Goal: Transaction & Acquisition: Book appointment/travel/reservation

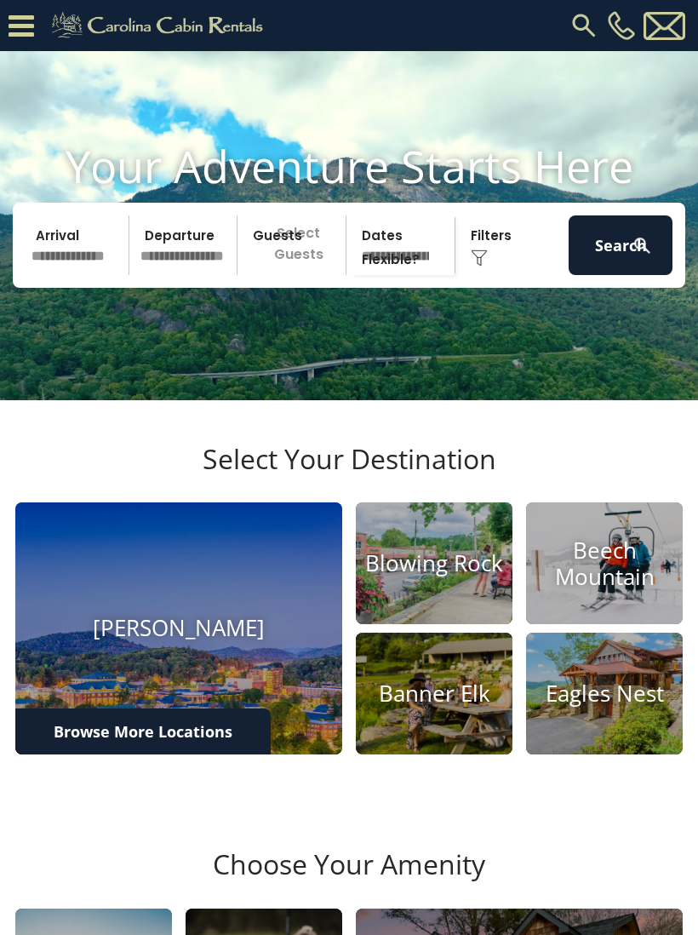
click at [74, 267] on input "text" at bounding box center [78, 245] width 104 height 60
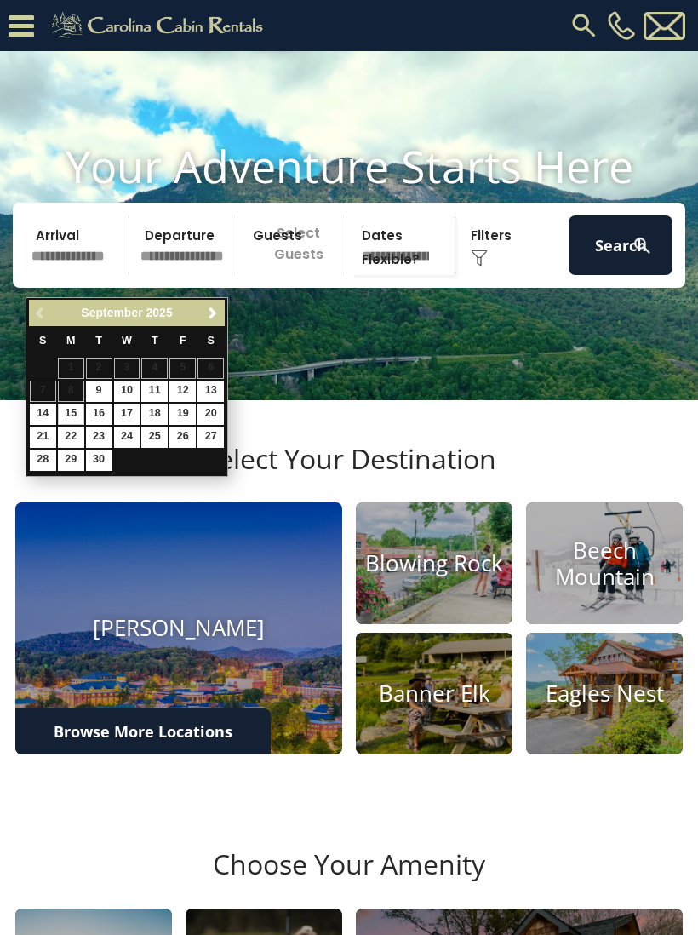
click at [72, 407] on link "15" at bounding box center [71, 414] width 26 height 21
type input "*******"
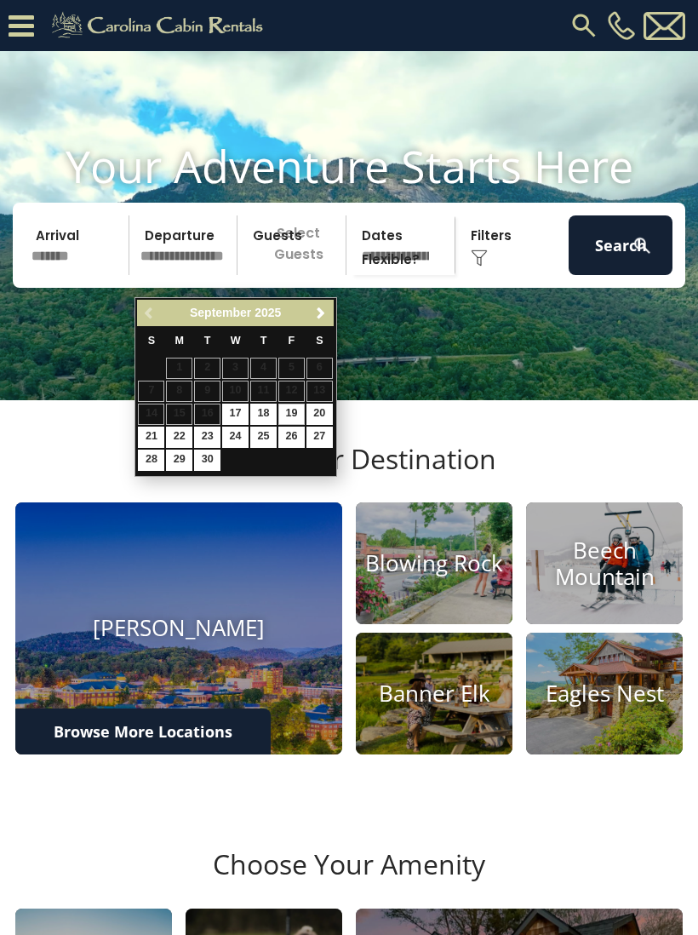
click at [293, 410] on link "19" at bounding box center [291, 414] width 26 height 21
type input "*******"
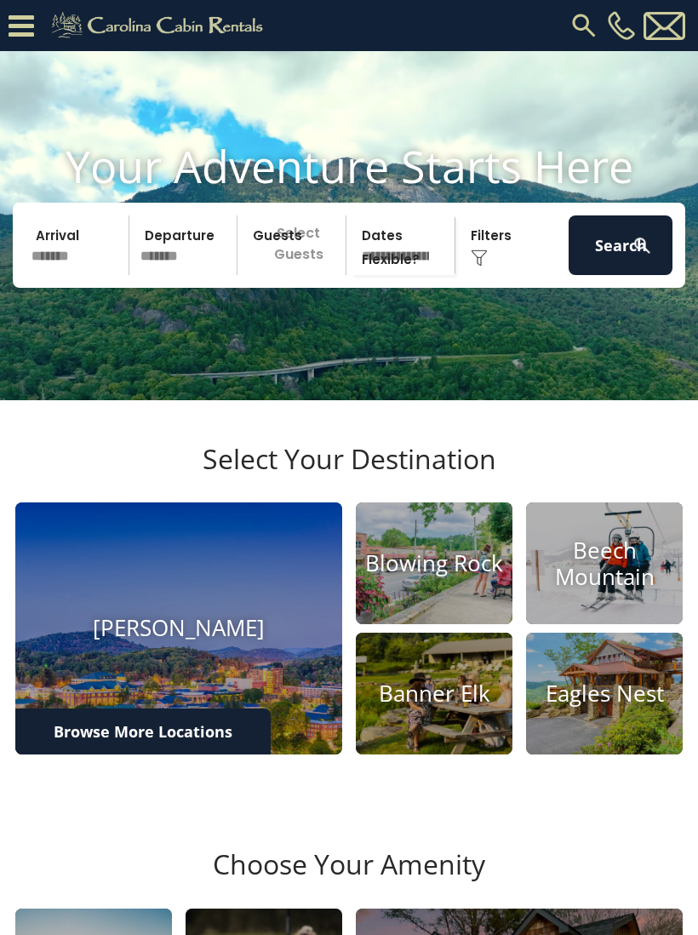
click at [315, 275] on p "Select Guests" at bounding box center [294, 245] width 103 height 60
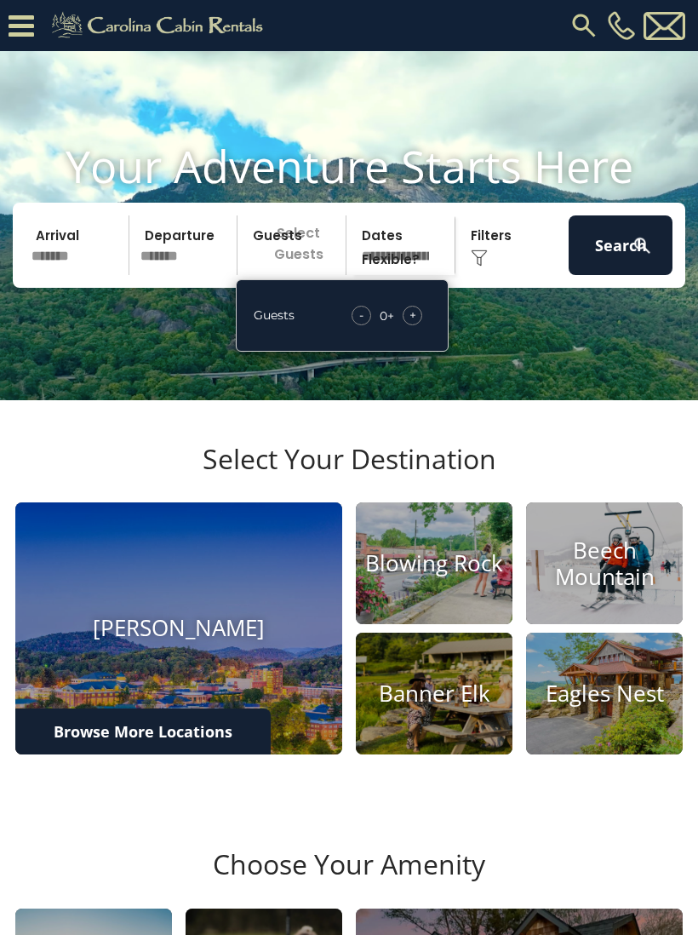
click at [412, 324] on span "+" at bounding box center [413, 315] width 7 height 17
click at [419, 325] on div "+" at bounding box center [413, 316] width 20 height 20
click at [632, 256] on img at bounding box center [642, 245] width 21 height 21
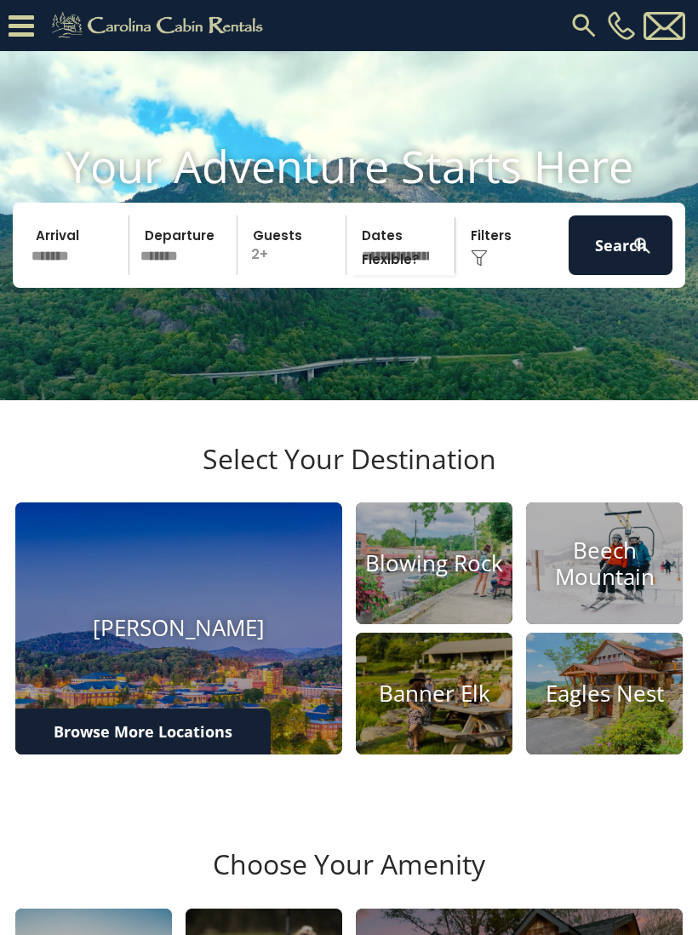
click at [427, 589] on img at bounding box center [434, 563] width 157 height 122
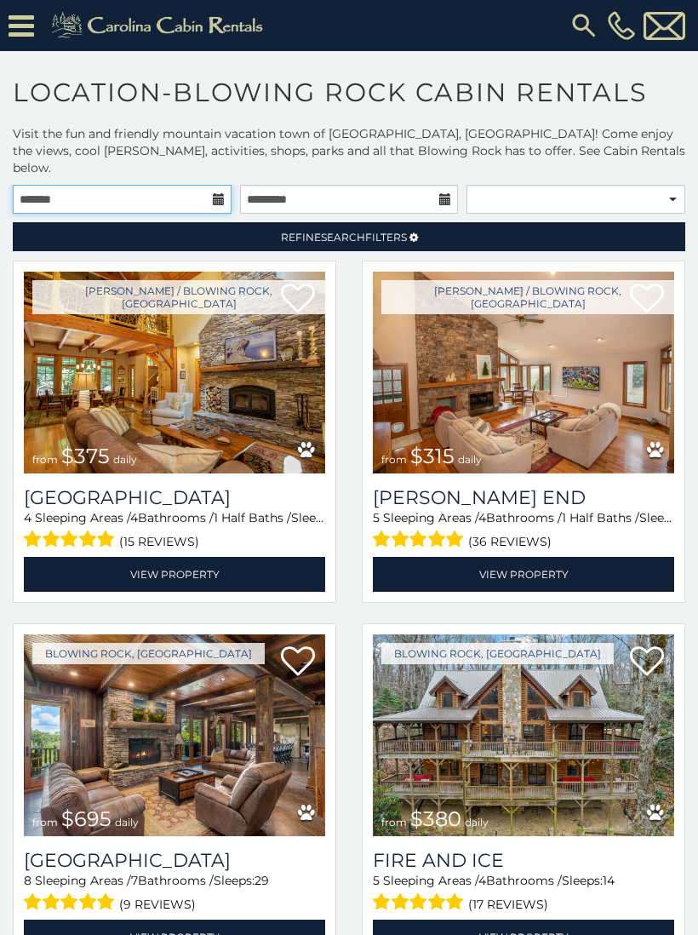
click at [135, 187] on input "text" at bounding box center [122, 199] width 219 height 29
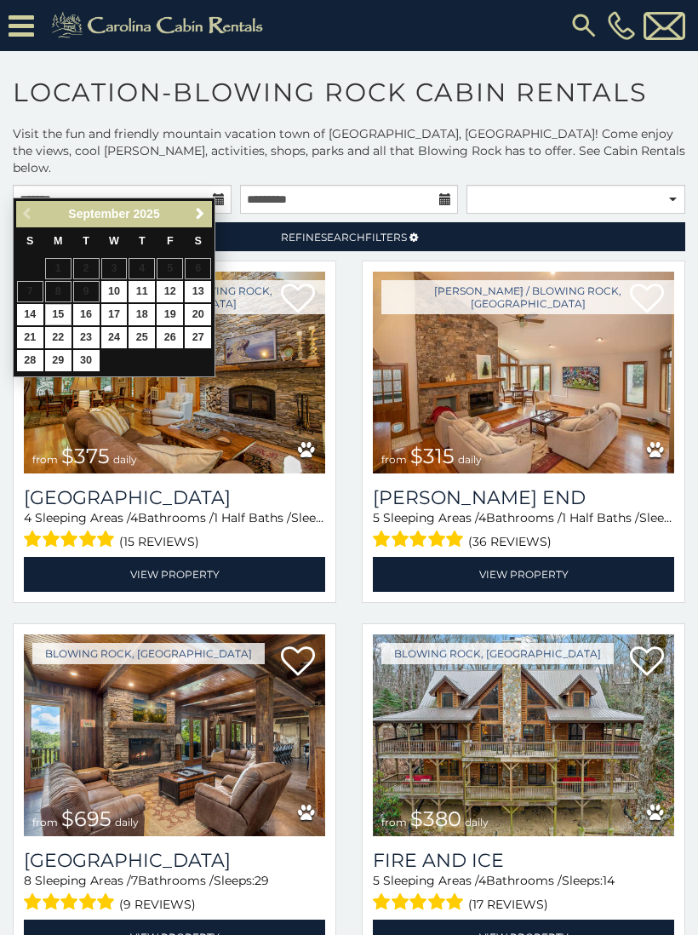
click at [61, 307] on link "15" at bounding box center [58, 314] width 26 height 21
type input "**********"
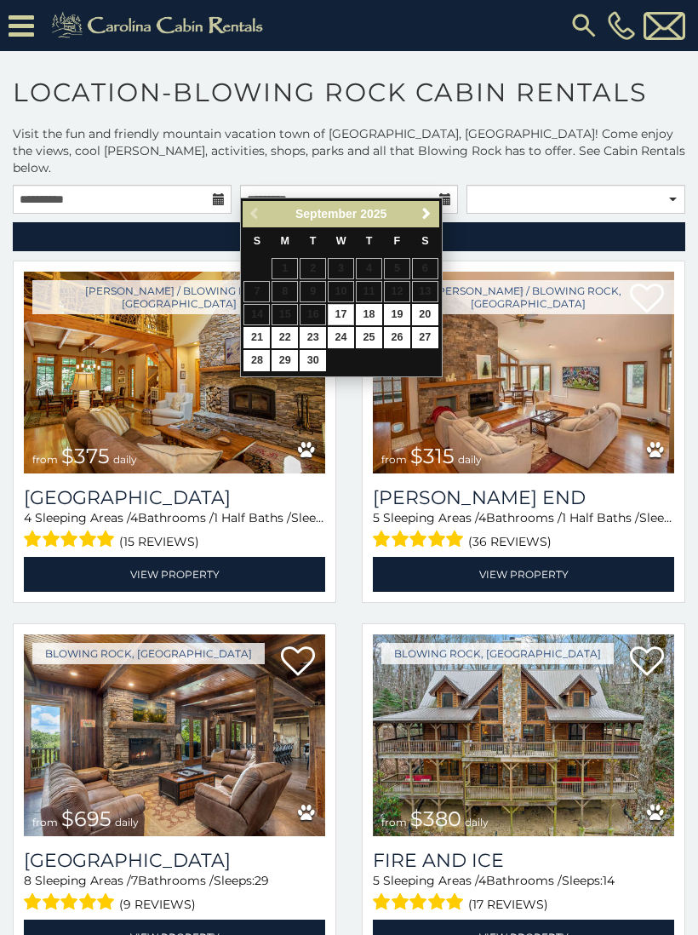
click at [400, 313] on link "19" at bounding box center [397, 314] width 26 height 21
type input "**********"
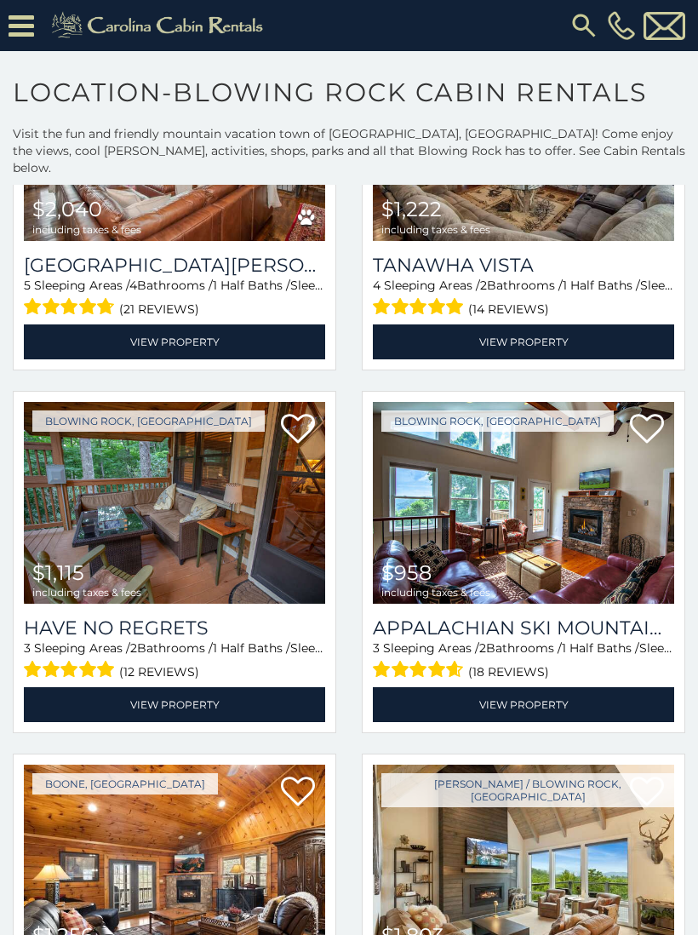
scroll to position [3553, 0]
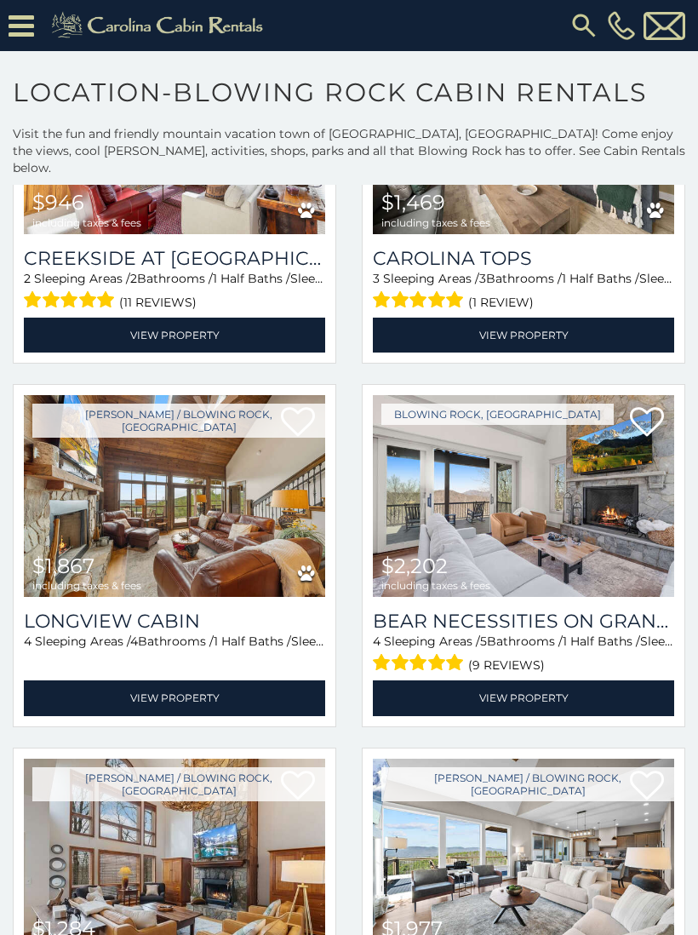
scroll to position [8228, 0]
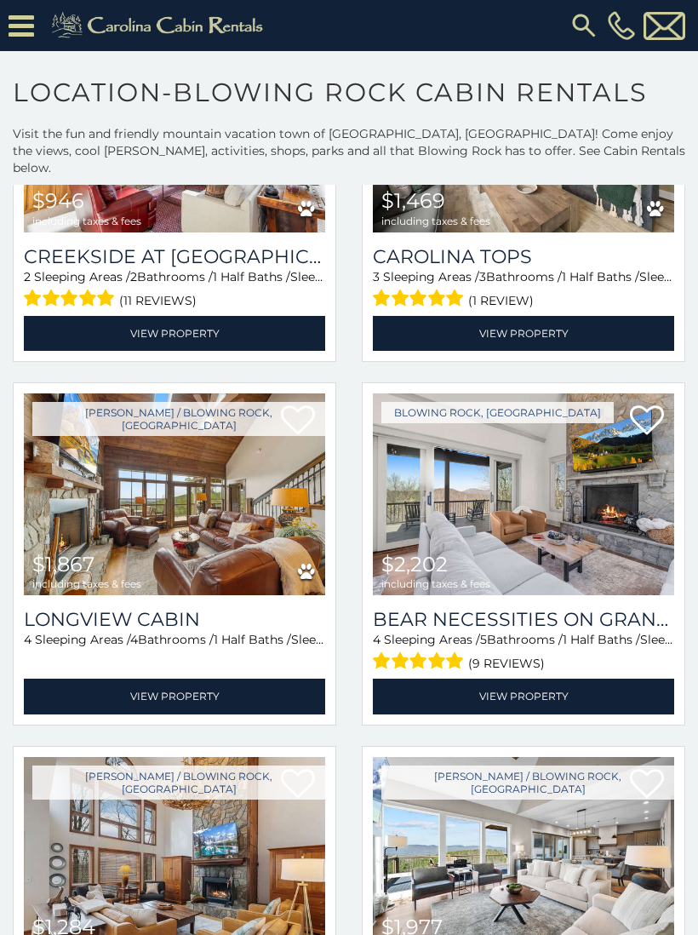
click at [284, 496] on img at bounding box center [174, 494] width 301 height 202
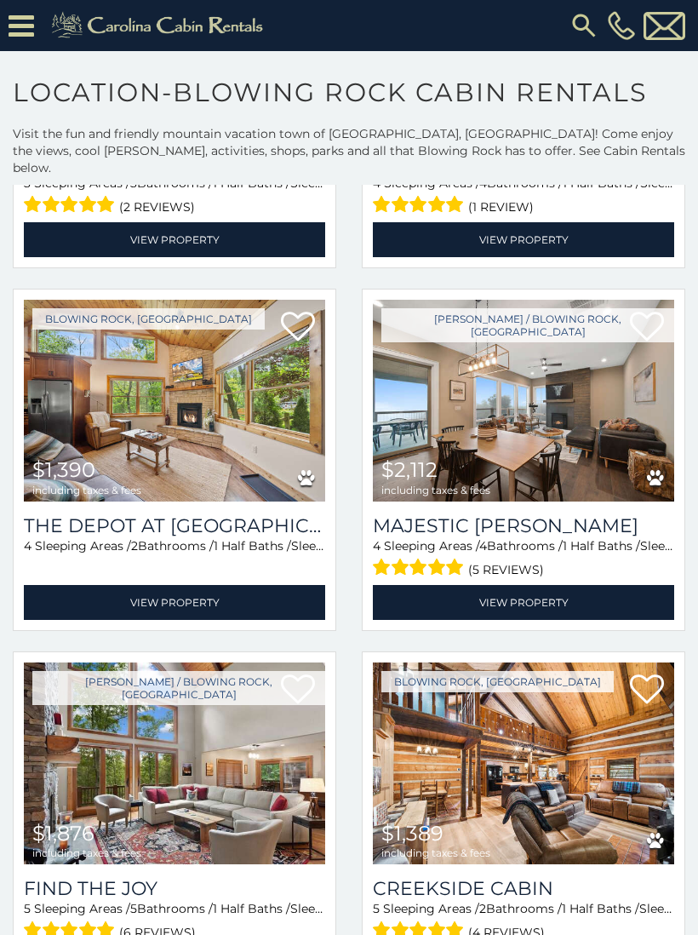
scroll to position [9036, 0]
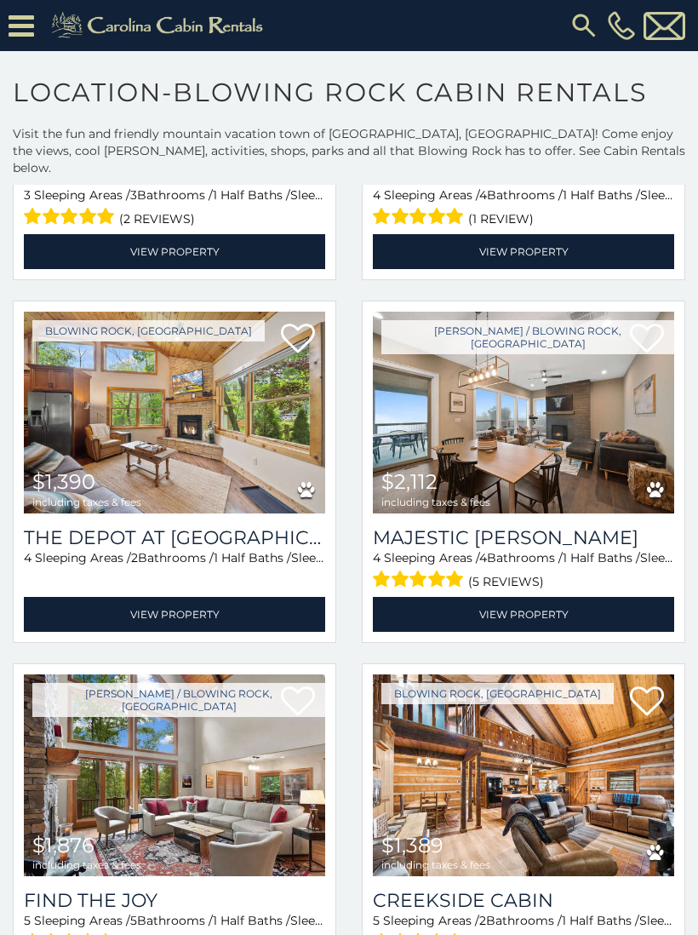
click at [594, 450] on img at bounding box center [523, 413] width 301 height 202
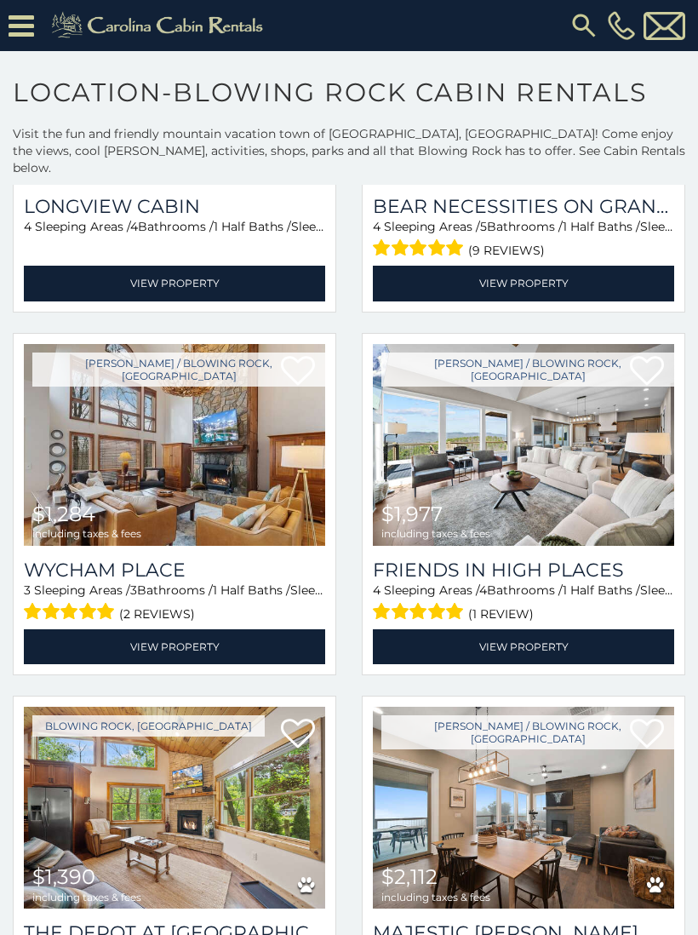
scroll to position [8639, 0]
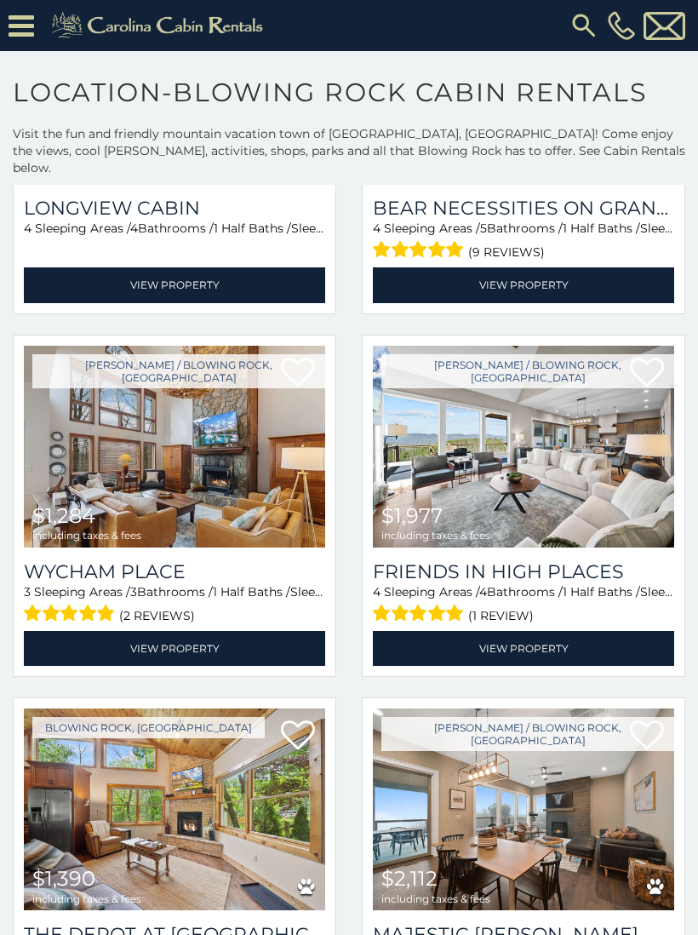
click at [580, 444] on img at bounding box center [523, 447] width 301 height 202
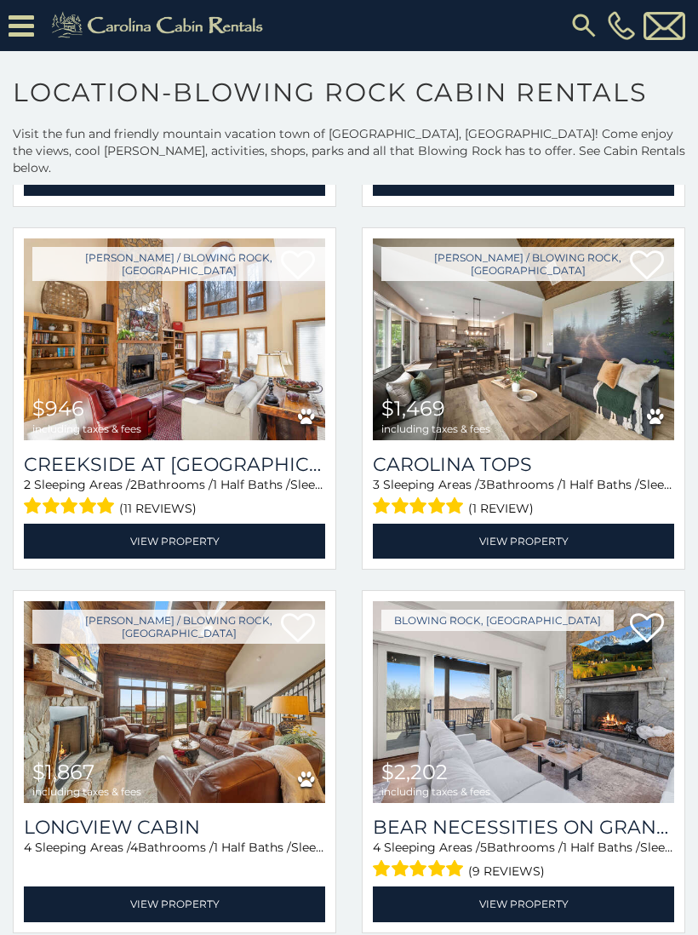
scroll to position [8019, 0]
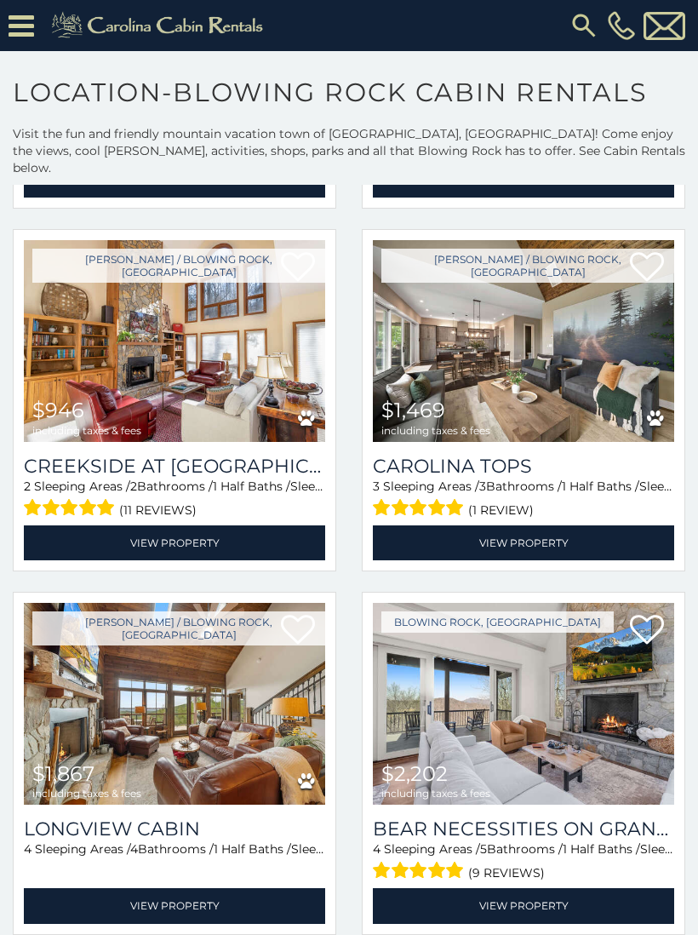
click at [582, 355] on img at bounding box center [523, 341] width 301 height 202
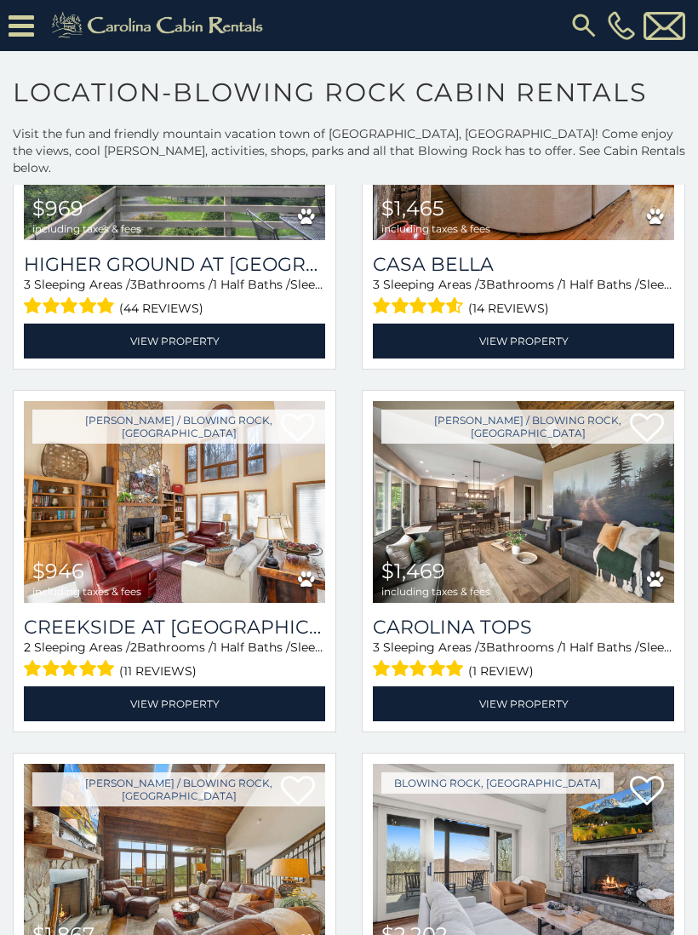
scroll to position [7870, 0]
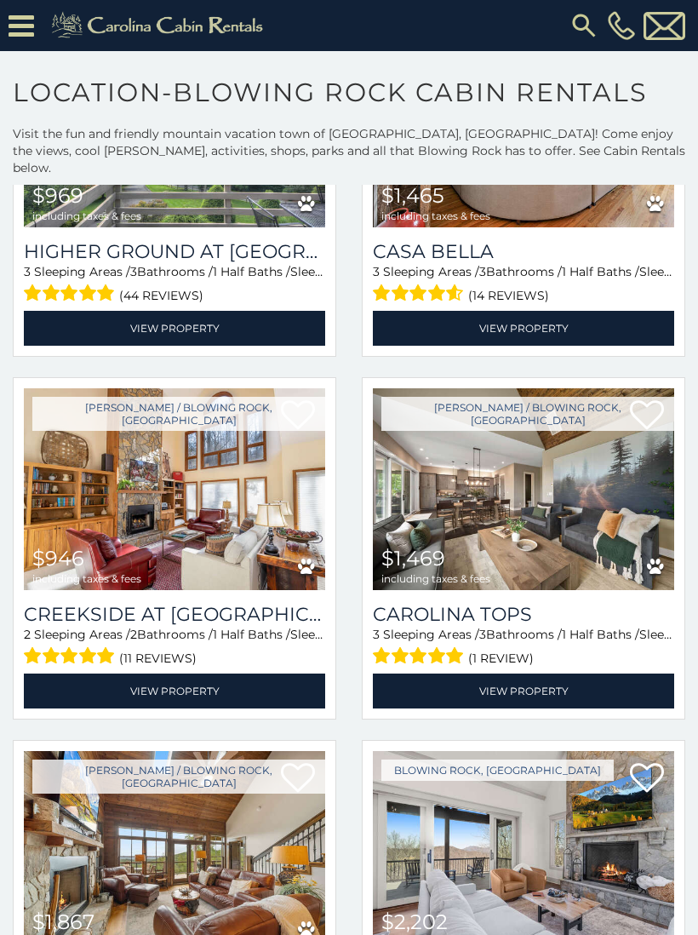
click at [502, 531] on img at bounding box center [523, 489] width 301 height 202
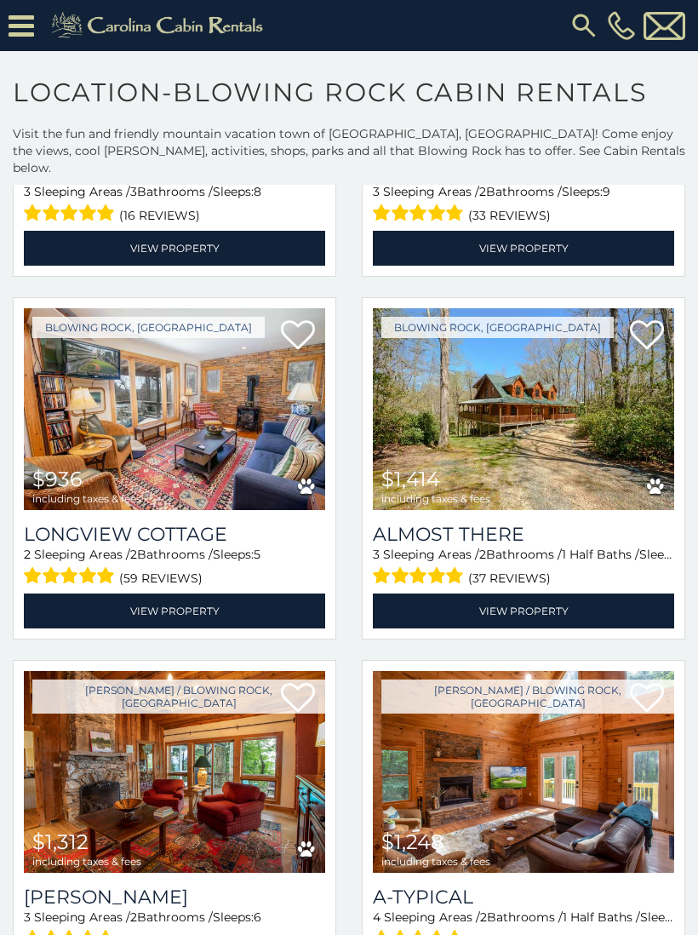
scroll to position [5737, 0]
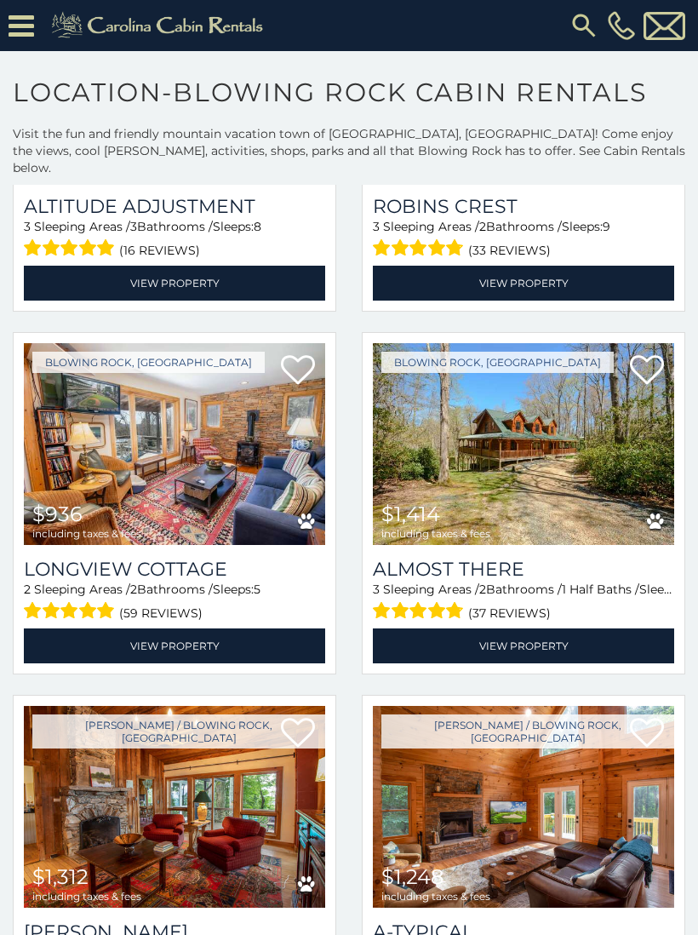
click at [238, 456] on img at bounding box center [174, 444] width 301 height 202
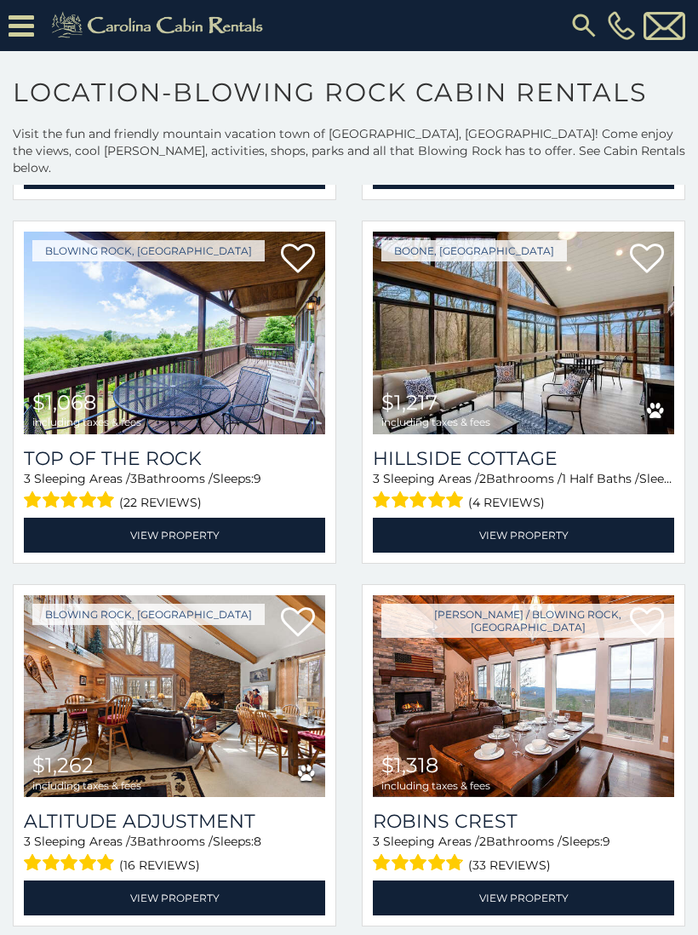
scroll to position [5026, 0]
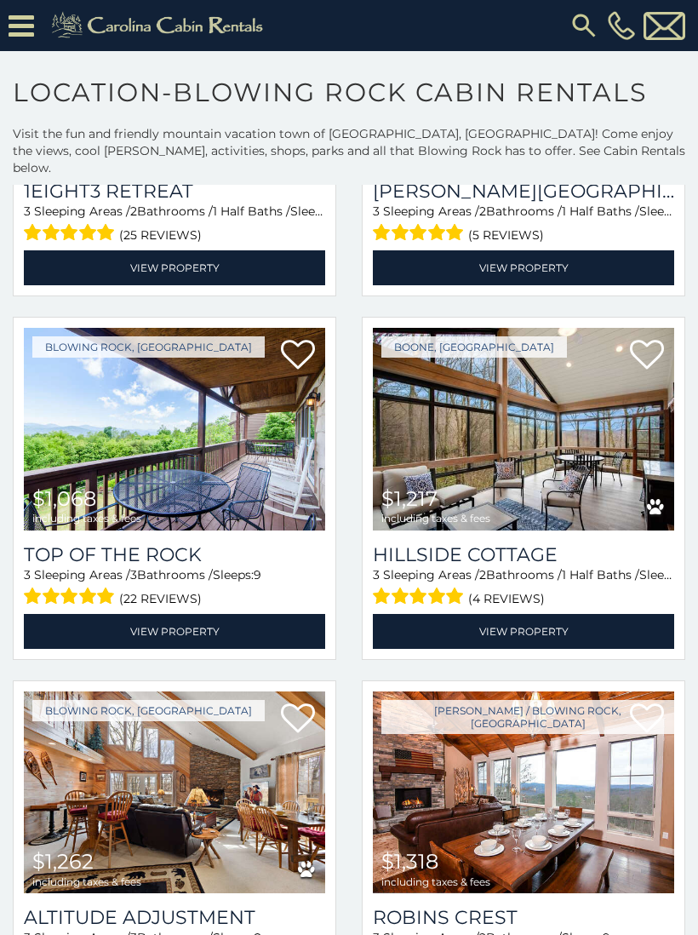
click at [587, 449] on img at bounding box center [523, 429] width 301 height 202
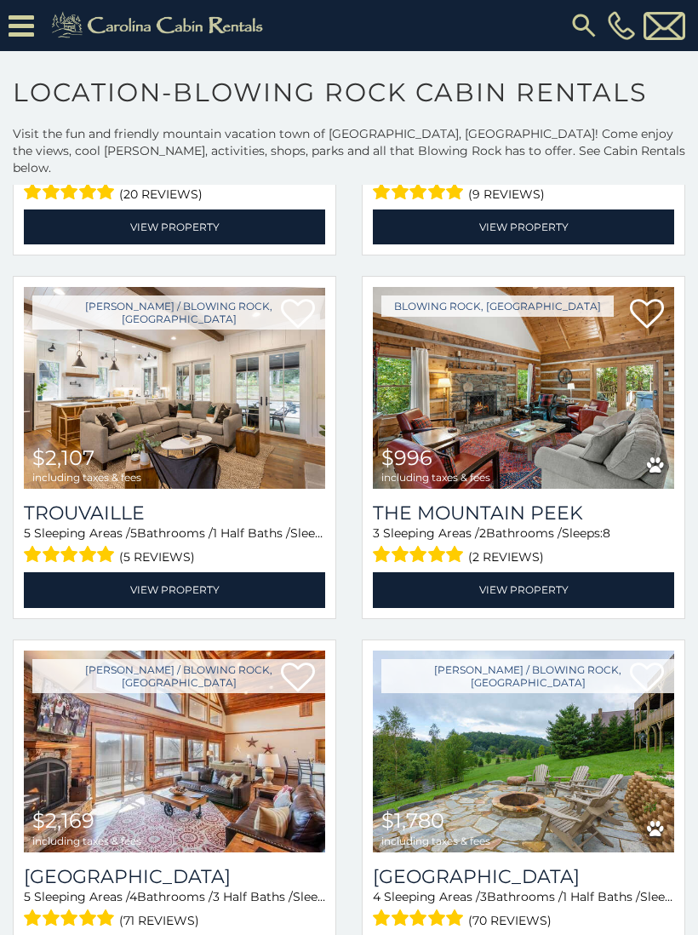
scroll to position [1434, 0]
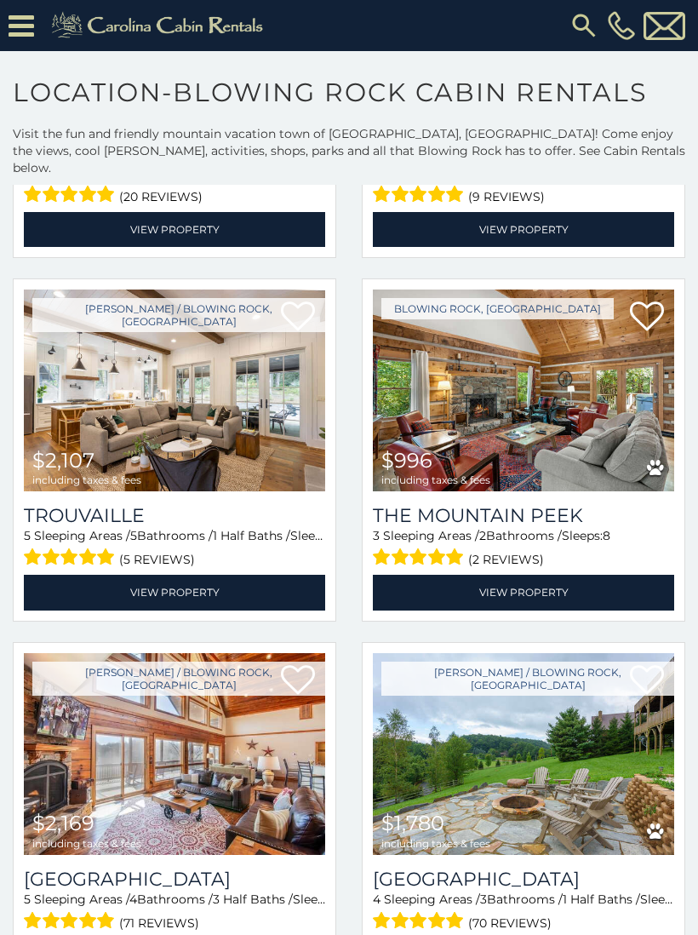
click at [580, 381] on img at bounding box center [523, 391] width 301 height 202
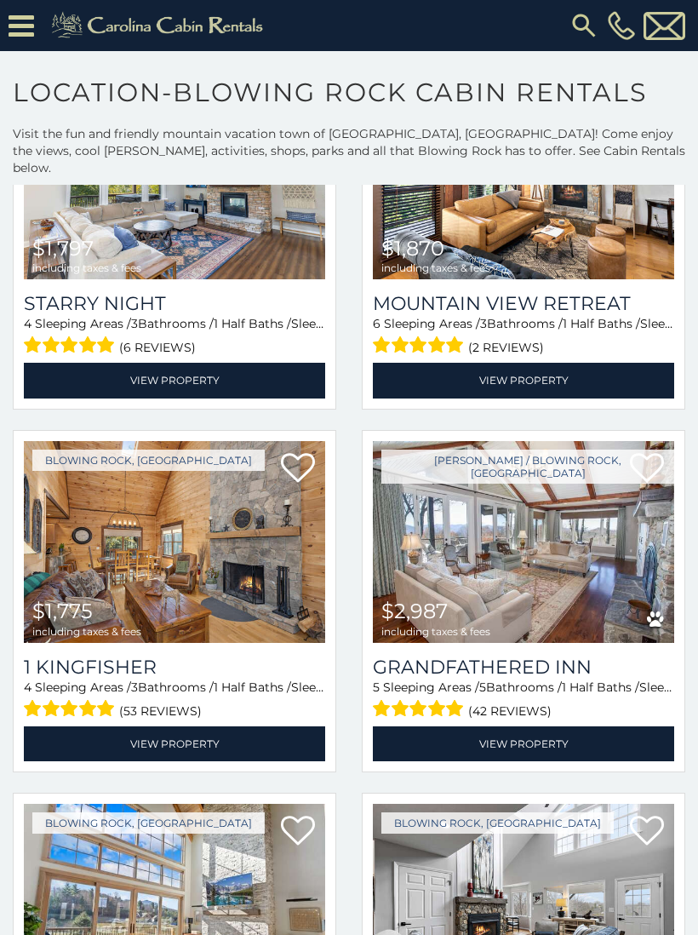
scroll to position [556, 0]
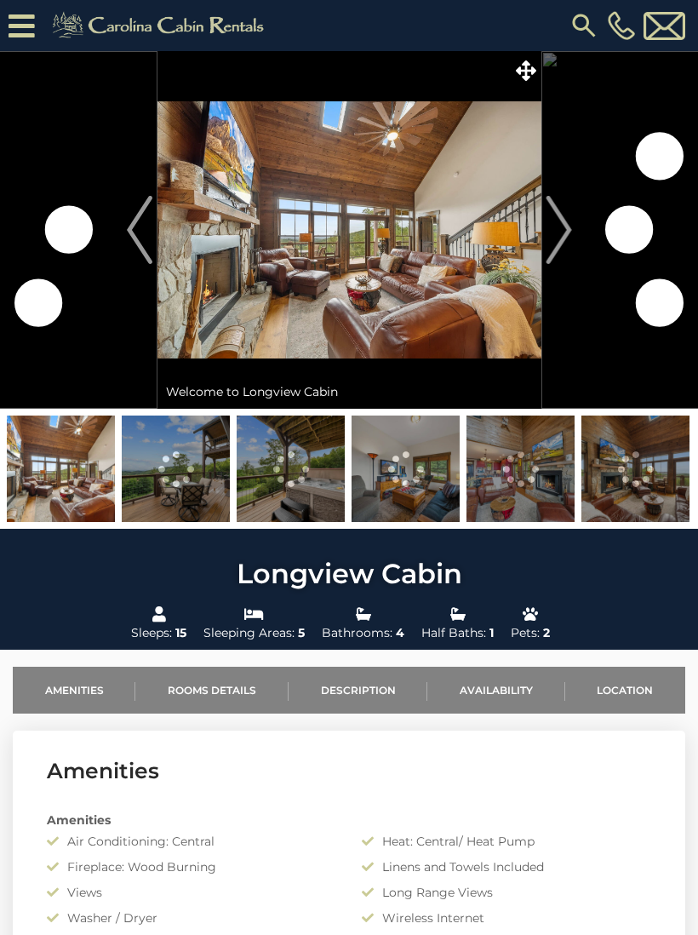
click at [562, 240] on img "Next" at bounding box center [559, 230] width 26 height 68
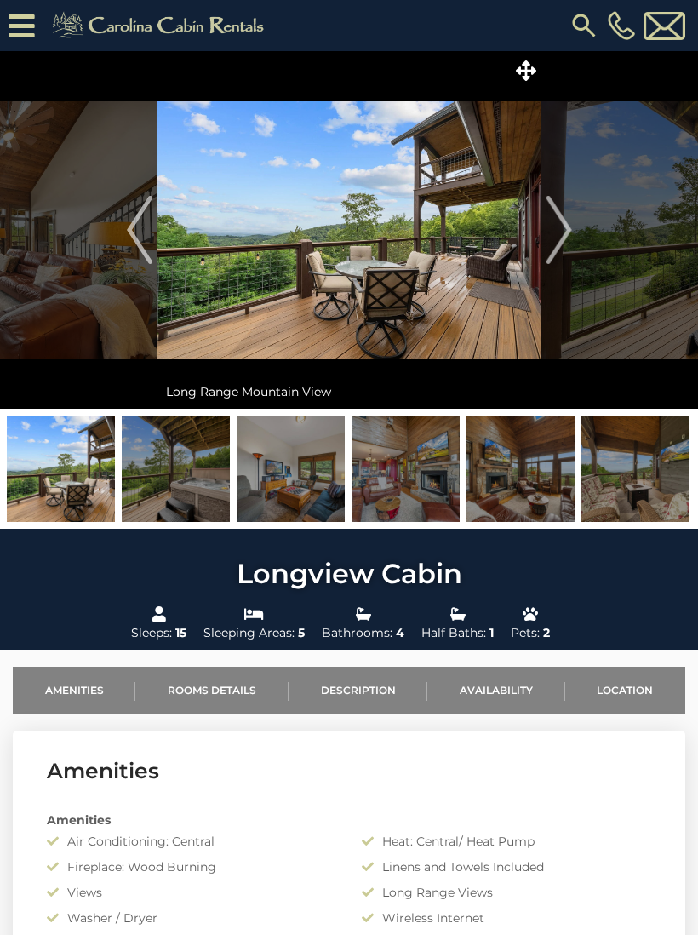
click at [551, 236] on img "Next" at bounding box center [559, 230] width 26 height 68
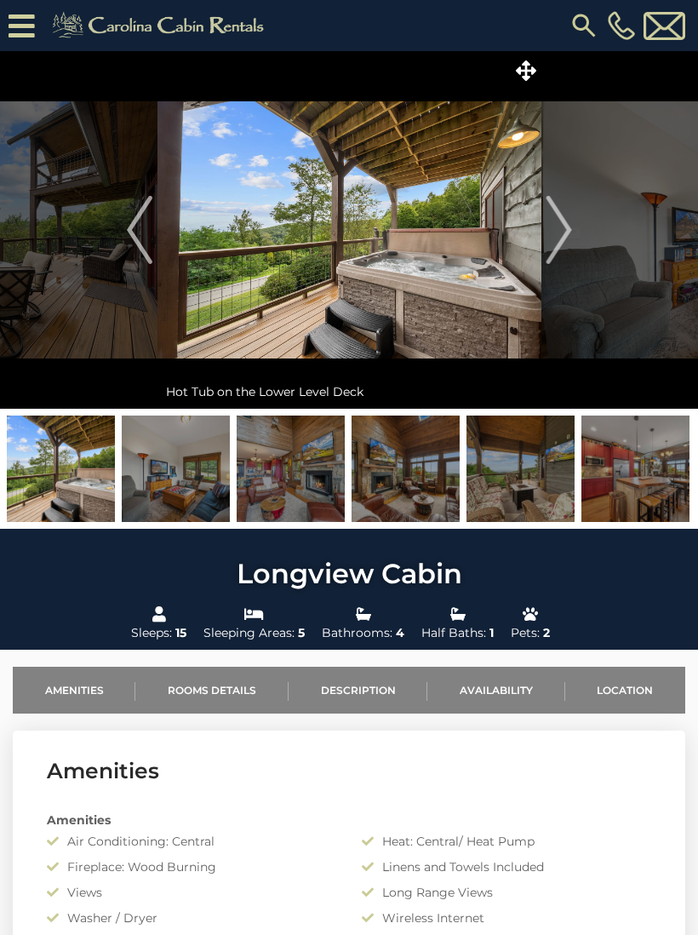
click at [555, 244] on img "Next" at bounding box center [559, 230] width 26 height 68
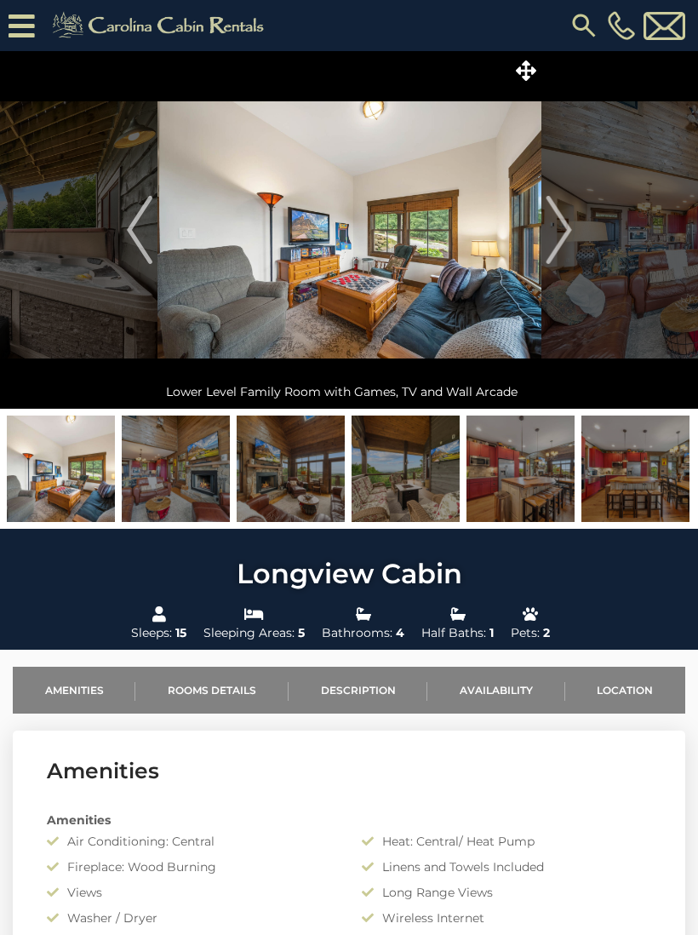
click at [553, 245] on img "Next" at bounding box center [559, 230] width 26 height 68
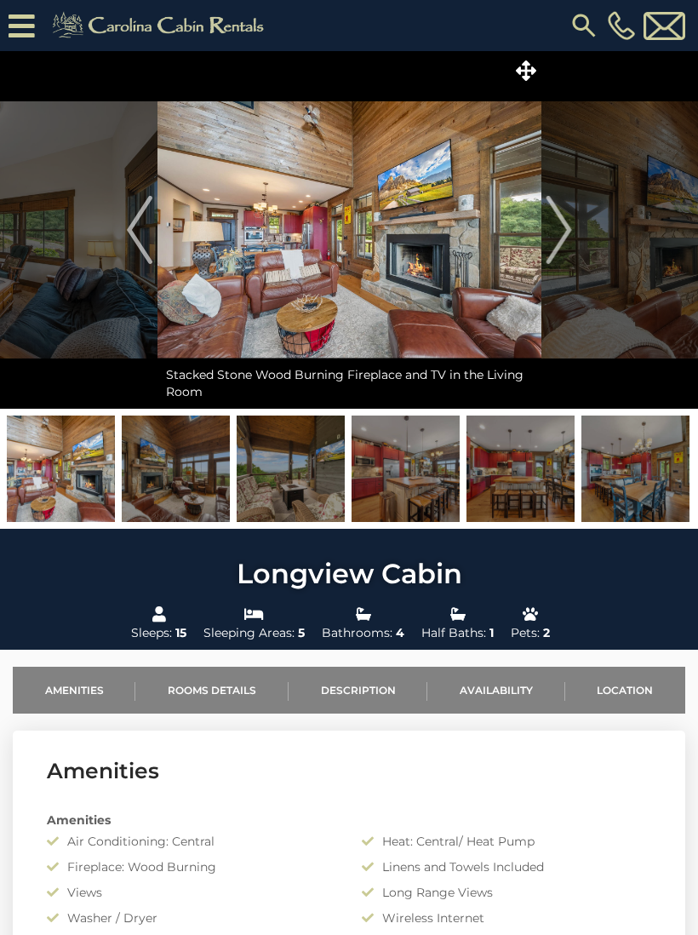
click at [549, 246] on img "Next" at bounding box center [559, 230] width 26 height 68
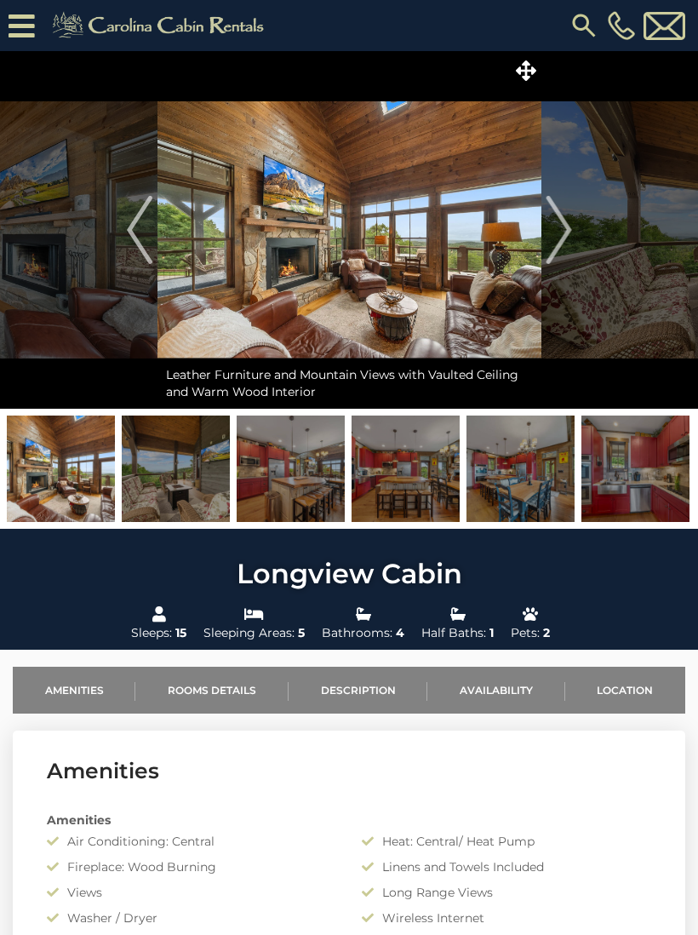
click at [555, 237] on img "Next" at bounding box center [559, 230] width 26 height 68
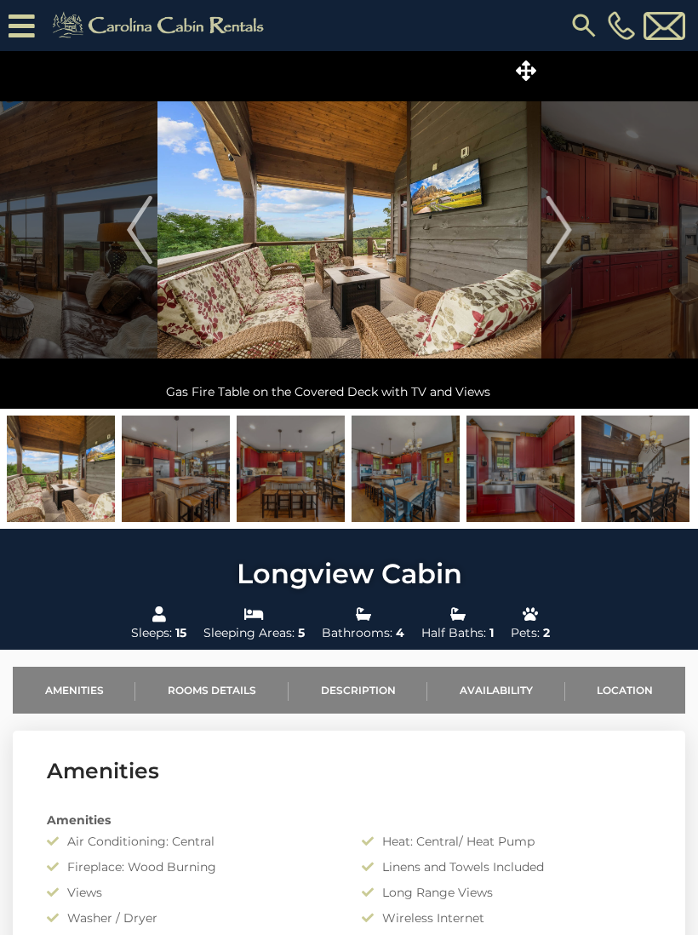
click at [571, 240] on img "Next" at bounding box center [559, 230] width 26 height 68
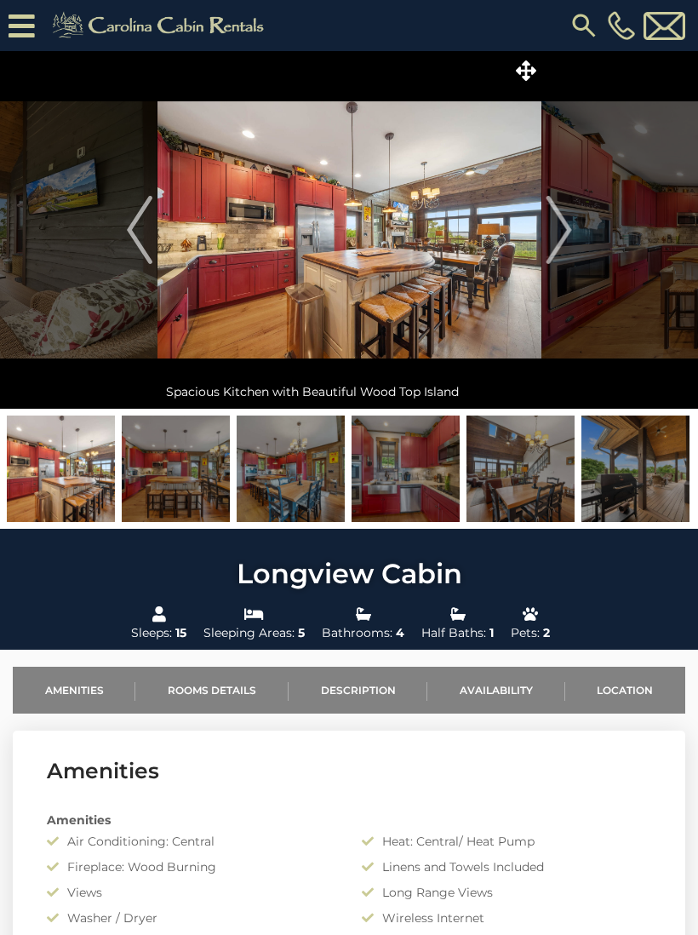
click at [547, 241] on img "Next" at bounding box center [559, 230] width 26 height 68
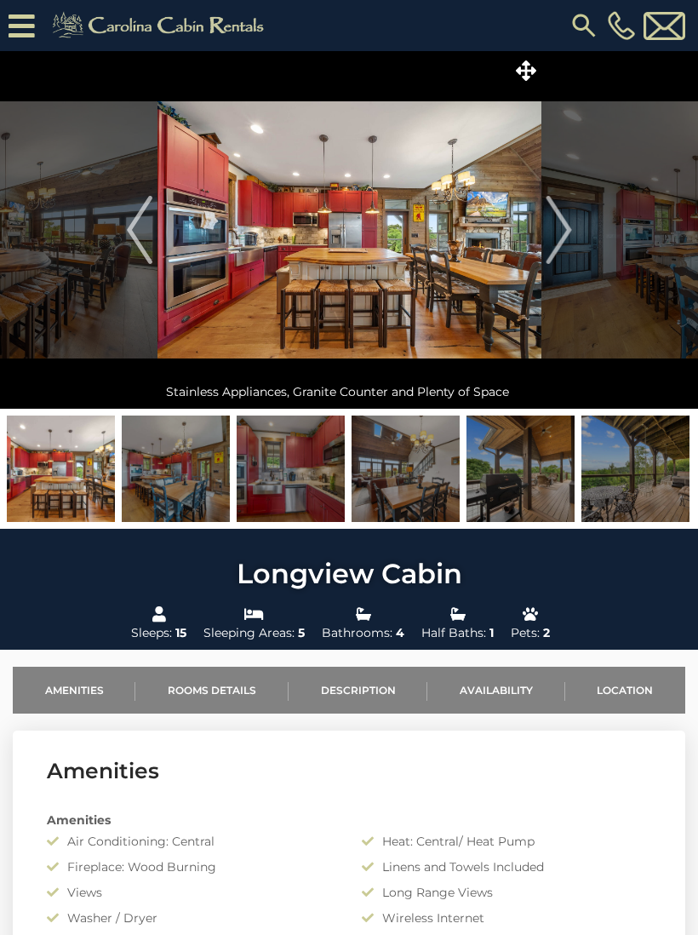
click at [554, 254] on img "Next" at bounding box center [559, 230] width 26 height 68
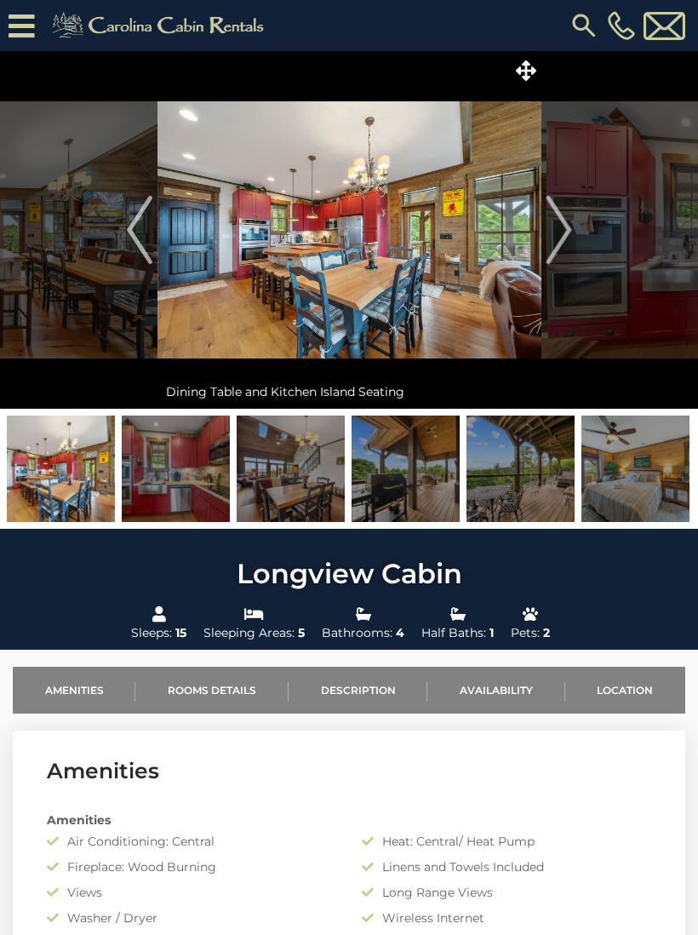
click at [557, 257] on img "Next" at bounding box center [559, 230] width 26 height 68
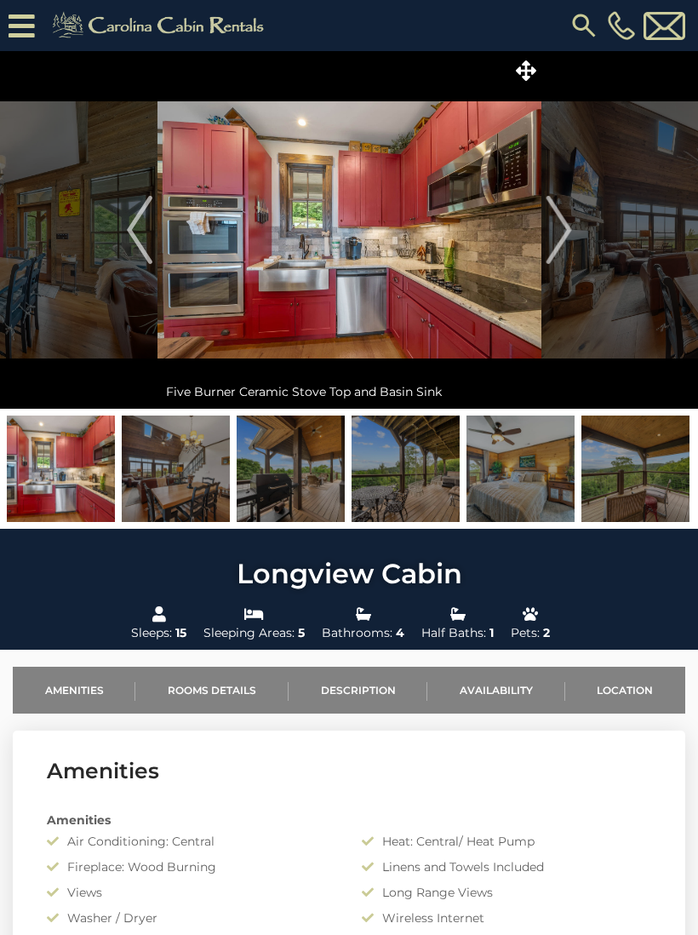
click at [561, 250] on img "Next" at bounding box center [559, 230] width 26 height 68
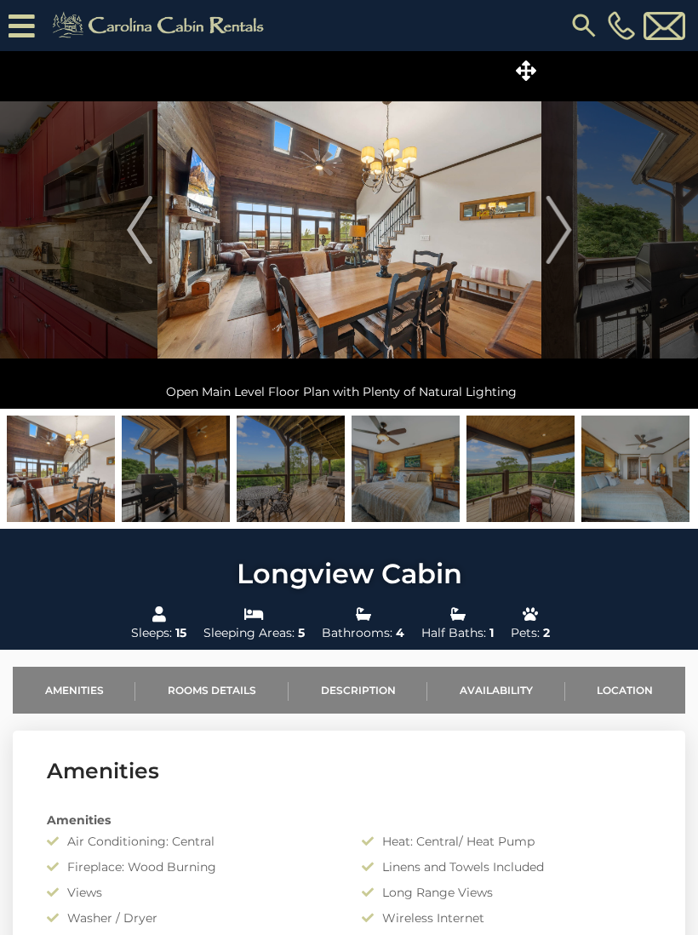
click at [564, 246] on img "Next" at bounding box center [559, 230] width 26 height 68
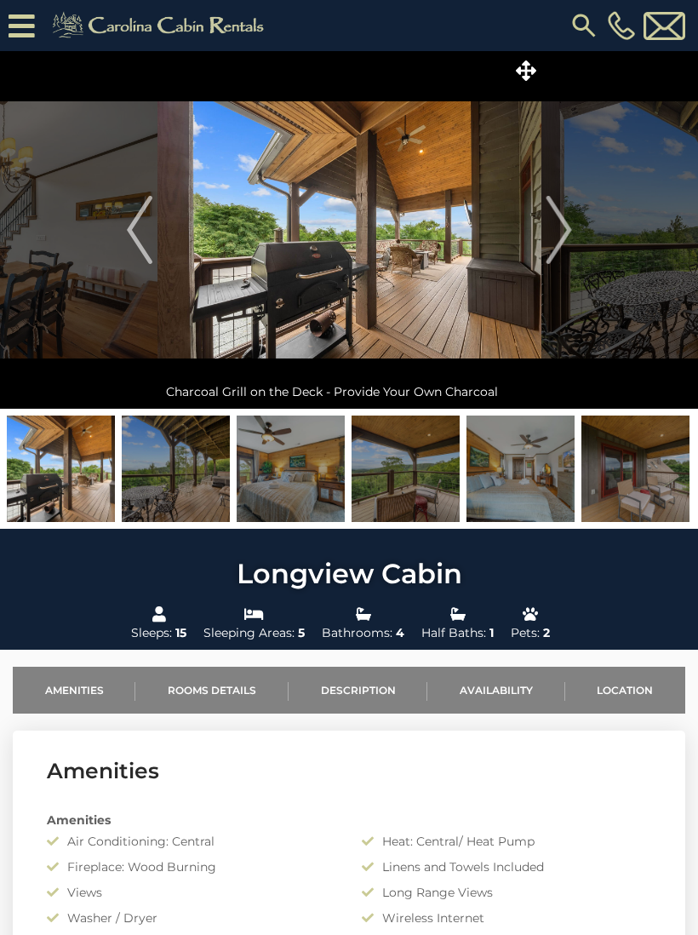
click at [557, 245] on img "Next" at bounding box center [559, 230] width 26 height 68
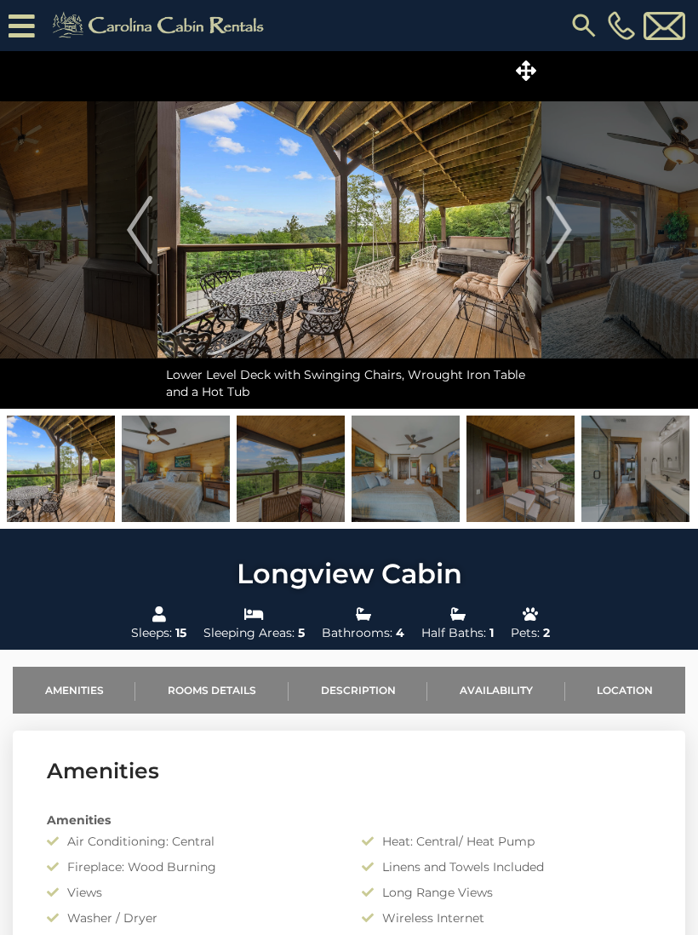
click at [559, 247] on img "Next" at bounding box center [559, 230] width 26 height 68
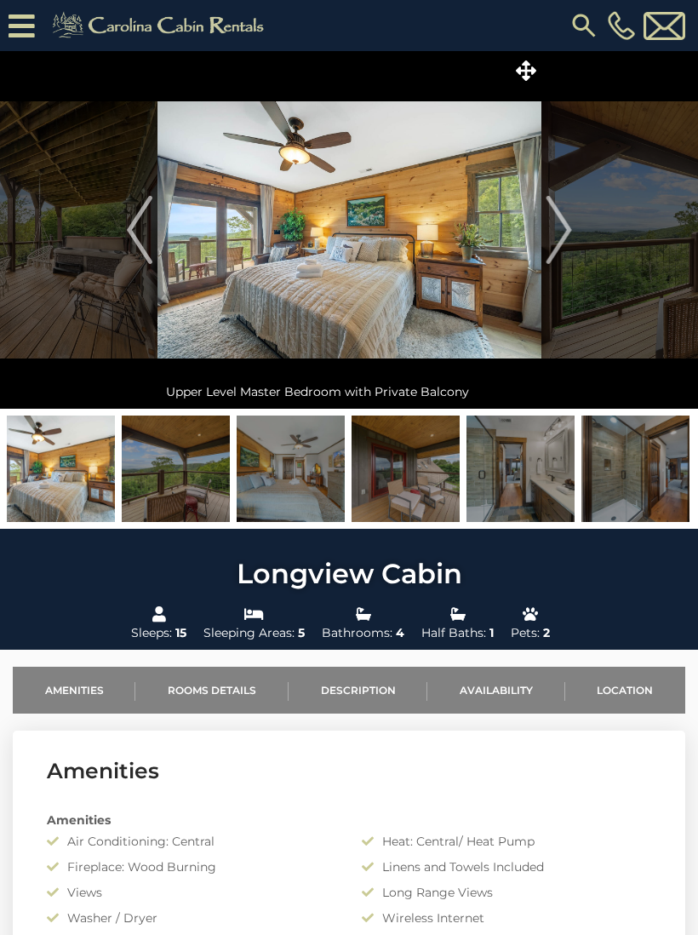
click at [547, 246] on img "Next" at bounding box center [559, 230] width 26 height 68
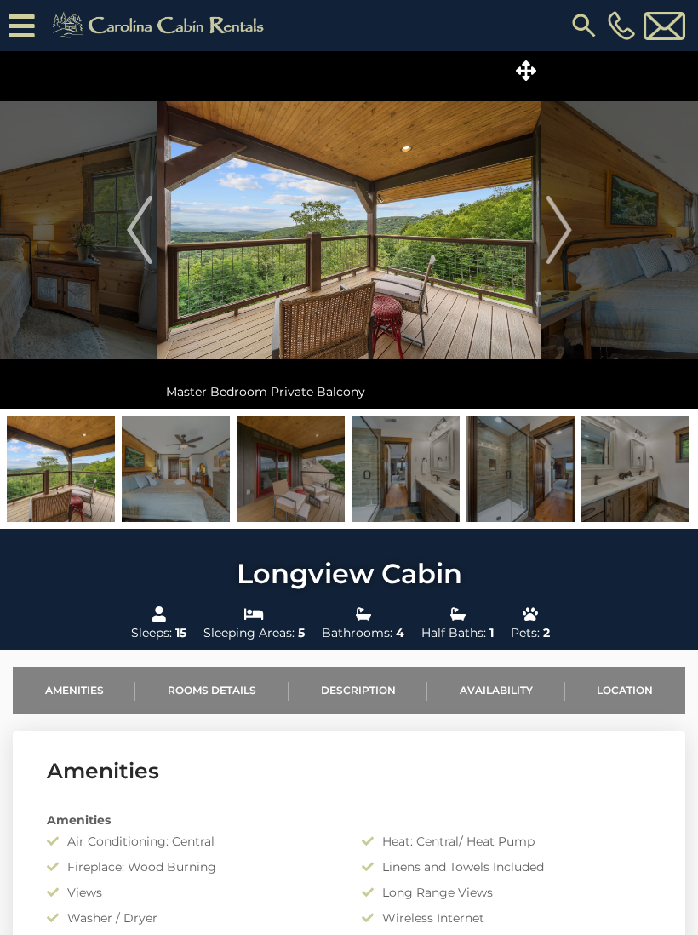
click at [550, 247] on img "Next" at bounding box center [559, 230] width 26 height 68
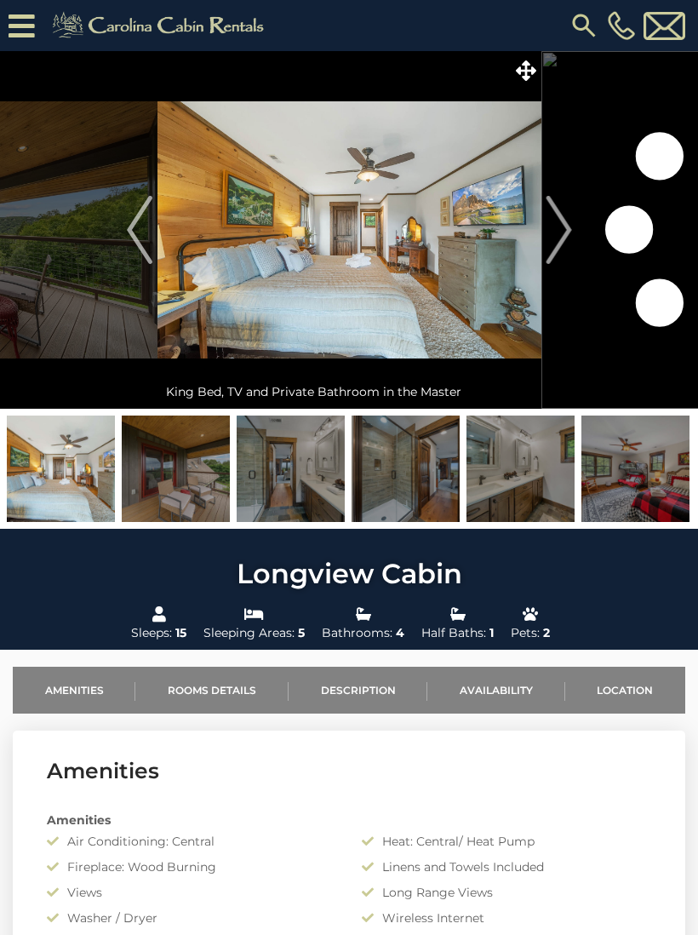
click at [549, 255] on img "Next" at bounding box center [559, 230] width 26 height 68
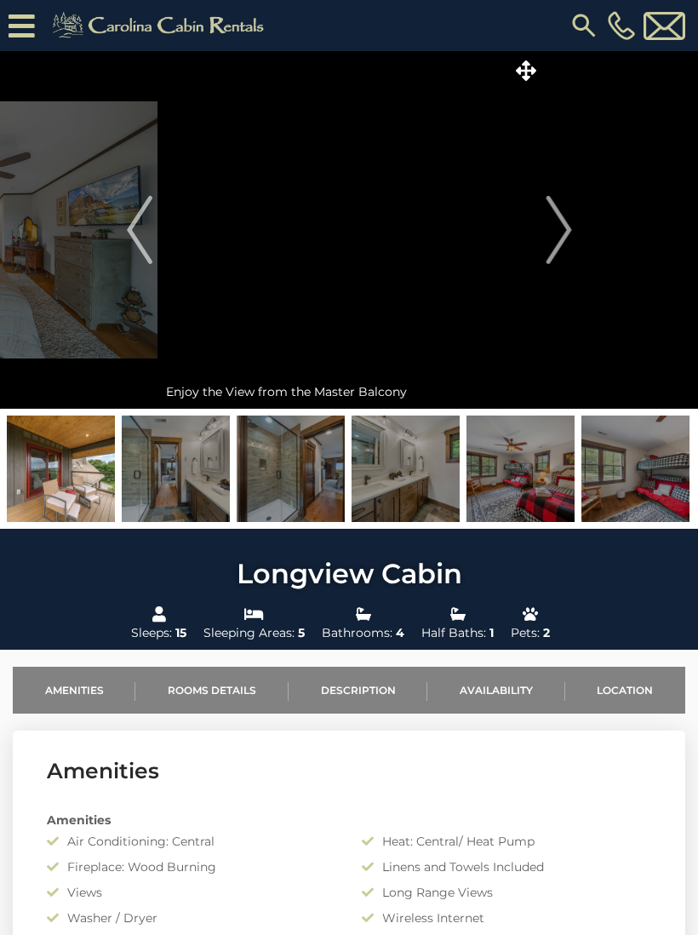
click at [552, 249] on img "Next" at bounding box center [559, 230] width 26 height 68
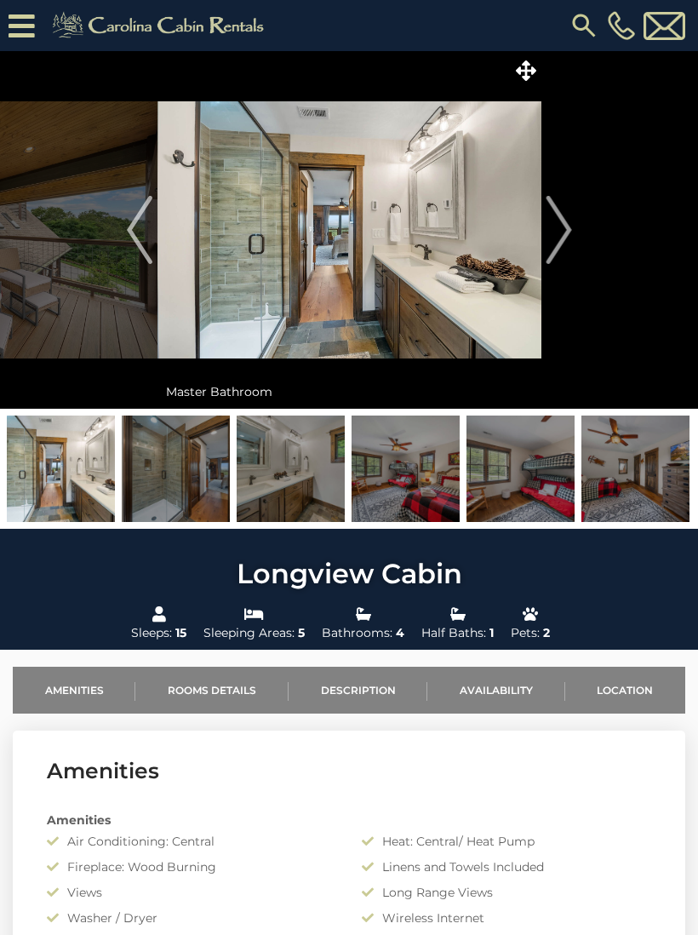
click at [548, 246] on img "Next" at bounding box center [559, 230] width 26 height 68
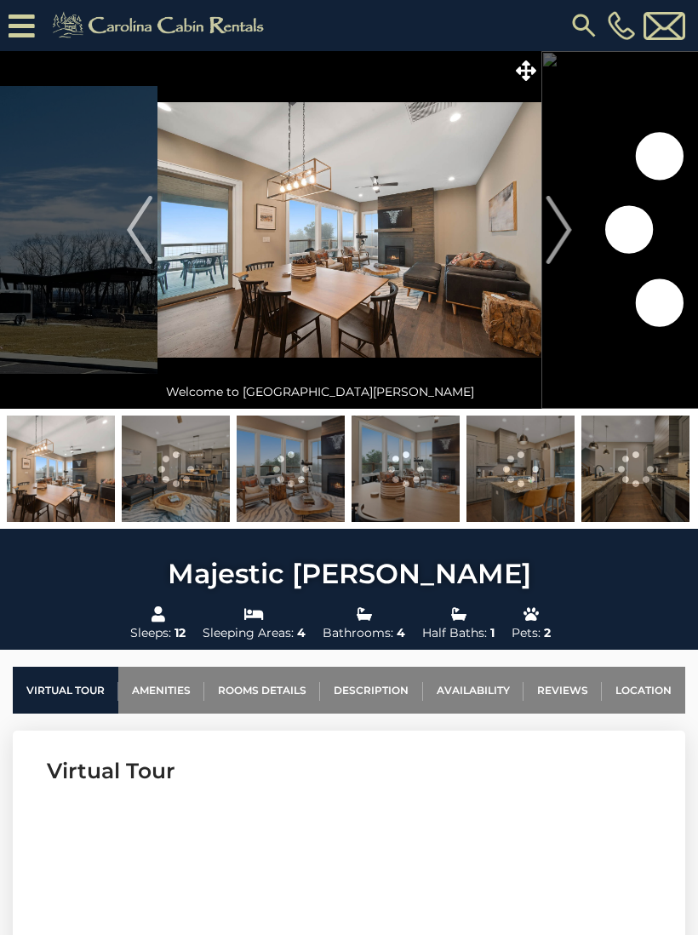
click at [429, 261] on img at bounding box center [350, 230] width 384 height 358
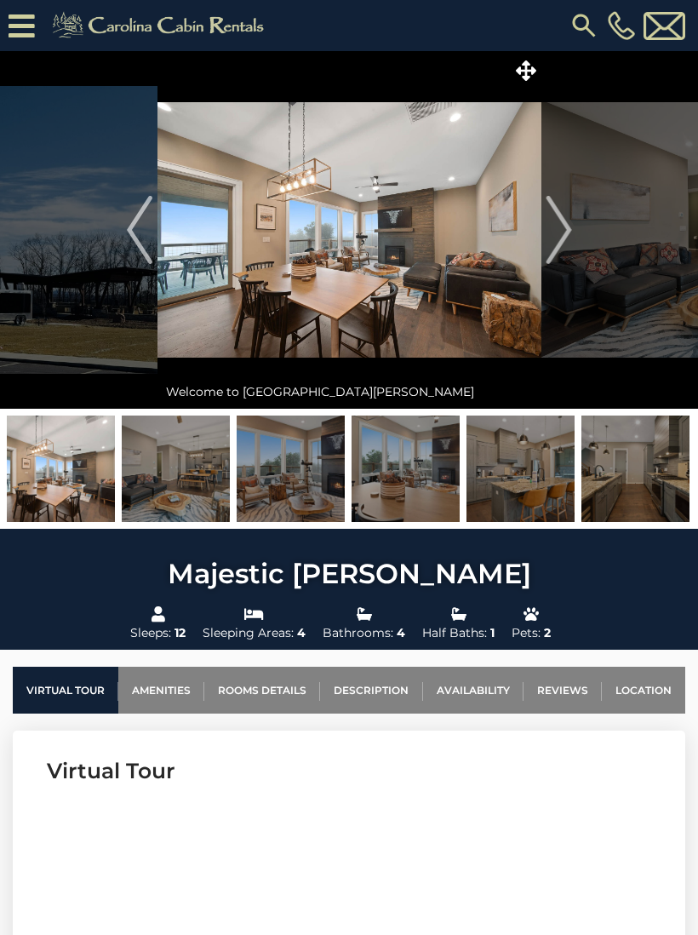
click at [566, 230] on img "Next" at bounding box center [559, 230] width 26 height 68
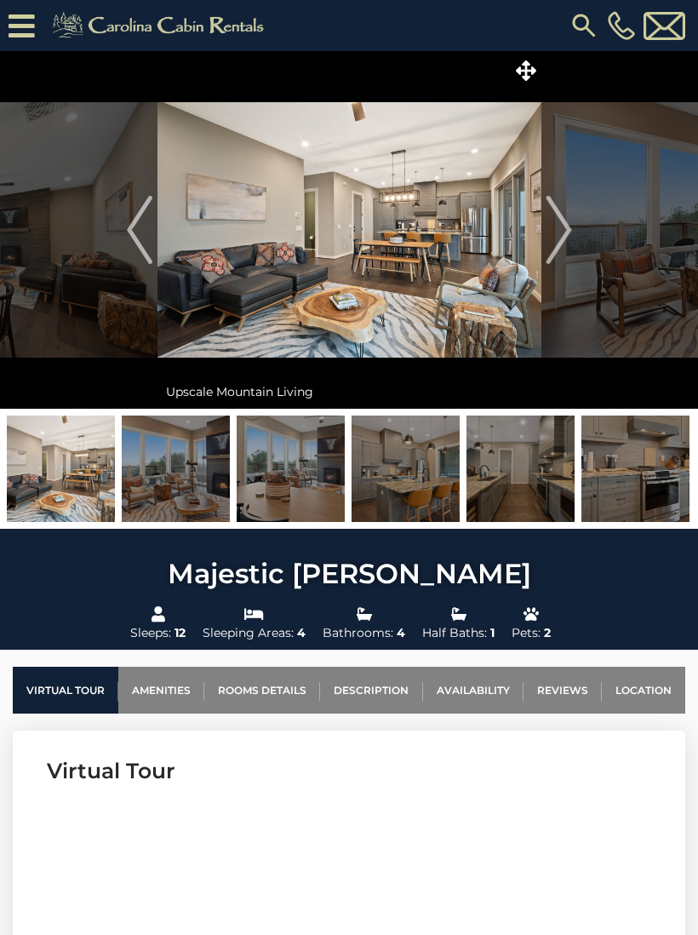
click at [566, 238] on img "Next" at bounding box center [559, 230] width 26 height 68
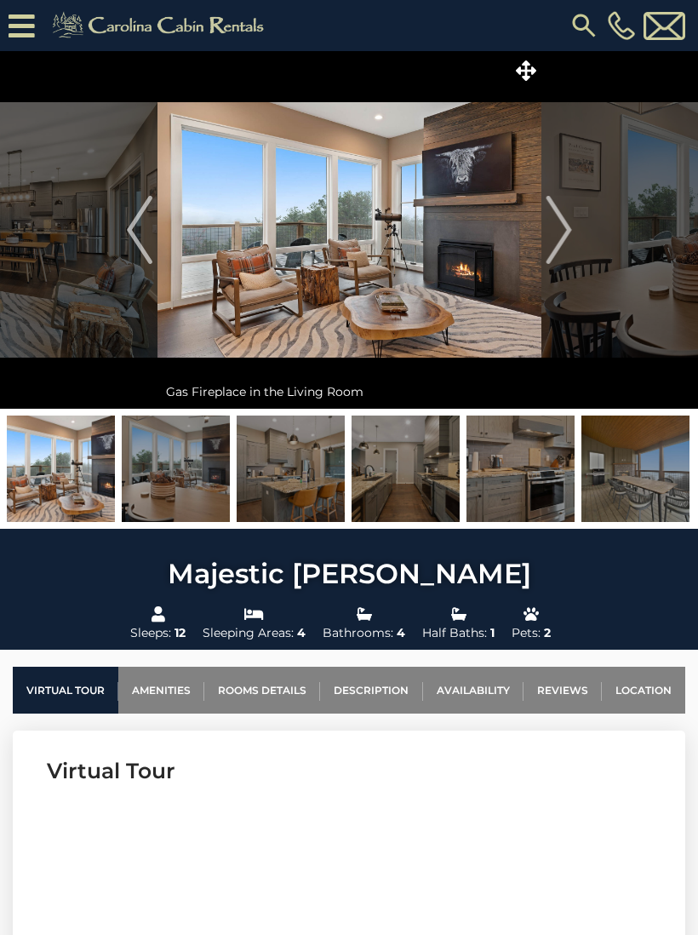
click at [563, 243] on img "Next" at bounding box center [559, 230] width 26 height 68
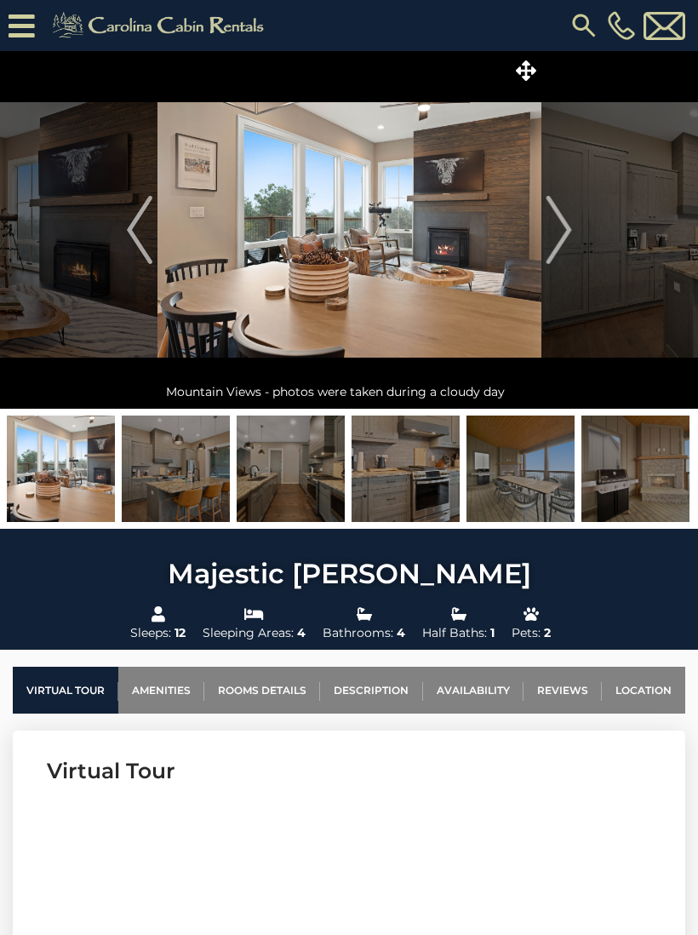
click at [565, 238] on img "Next" at bounding box center [559, 230] width 26 height 68
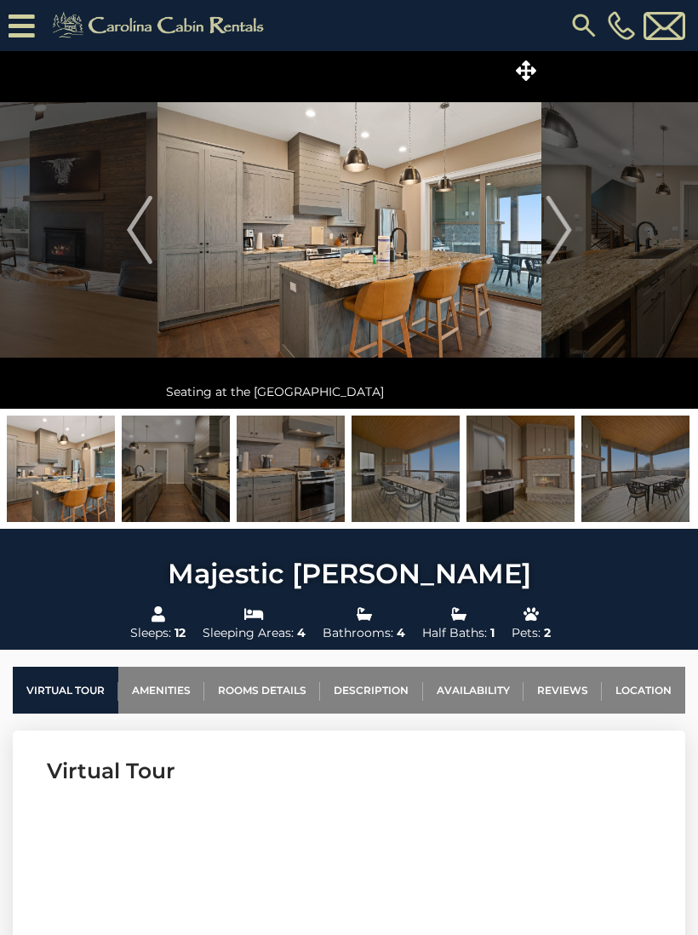
click at [559, 241] on img "Next" at bounding box center [559, 230] width 26 height 68
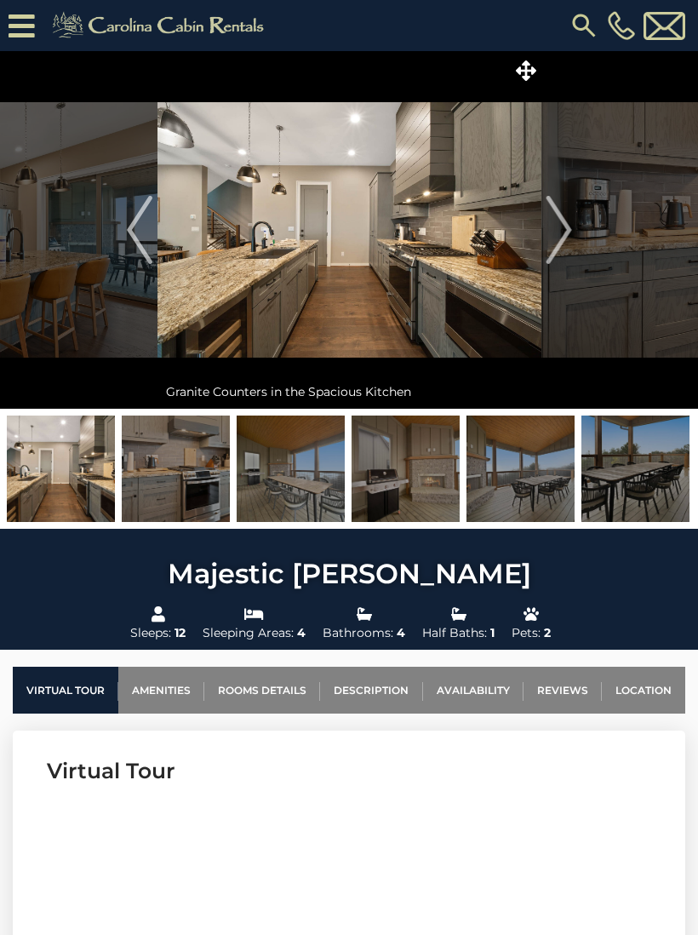
click at [565, 243] on img "Next" at bounding box center [559, 230] width 26 height 68
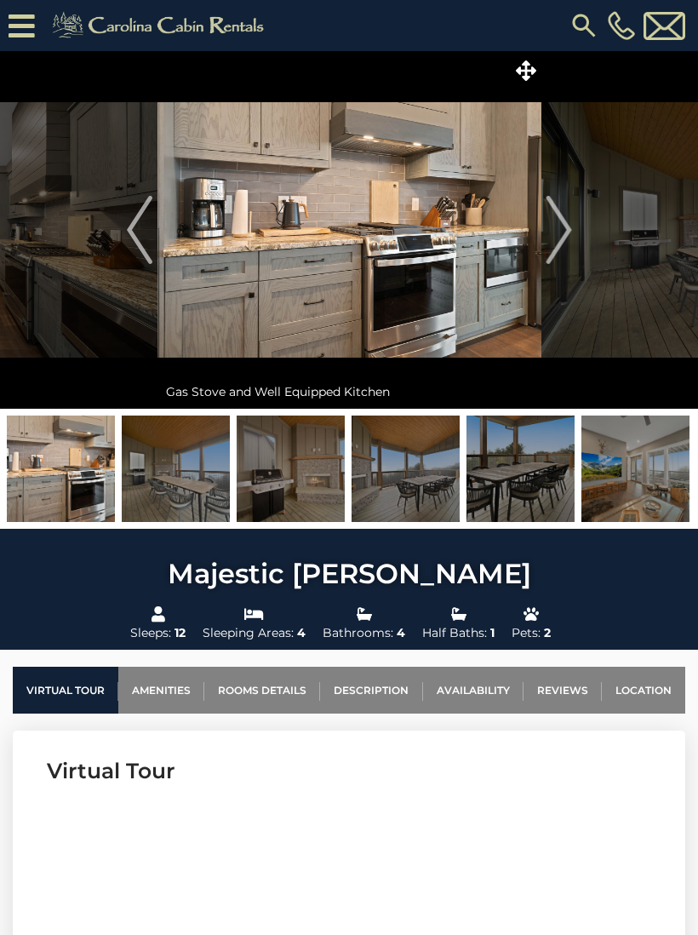
click at [561, 246] on img "Next" at bounding box center [559, 230] width 26 height 68
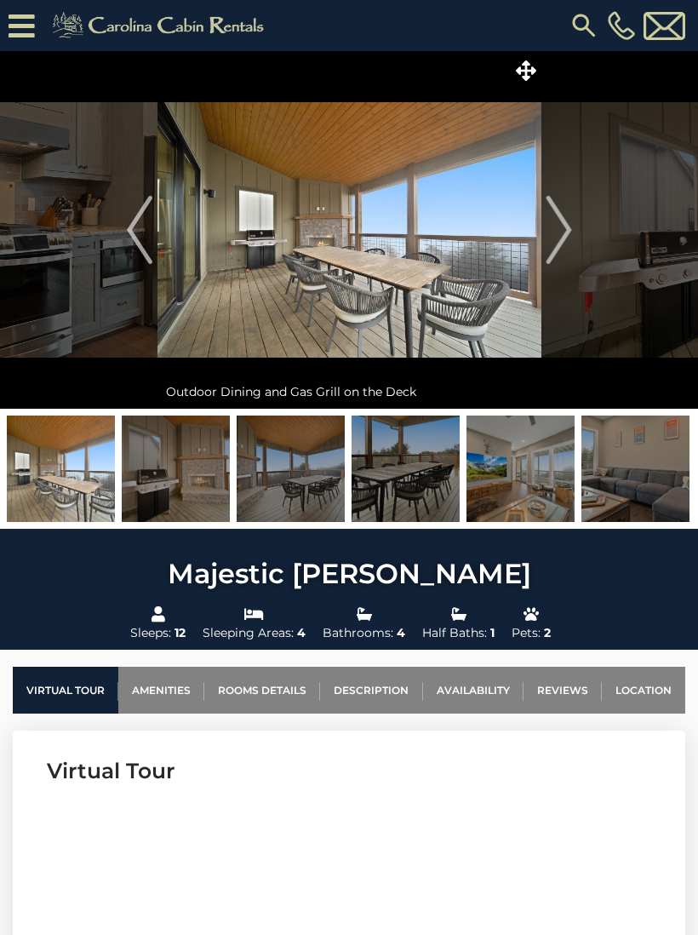
click at [563, 239] on img "Next" at bounding box center [559, 230] width 26 height 68
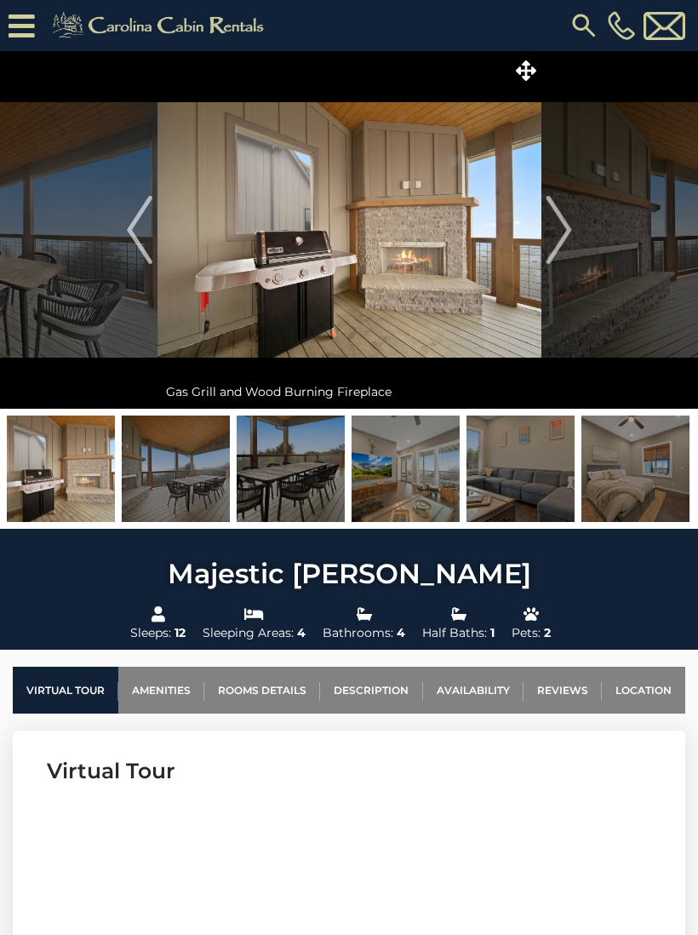
click at [560, 242] on img "Next" at bounding box center [559, 230] width 26 height 68
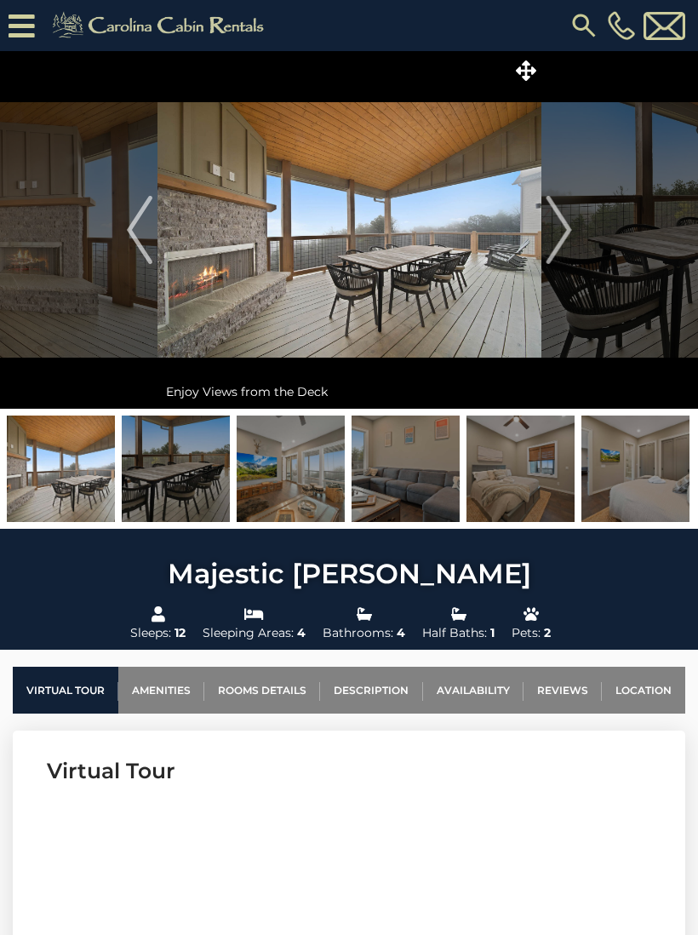
click at [559, 235] on img "Next" at bounding box center [559, 230] width 26 height 68
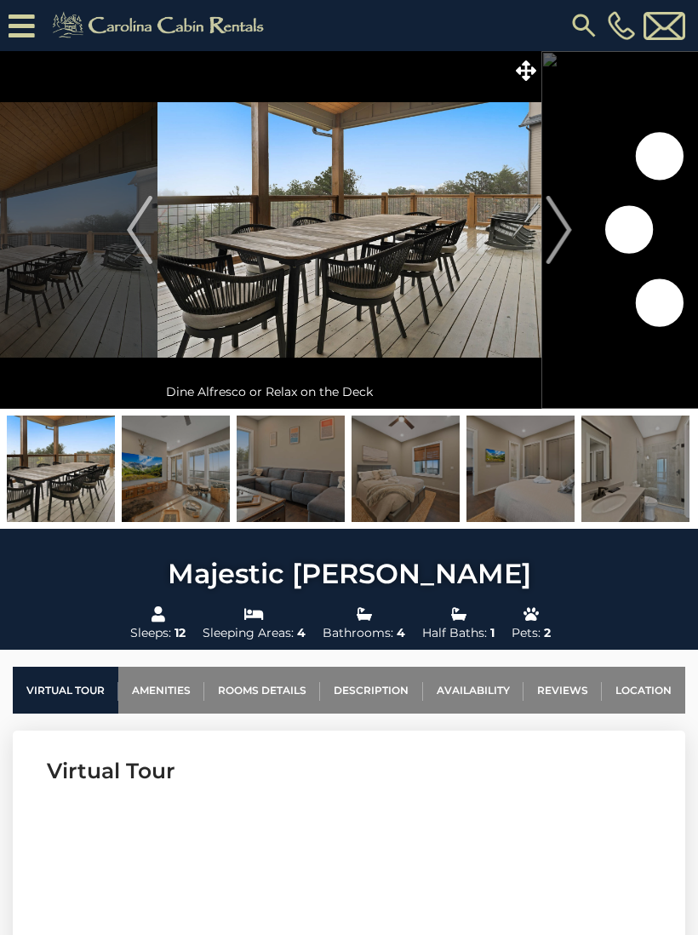
click at [551, 223] on img "Next" at bounding box center [559, 230] width 26 height 68
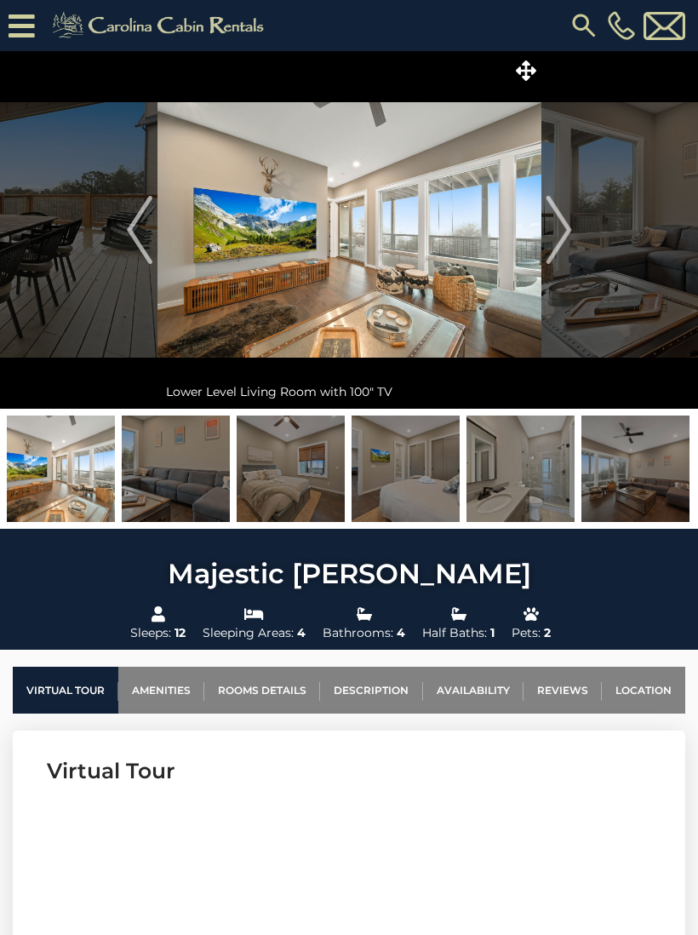
click at [556, 231] on img "Next" at bounding box center [559, 230] width 26 height 68
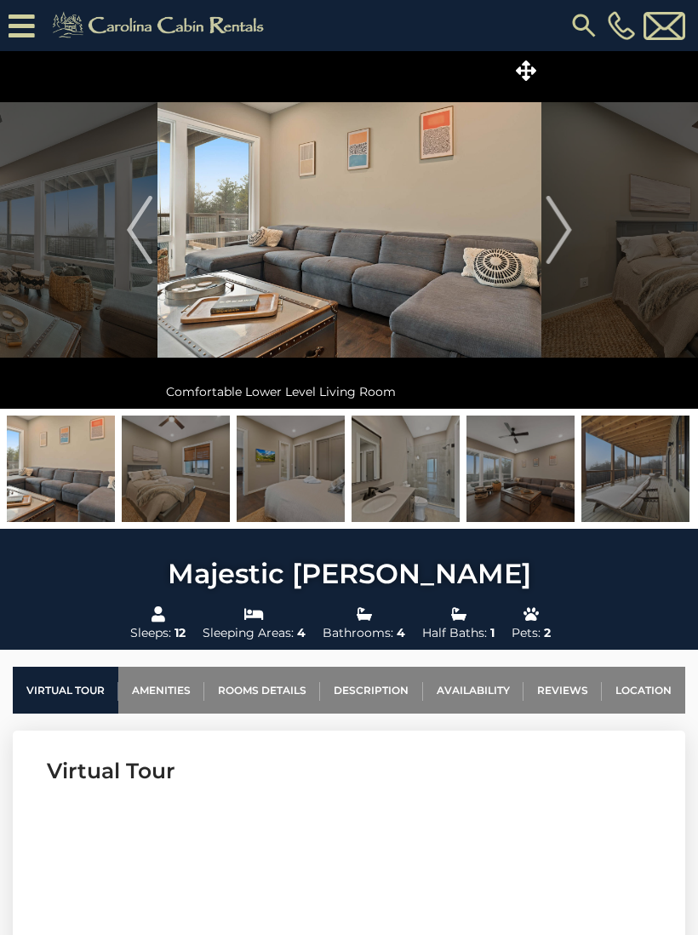
click at [555, 240] on img "Next" at bounding box center [559, 230] width 26 height 68
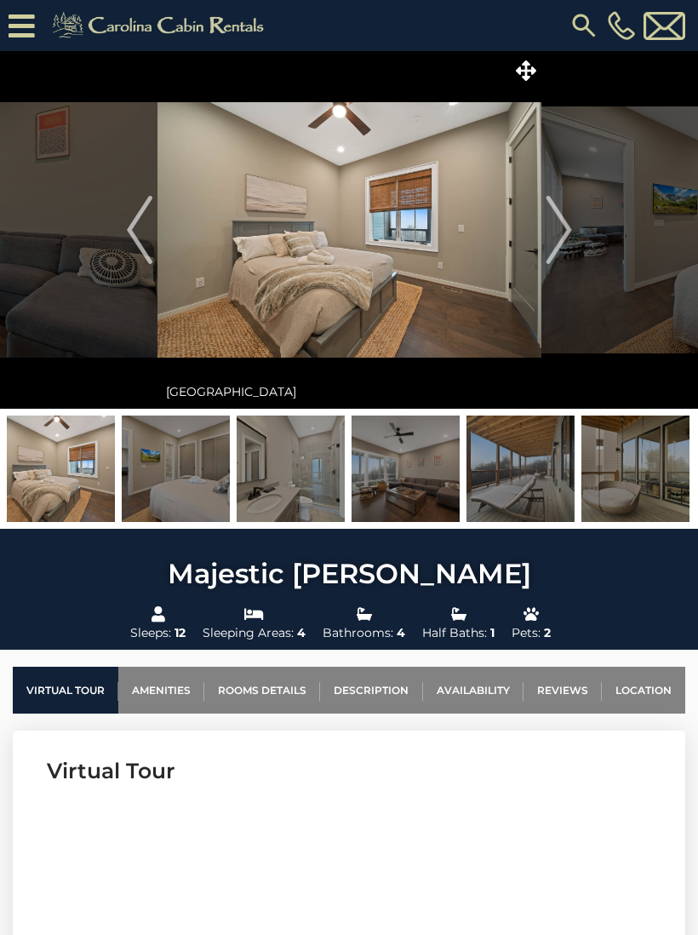
click at [552, 248] on img "Next" at bounding box center [559, 230] width 26 height 68
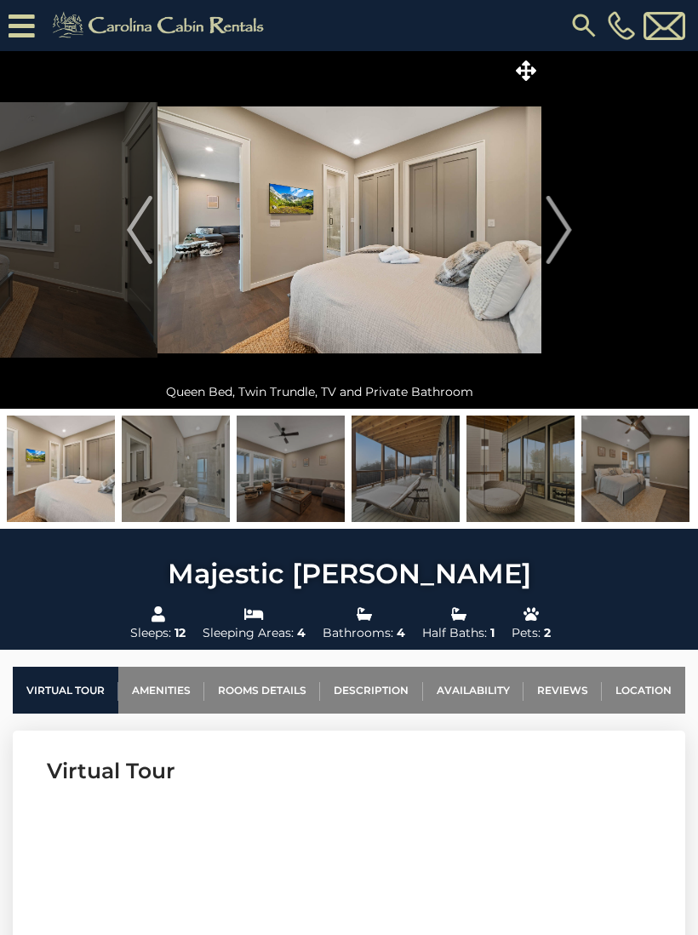
click at [556, 242] on img "Next" at bounding box center [559, 230] width 26 height 68
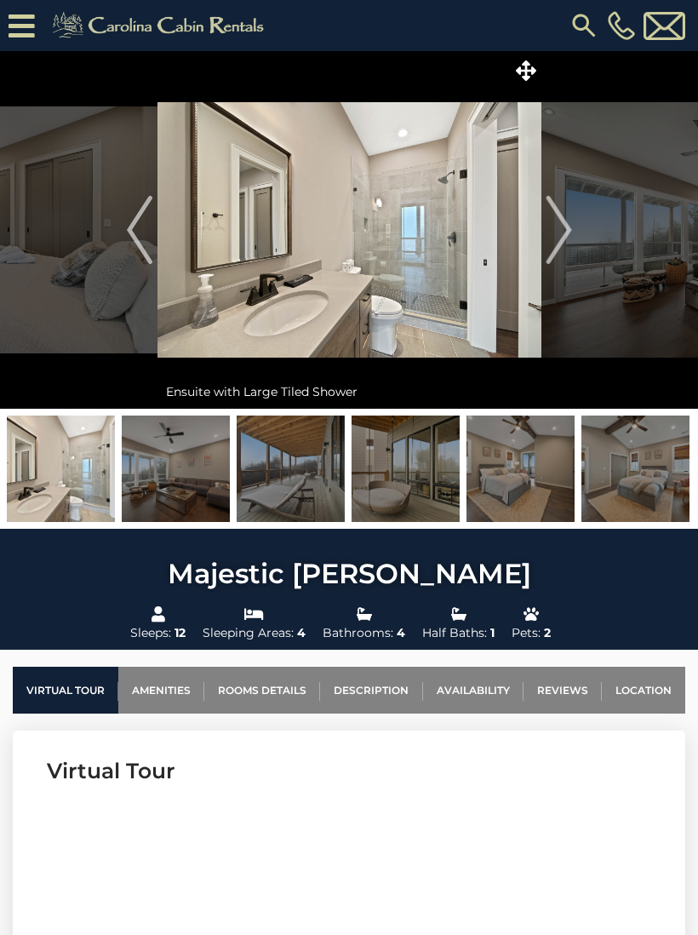
click at [557, 241] on img "Next" at bounding box center [559, 230] width 26 height 68
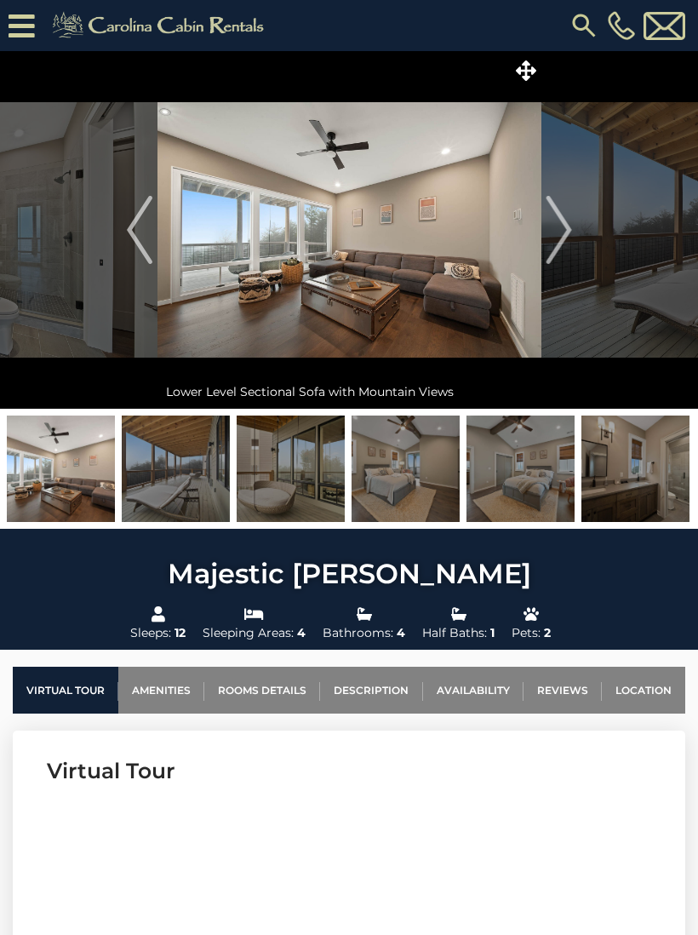
click at [557, 239] on img "Next" at bounding box center [559, 230] width 26 height 68
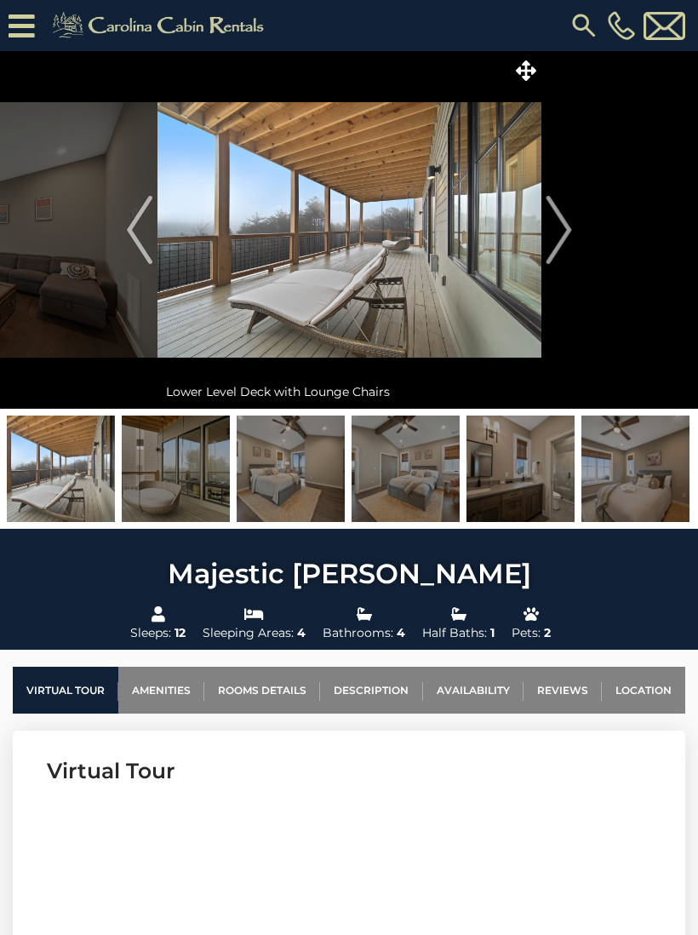
click at [563, 249] on img "Next" at bounding box center [559, 230] width 26 height 68
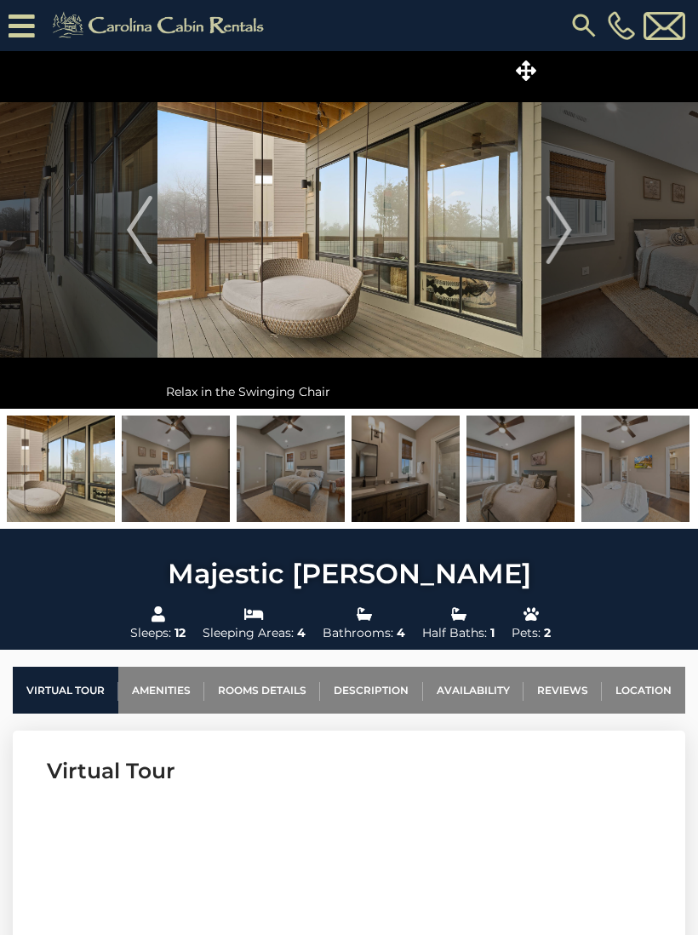
click at [561, 247] on img "Next" at bounding box center [559, 230] width 26 height 68
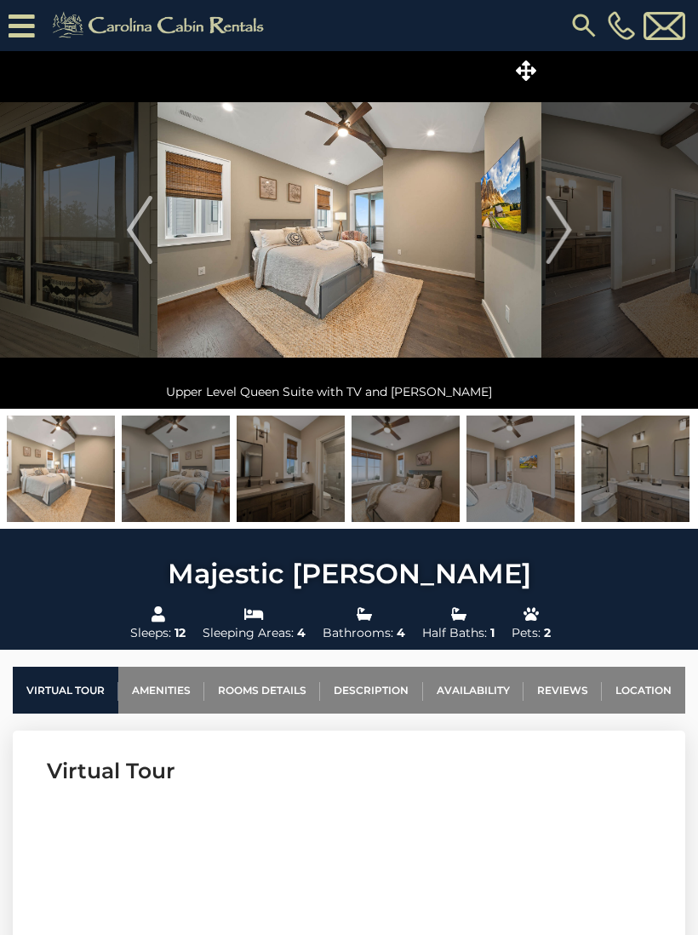
click at [559, 247] on img "Next" at bounding box center [559, 230] width 26 height 68
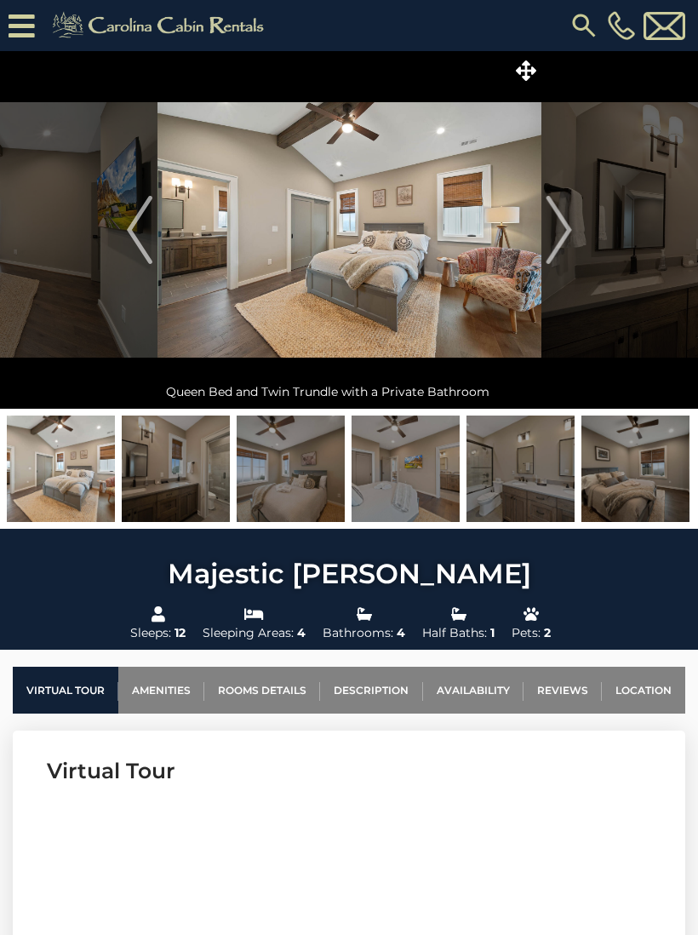
click at [567, 247] on img "Next" at bounding box center [559, 230] width 26 height 68
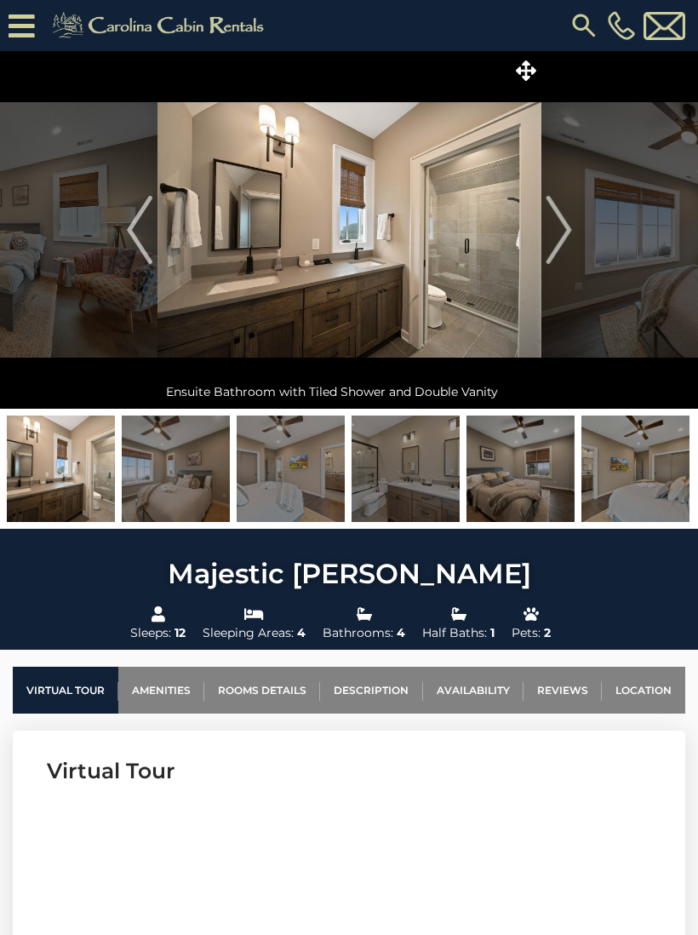
click at [559, 240] on img "Next" at bounding box center [559, 230] width 26 height 68
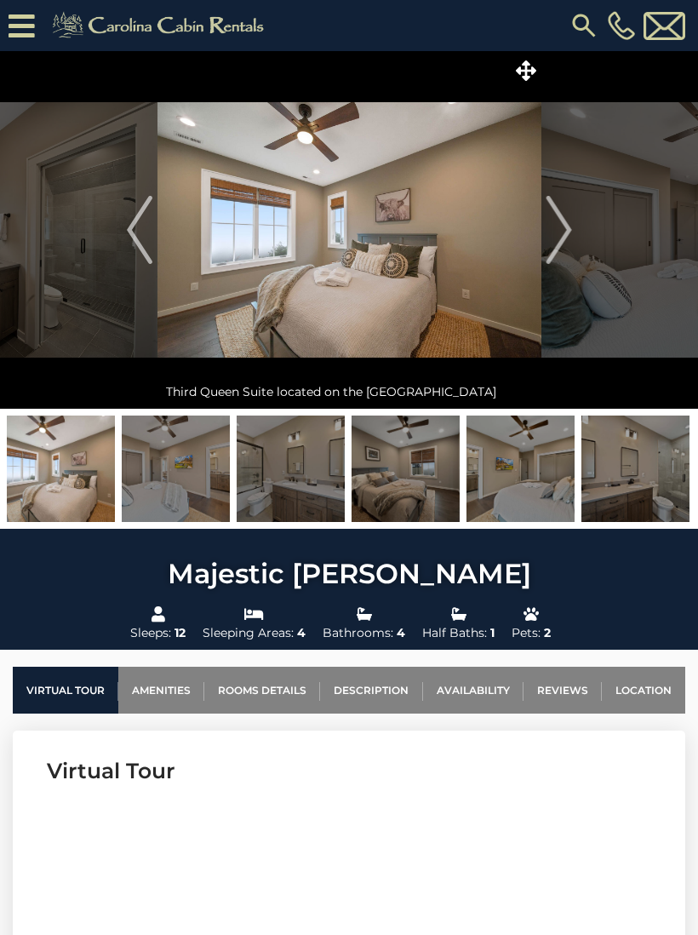
click at [559, 239] on img "Next" at bounding box center [559, 230] width 26 height 68
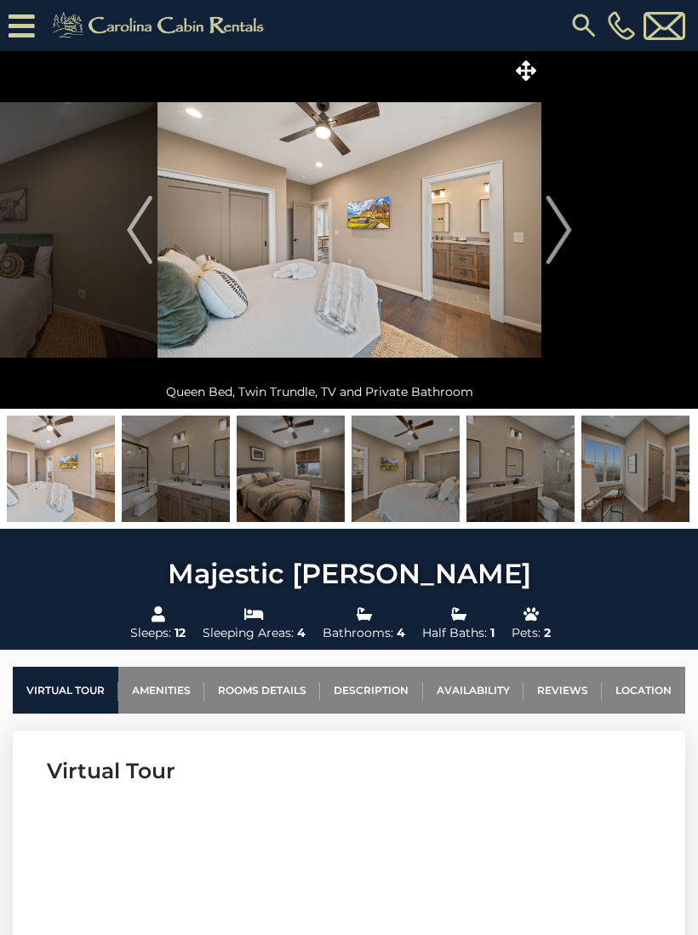
click at [568, 241] on img "Next" at bounding box center [559, 230] width 26 height 68
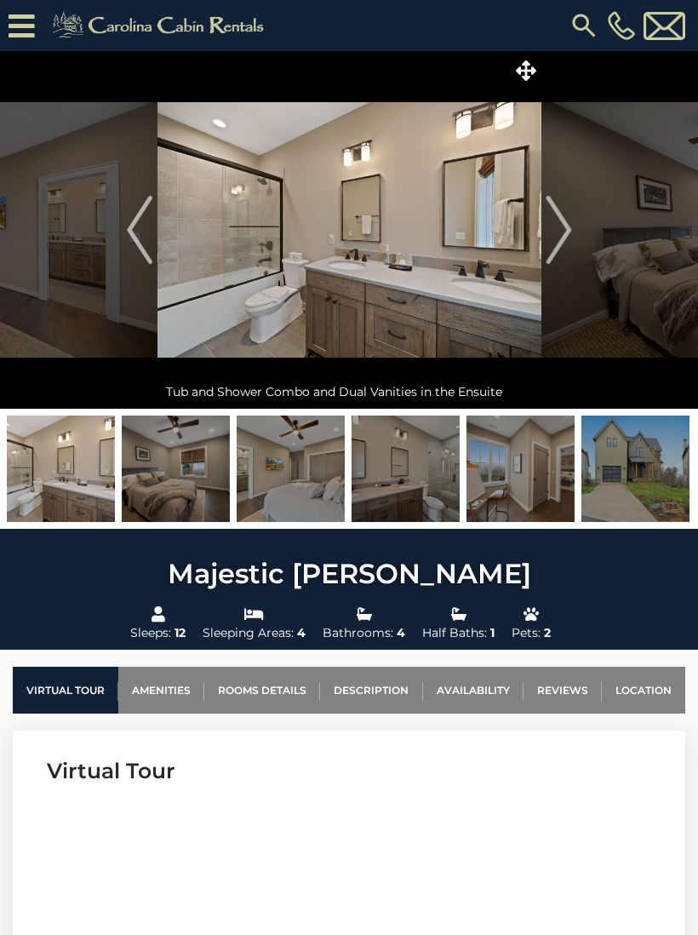
click at [559, 238] on img "Next" at bounding box center [559, 230] width 26 height 68
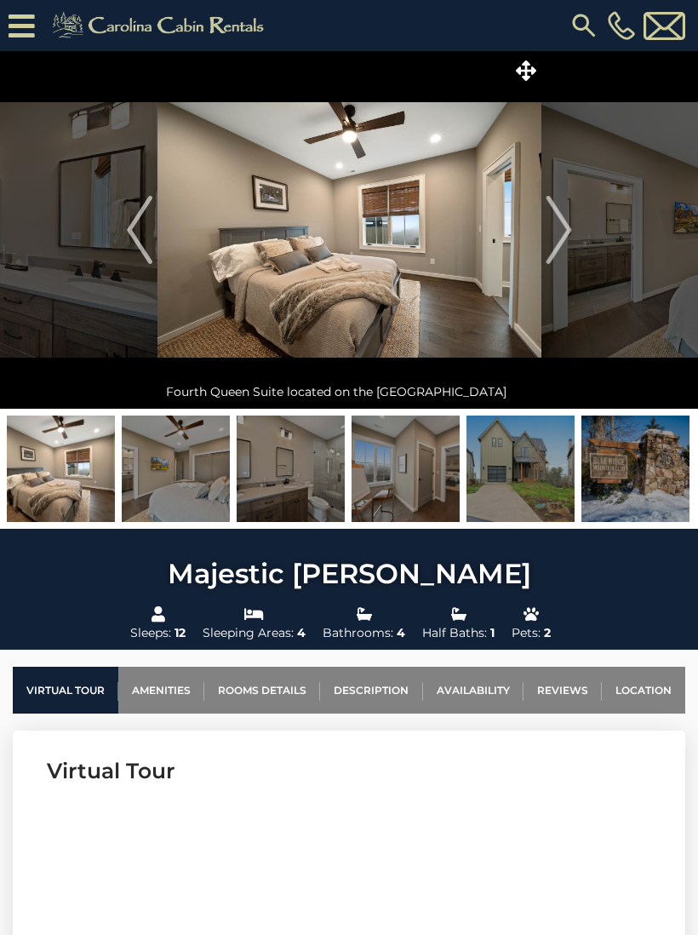
click at [526, 482] on img at bounding box center [521, 469] width 108 height 106
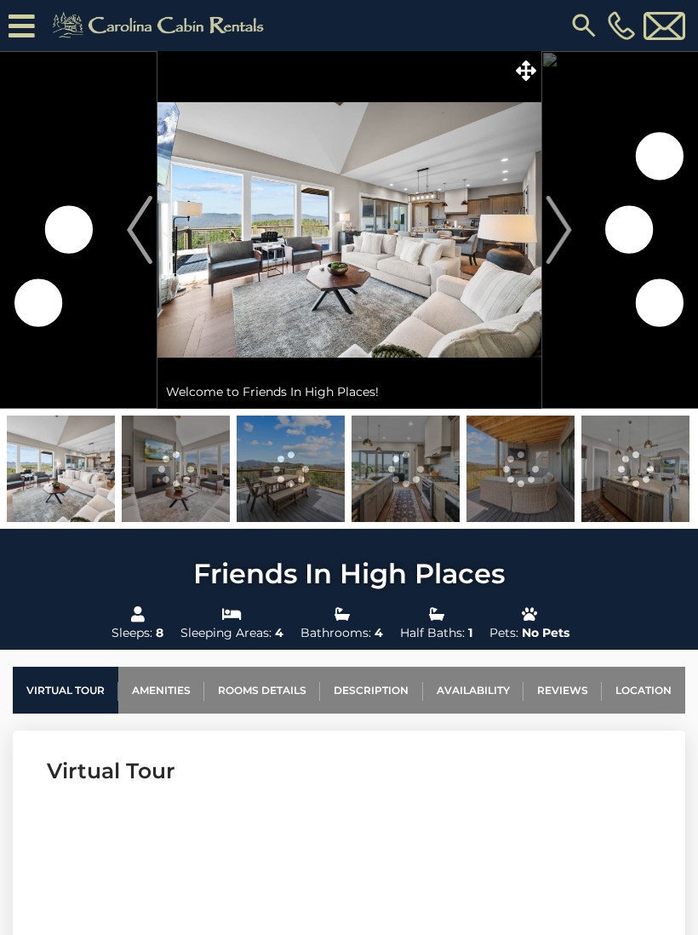
click at [558, 231] on img "Next" at bounding box center [559, 230] width 26 height 68
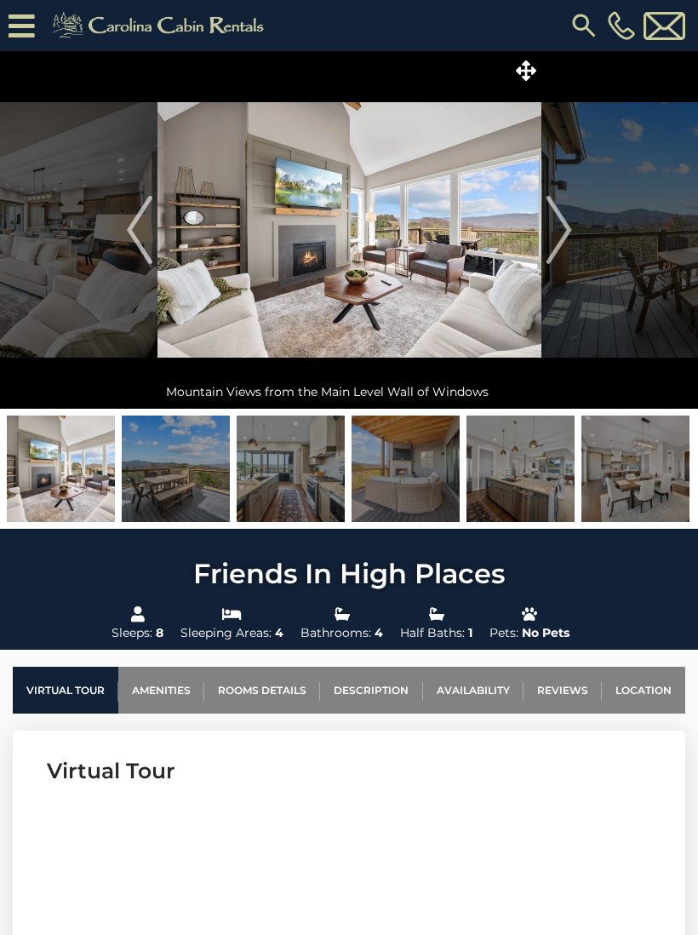
click at [563, 231] on img "Next" at bounding box center [559, 230] width 26 height 68
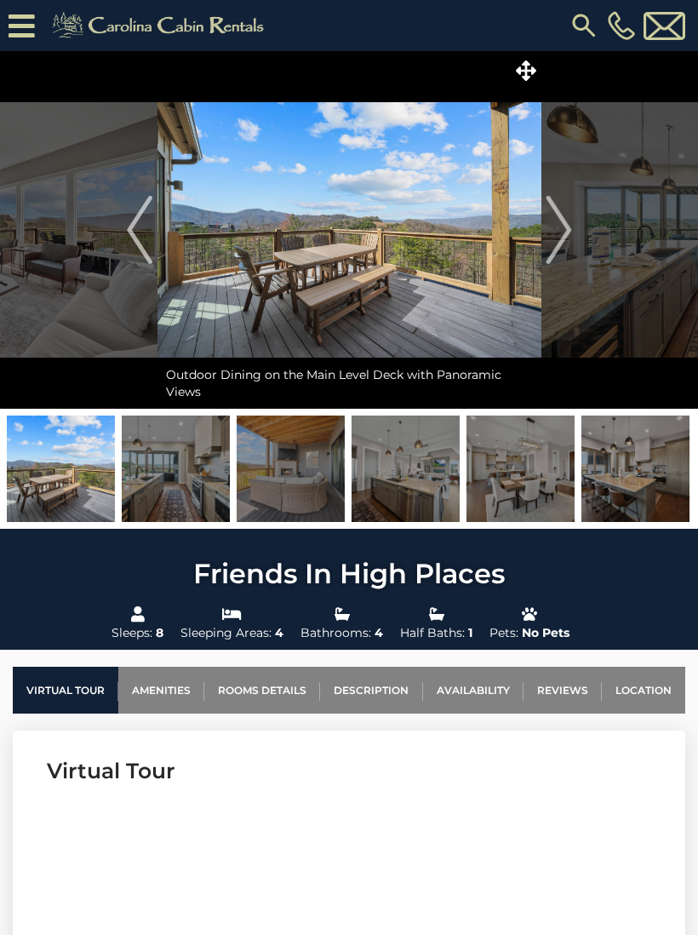
click at [565, 238] on img "Next" at bounding box center [559, 230] width 26 height 68
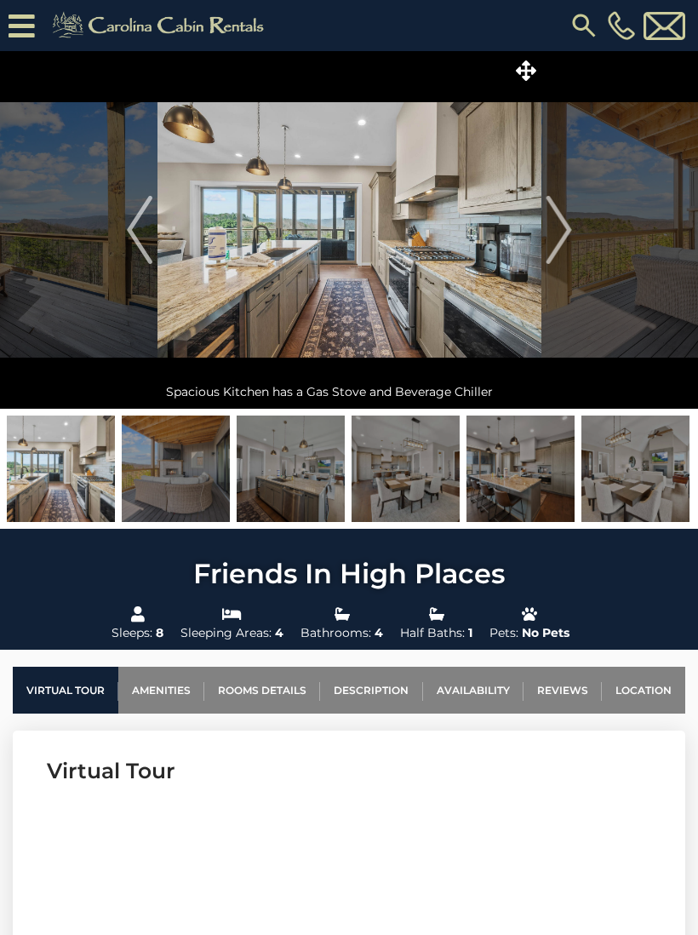
click at [565, 232] on img "Next" at bounding box center [559, 230] width 26 height 68
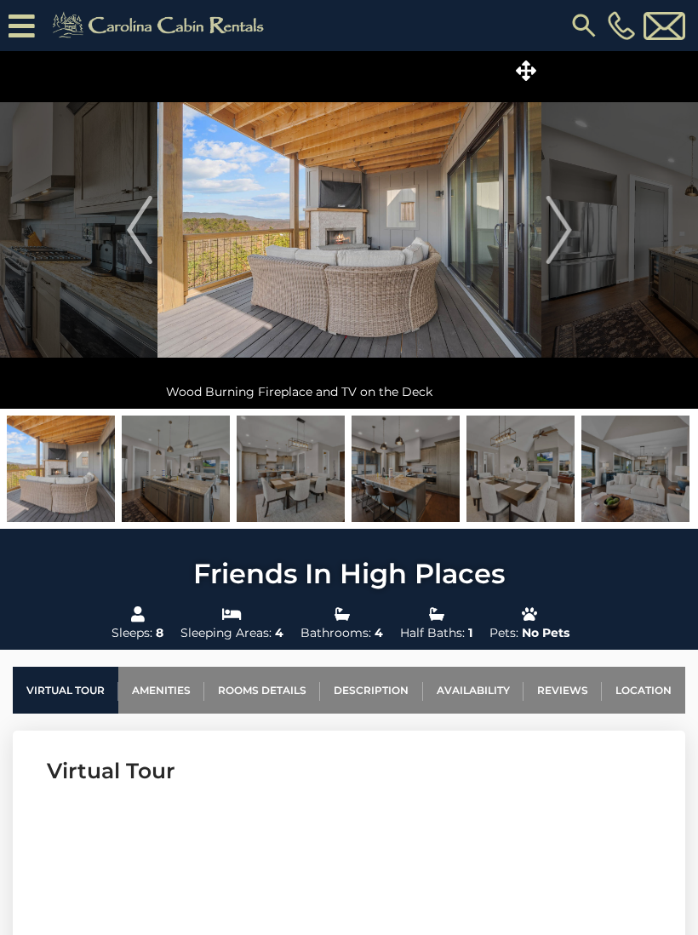
click at [566, 232] on img "Next" at bounding box center [559, 230] width 26 height 68
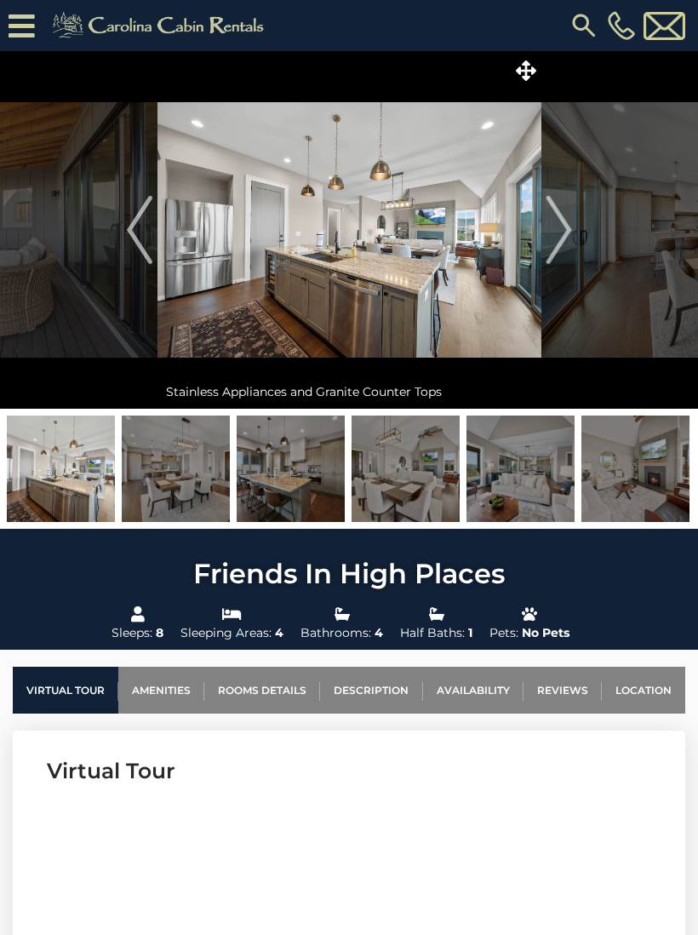
click at [569, 237] on img "Next" at bounding box center [559, 230] width 26 height 68
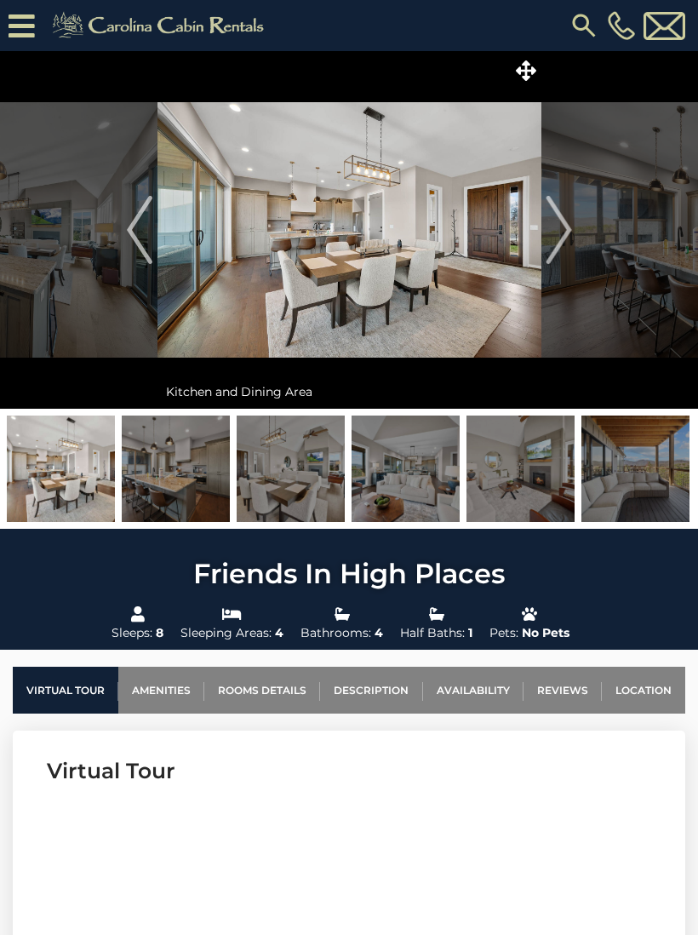
click at [561, 244] on img "Next" at bounding box center [559, 230] width 26 height 68
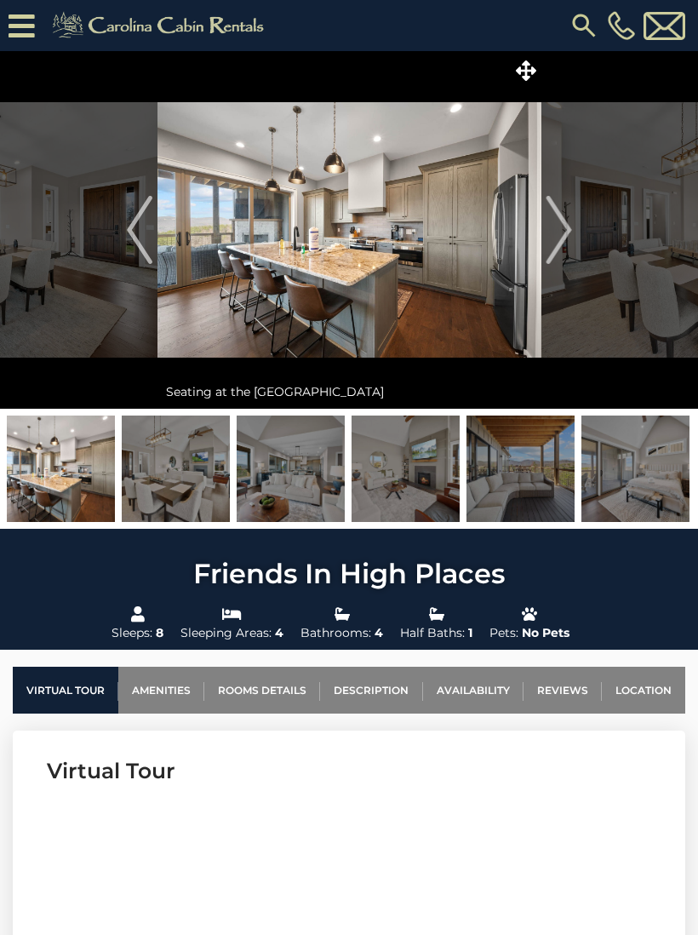
click at [559, 238] on img "Next" at bounding box center [559, 230] width 26 height 68
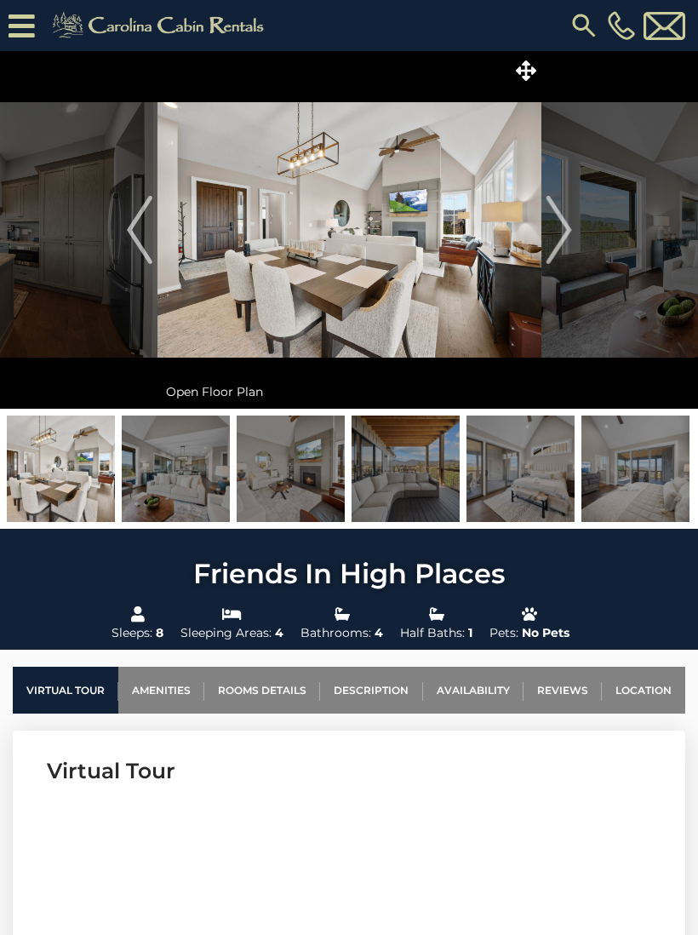
click at [650, 487] on img at bounding box center [636, 469] width 108 height 106
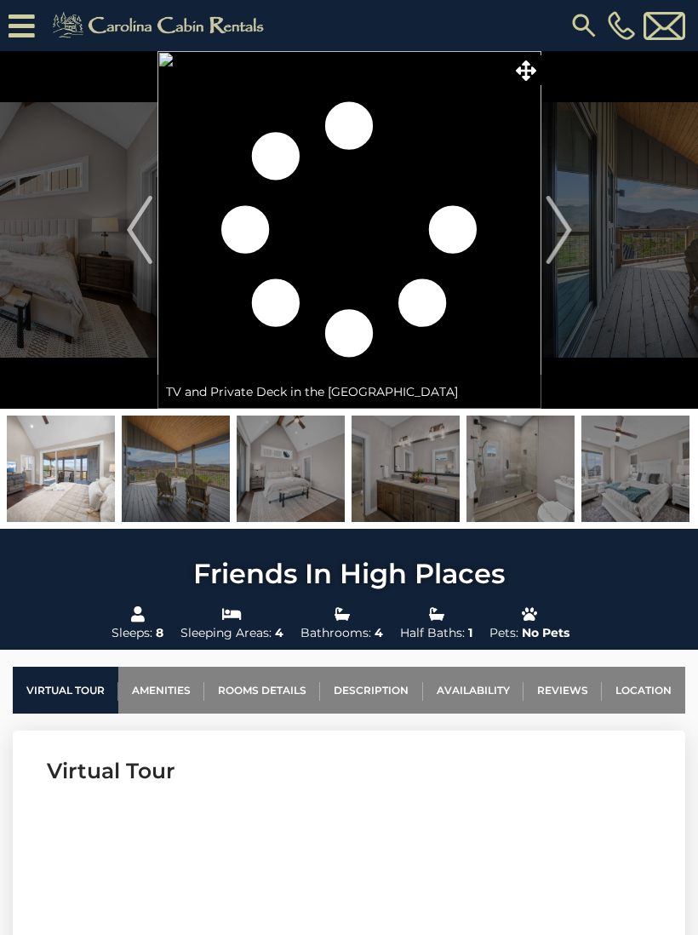
click at [628, 472] on img at bounding box center [636, 469] width 108 height 106
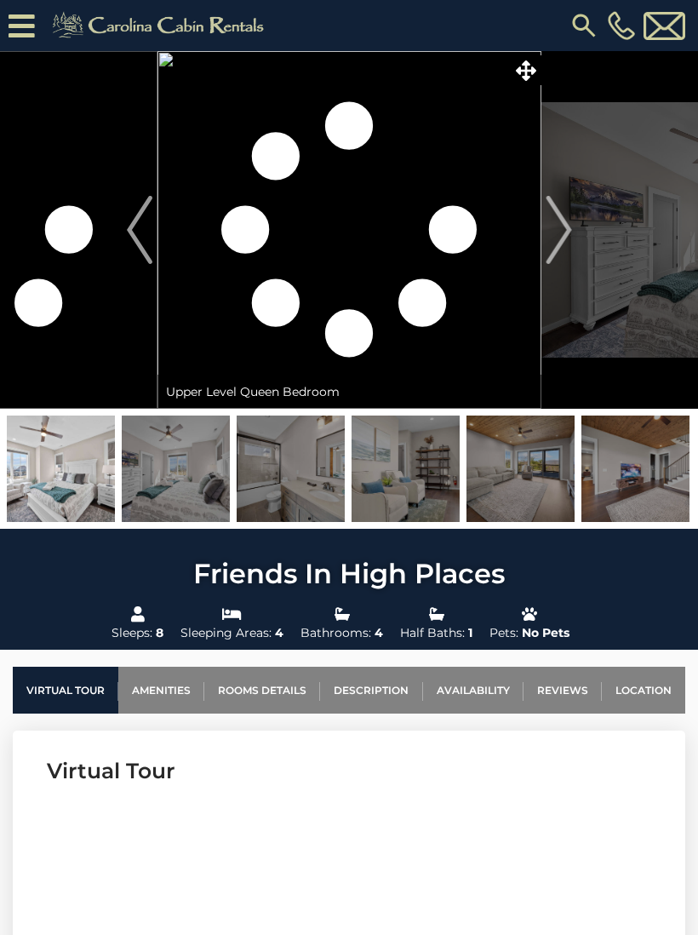
click at [640, 473] on img at bounding box center [636, 469] width 108 height 106
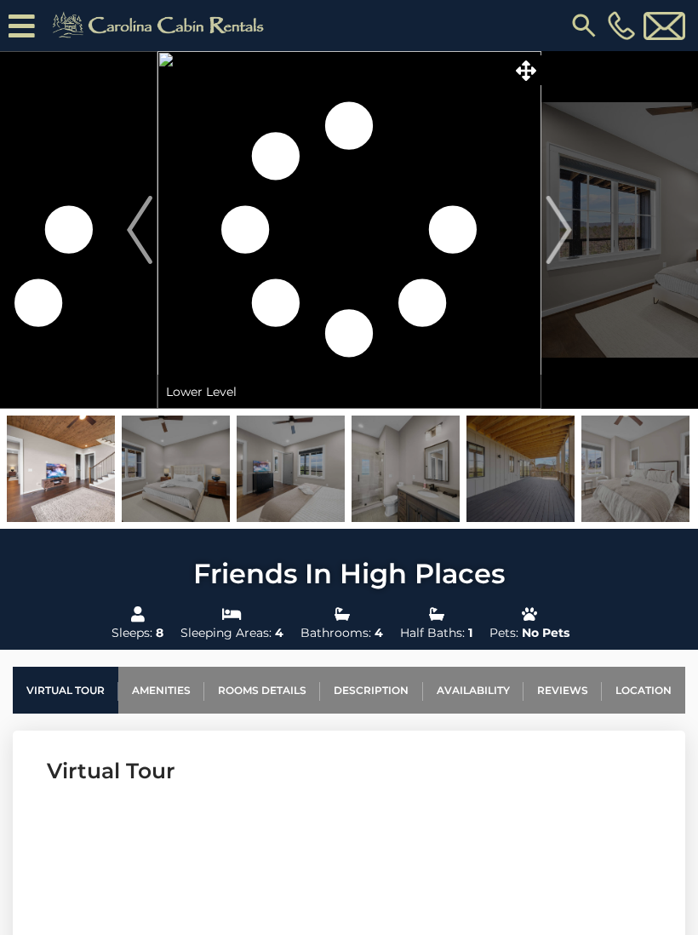
click at [534, 468] on img at bounding box center [521, 469] width 108 height 106
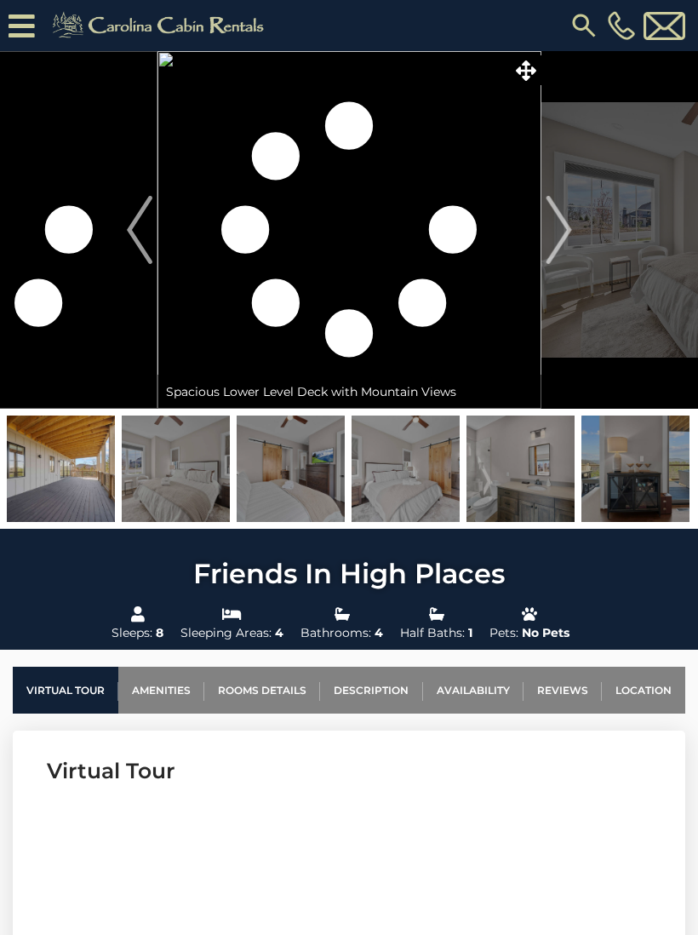
click at [568, 217] on img "Next" at bounding box center [559, 230] width 26 height 68
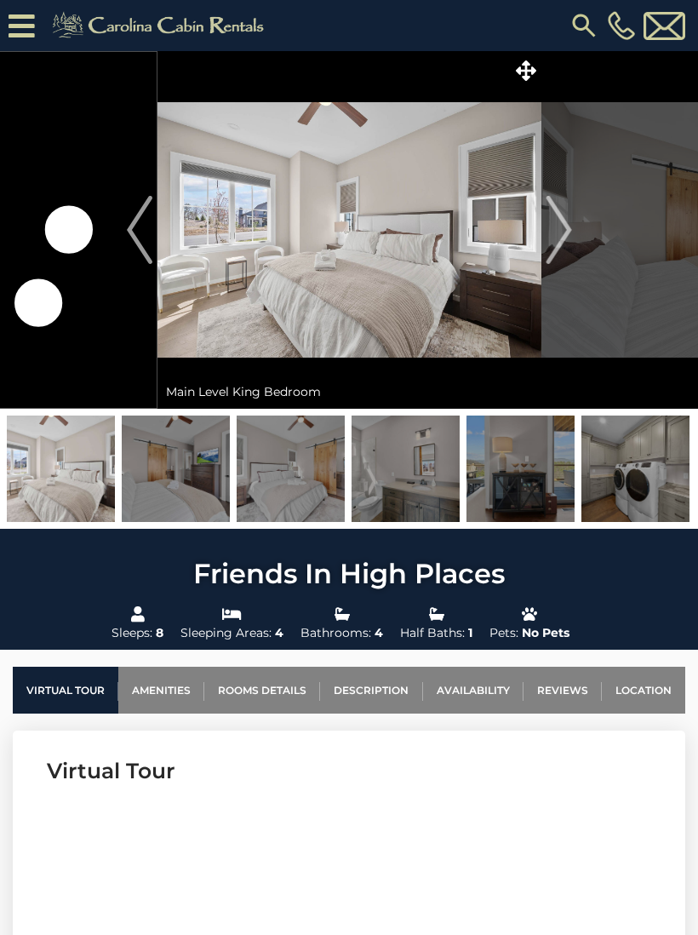
click at [555, 241] on img "Next" at bounding box center [559, 230] width 26 height 68
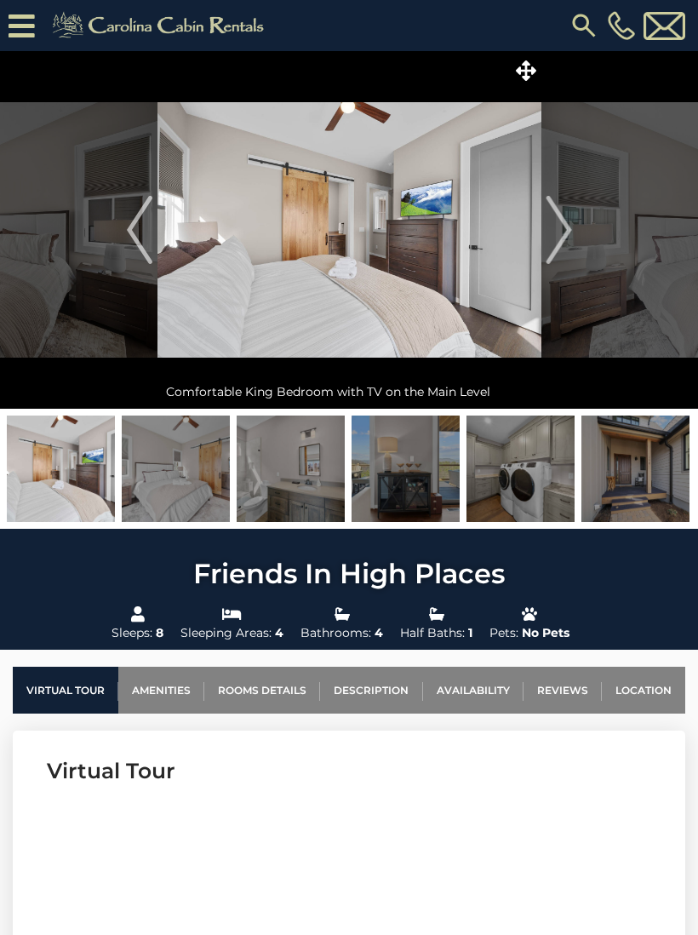
click at [559, 239] on img "Next" at bounding box center [559, 230] width 26 height 68
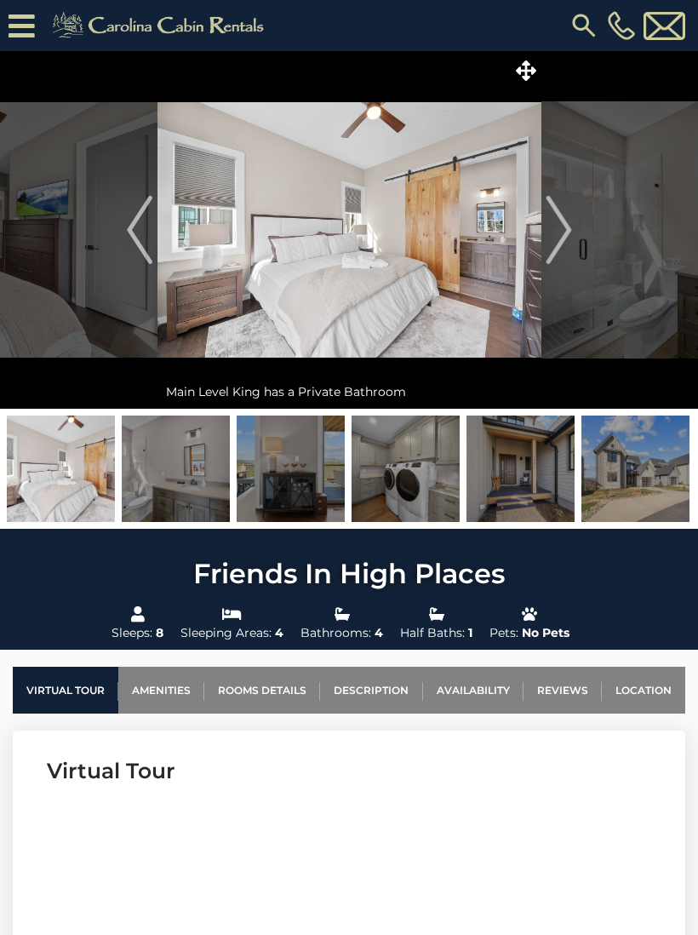
click at [569, 242] on img "Next" at bounding box center [559, 230] width 26 height 68
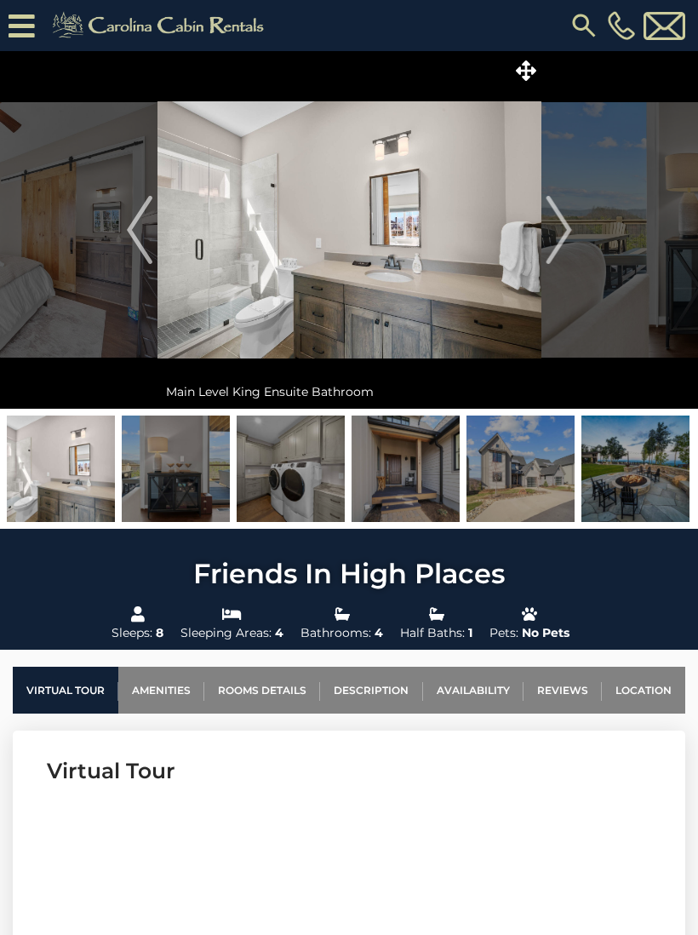
click at [567, 251] on img "Next" at bounding box center [559, 230] width 26 height 68
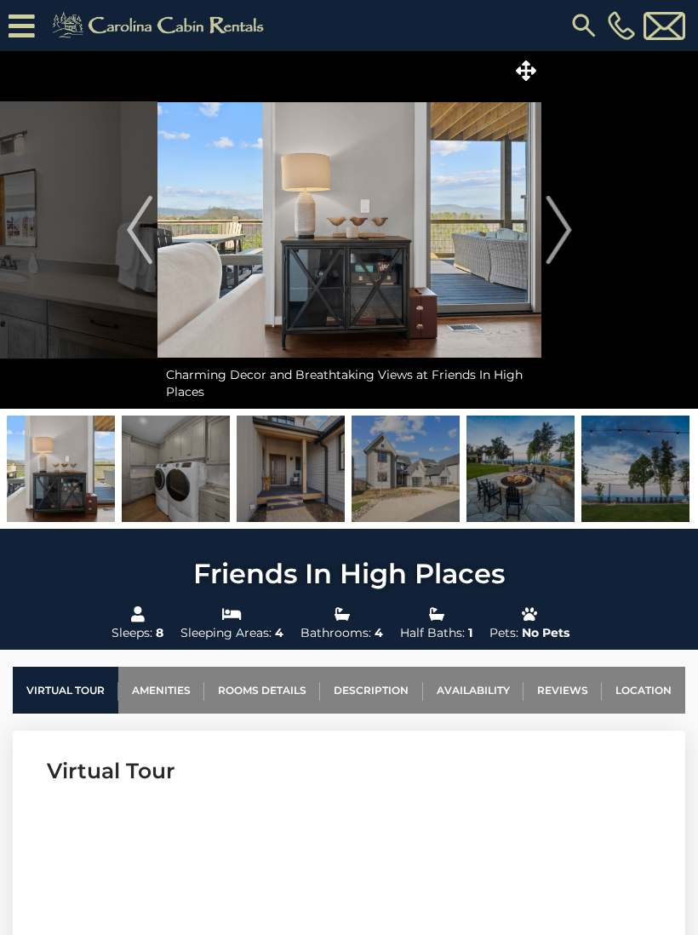
click at [561, 245] on img "Next" at bounding box center [559, 230] width 26 height 68
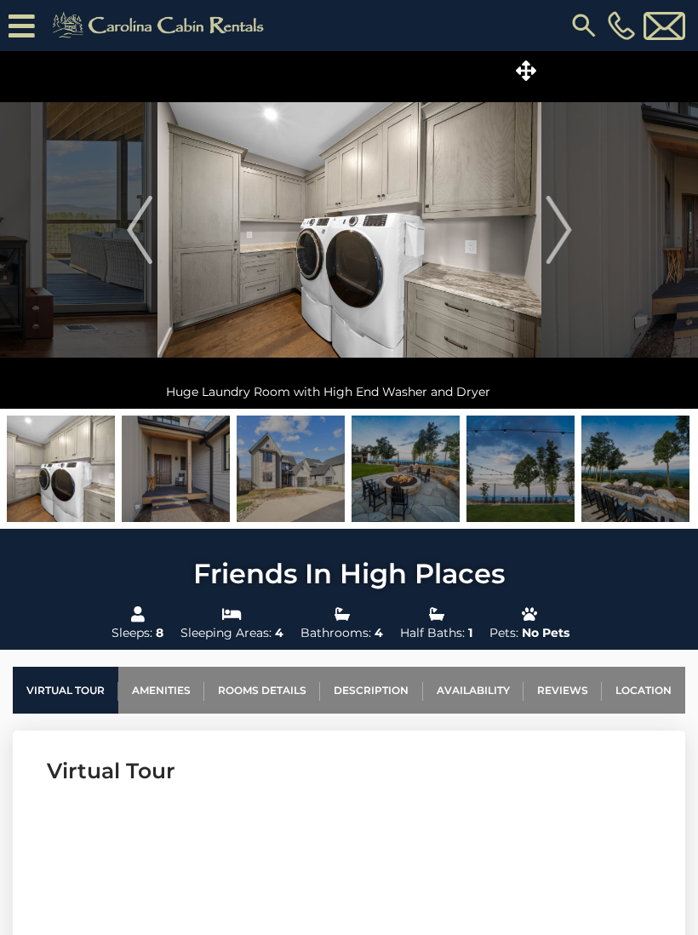
click at [565, 244] on img "Next" at bounding box center [559, 230] width 26 height 68
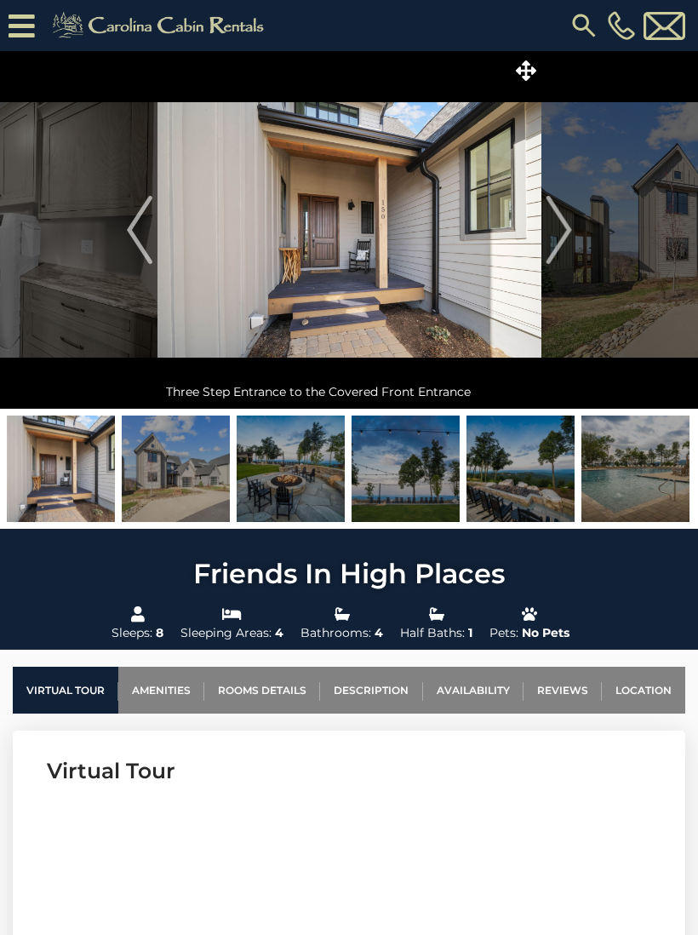
click at [568, 241] on img "Next" at bounding box center [559, 230] width 26 height 68
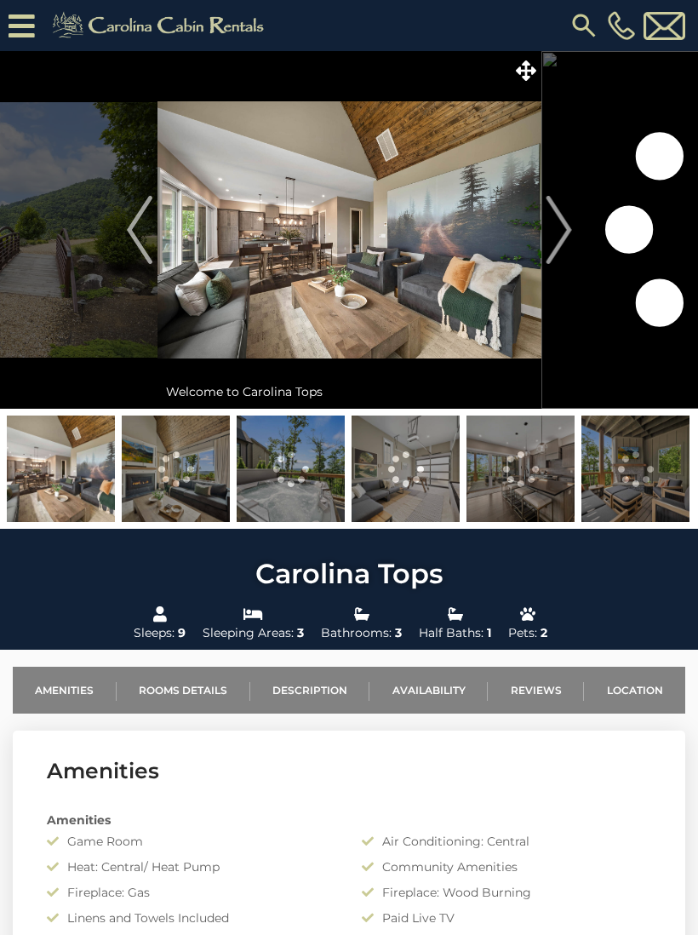
click at [560, 255] on img "Next" at bounding box center [559, 230] width 26 height 68
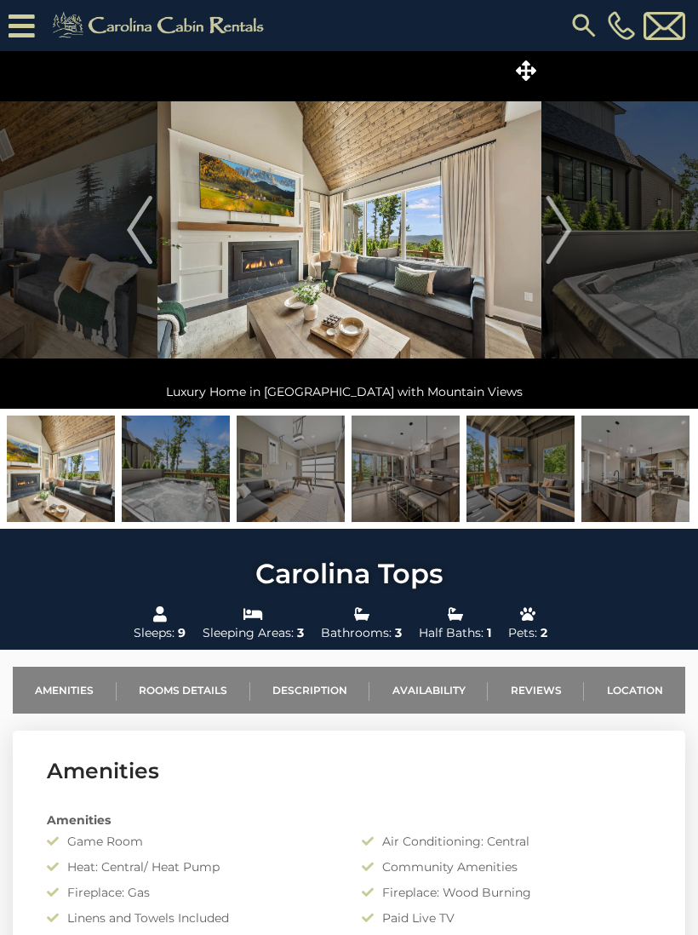
click at [565, 244] on img "Next" at bounding box center [559, 230] width 26 height 68
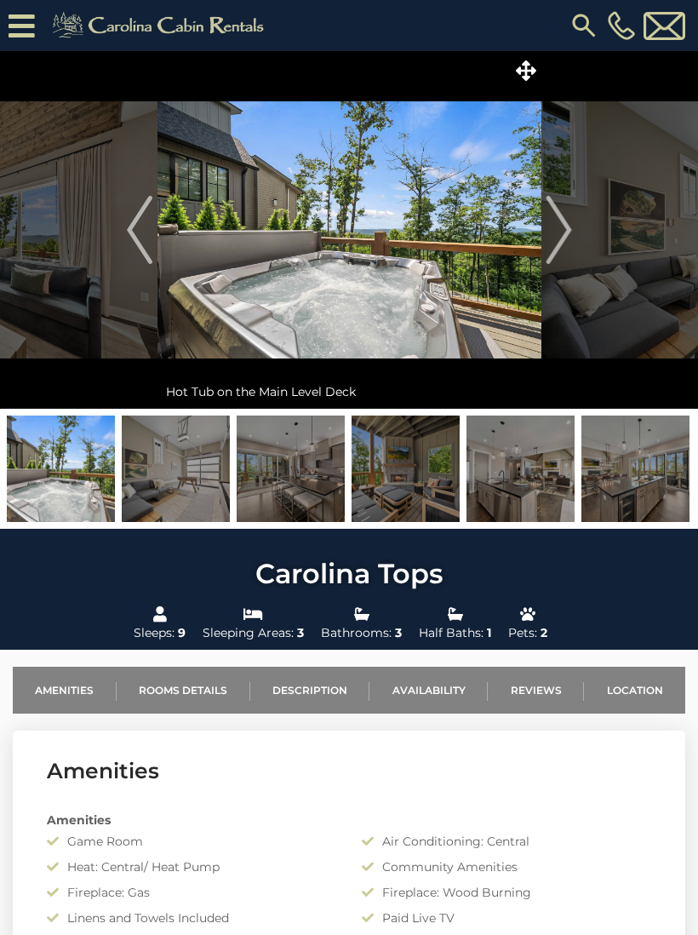
click at [570, 247] on img "Next" at bounding box center [559, 230] width 26 height 68
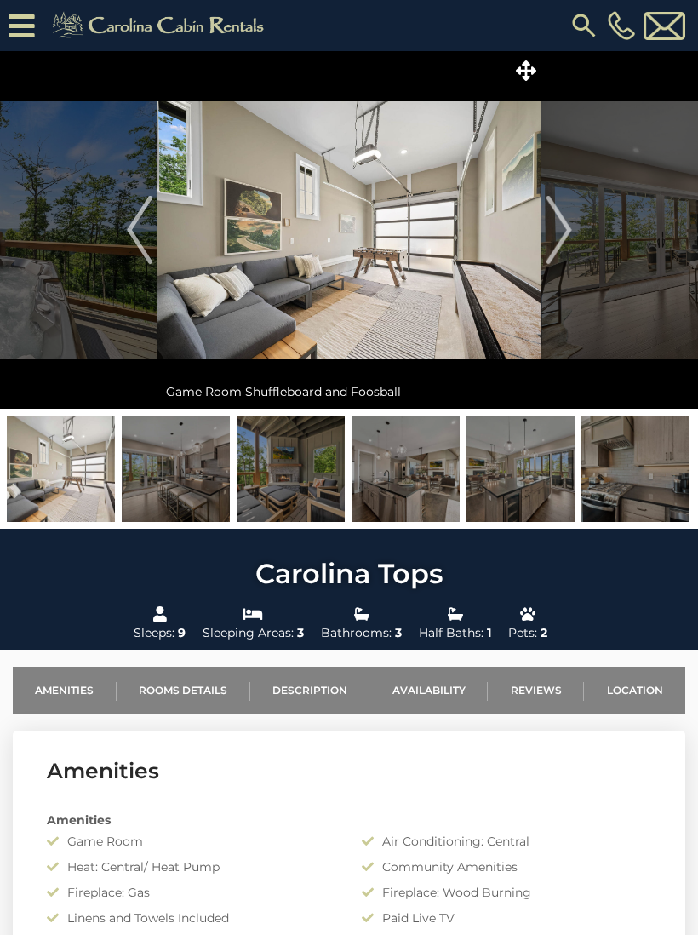
click at [570, 247] on img "Next" at bounding box center [559, 230] width 26 height 68
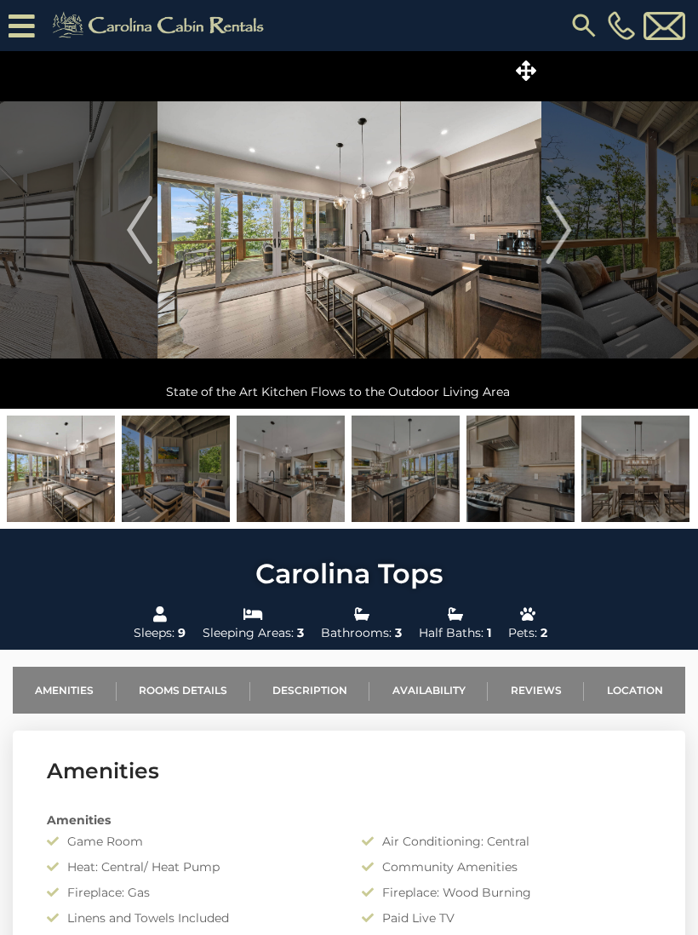
click at [568, 248] on img "Next" at bounding box center [559, 230] width 26 height 68
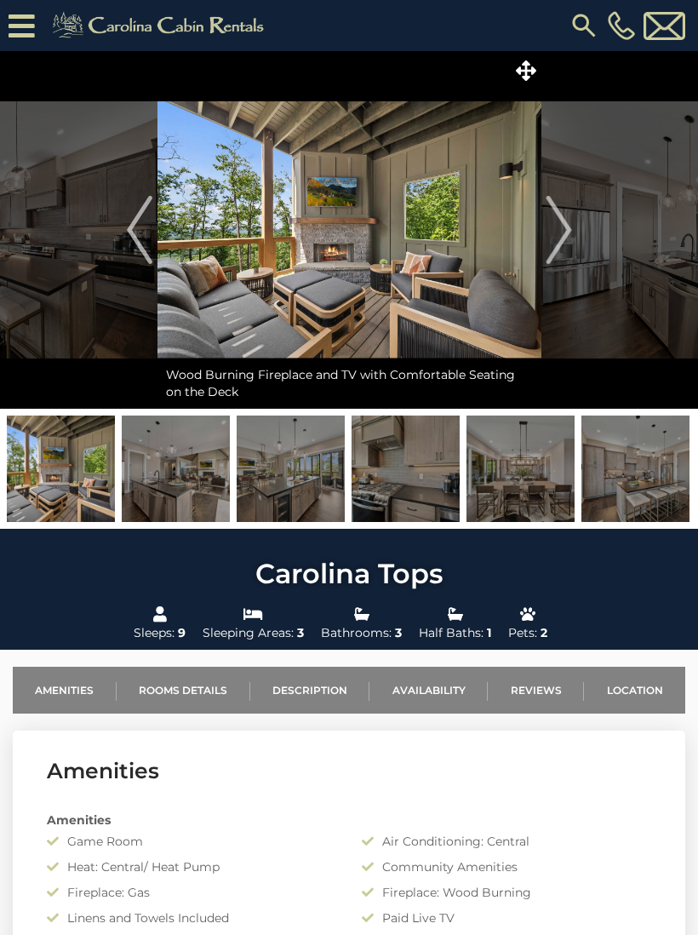
click at [571, 245] on img "Next" at bounding box center [559, 230] width 26 height 68
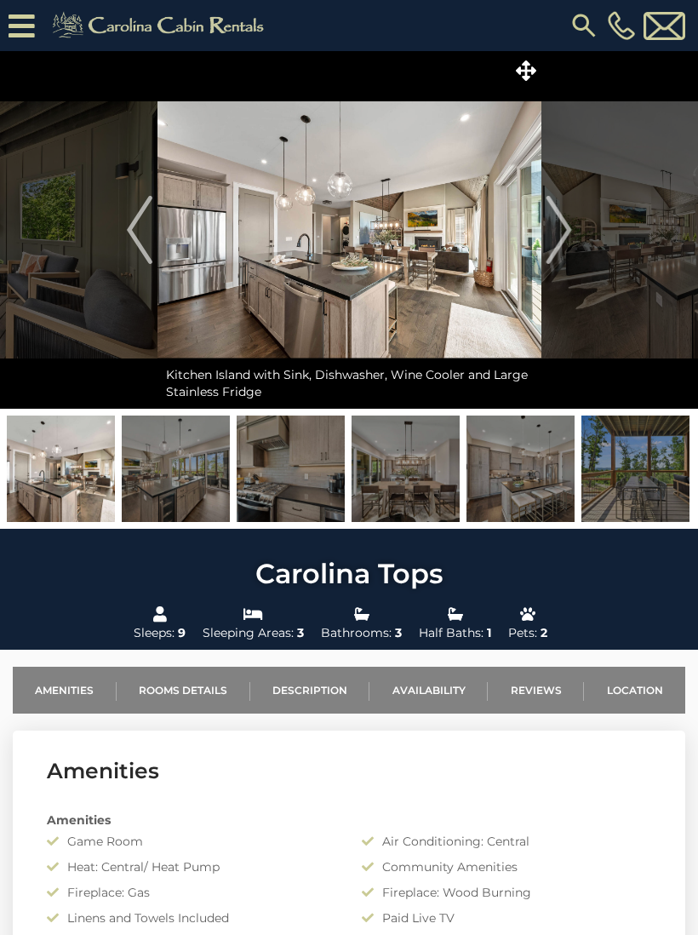
click at [561, 247] on img "Next" at bounding box center [559, 230] width 26 height 68
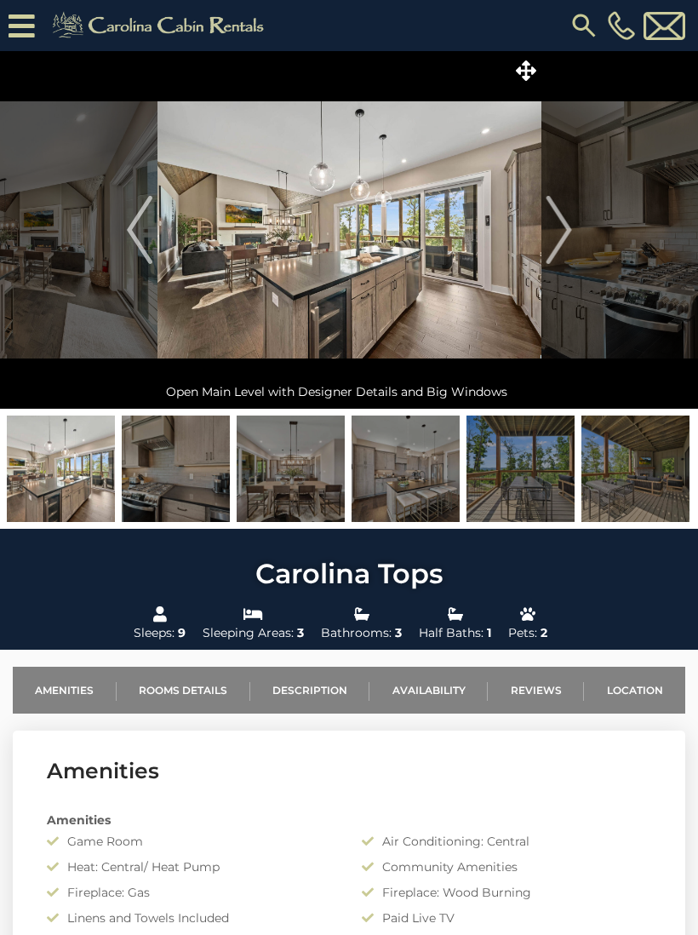
click at [565, 248] on img "Next" at bounding box center [559, 230] width 26 height 68
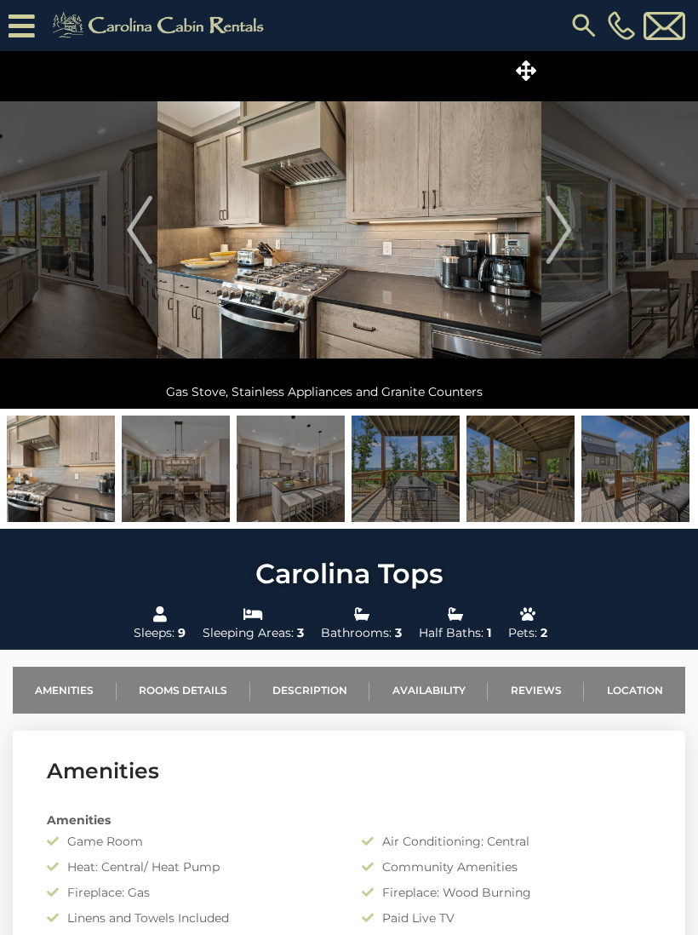
click at [567, 247] on img "Next" at bounding box center [559, 230] width 26 height 68
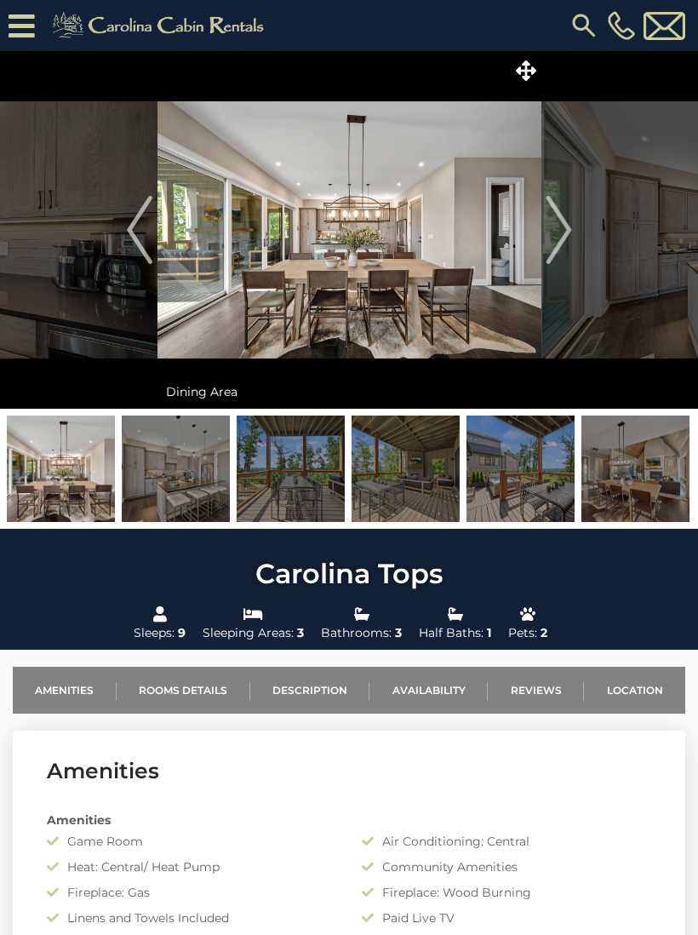
click at [563, 245] on img "Next" at bounding box center [559, 230] width 26 height 68
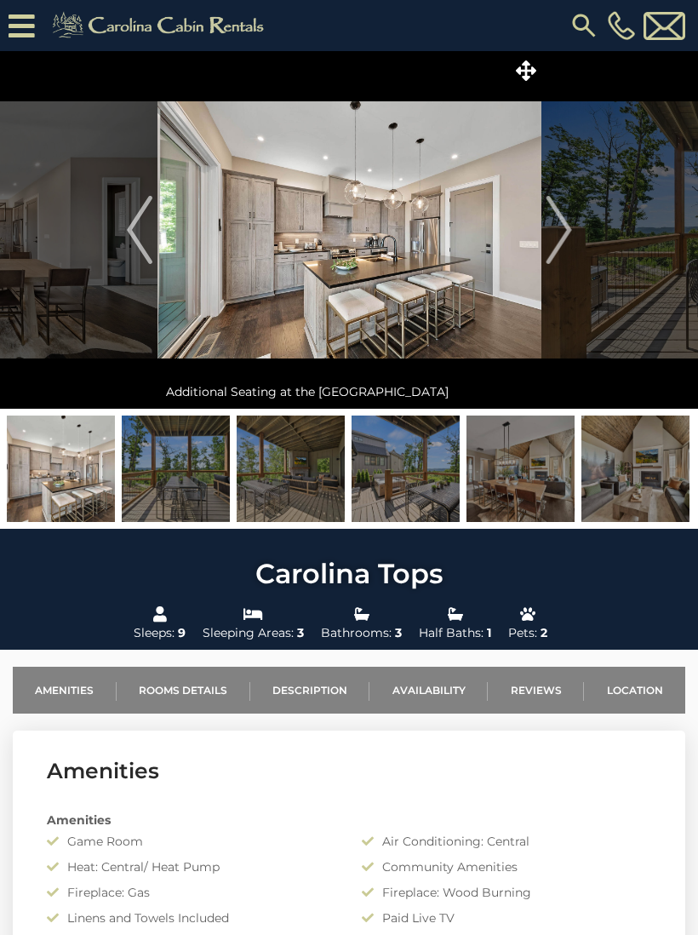
click at [564, 247] on img "Next" at bounding box center [559, 230] width 26 height 68
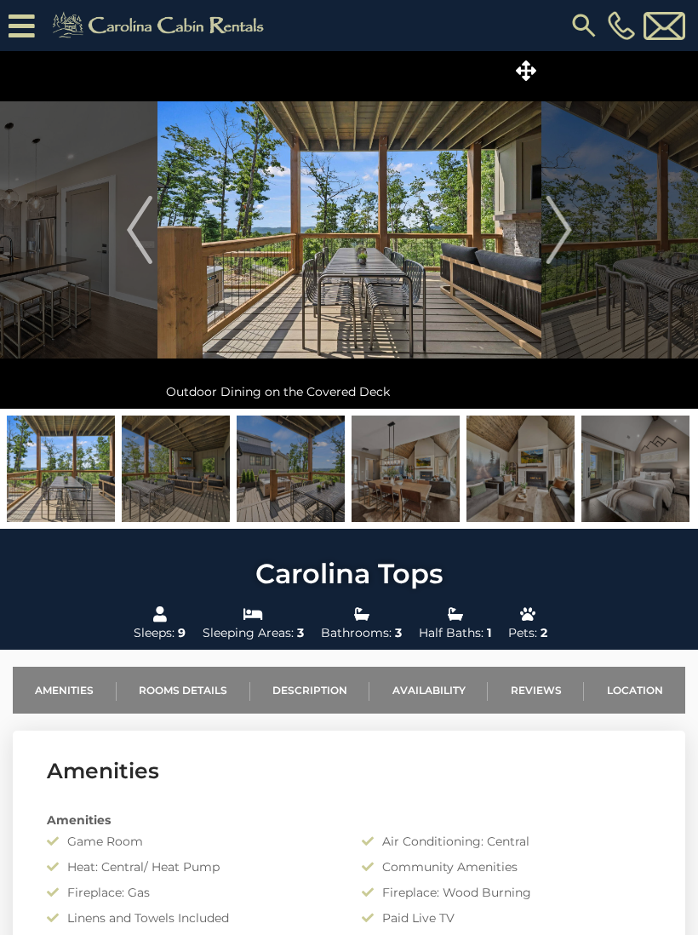
click at [568, 245] on img "Next" at bounding box center [559, 230] width 26 height 68
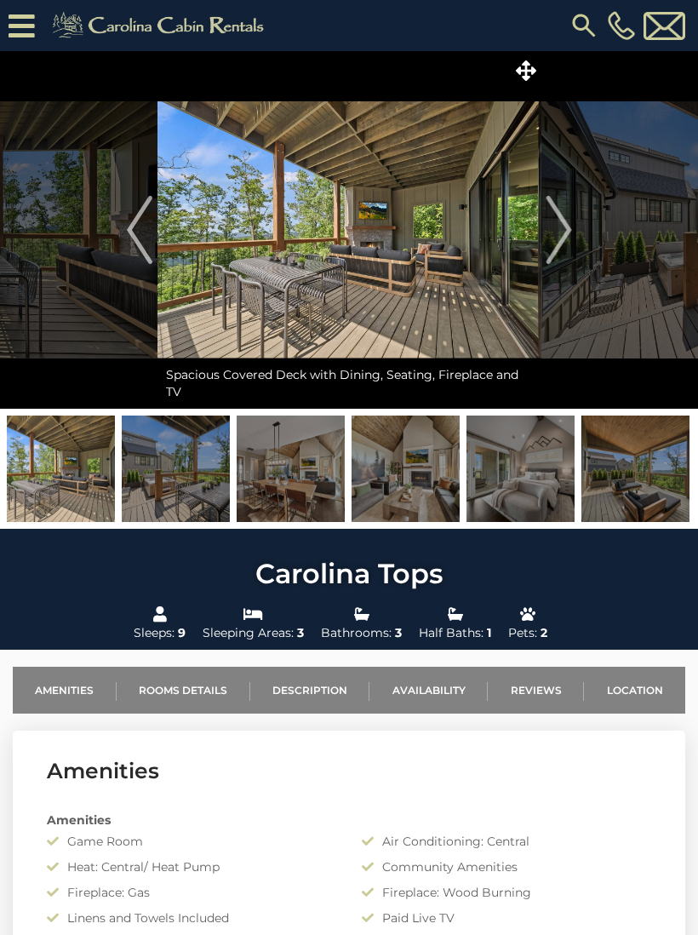
click at [567, 241] on img "Next" at bounding box center [559, 230] width 26 height 68
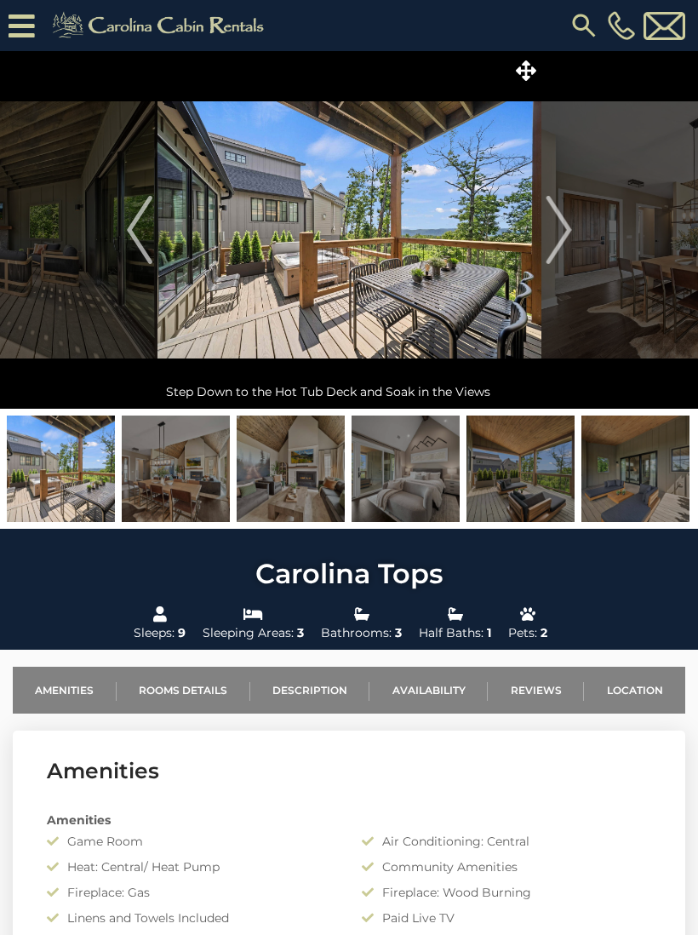
click at [567, 250] on img "Next" at bounding box center [559, 230] width 26 height 68
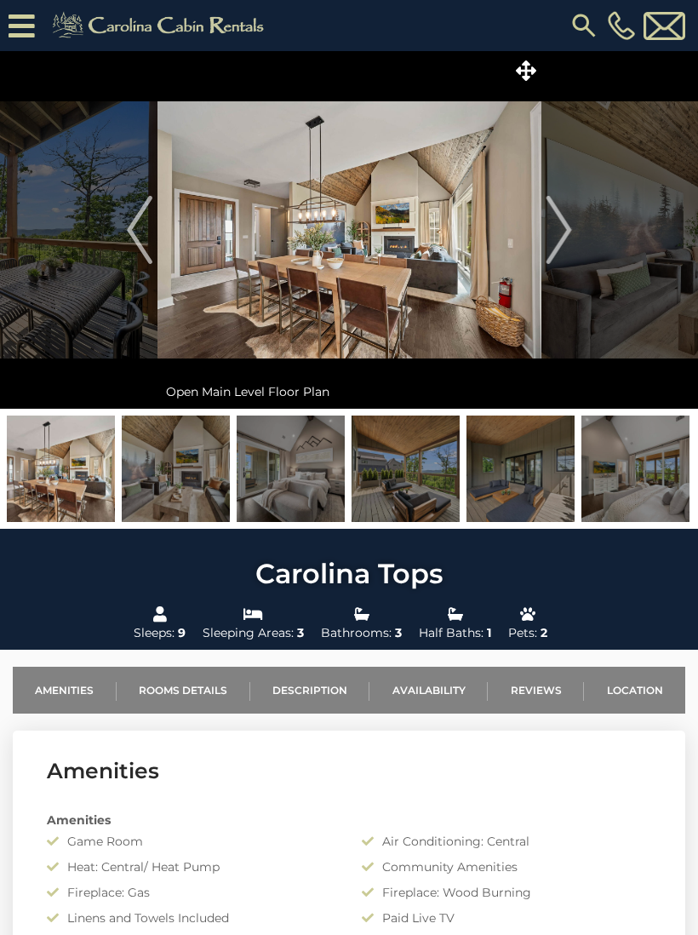
click at [560, 246] on img "Next" at bounding box center [559, 230] width 26 height 68
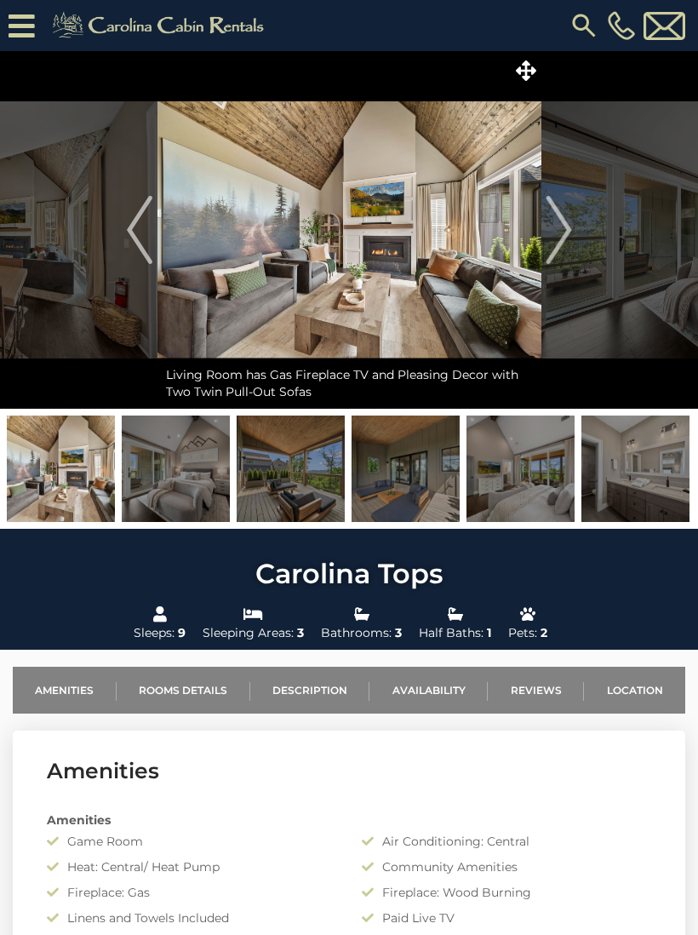
click at [562, 245] on img "Next" at bounding box center [559, 230] width 26 height 68
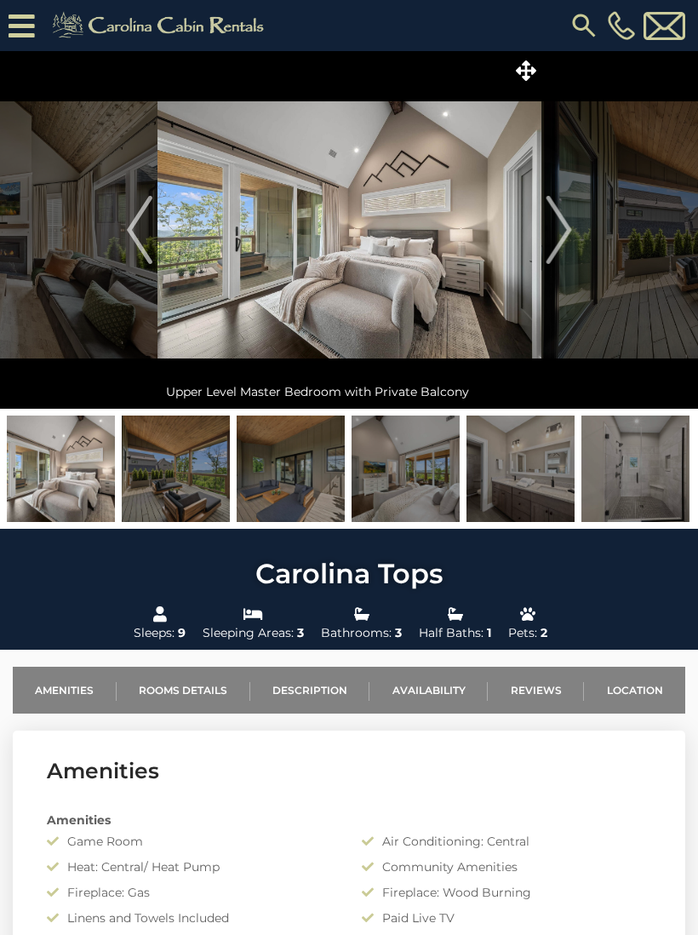
click at [566, 244] on img "Next" at bounding box center [559, 230] width 26 height 68
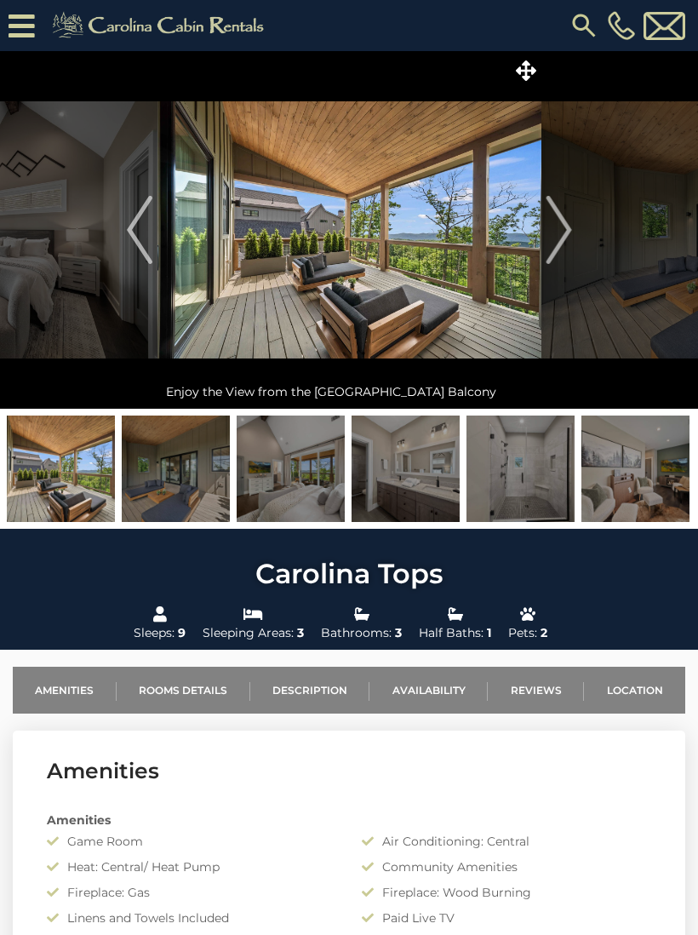
click at [565, 234] on img "Next" at bounding box center [559, 230] width 26 height 68
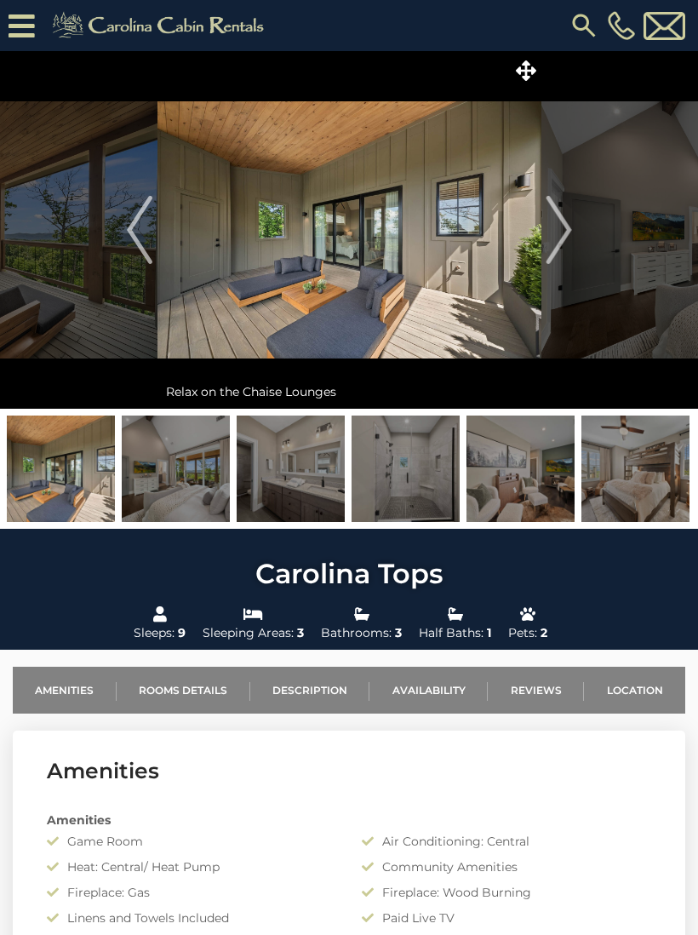
click at [563, 238] on img "Next" at bounding box center [559, 230] width 26 height 68
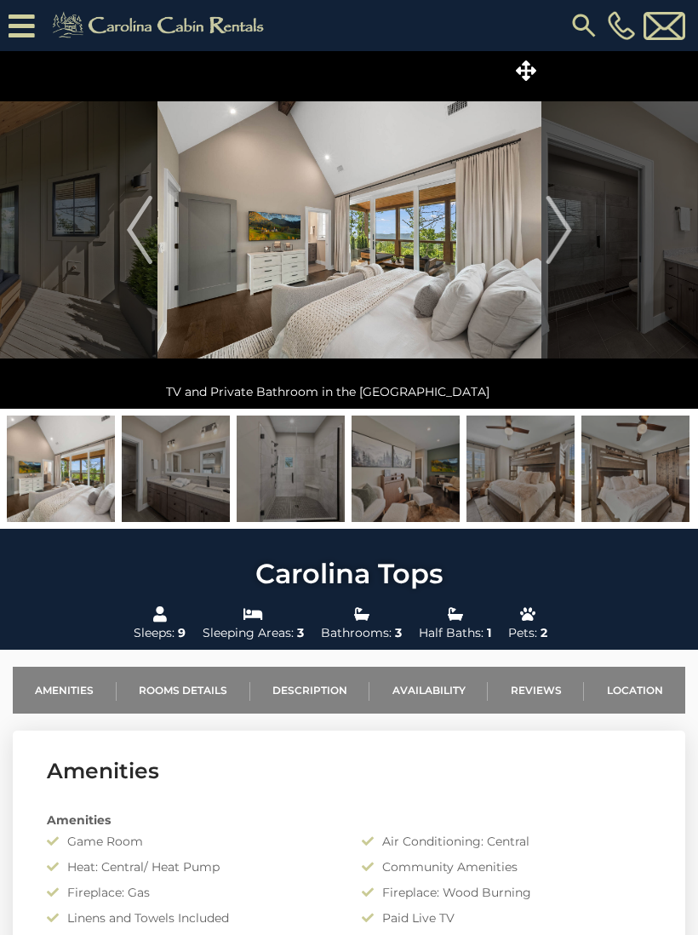
click at [570, 239] on img "Next" at bounding box center [559, 230] width 26 height 68
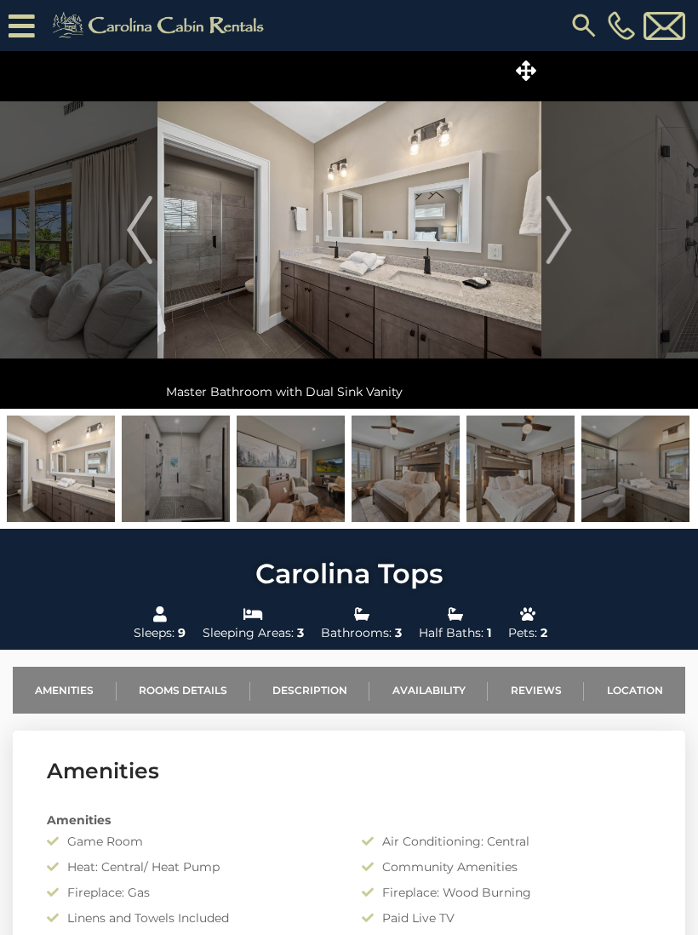
click at [566, 238] on img "Next" at bounding box center [559, 230] width 26 height 68
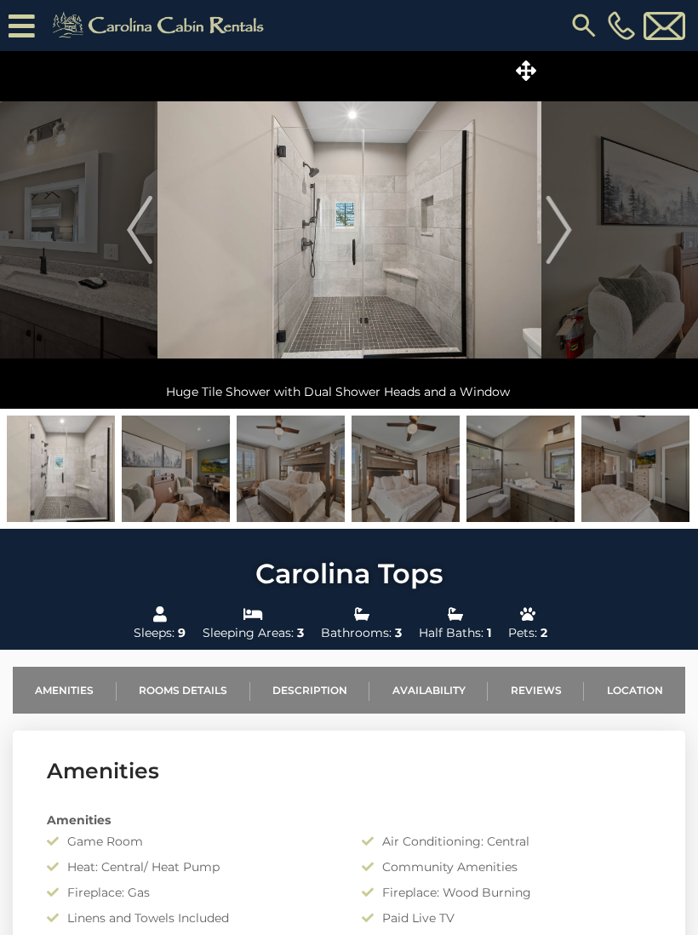
click at [570, 234] on img "Next" at bounding box center [559, 230] width 26 height 68
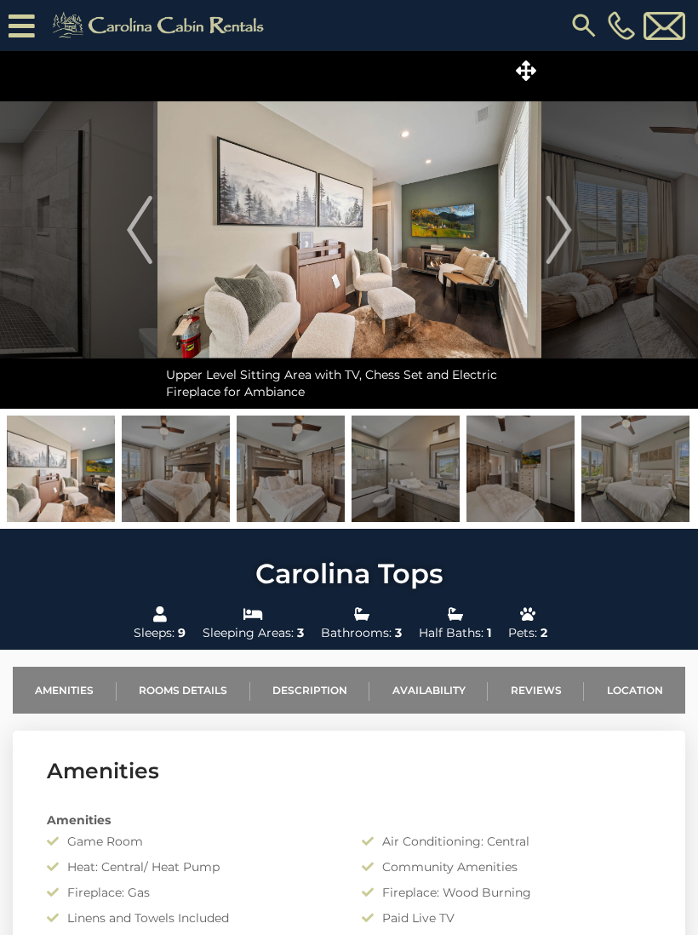
click at [567, 232] on img "Next" at bounding box center [559, 230] width 26 height 68
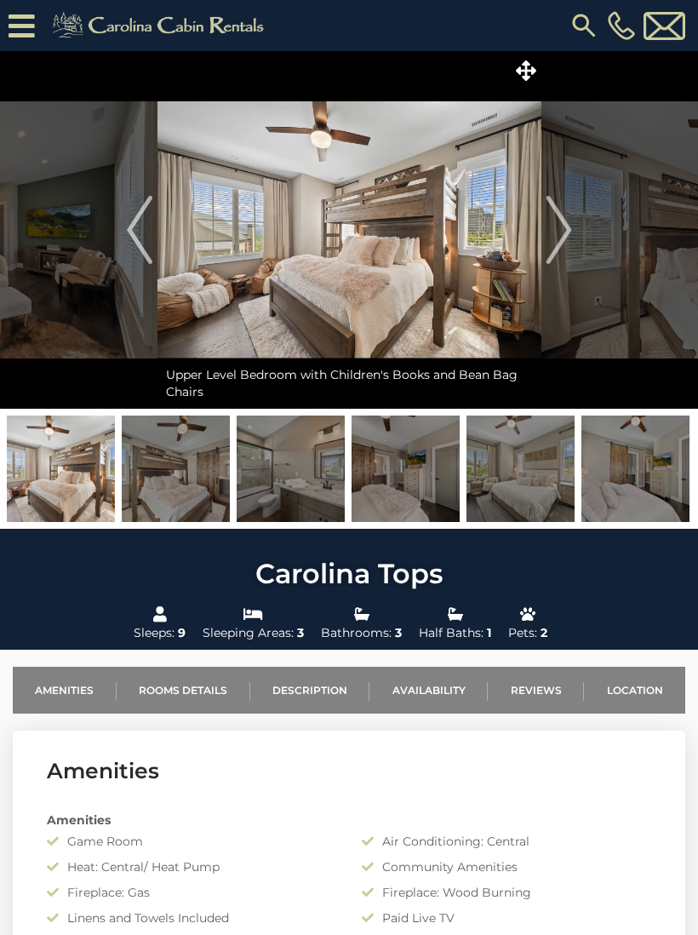
click at [561, 241] on img "Next" at bounding box center [559, 230] width 26 height 68
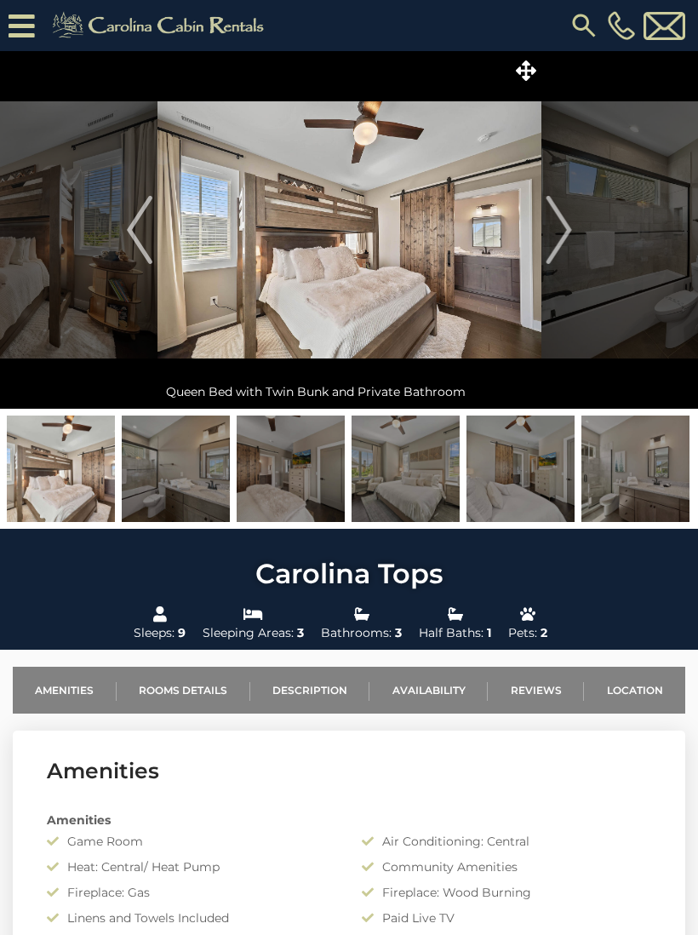
click at [567, 238] on img "Next" at bounding box center [559, 230] width 26 height 68
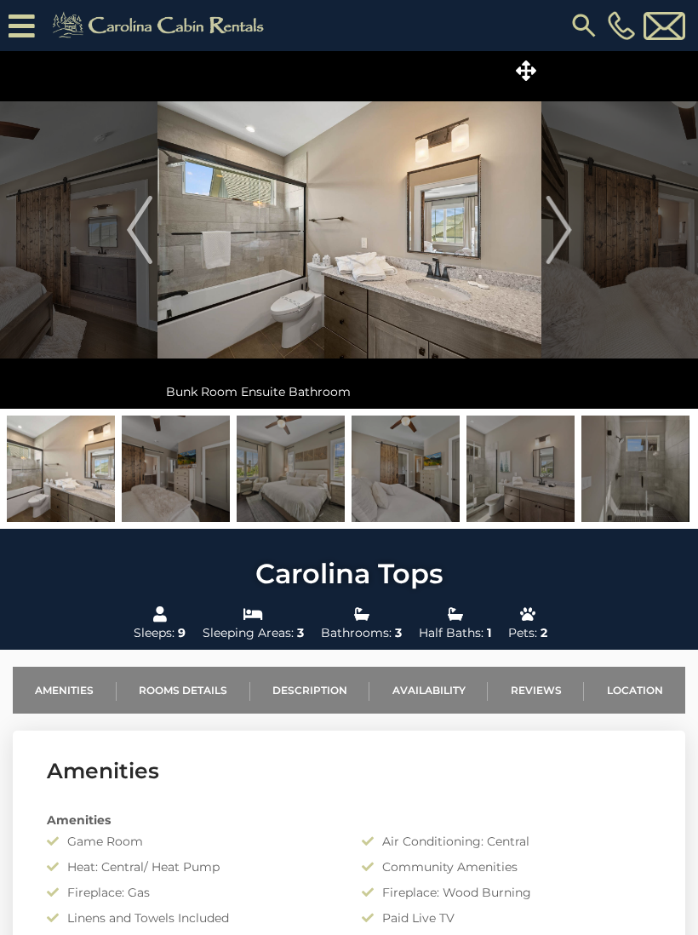
click at [565, 245] on img "Next" at bounding box center [559, 230] width 26 height 68
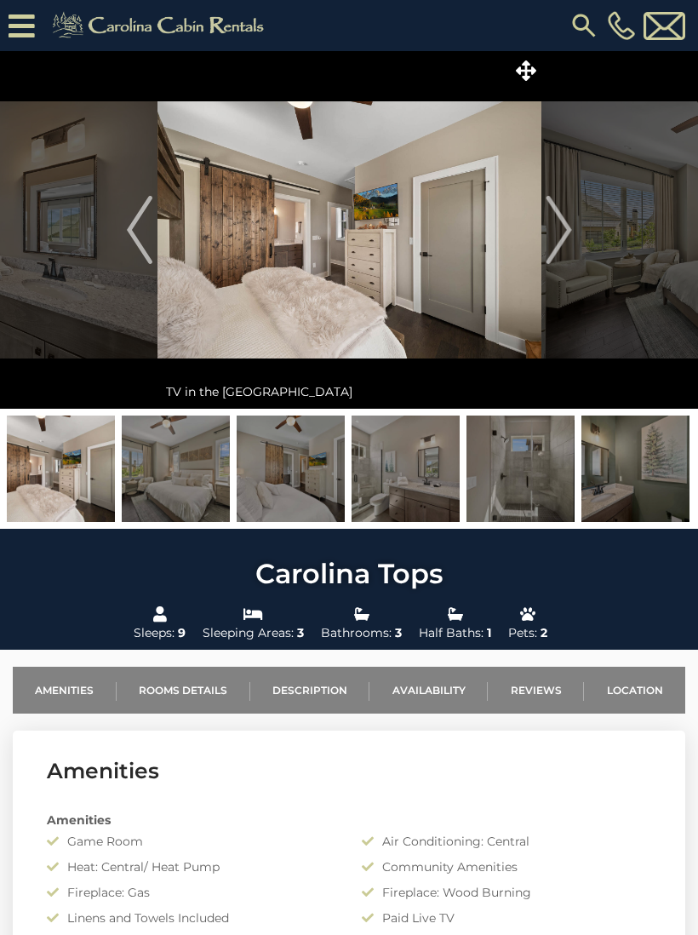
click at [570, 229] on img "Next" at bounding box center [559, 230] width 26 height 68
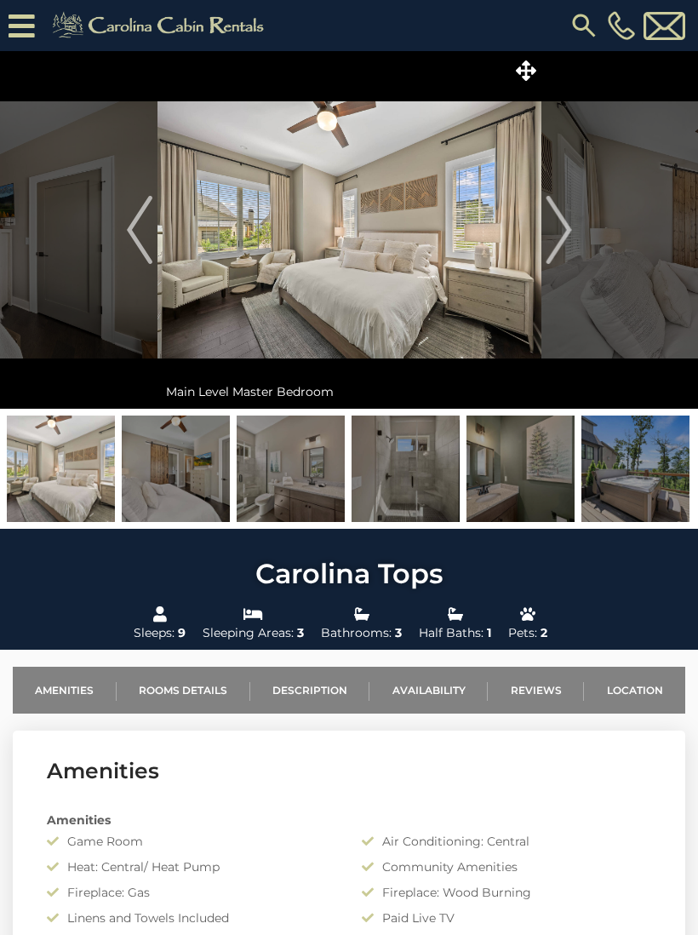
click at [559, 236] on img "Next" at bounding box center [559, 230] width 26 height 68
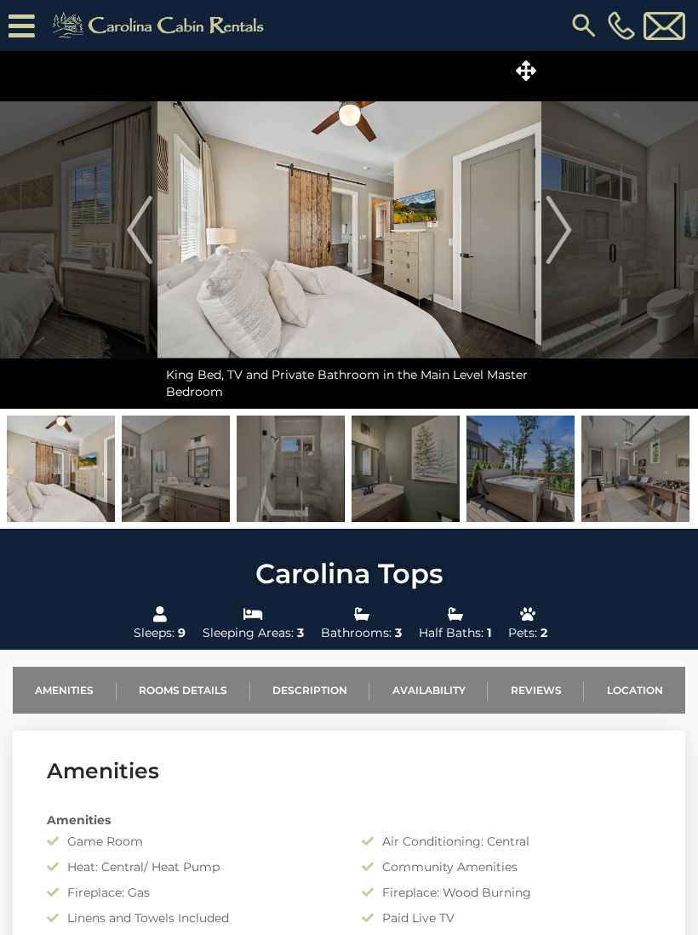
click at [559, 233] on img "Next" at bounding box center [559, 230] width 26 height 68
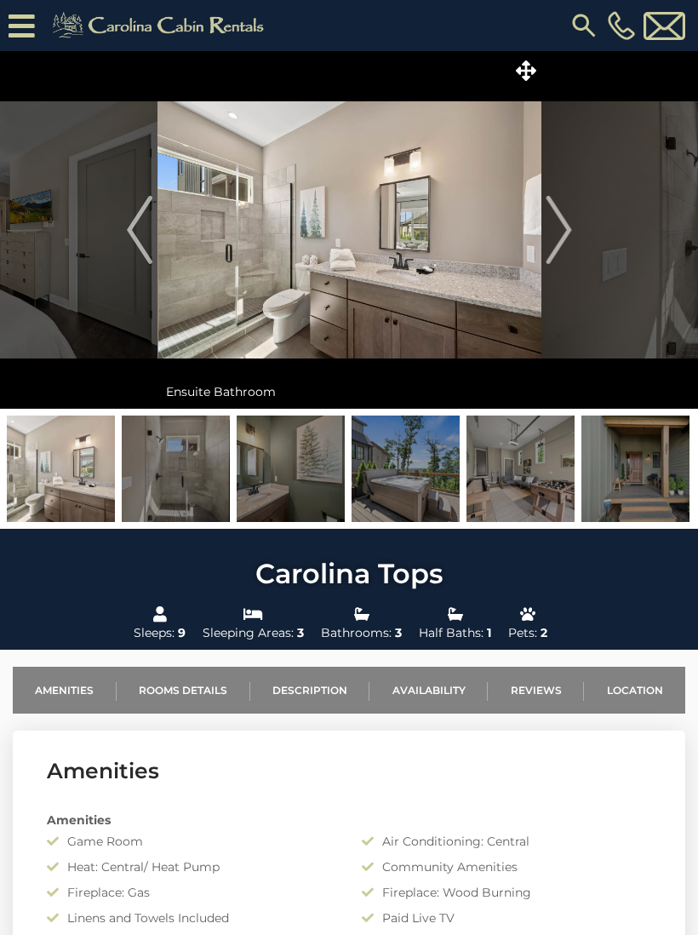
click at [564, 235] on img "Next" at bounding box center [559, 230] width 26 height 68
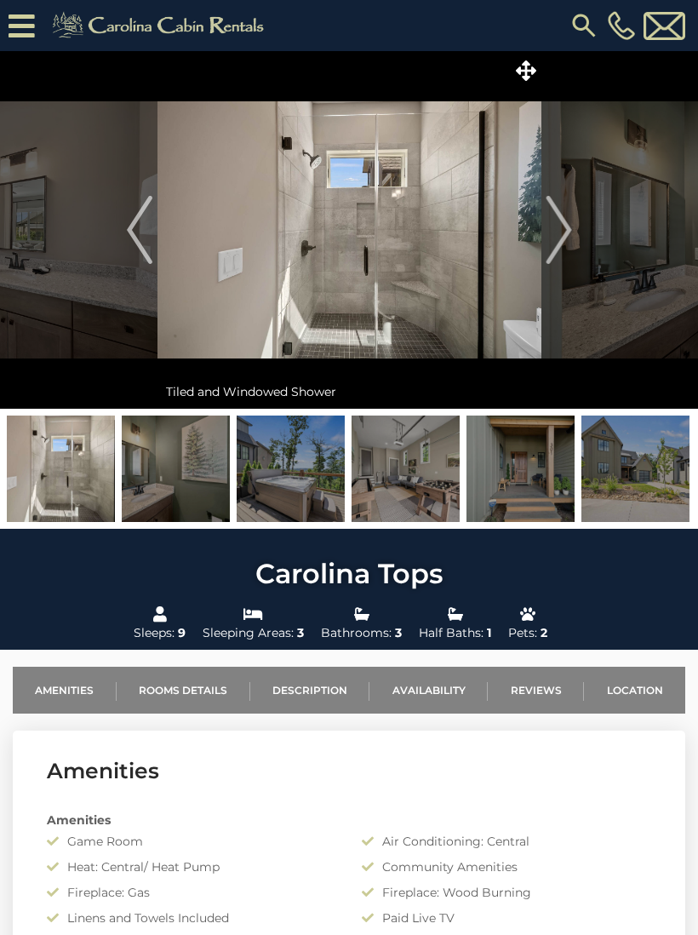
click at [570, 239] on img "Next" at bounding box center [559, 230] width 26 height 68
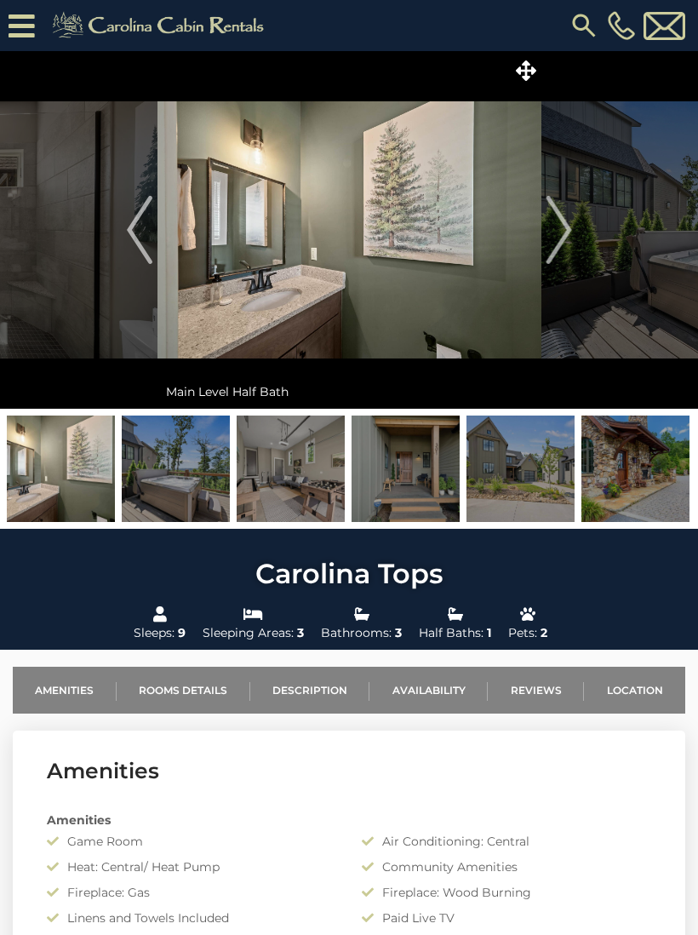
click at [561, 230] on img "Next" at bounding box center [559, 230] width 26 height 68
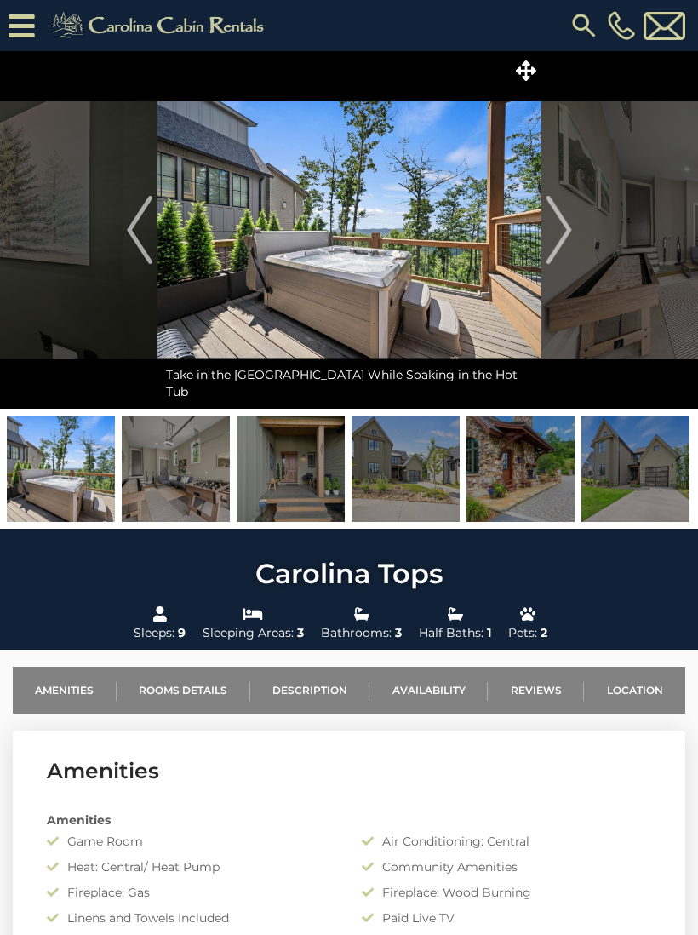
click at [571, 239] on img "Next" at bounding box center [559, 230] width 26 height 68
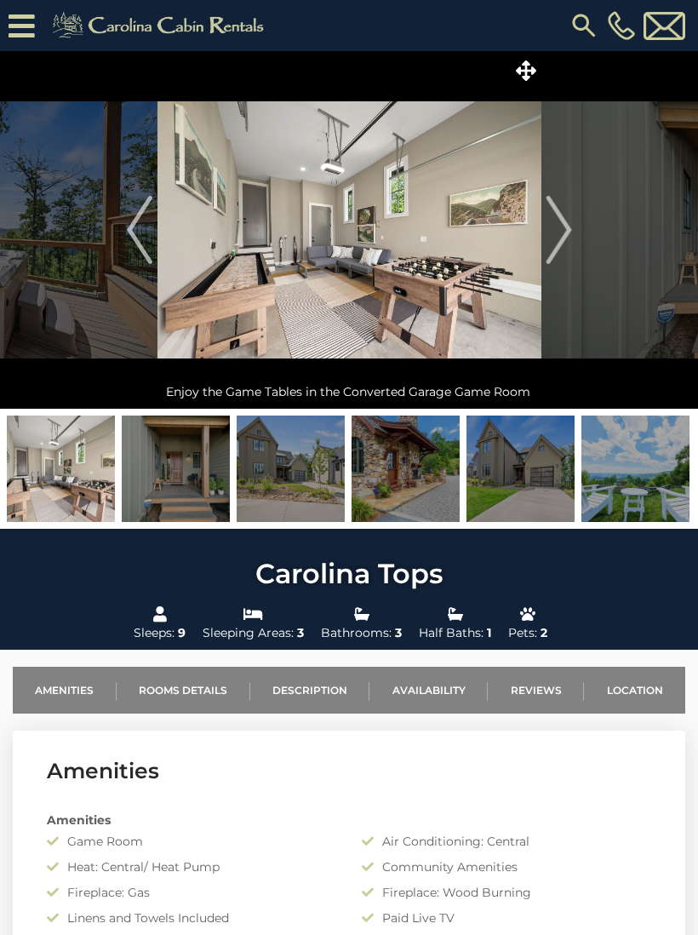
click at [576, 253] on button "Next" at bounding box center [559, 230] width 35 height 358
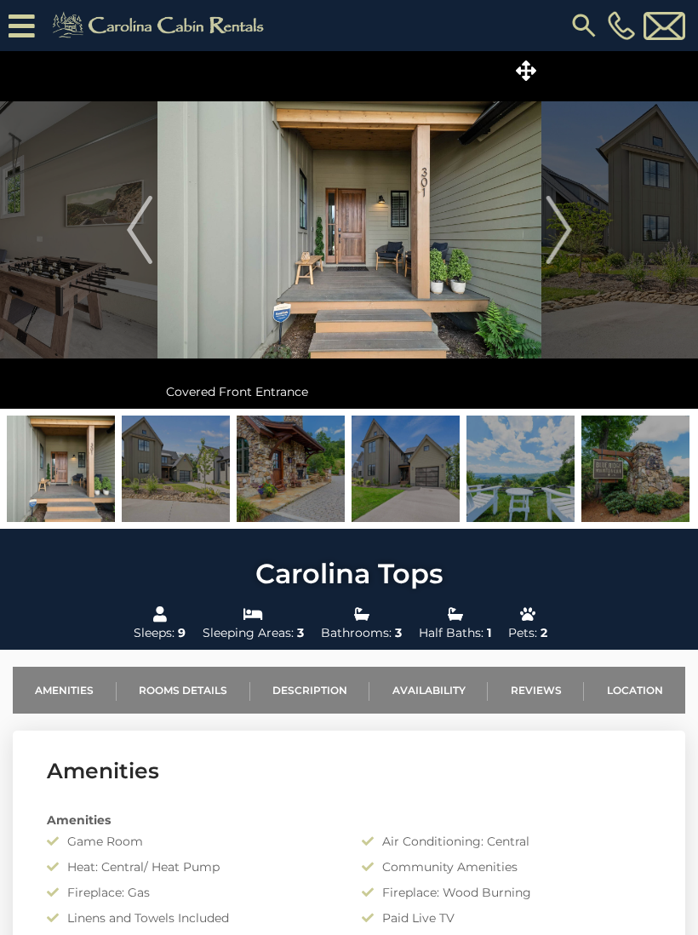
click at [570, 246] on img "Next" at bounding box center [559, 230] width 26 height 68
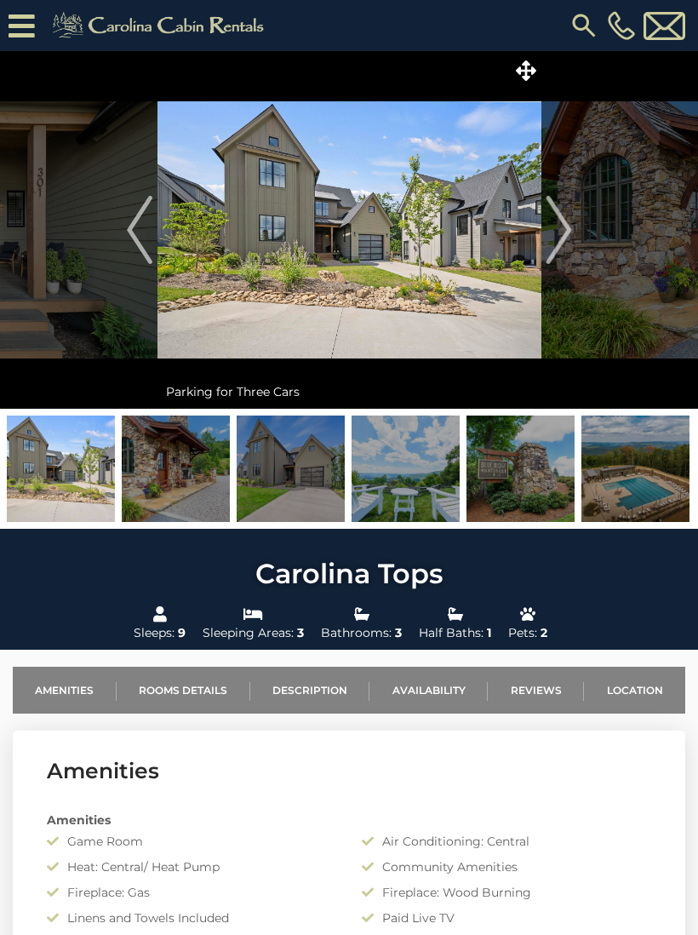
click at [561, 246] on img "Next" at bounding box center [559, 230] width 26 height 68
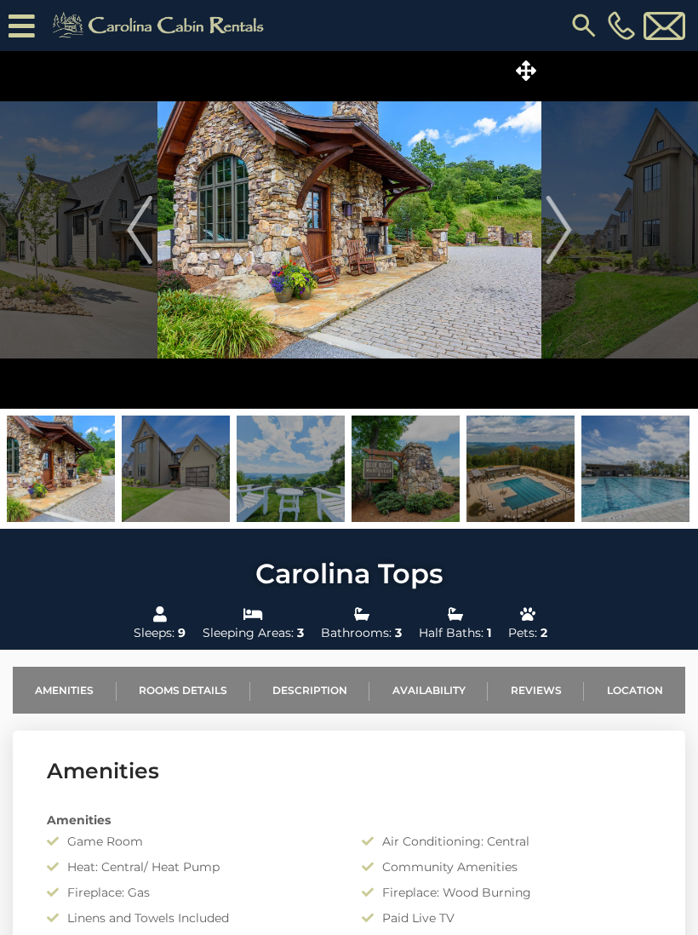
click at [562, 240] on img "Next" at bounding box center [559, 230] width 26 height 68
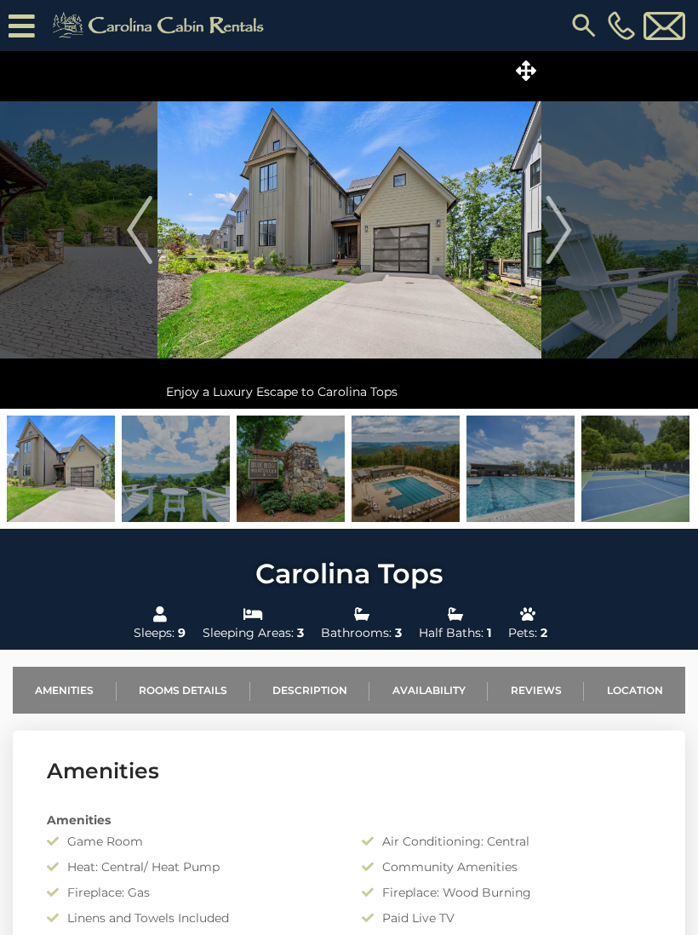
click at [547, 241] on img "Next" at bounding box center [559, 230] width 26 height 68
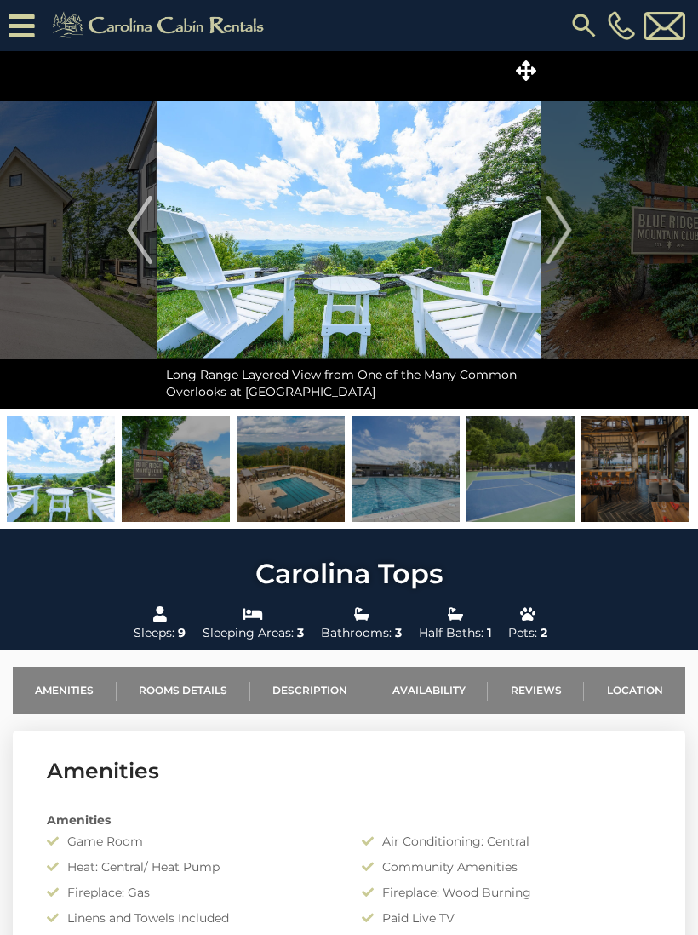
click at [559, 243] on img "Next" at bounding box center [559, 230] width 26 height 68
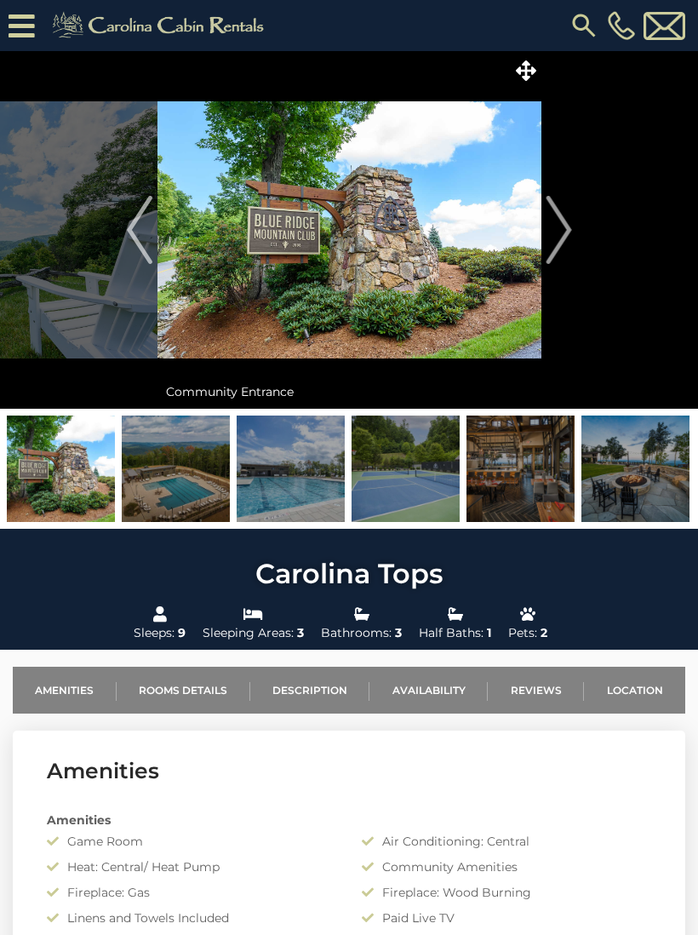
click at [547, 248] on img "Next" at bounding box center [559, 230] width 26 height 68
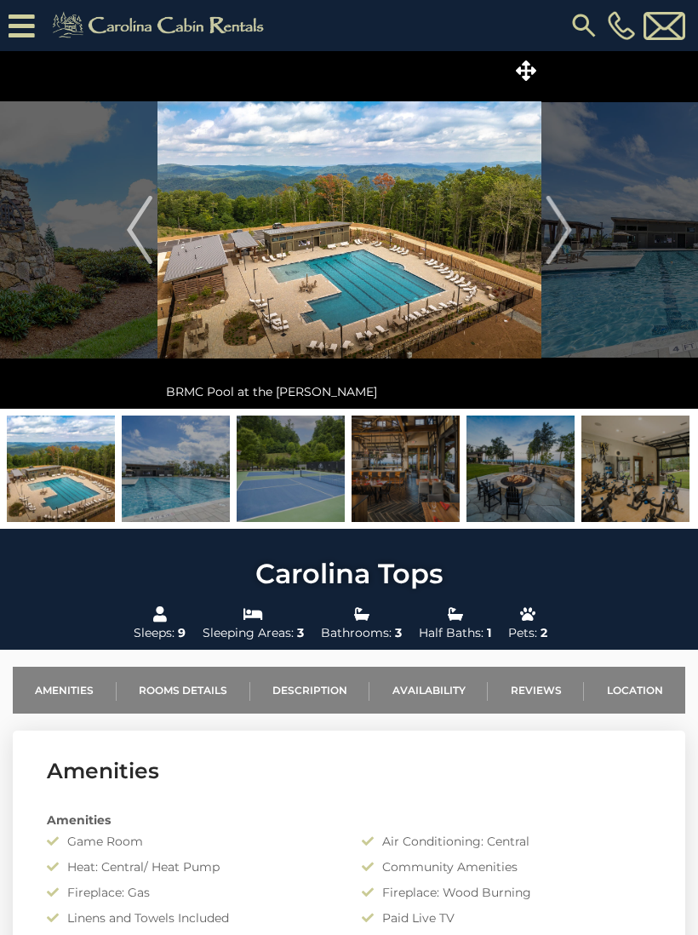
click at [559, 251] on img "Next" at bounding box center [559, 230] width 26 height 68
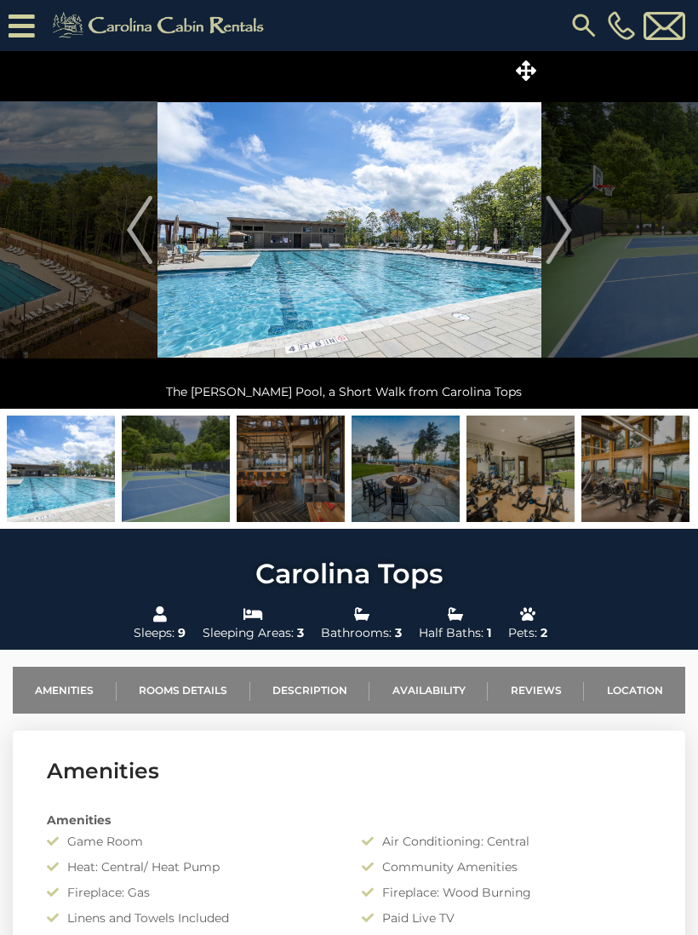
click at [556, 251] on img "Next" at bounding box center [559, 230] width 26 height 68
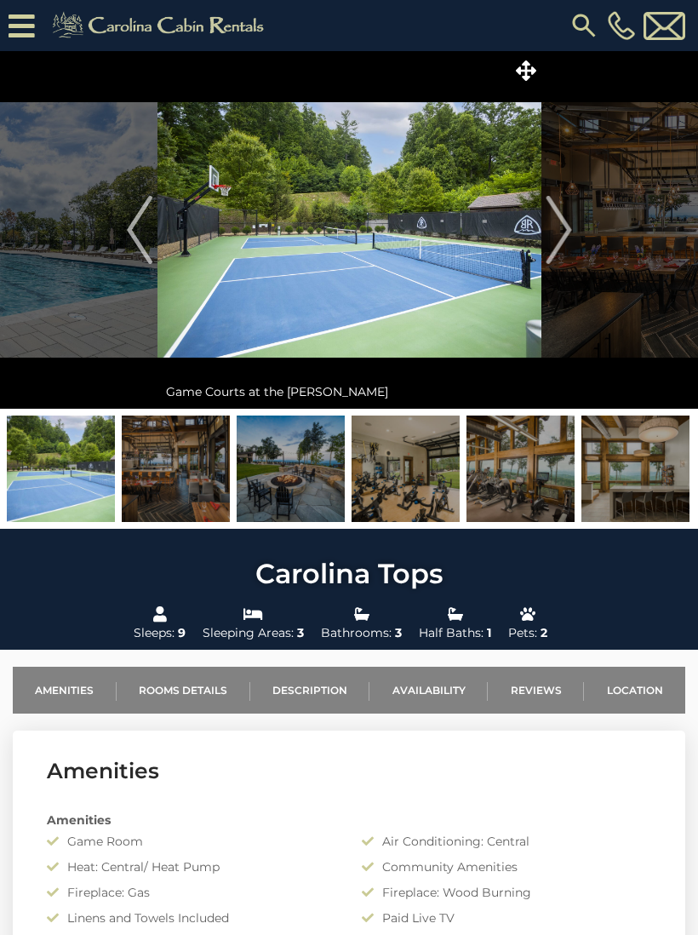
click at [557, 250] on img "Next" at bounding box center [559, 230] width 26 height 68
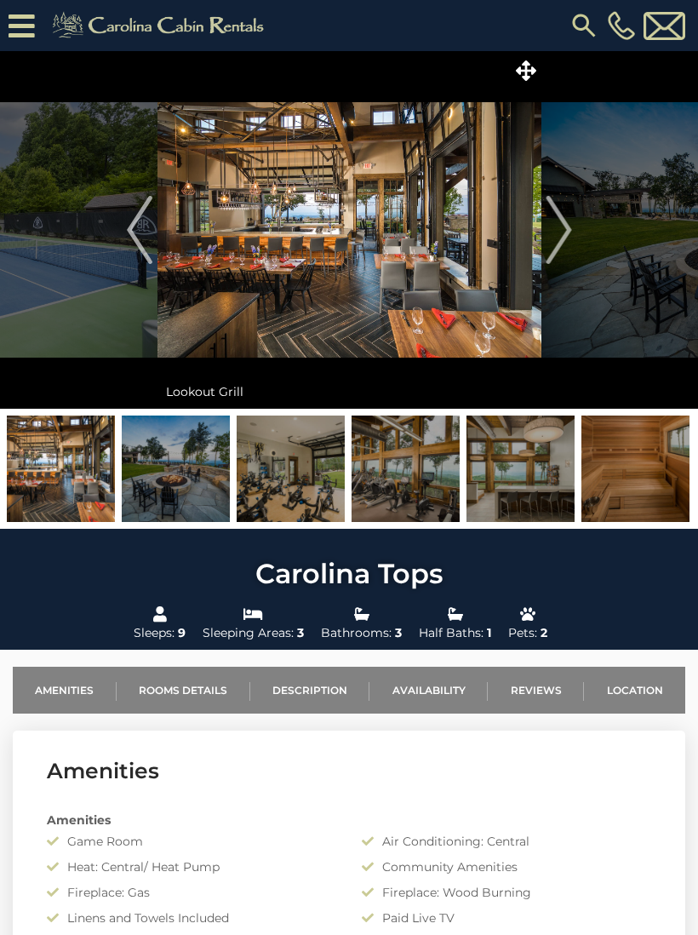
click at [561, 244] on img "Next" at bounding box center [559, 230] width 26 height 68
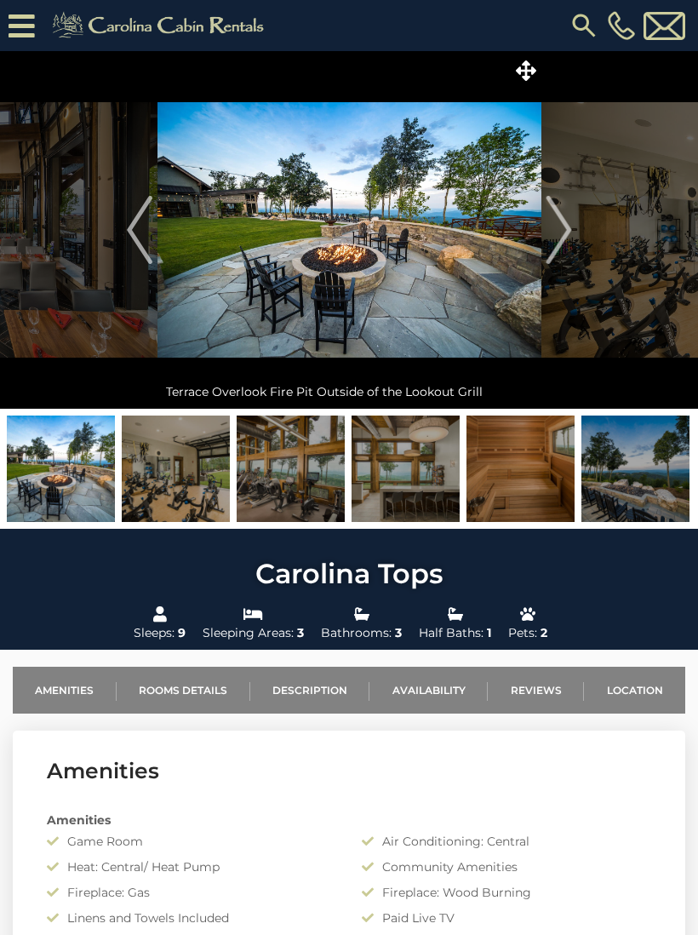
click at [562, 244] on img "Next" at bounding box center [559, 230] width 26 height 68
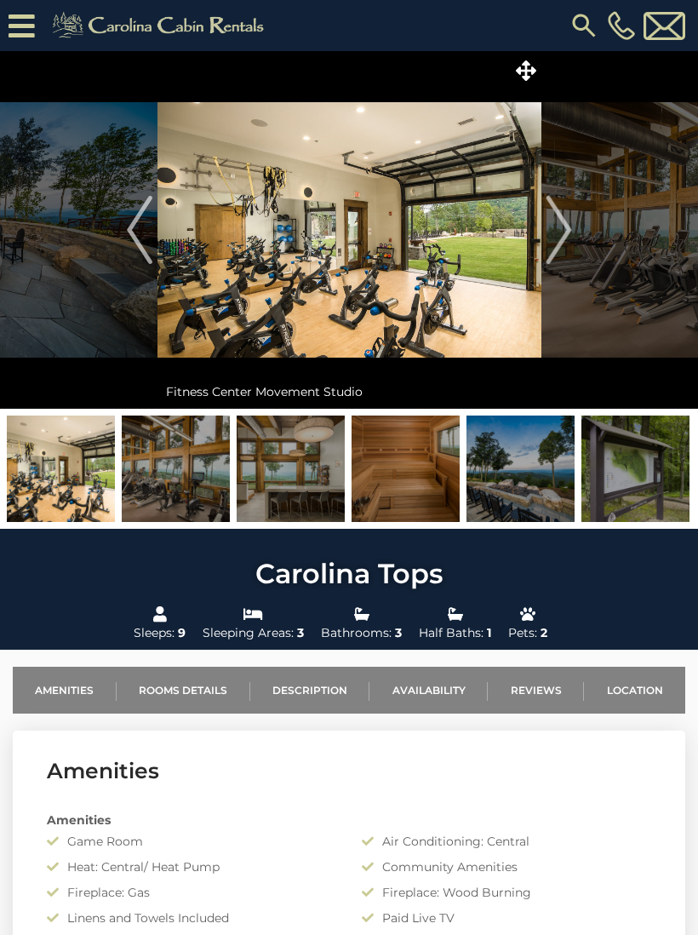
click at [565, 239] on img "Next" at bounding box center [559, 230] width 26 height 68
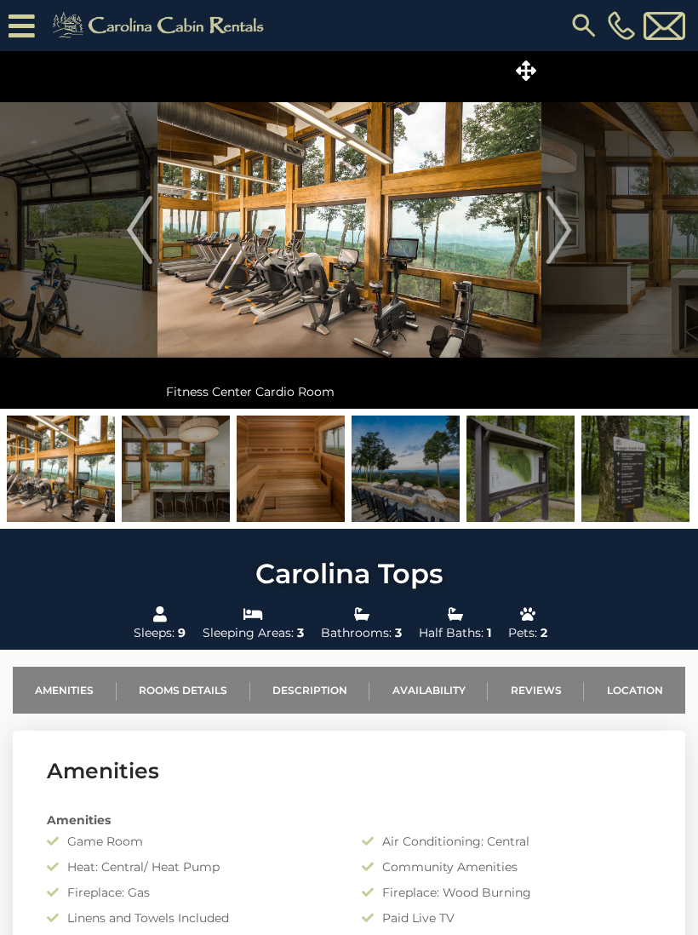
click at [562, 244] on img "Next" at bounding box center [559, 230] width 26 height 68
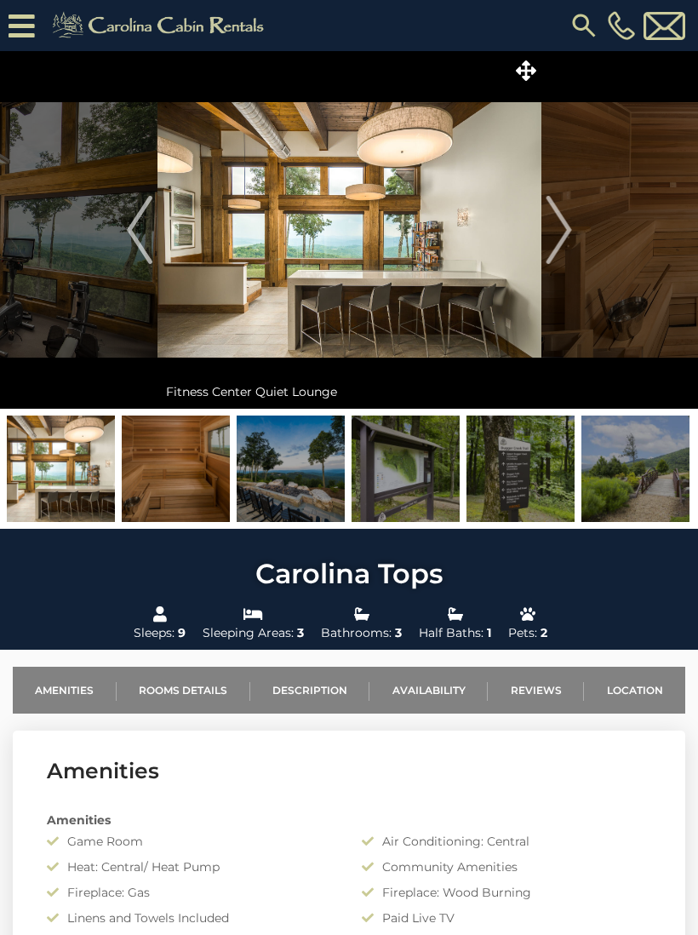
click at [561, 244] on img "Next" at bounding box center [559, 230] width 26 height 68
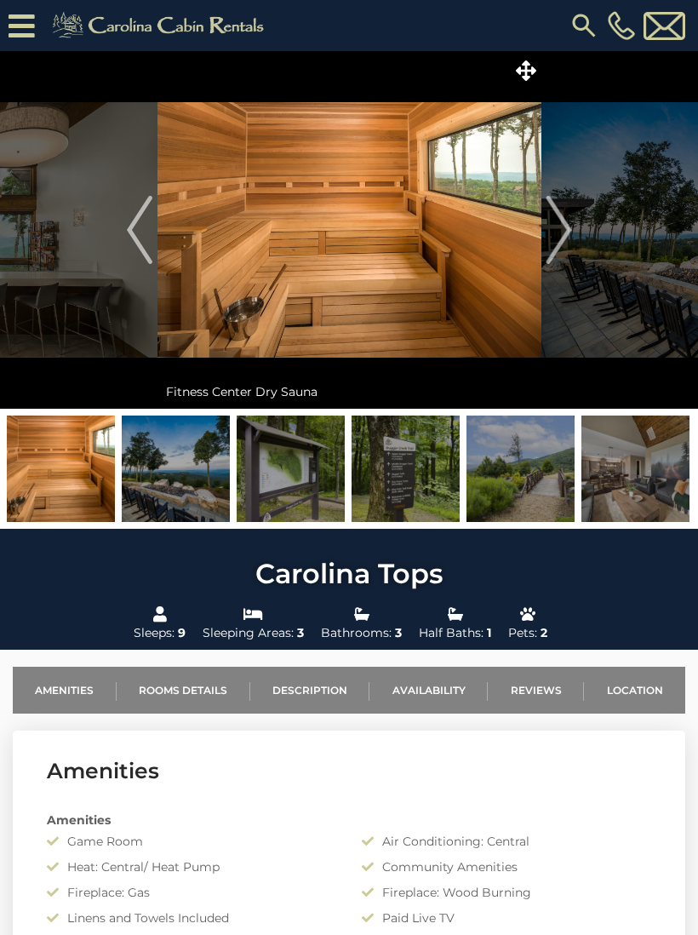
click at [563, 244] on img "Next" at bounding box center [559, 230] width 26 height 68
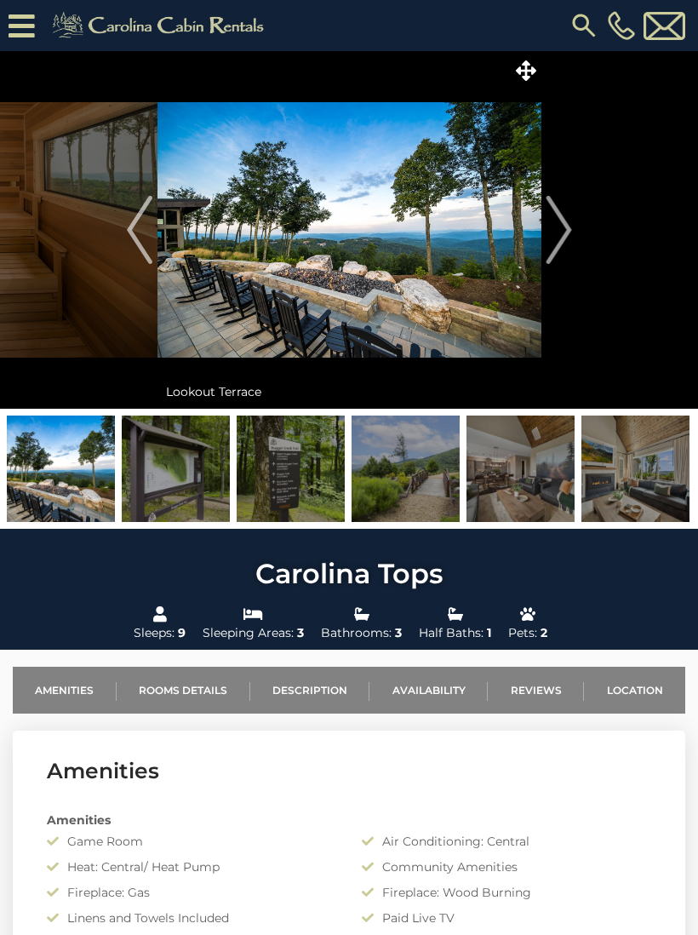
click at [564, 231] on img "Next" at bounding box center [559, 230] width 26 height 68
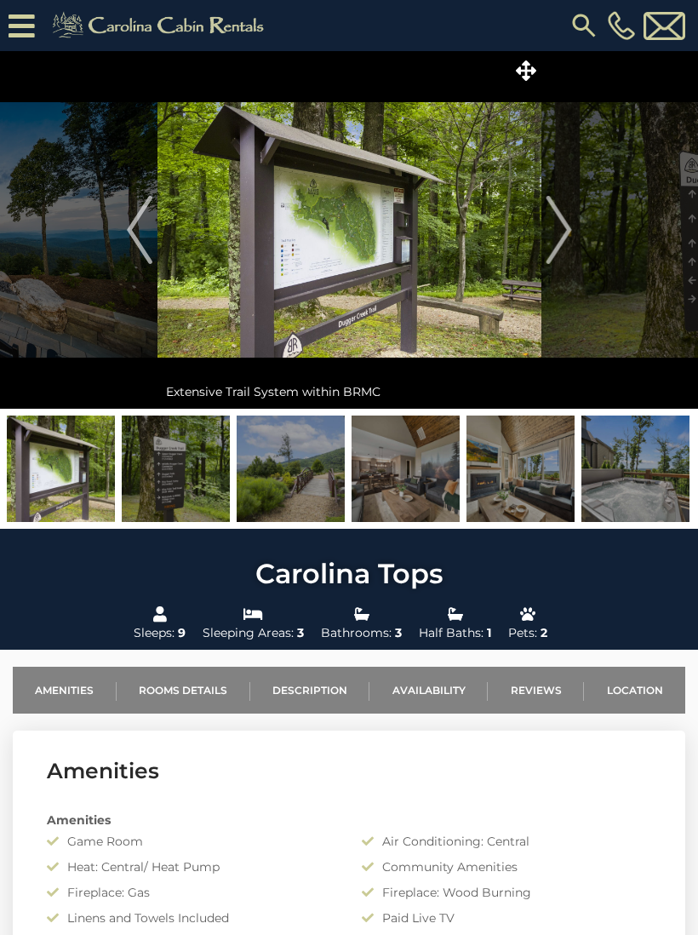
click at [561, 233] on img "Next" at bounding box center [559, 230] width 26 height 68
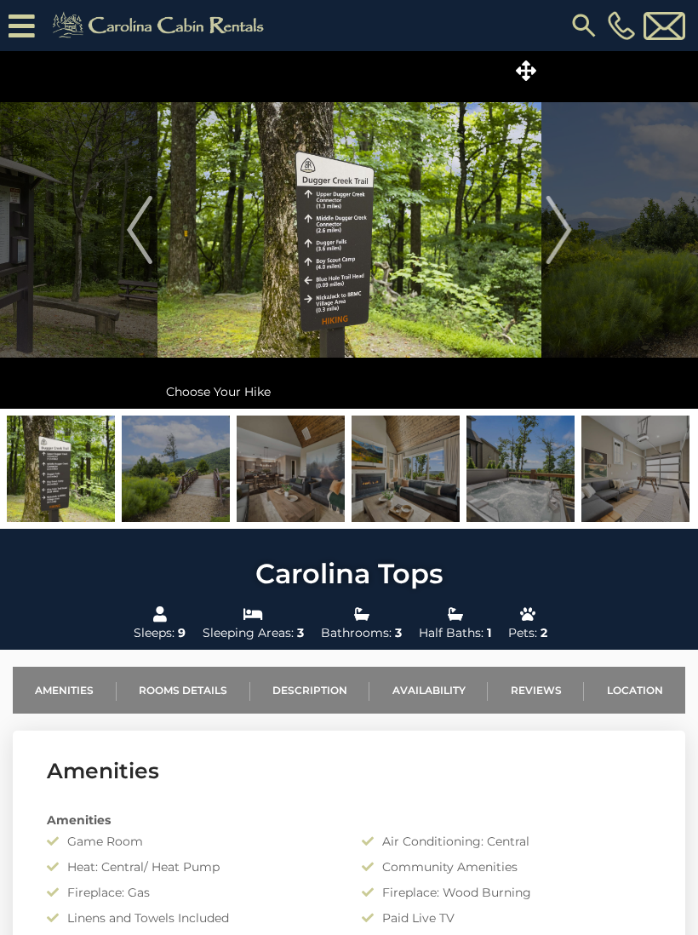
click at [555, 241] on img "Next" at bounding box center [559, 230] width 26 height 68
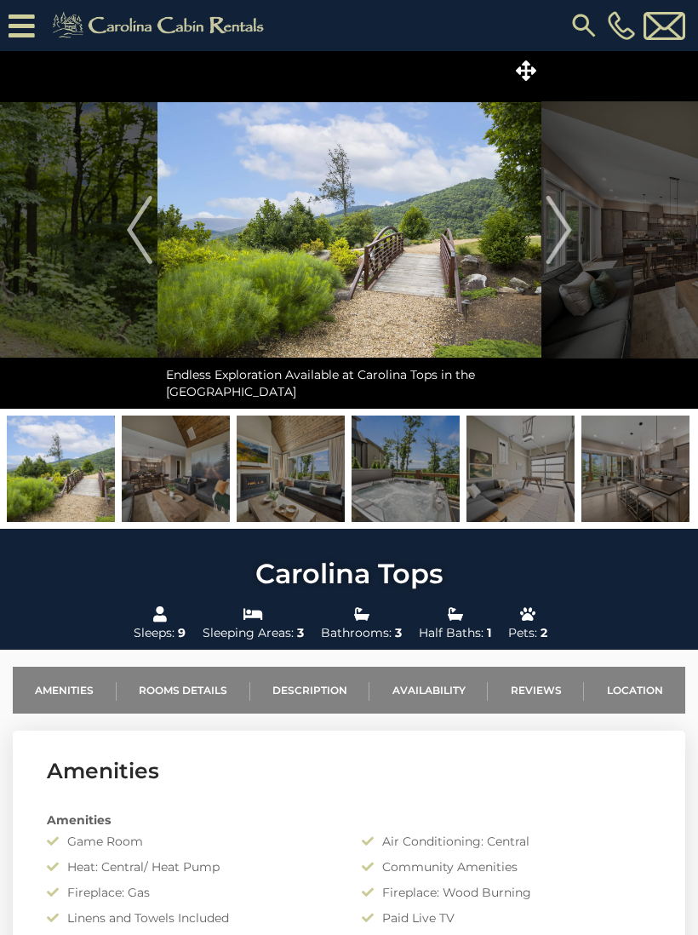
click at [564, 233] on img "Next" at bounding box center [559, 230] width 26 height 68
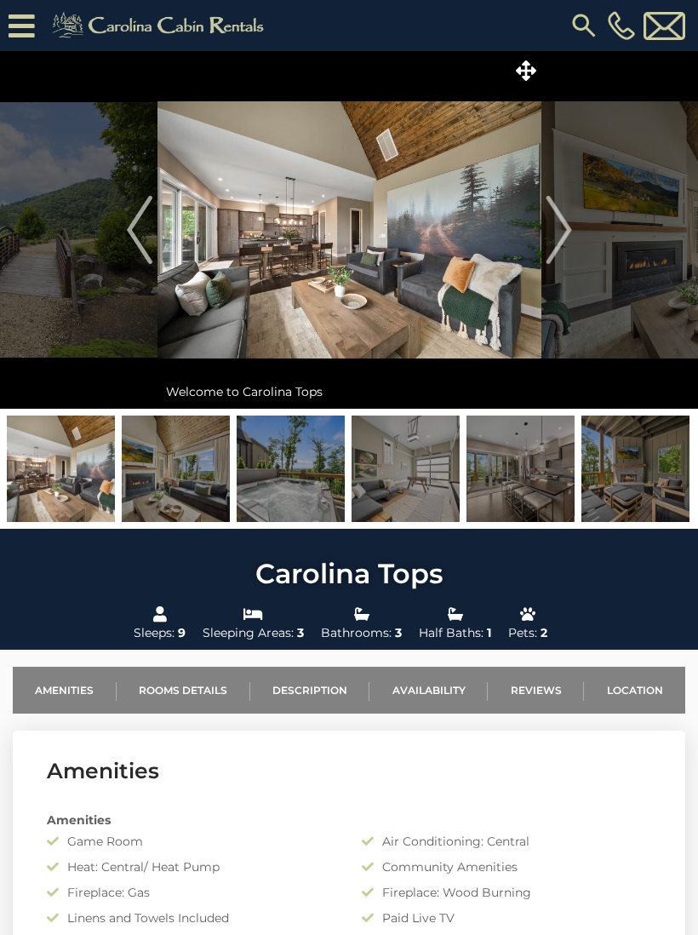
click at [567, 248] on img "Next" at bounding box center [559, 230] width 26 height 68
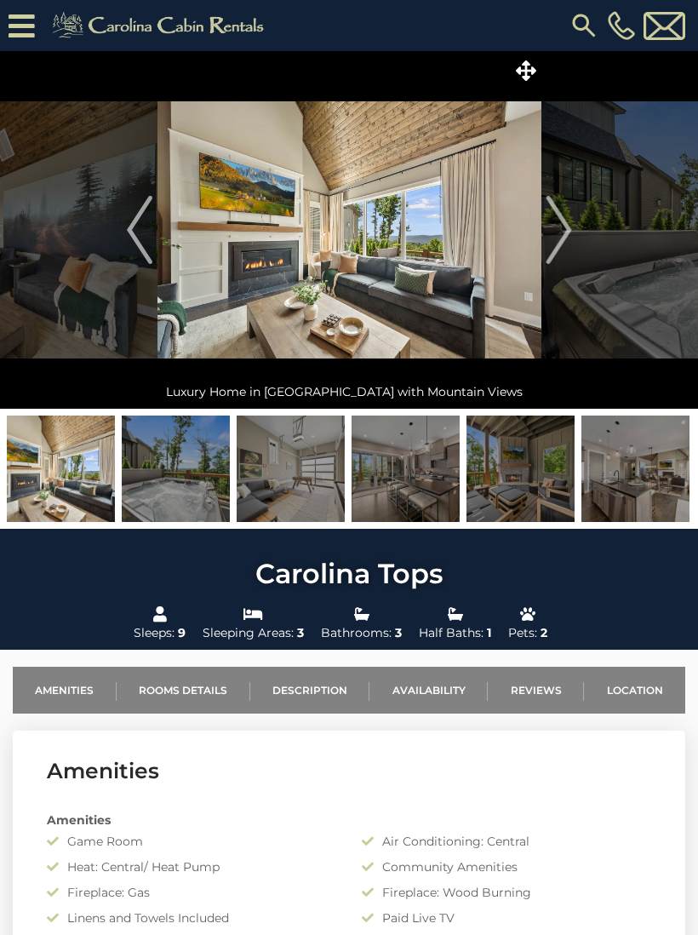
click at [561, 254] on img "Next" at bounding box center [559, 230] width 26 height 68
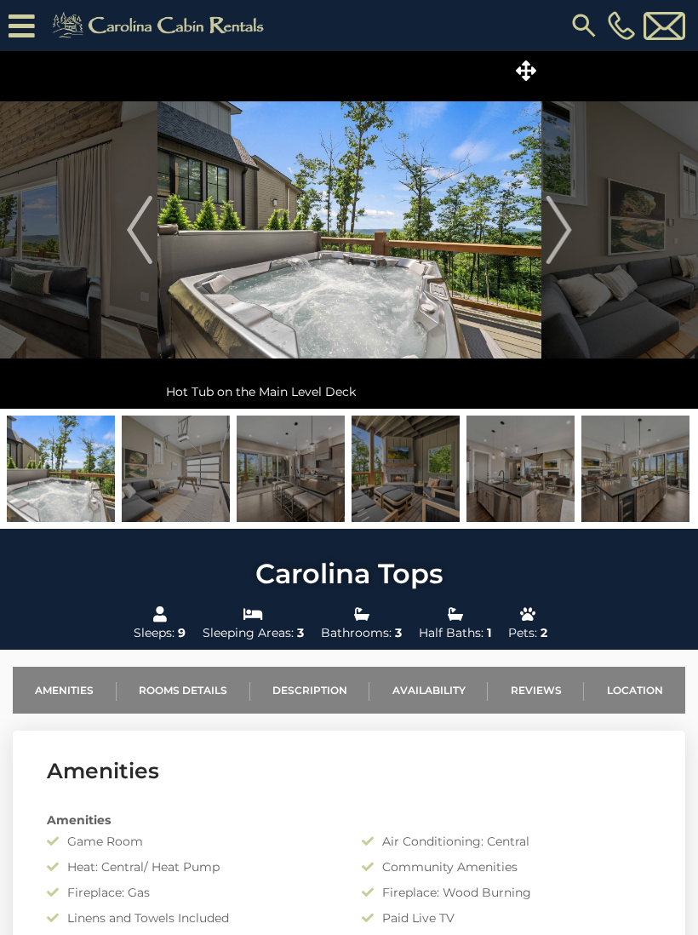
click at [562, 248] on img "Next" at bounding box center [559, 230] width 26 height 68
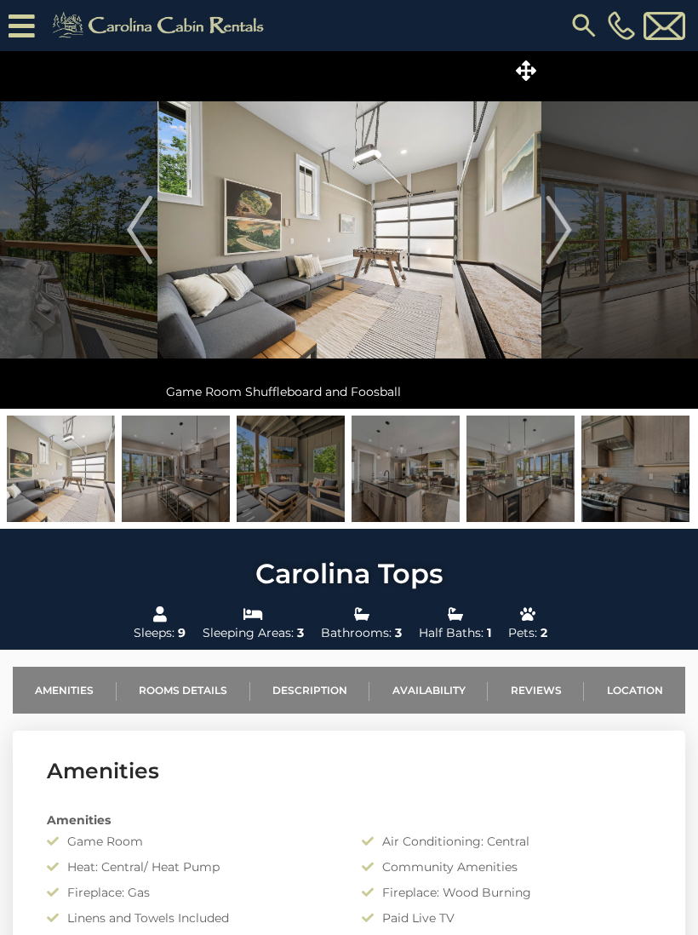
click at [562, 249] on img "Next" at bounding box center [559, 230] width 26 height 68
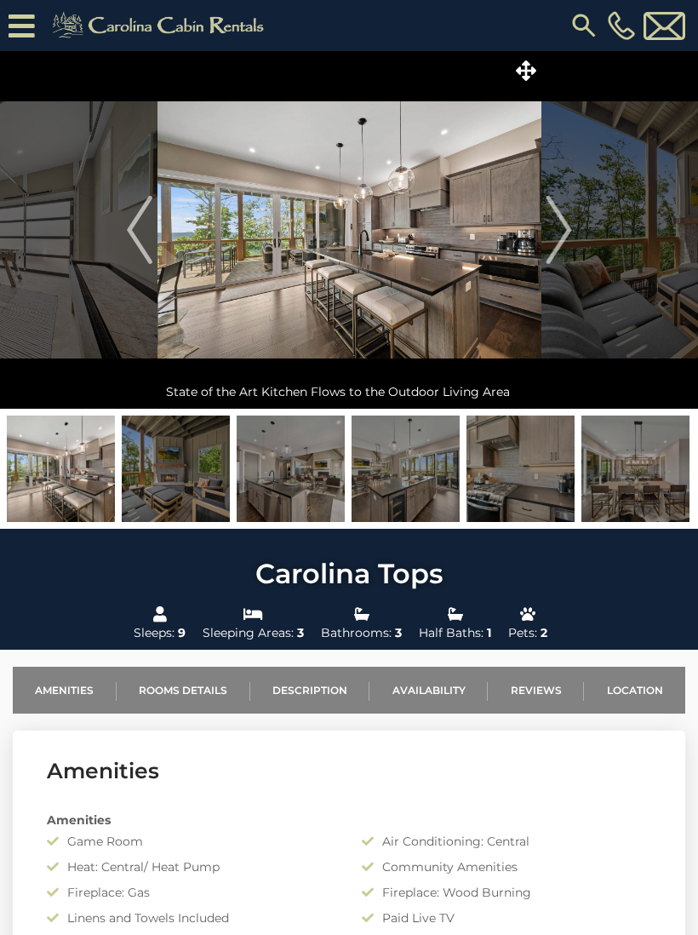
click at [563, 244] on img "Next" at bounding box center [559, 230] width 26 height 68
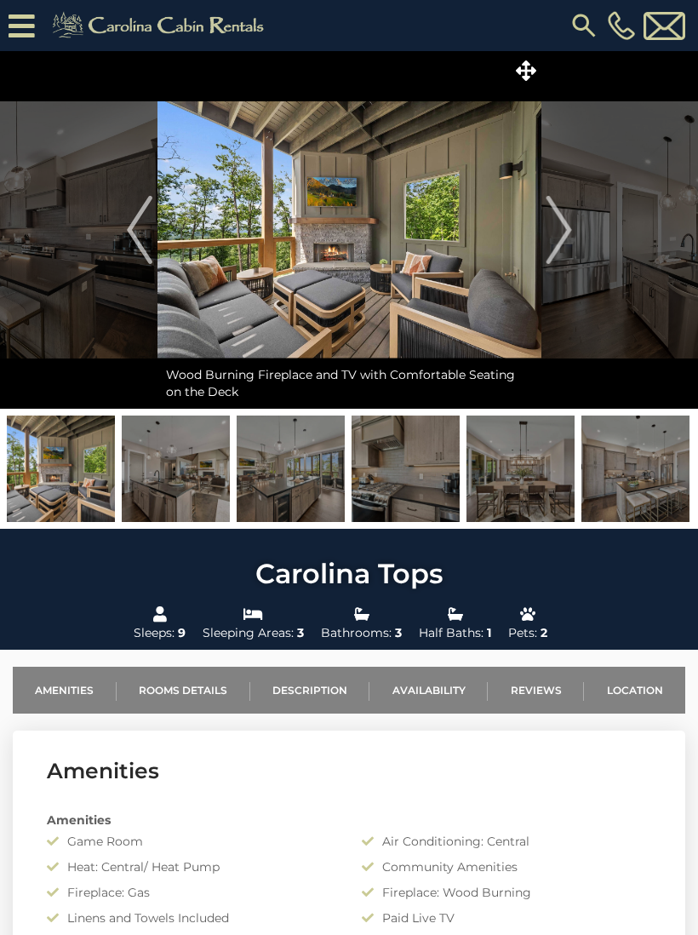
click at [561, 250] on img "Next" at bounding box center [559, 230] width 26 height 68
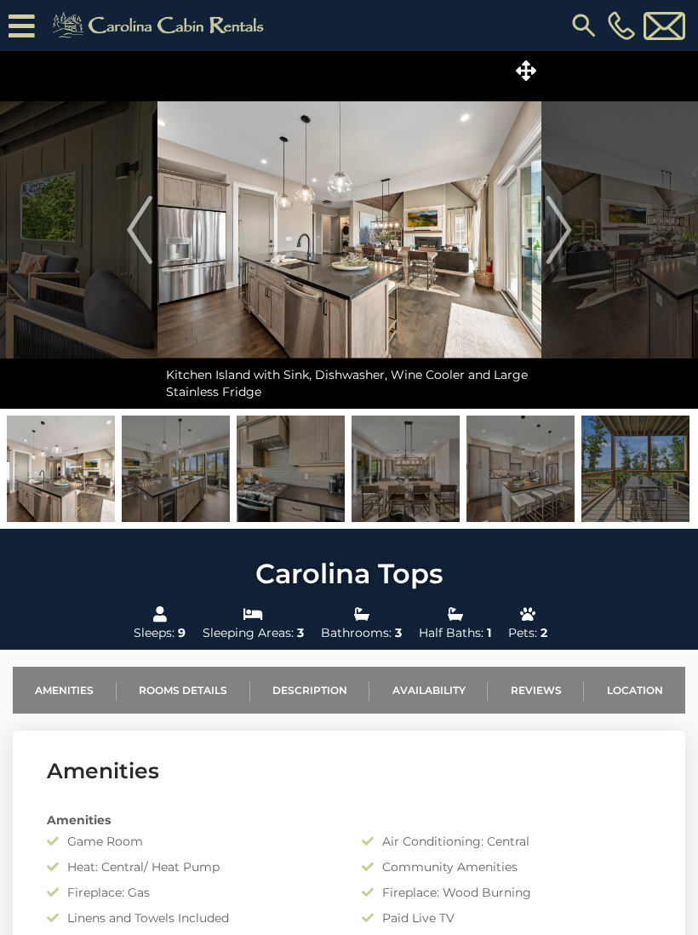
click at [564, 249] on img "Next" at bounding box center [559, 230] width 26 height 68
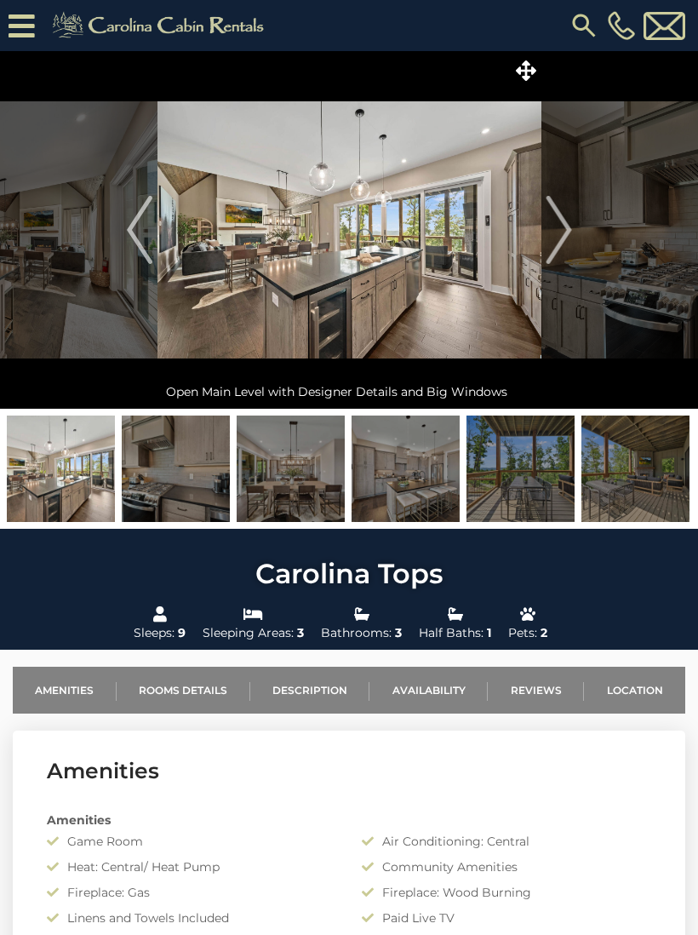
click at [564, 255] on img "Next" at bounding box center [559, 230] width 26 height 68
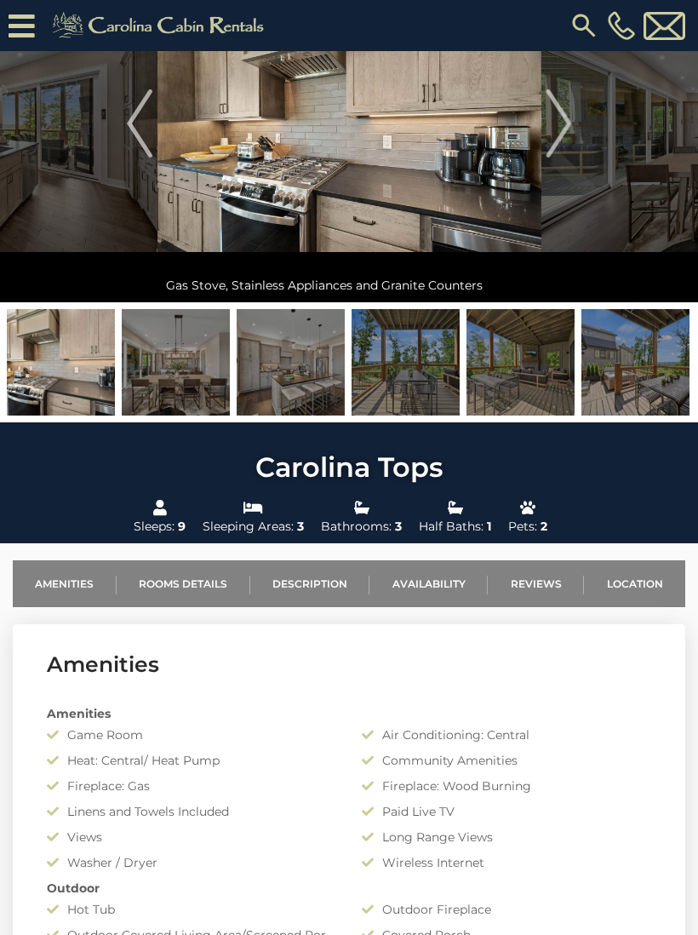
click at [416, 581] on link "Availability" at bounding box center [429, 583] width 118 height 47
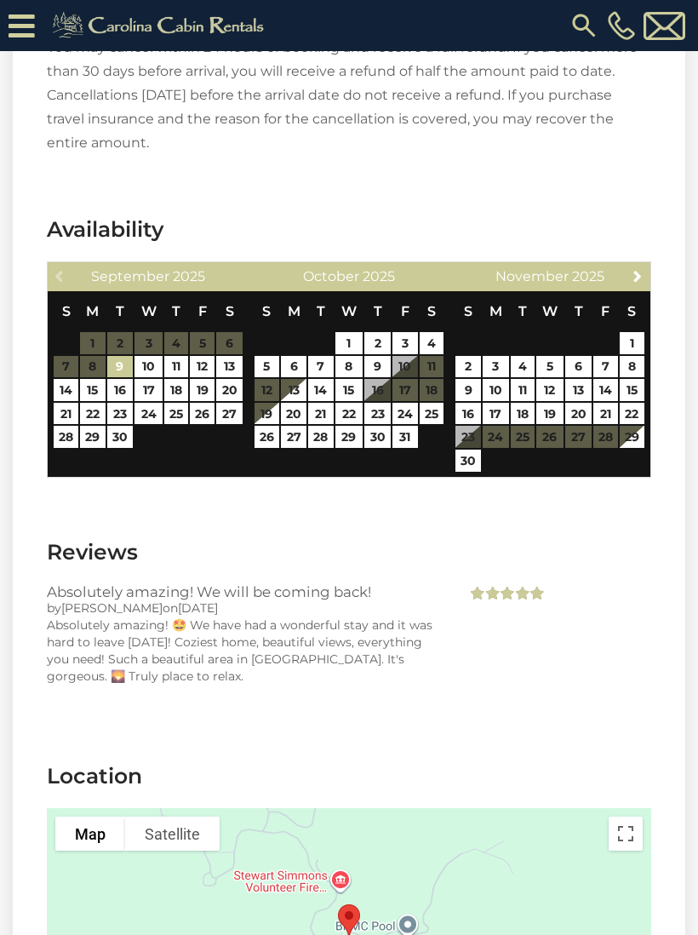
scroll to position [3320, 0]
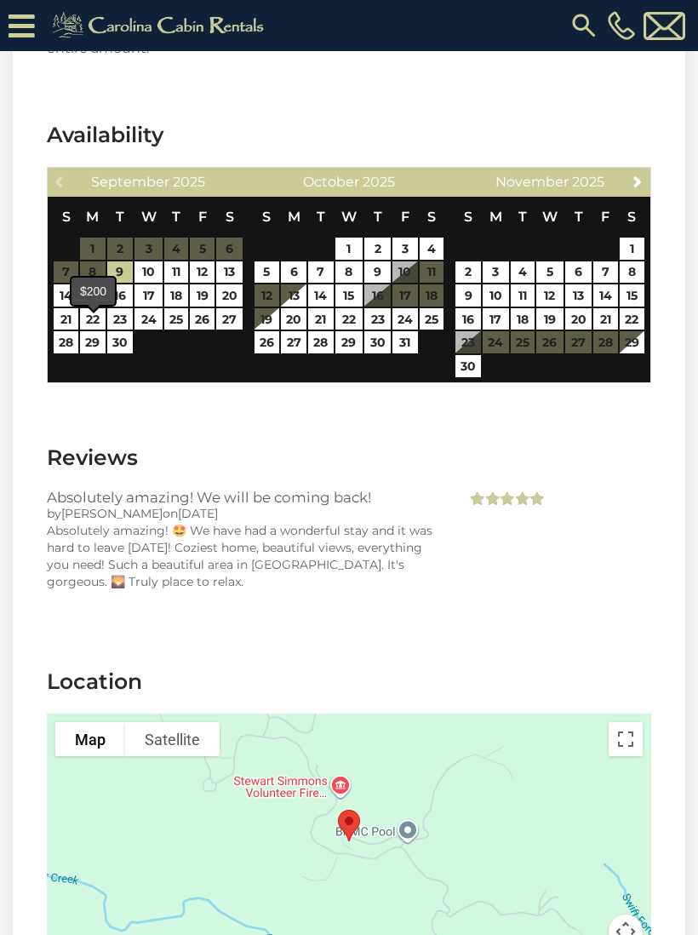
click at [102, 307] on link "15" at bounding box center [92, 295] width 25 height 22
type input "**********"
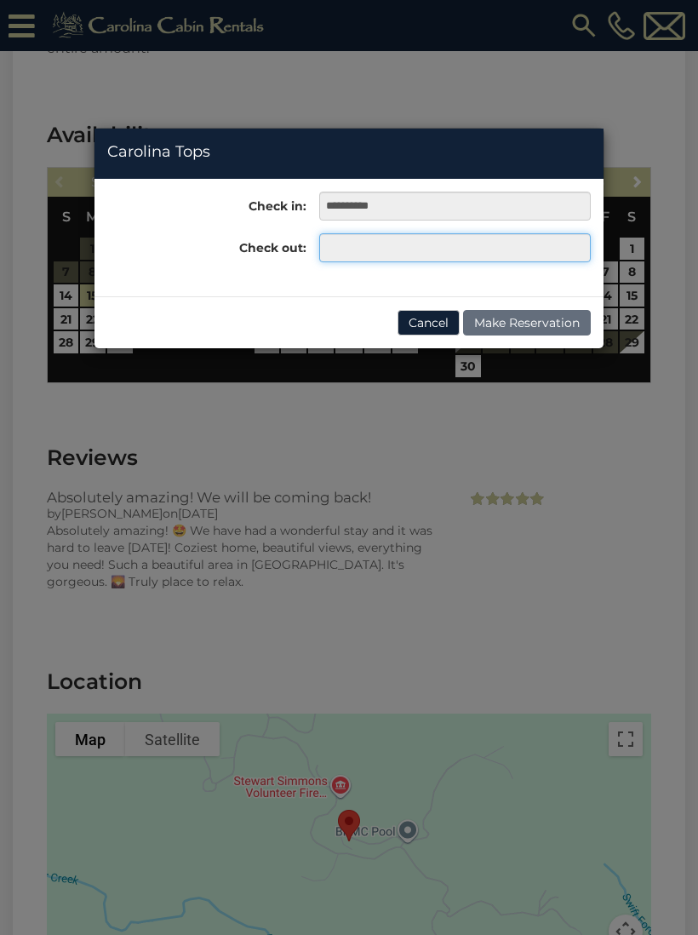
click at [398, 244] on input "text" at bounding box center [455, 247] width 272 height 29
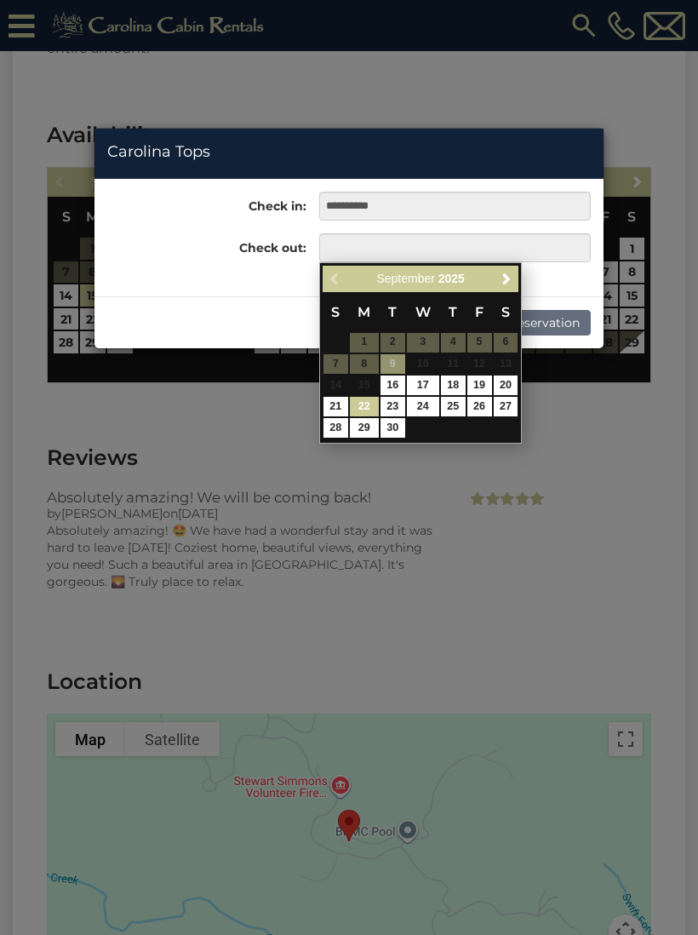
click at [371, 404] on link "22" at bounding box center [364, 407] width 29 height 20
type input "**********"
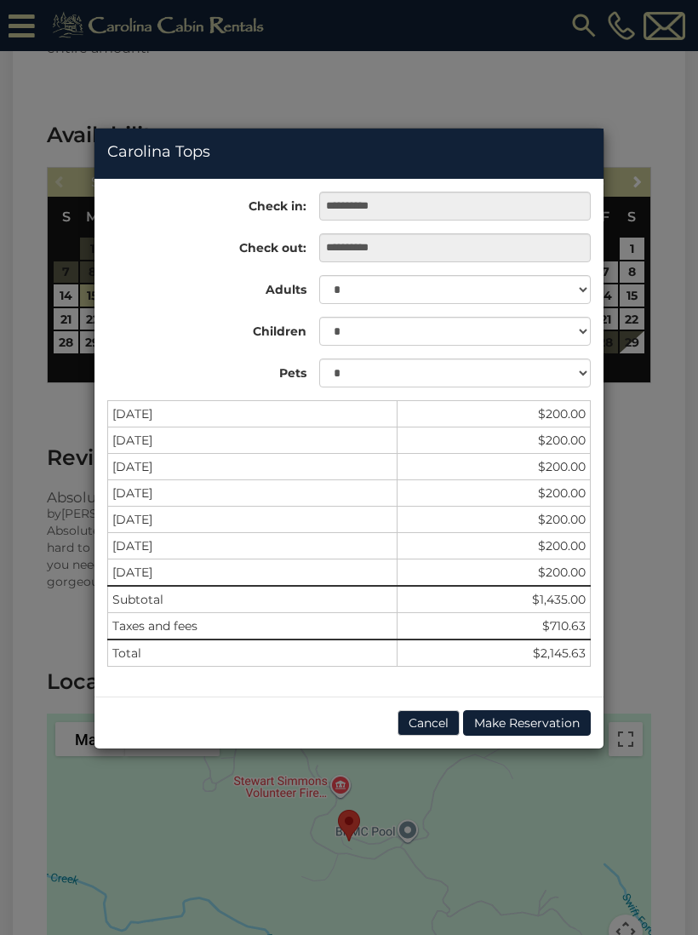
click at [259, 627] on td "Taxes and fees View Details" at bounding box center [253, 626] width 290 height 27
click at [419, 726] on button "Cancel" at bounding box center [429, 723] width 62 height 26
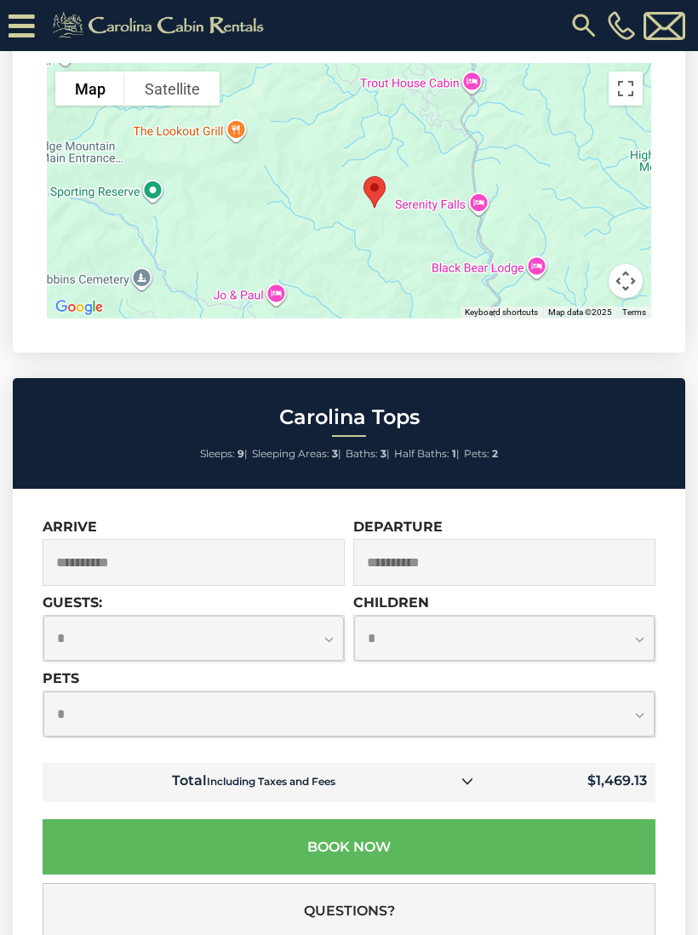
scroll to position [3985, 0]
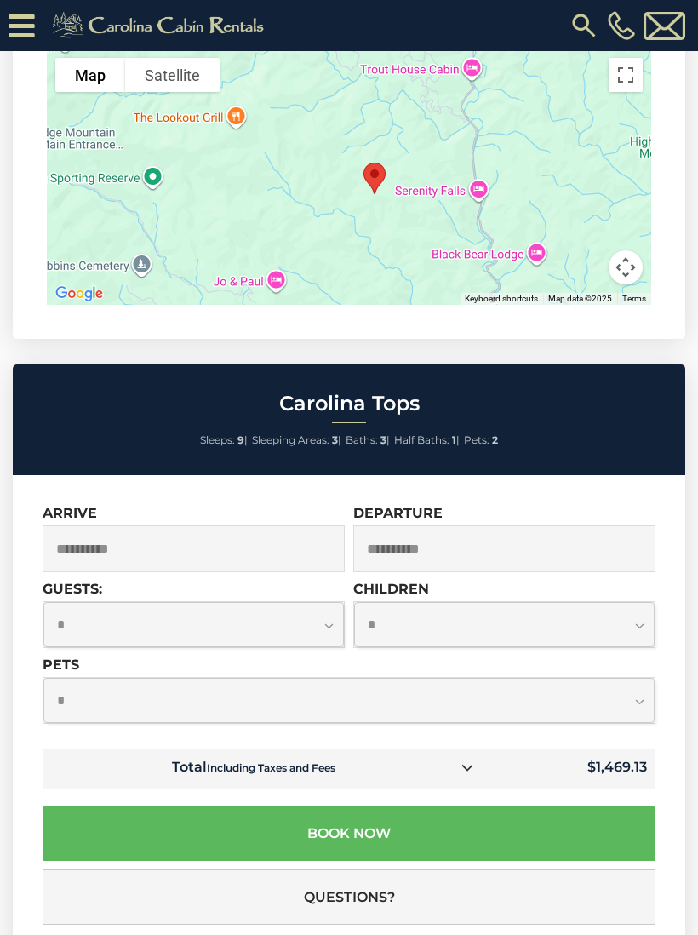
click at [419, 572] on input "**********" at bounding box center [504, 548] width 302 height 47
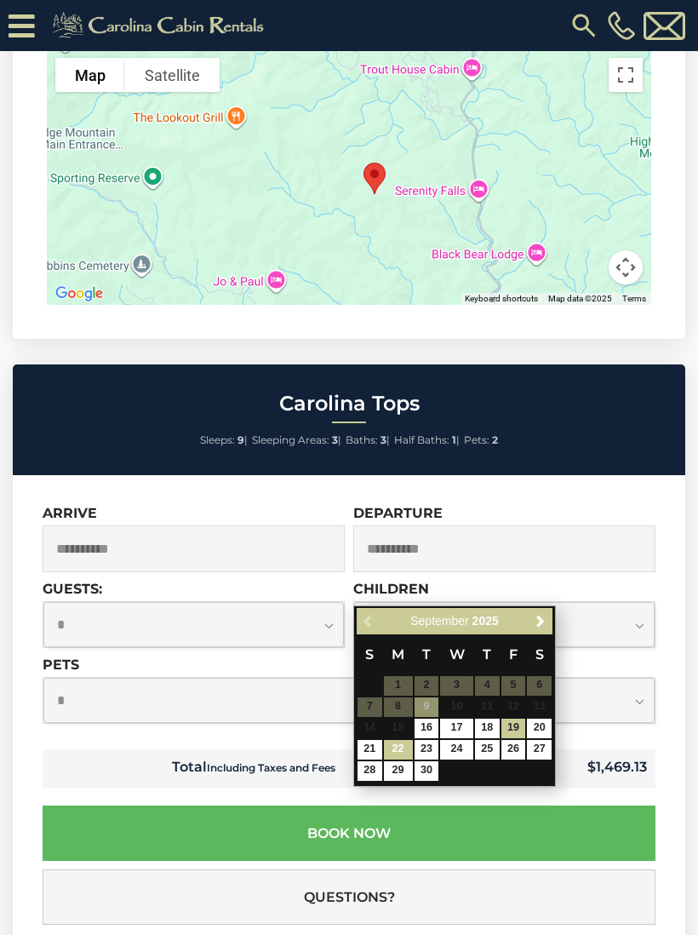
click at [395, 746] on link "22" at bounding box center [398, 750] width 29 height 20
type input "**********"
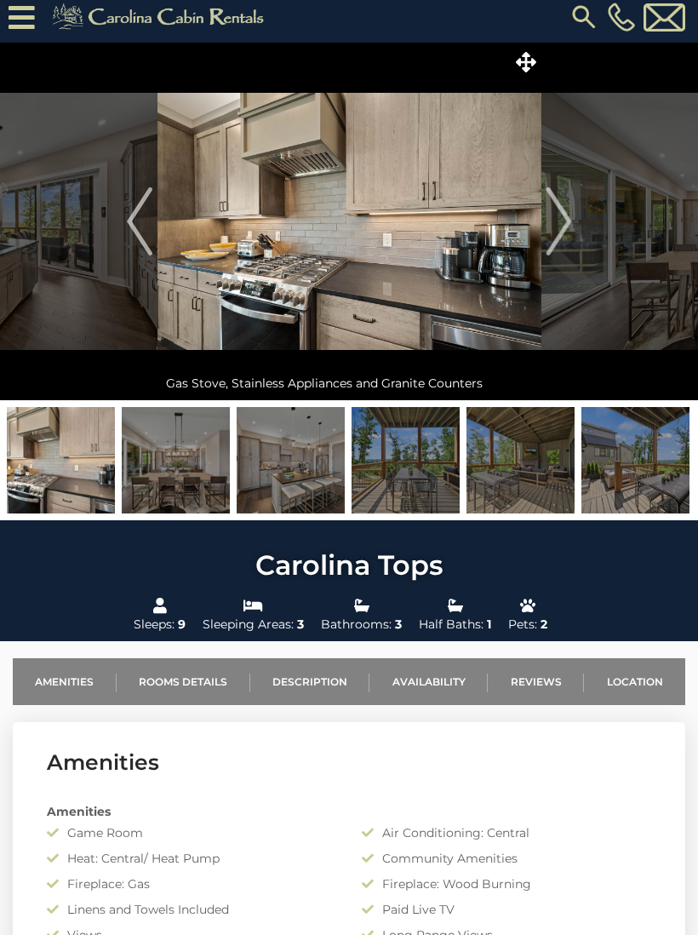
scroll to position [8, 0]
click at [416, 452] on img at bounding box center [406, 461] width 108 height 106
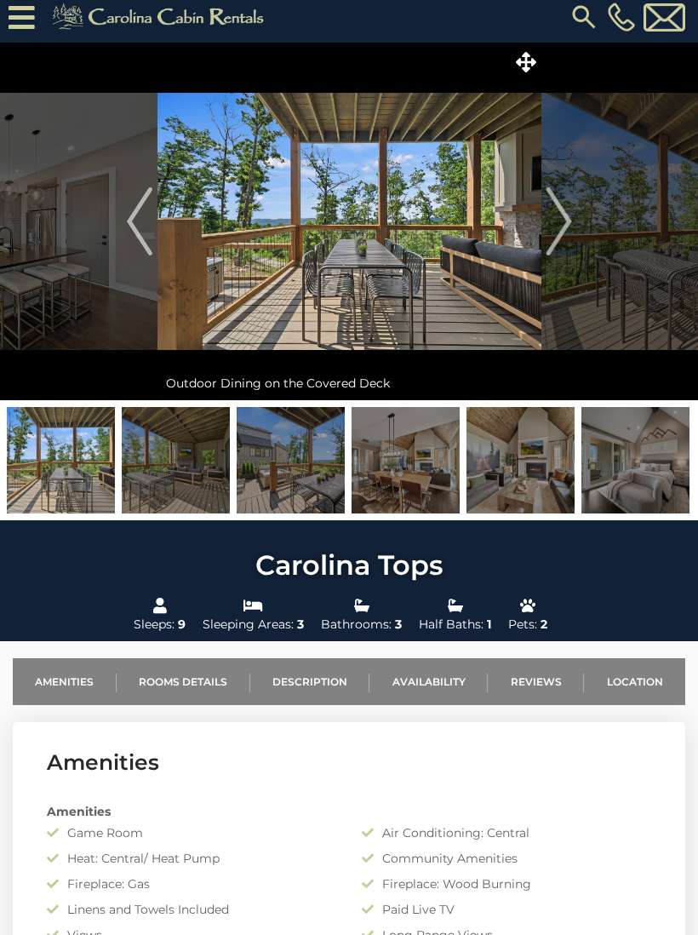
scroll to position [9, 0]
click at [311, 459] on img at bounding box center [291, 460] width 108 height 106
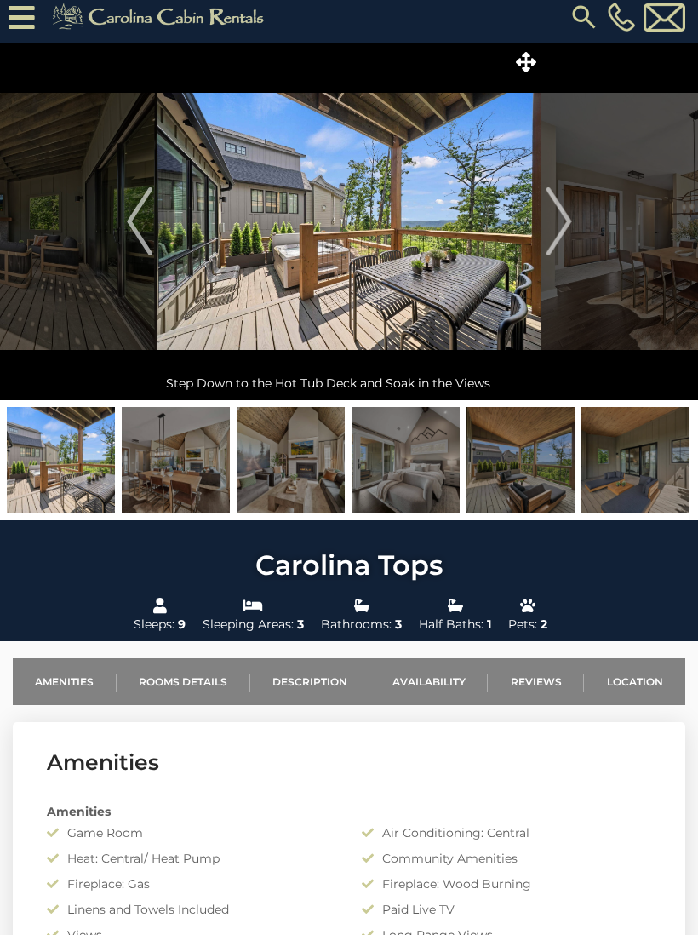
click at [531, 456] on img at bounding box center [521, 460] width 108 height 106
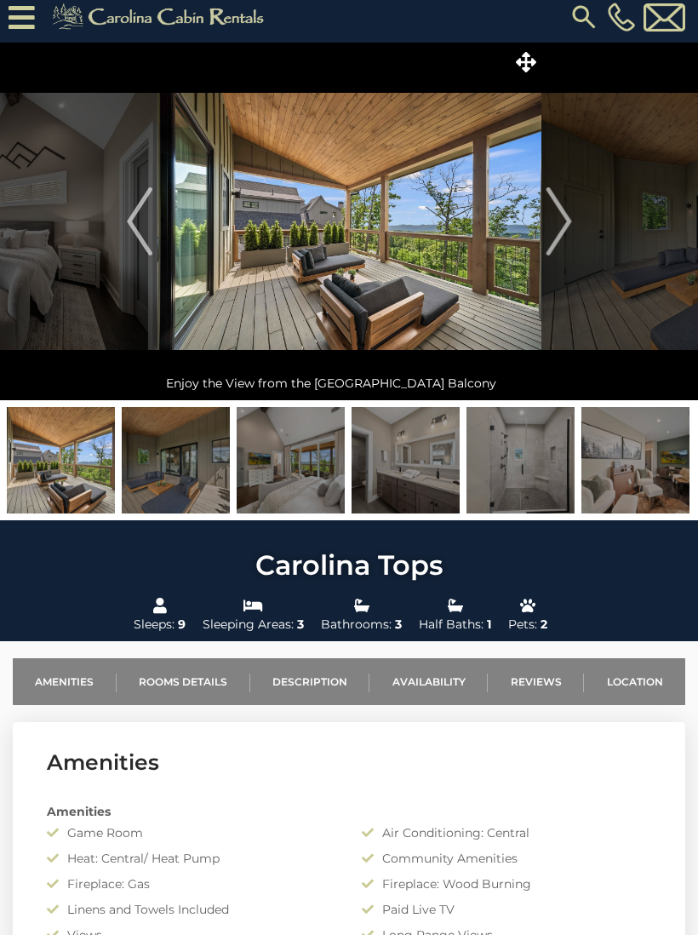
click at [563, 225] on img "Next" at bounding box center [559, 221] width 26 height 68
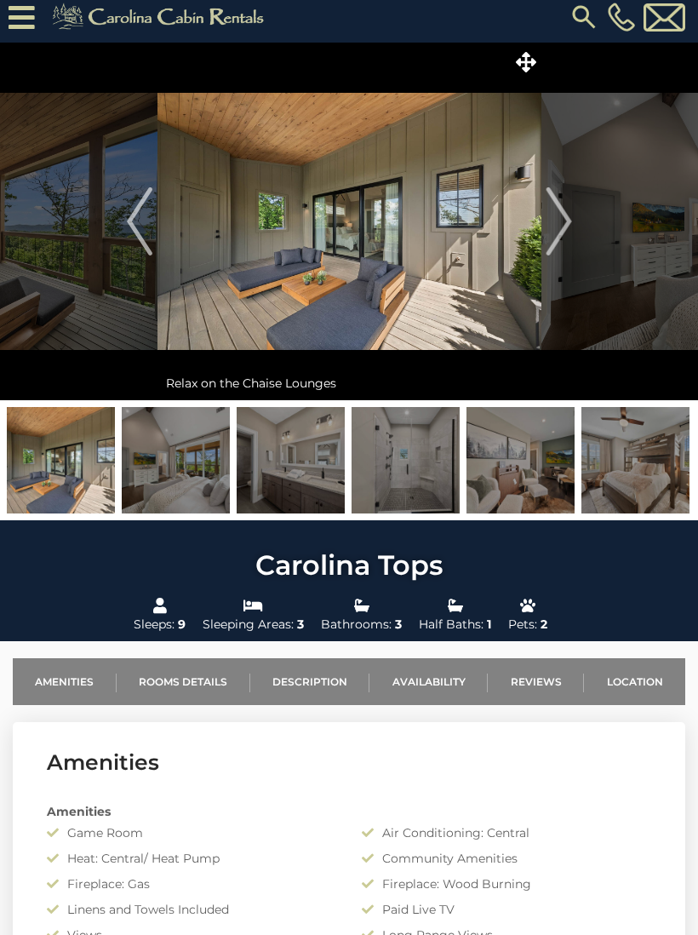
click at [557, 233] on img "Next" at bounding box center [559, 221] width 26 height 68
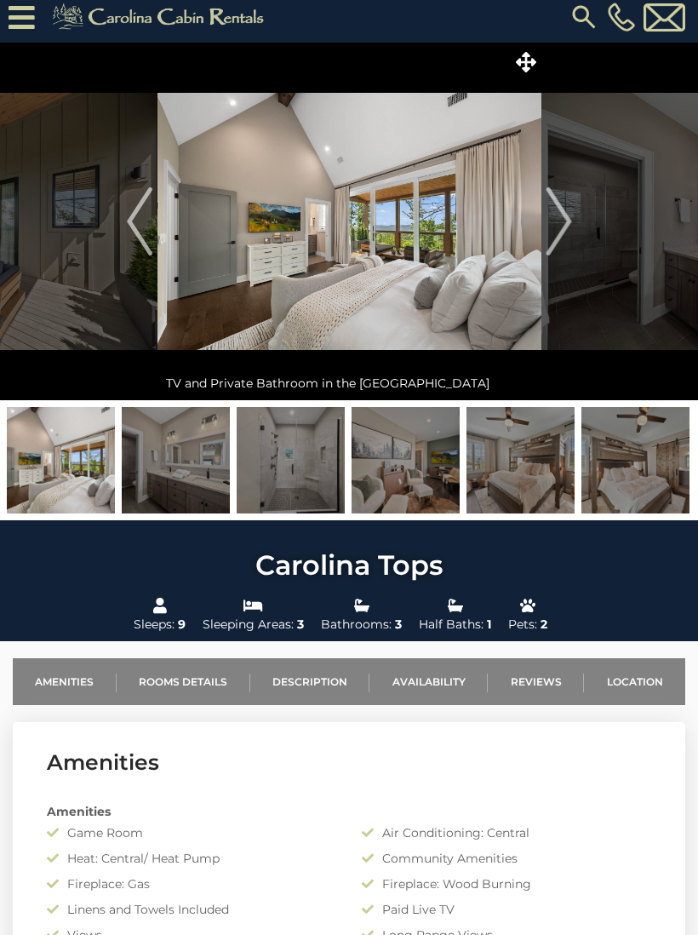
click at [564, 224] on img "Next" at bounding box center [559, 221] width 26 height 68
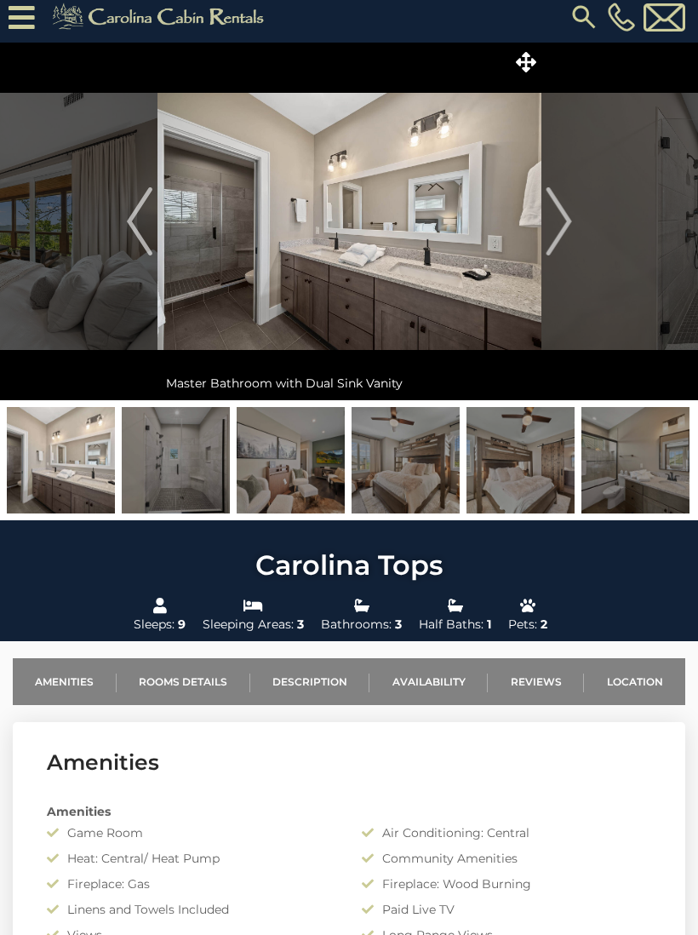
click at [559, 234] on img "Next" at bounding box center [559, 221] width 26 height 68
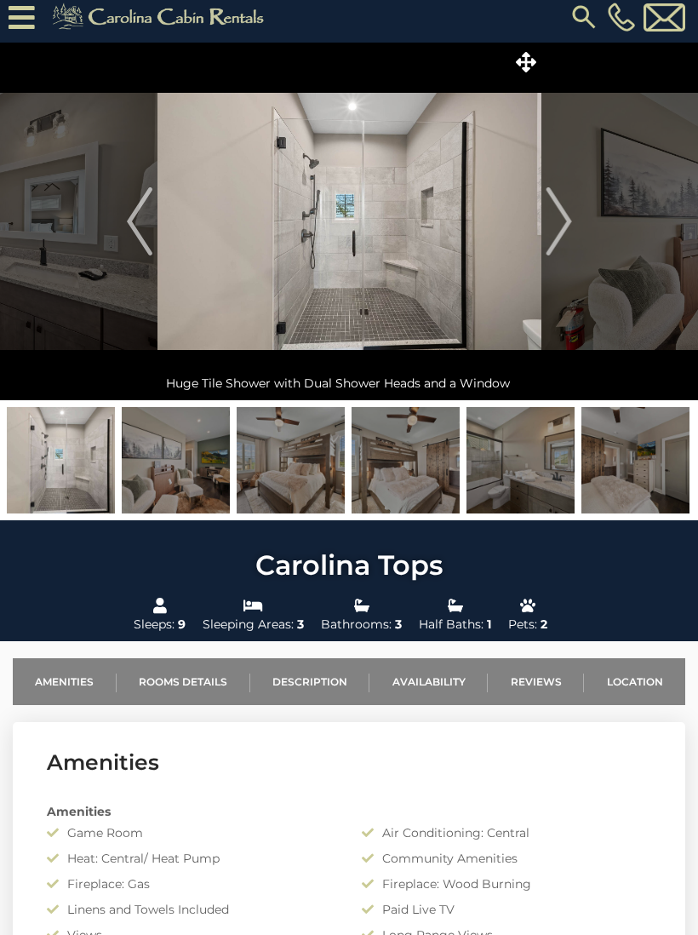
click at [559, 228] on img "Next" at bounding box center [559, 221] width 26 height 68
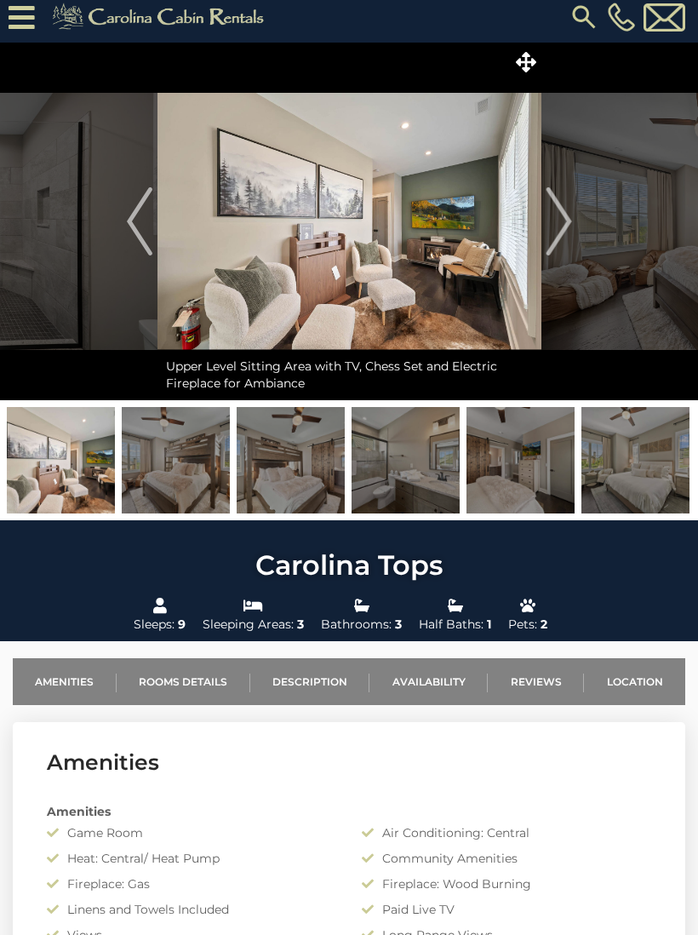
click at [553, 232] on img "Next" at bounding box center [559, 221] width 26 height 68
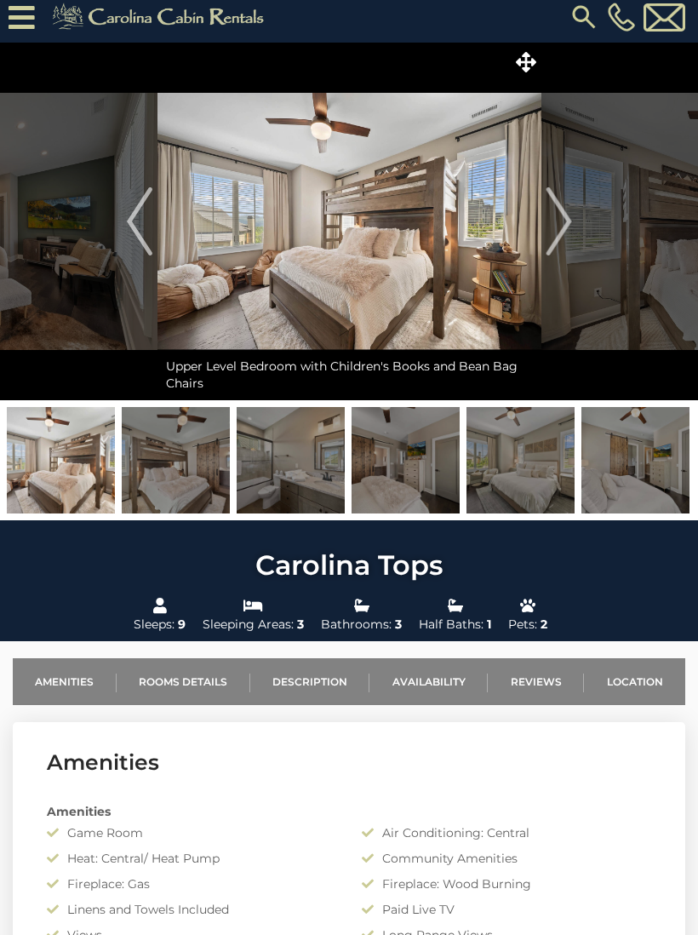
click at [141, 233] on img "Previous" at bounding box center [140, 221] width 26 height 68
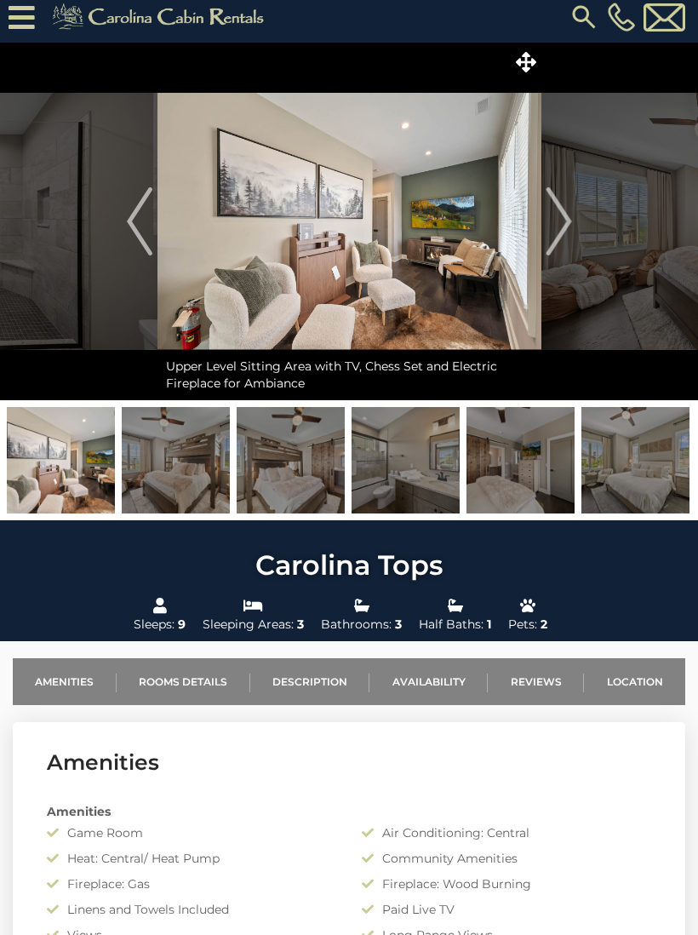
click at [557, 213] on img "Next" at bounding box center [559, 221] width 26 height 68
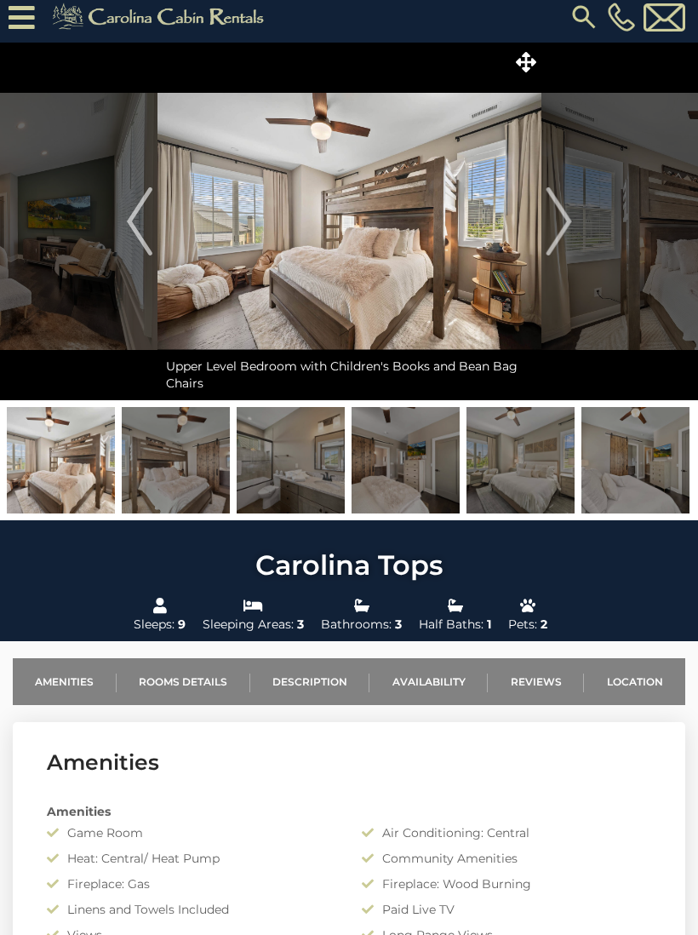
click at [548, 234] on img "Next" at bounding box center [559, 221] width 26 height 68
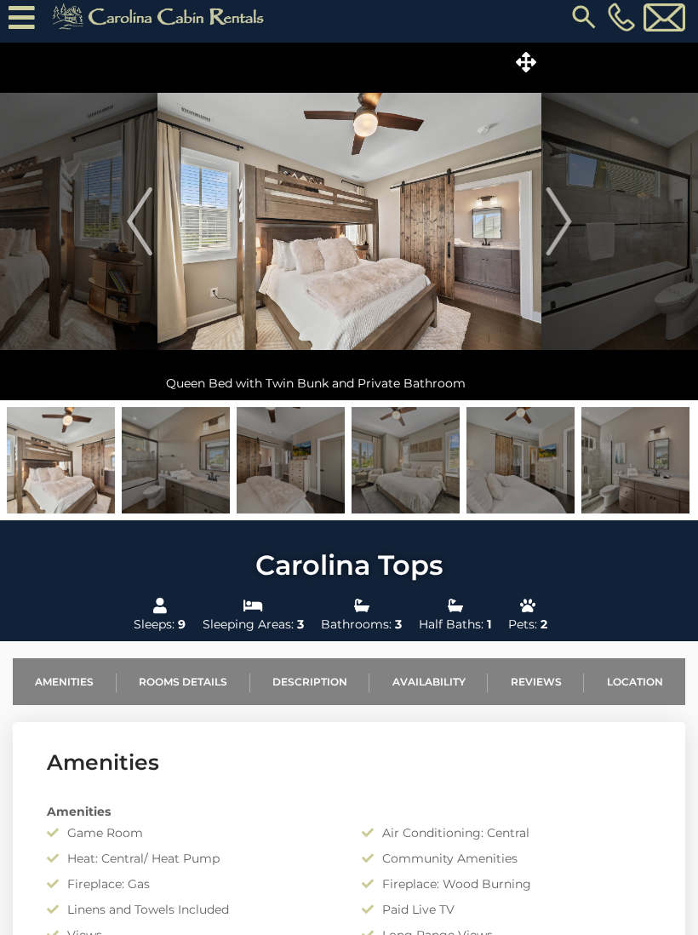
click at [557, 237] on img "Next" at bounding box center [559, 221] width 26 height 68
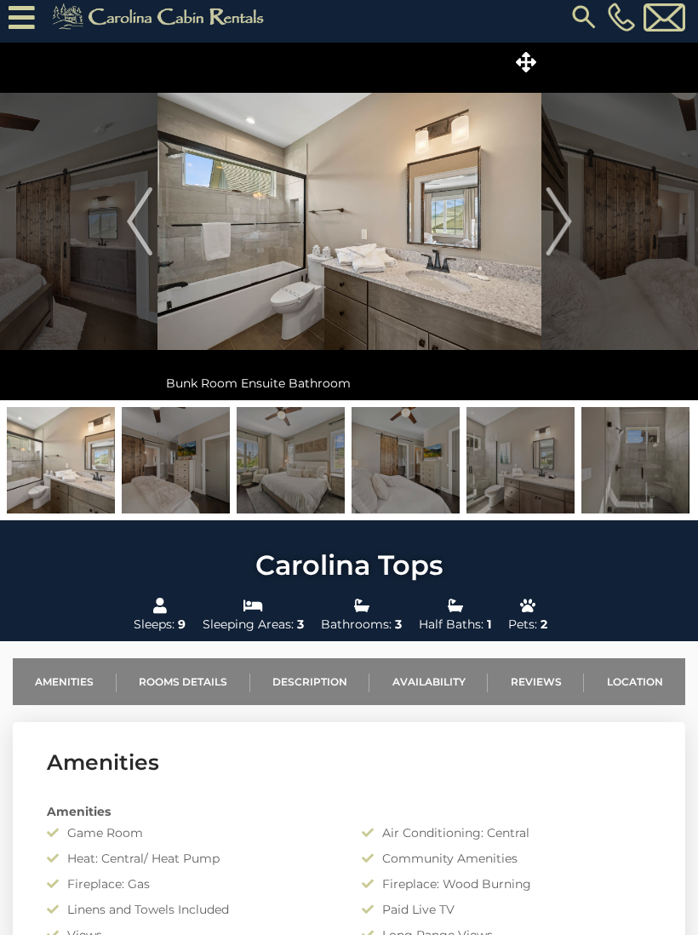
click at [553, 245] on img "Next" at bounding box center [559, 221] width 26 height 68
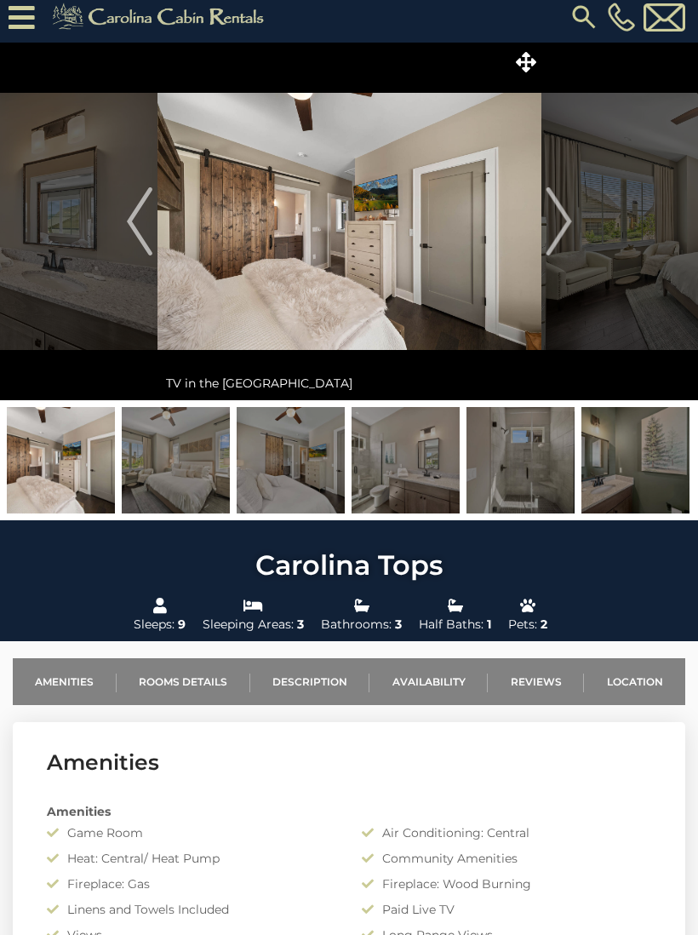
click at [550, 240] on img "Next" at bounding box center [559, 221] width 26 height 68
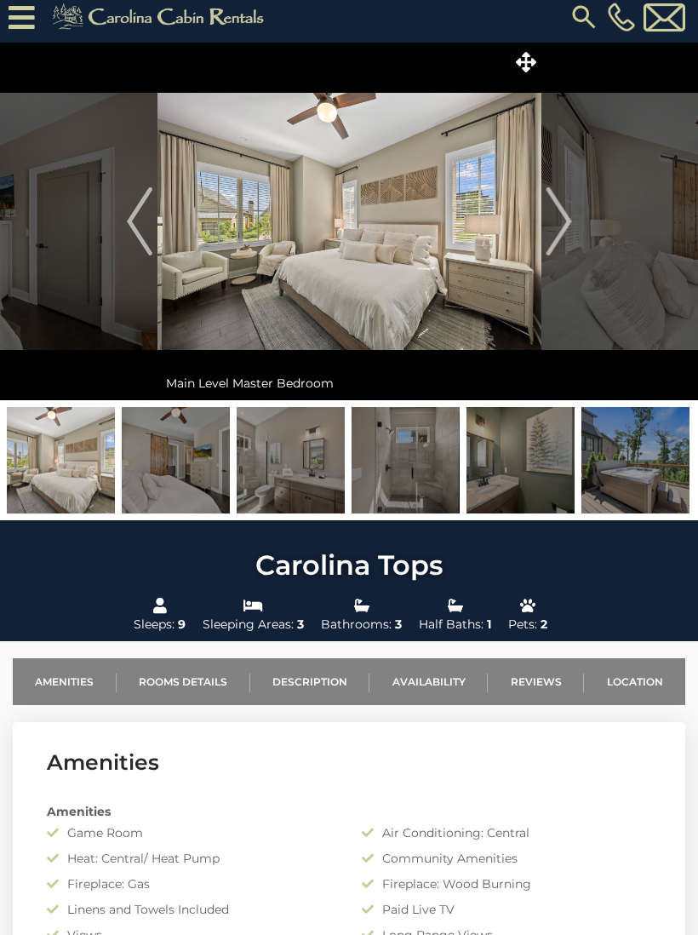
click at [135, 235] on img "Previous" at bounding box center [140, 221] width 26 height 68
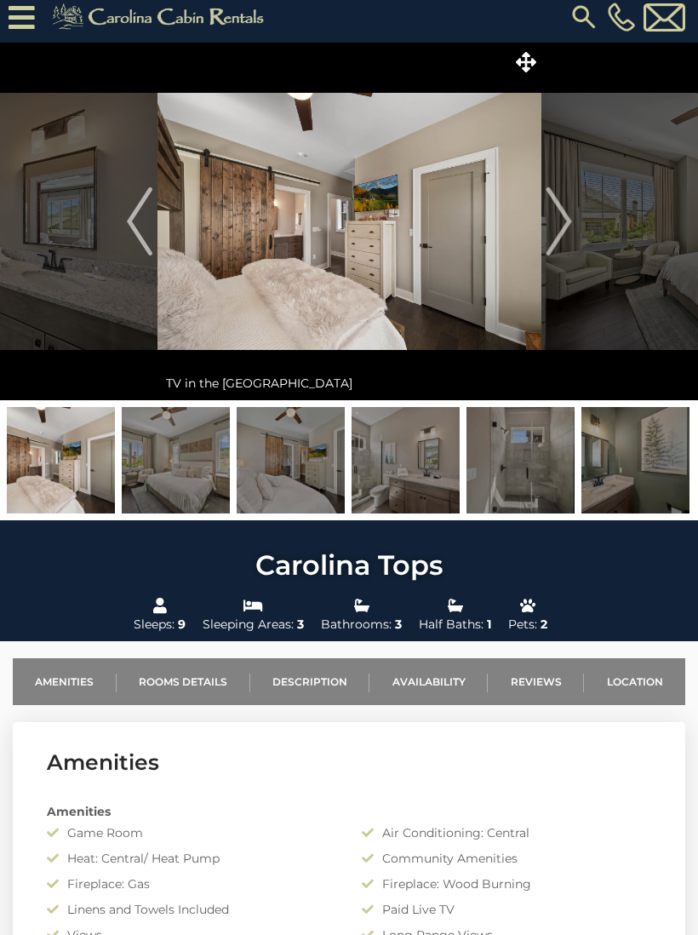
click at [547, 216] on img "Next" at bounding box center [559, 221] width 26 height 68
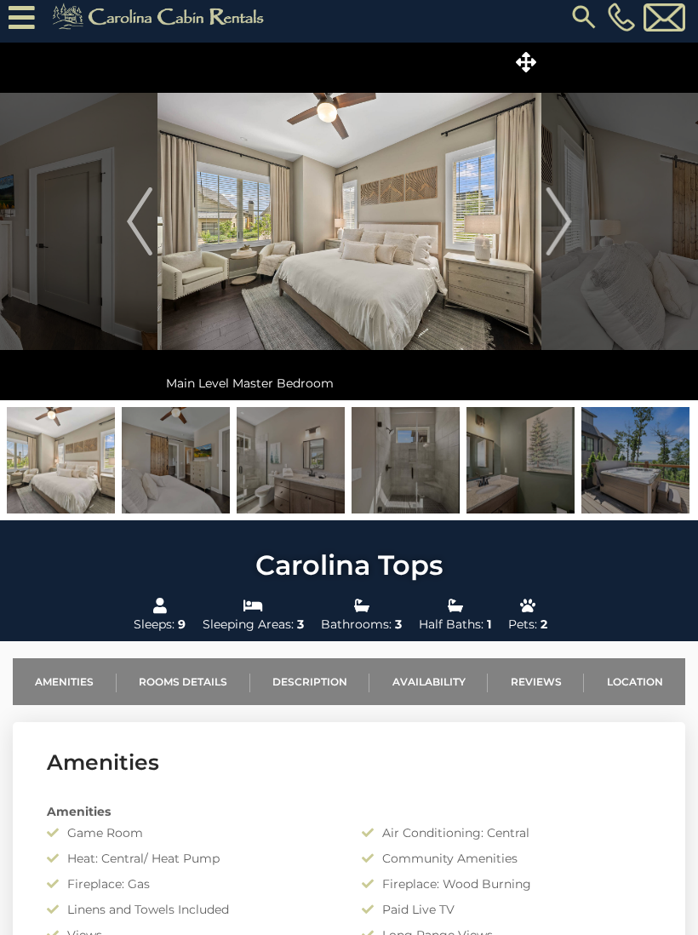
click at [553, 225] on img "Next" at bounding box center [559, 221] width 26 height 68
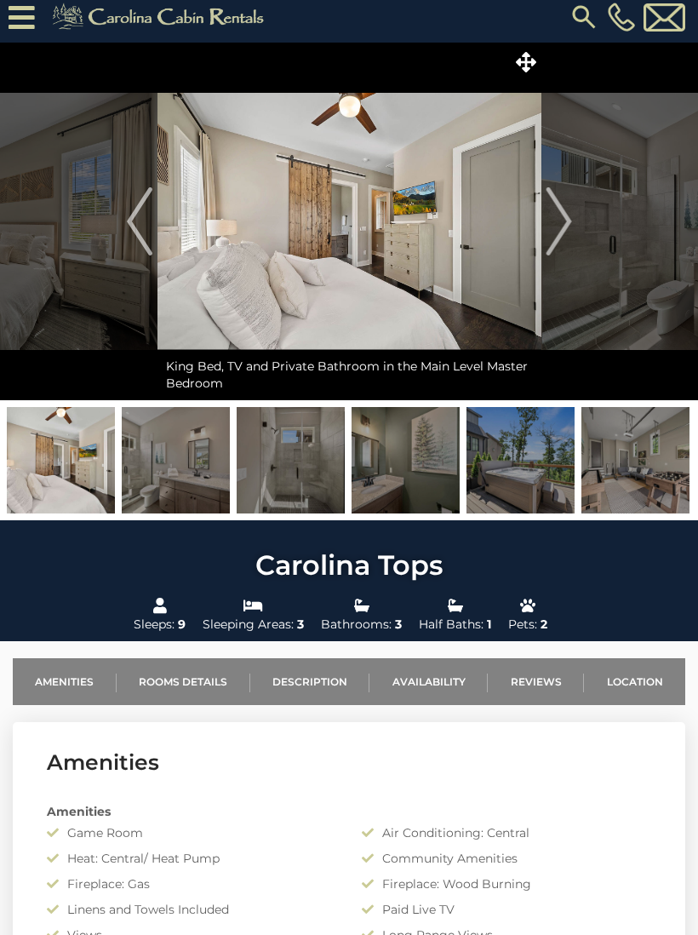
click at [129, 237] on img "Previous" at bounding box center [140, 221] width 26 height 68
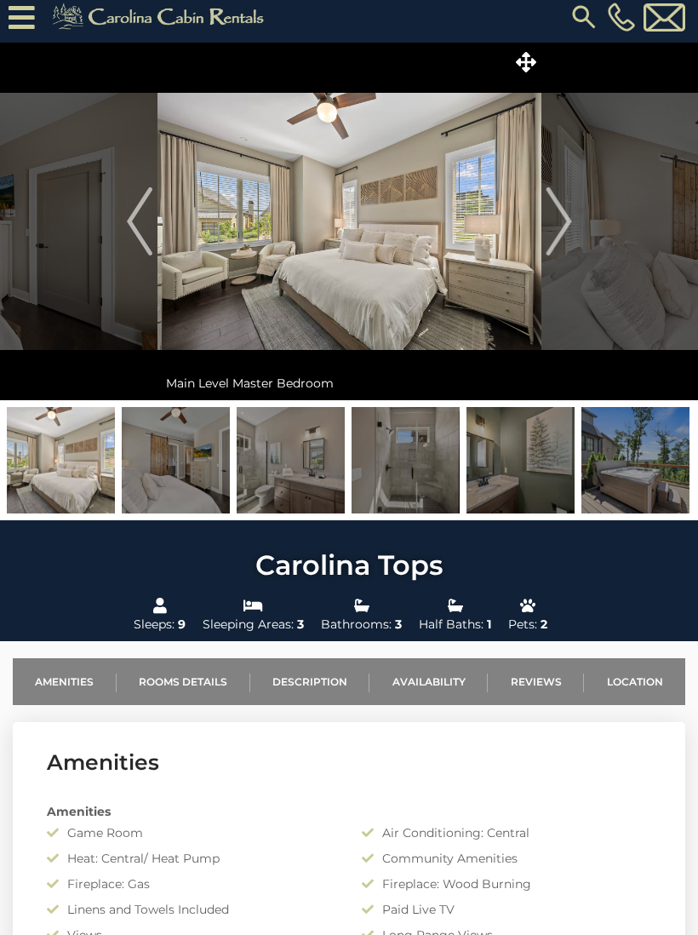
click at [555, 224] on img "Next" at bounding box center [559, 221] width 26 height 68
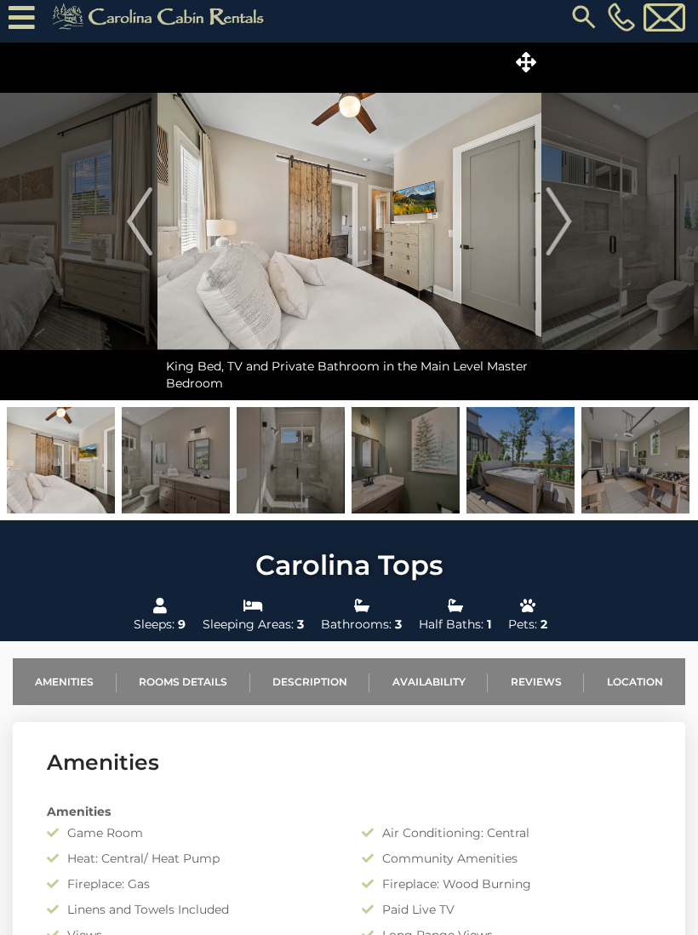
click at [561, 229] on img "Next" at bounding box center [559, 221] width 26 height 68
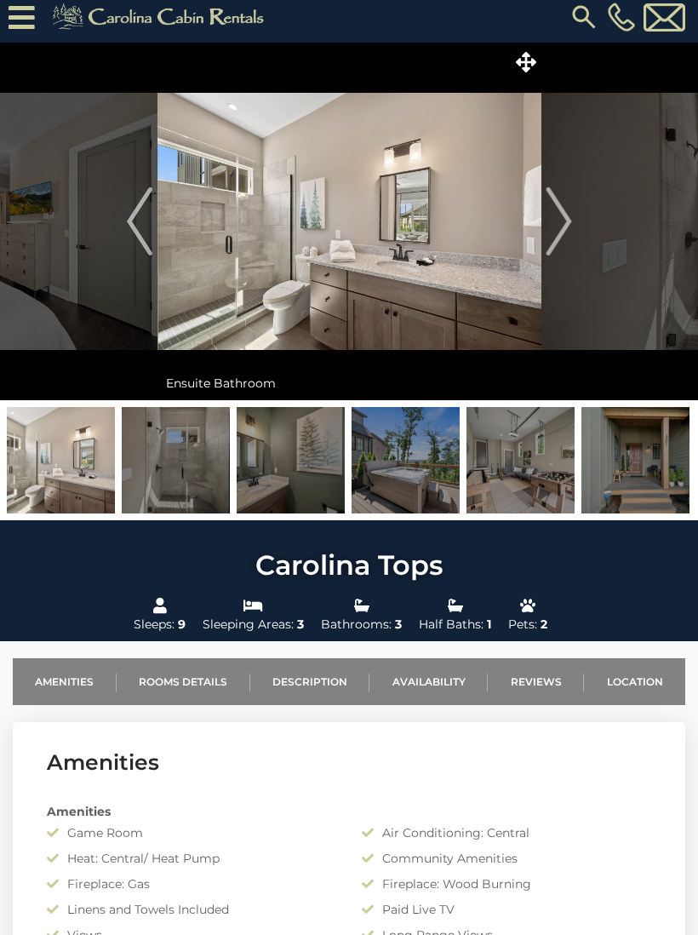
click at [560, 227] on img "Next" at bounding box center [559, 221] width 26 height 68
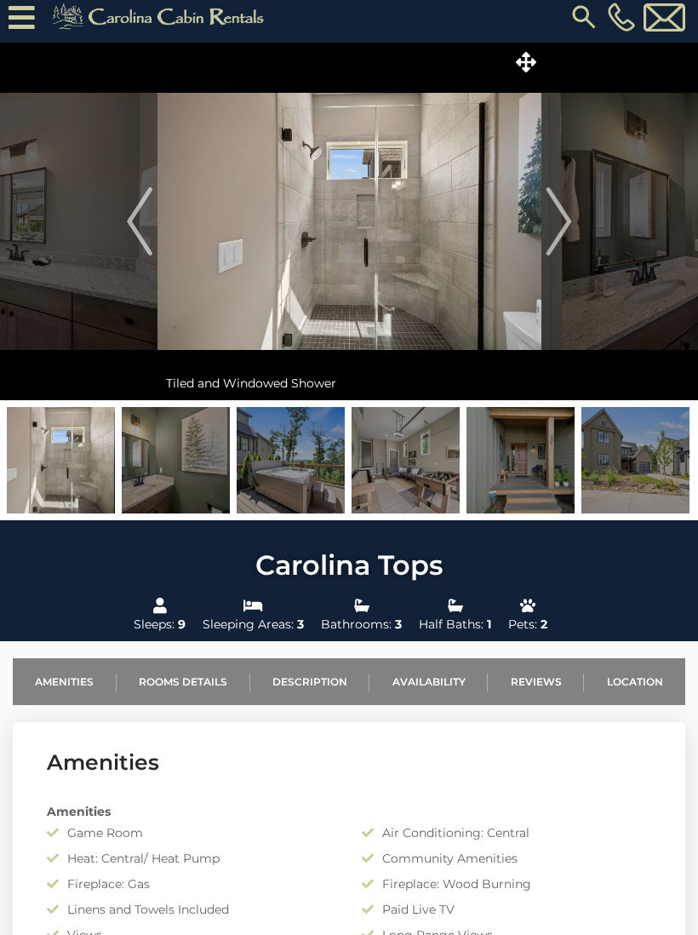
click at [561, 231] on img "Next" at bounding box center [559, 221] width 26 height 68
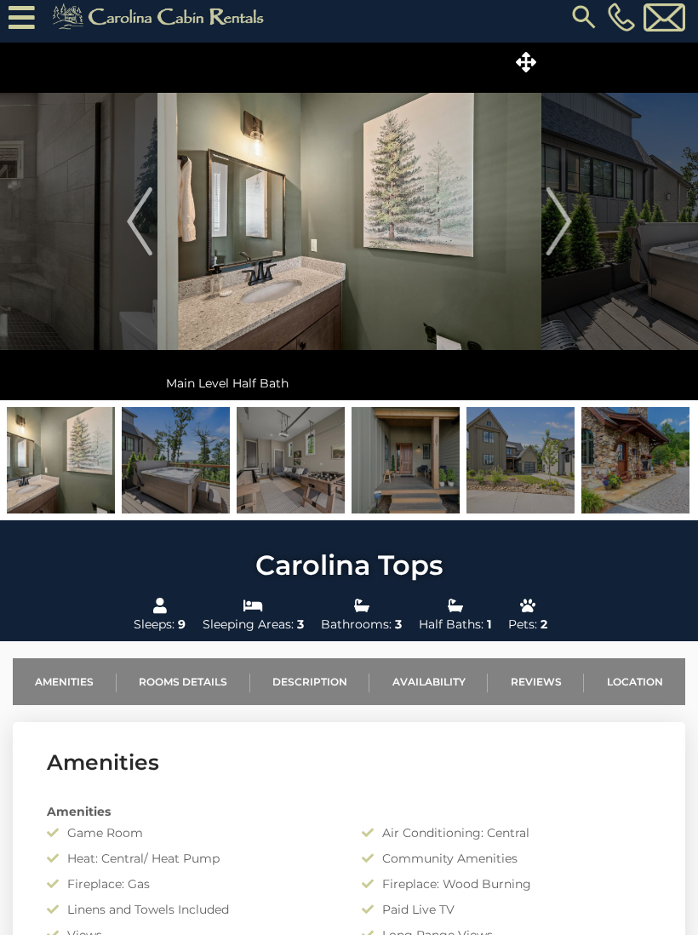
click at [559, 232] on img "Next" at bounding box center [559, 221] width 26 height 68
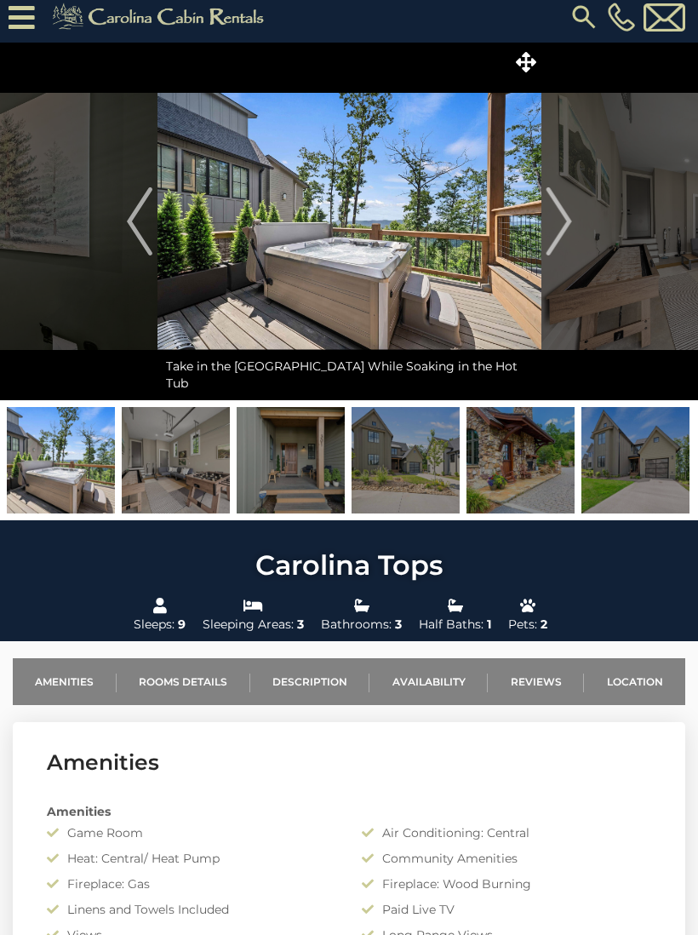
click at [558, 235] on img "Next" at bounding box center [559, 221] width 26 height 68
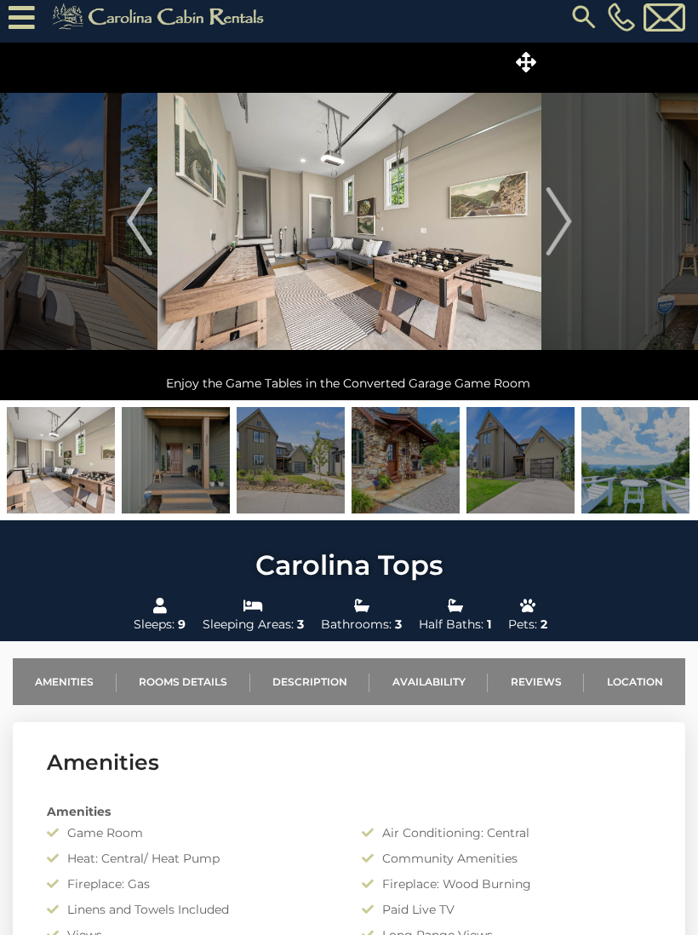
click at [559, 232] on img "Next" at bounding box center [559, 221] width 26 height 68
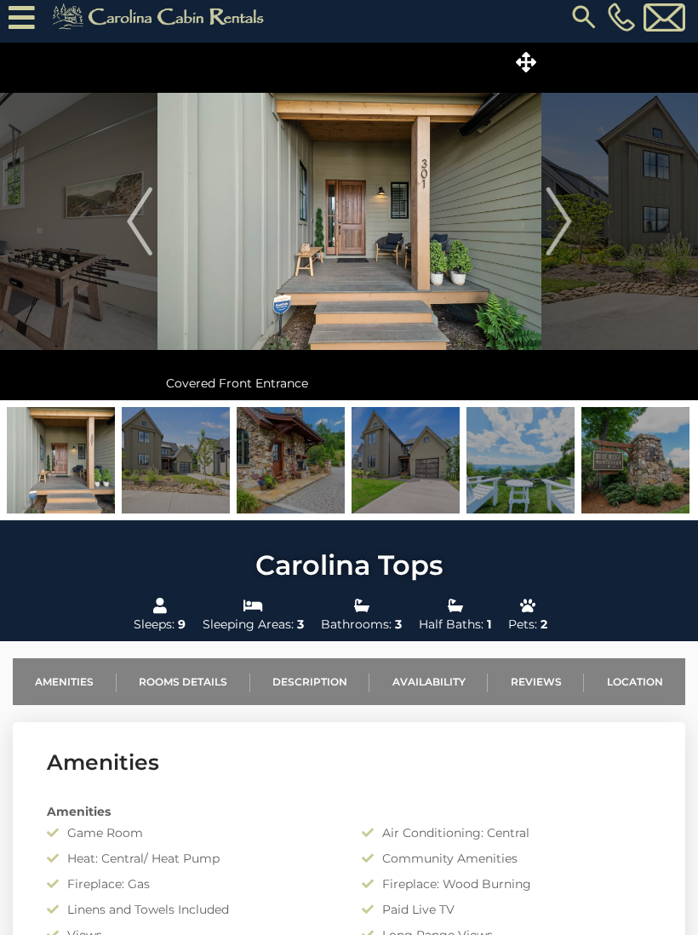
click at [560, 227] on img "Next" at bounding box center [559, 221] width 26 height 68
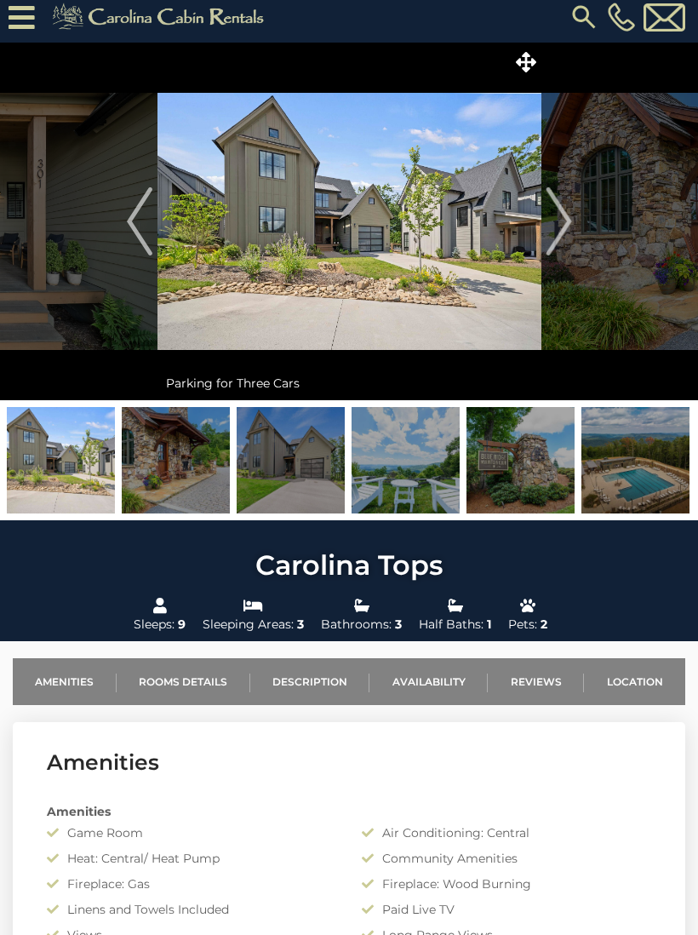
click at [561, 221] on img "Next" at bounding box center [559, 221] width 26 height 68
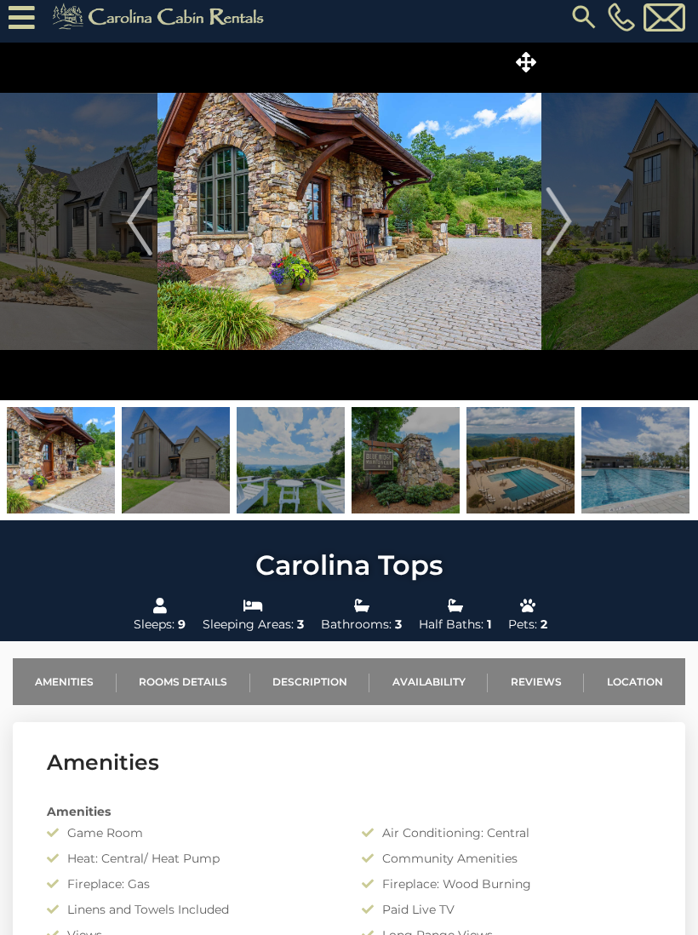
click at [556, 222] on img "Next" at bounding box center [559, 221] width 26 height 68
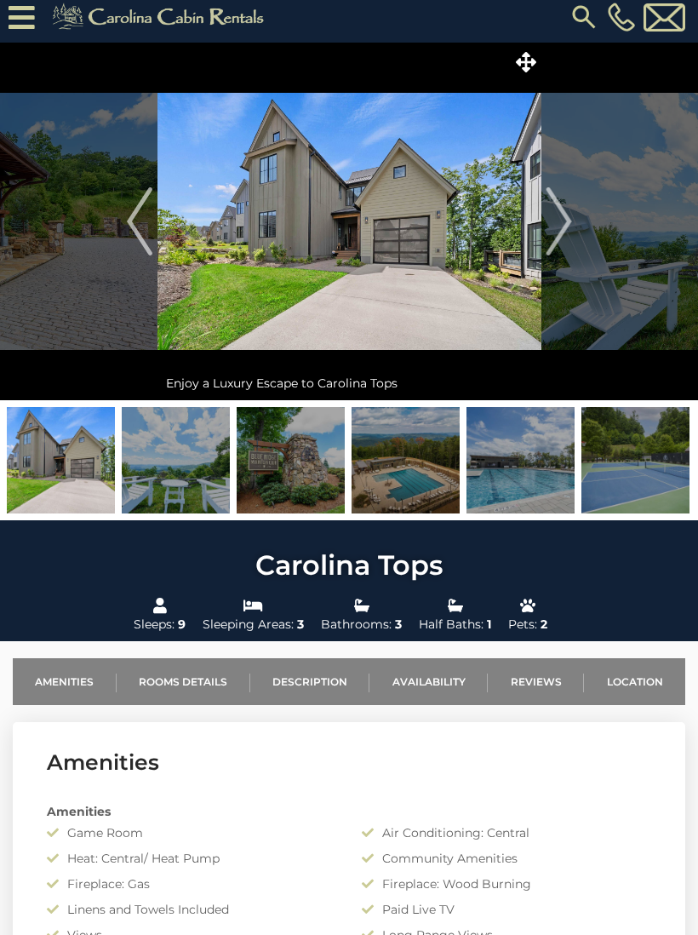
click at [558, 225] on img "Next" at bounding box center [559, 221] width 26 height 68
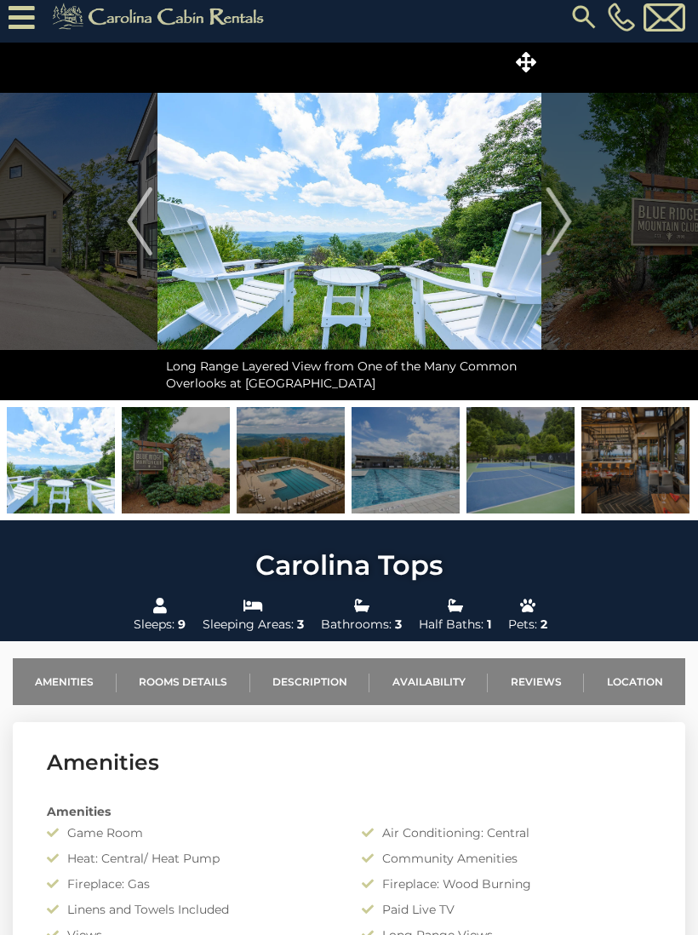
click at [558, 231] on img "Next" at bounding box center [559, 221] width 26 height 68
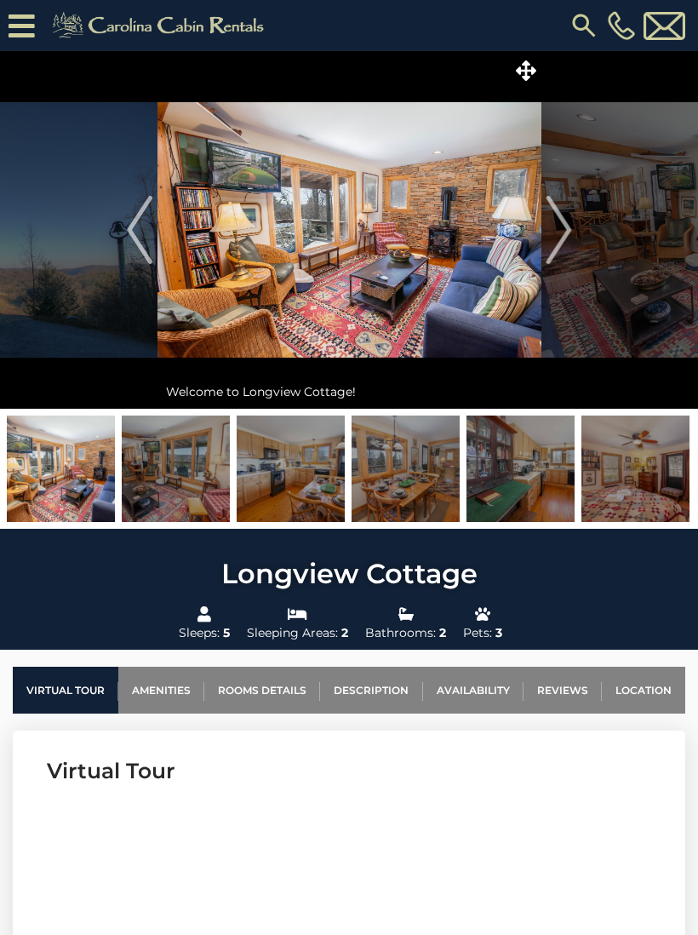
click at [559, 242] on img "Next" at bounding box center [559, 230] width 26 height 68
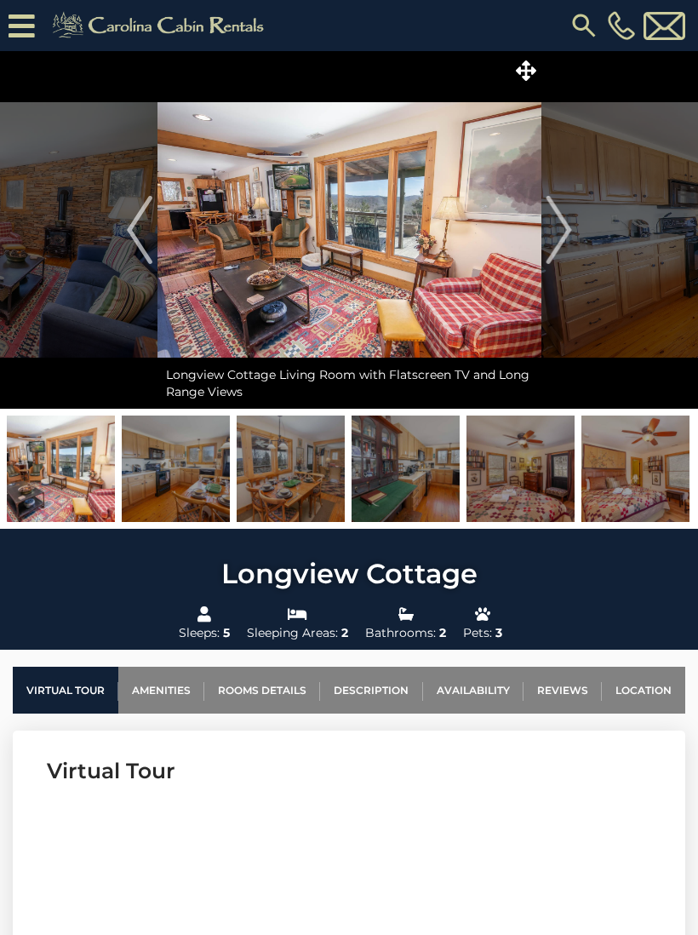
click at [554, 232] on img "Next" at bounding box center [559, 230] width 26 height 68
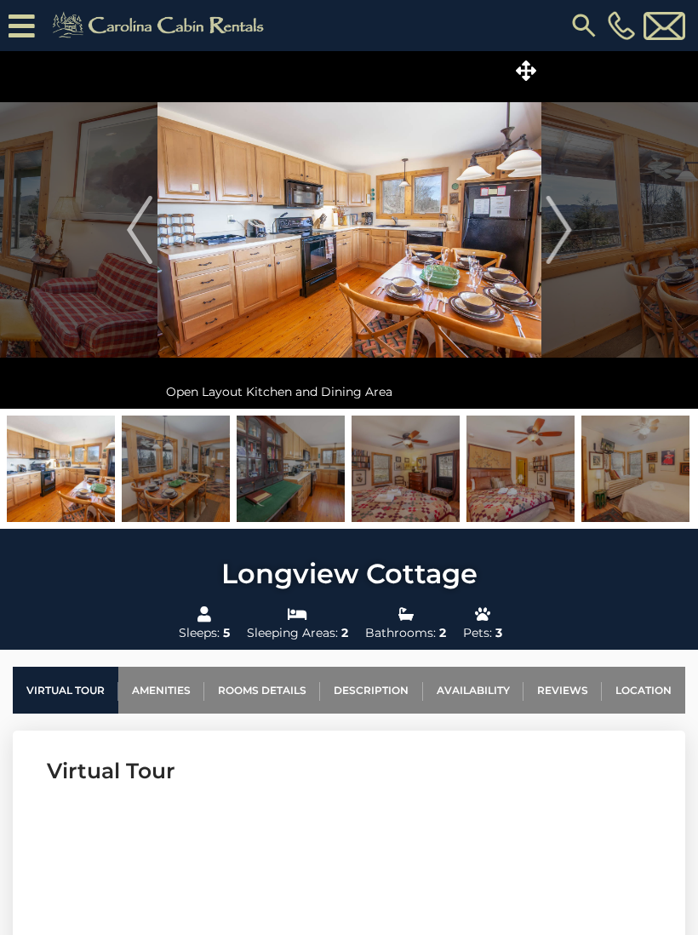
click at [560, 231] on img "Next" at bounding box center [559, 230] width 26 height 68
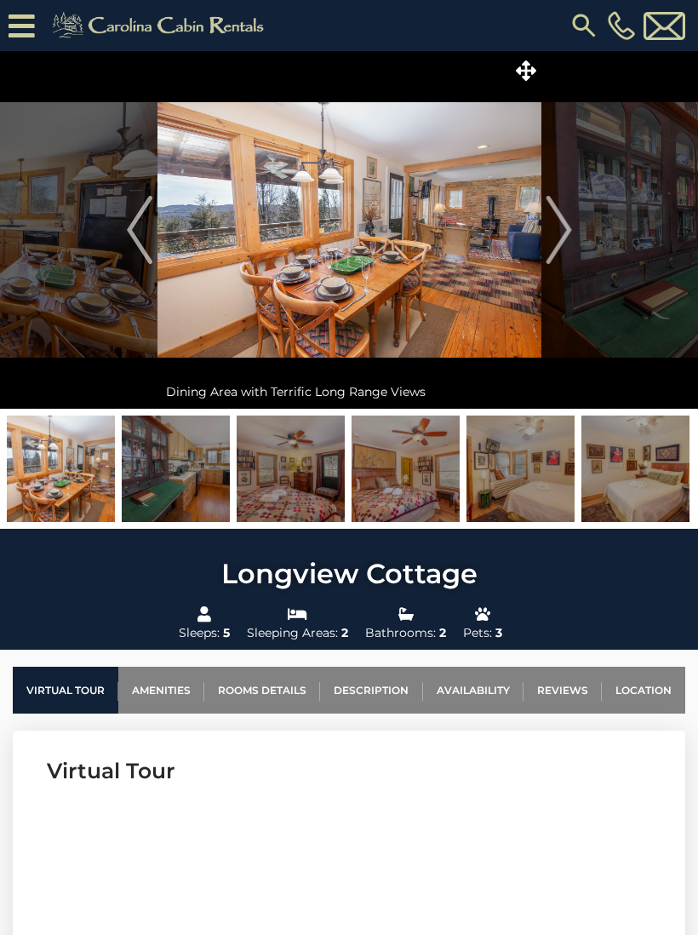
click at [557, 238] on img "Next" at bounding box center [559, 230] width 26 height 68
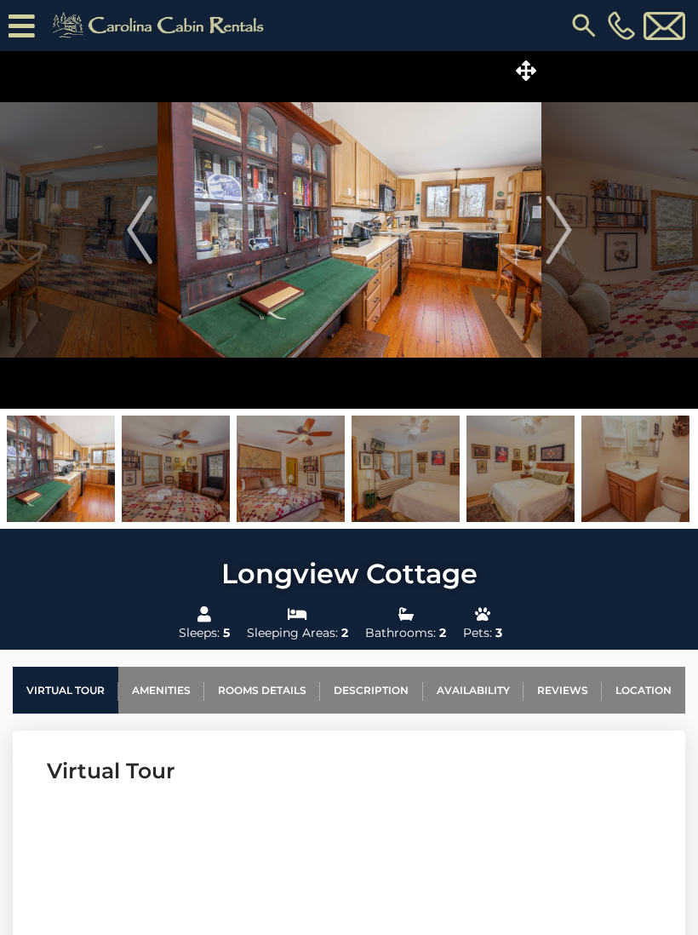
click at [548, 241] on img "Next" at bounding box center [559, 230] width 26 height 68
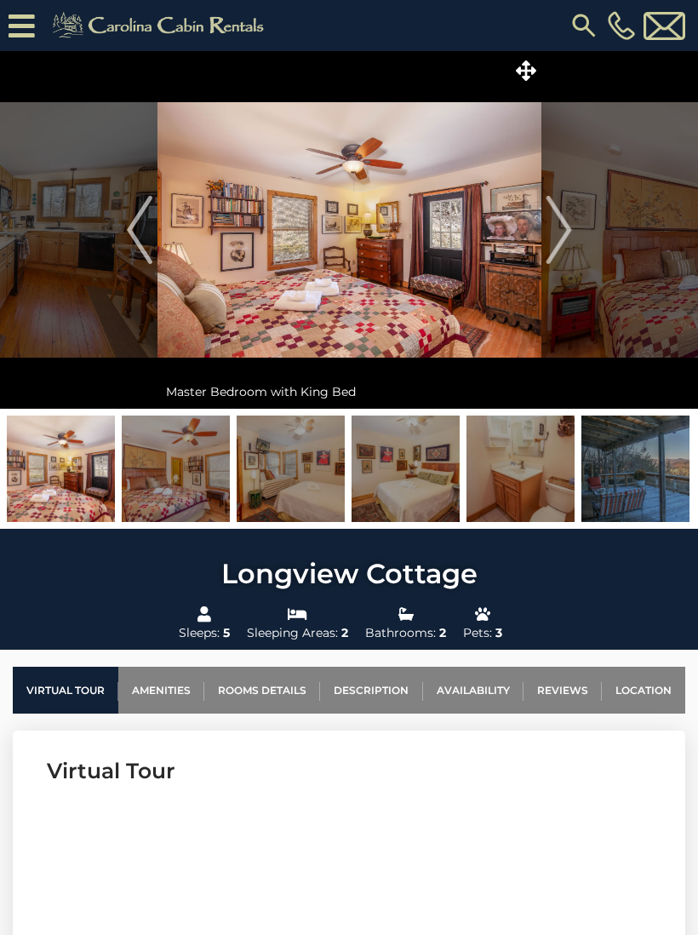
click at [554, 241] on img "Next" at bounding box center [559, 230] width 26 height 68
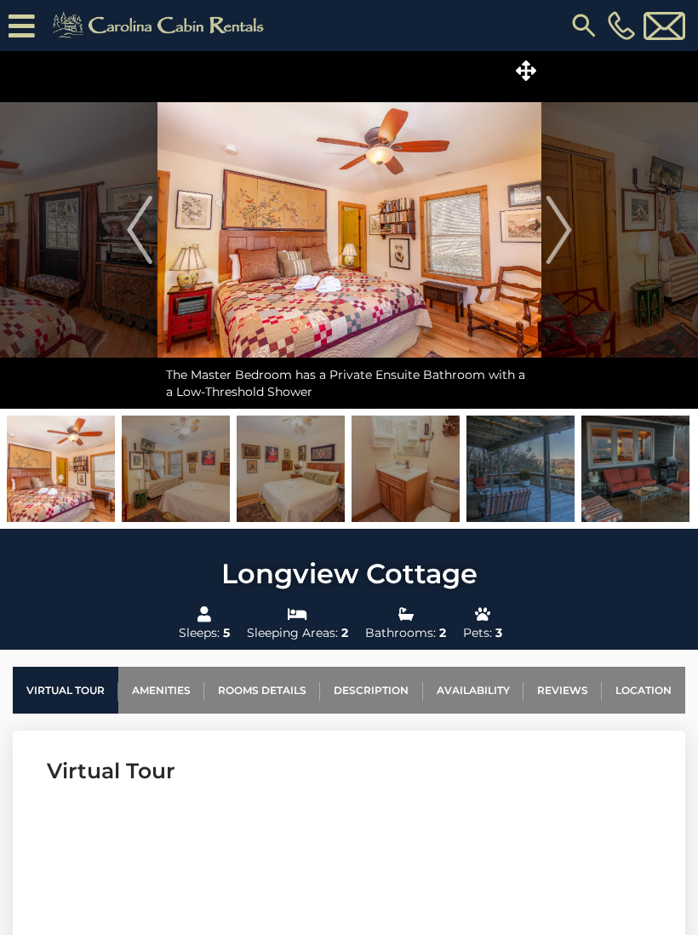
click at [551, 241] on img "Next" at bounding box center [559, 230] width 26 height 68
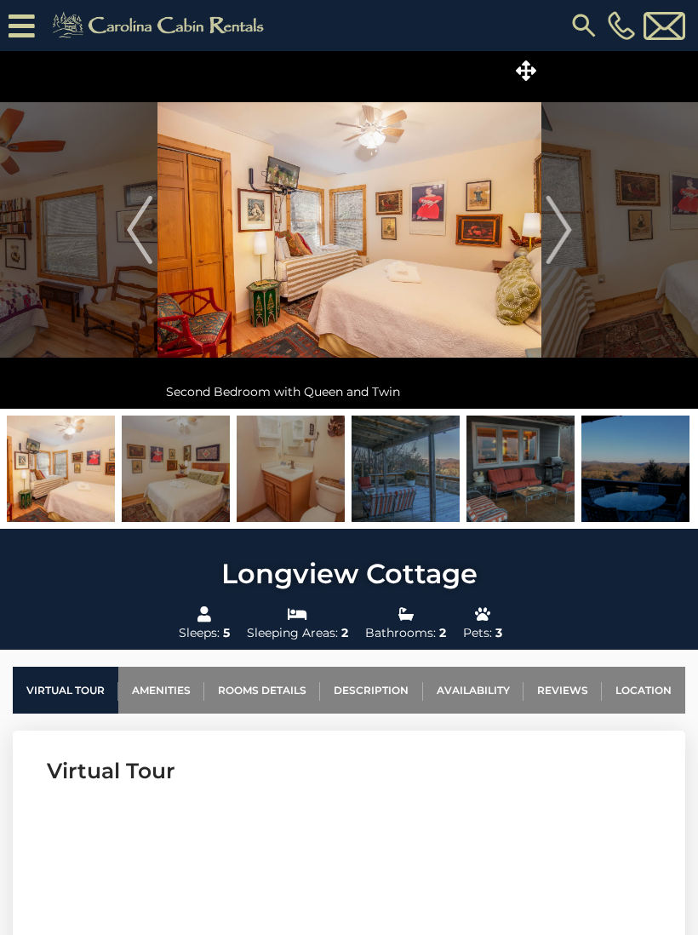
click at [547, 238] on img "Next" at bounding box center [559, 230] width 26 height 68
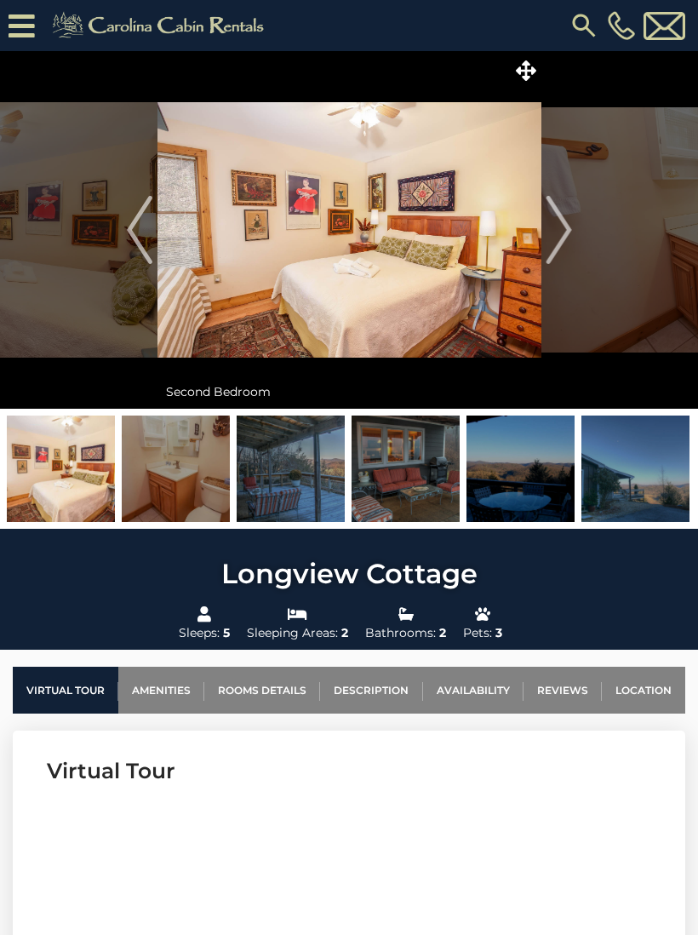
click at [535, 229] on img at bounding box center [350, 230] width 384 height 358
click at [551, 237] on img "Next" at bounding box center [559, 230] width 26 height 68
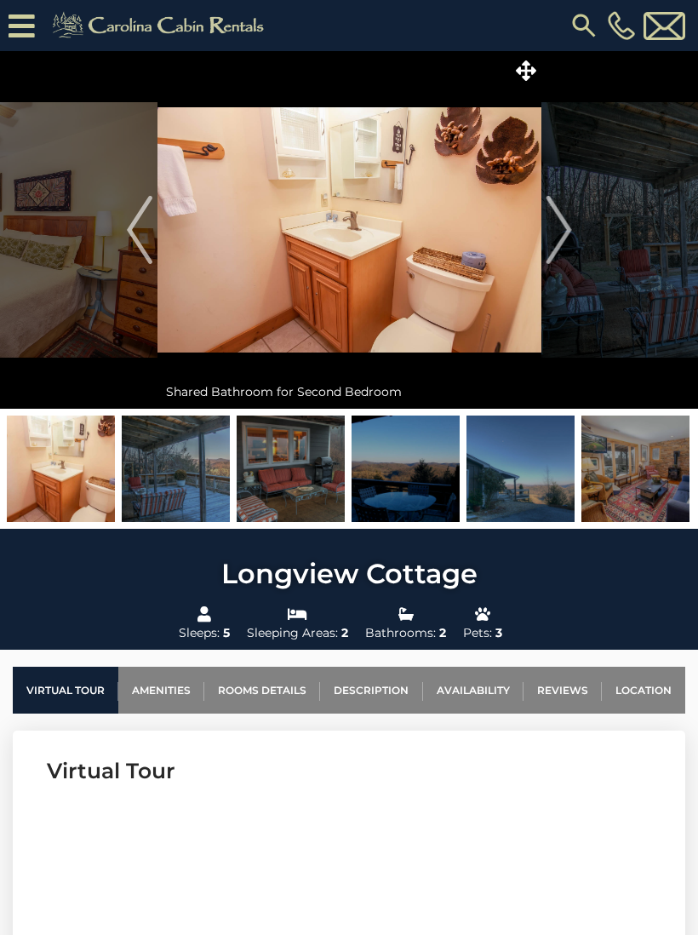
click at [551, 242] on img "Next" at bounding box center [559, 230] width 26 height 68
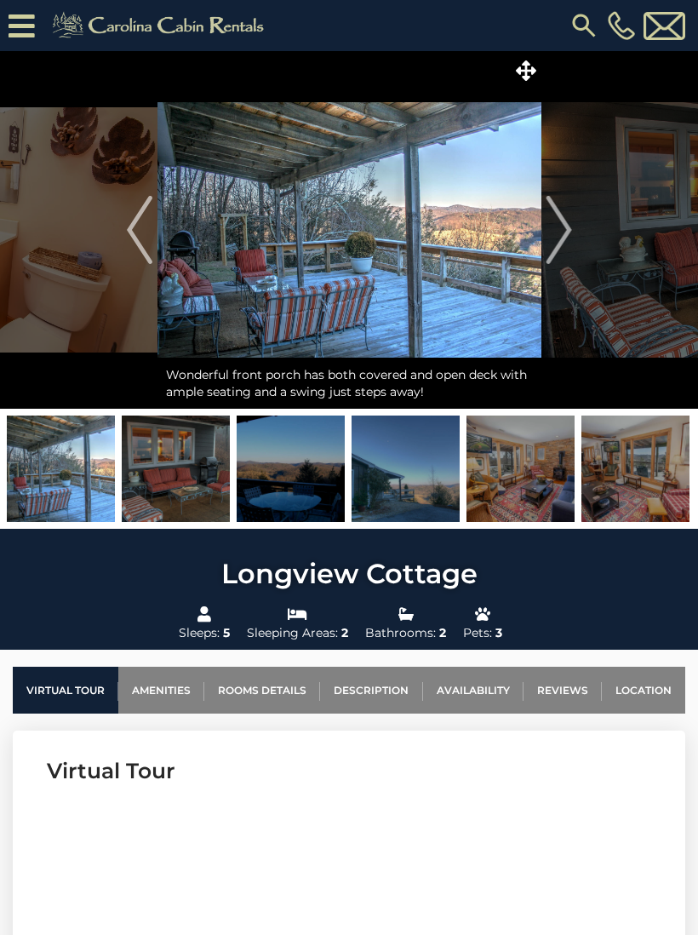
click at [571, 232] on img "Next" at bounding box center [559, 230] width 26 height 68
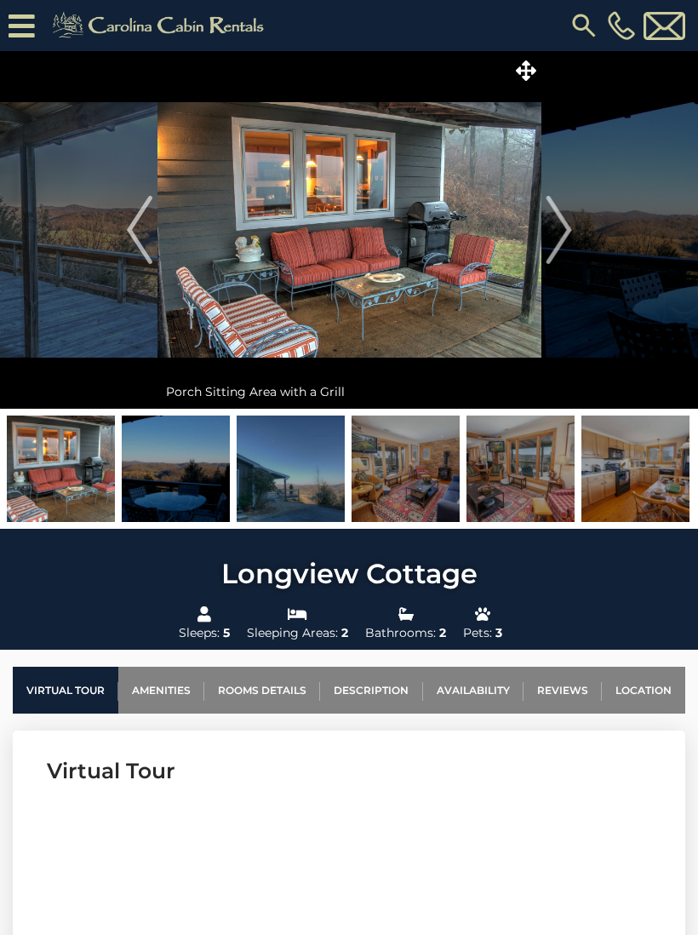
click at [563, 228] on img "Next" at bounding box center [559, 230] width 26 height 68
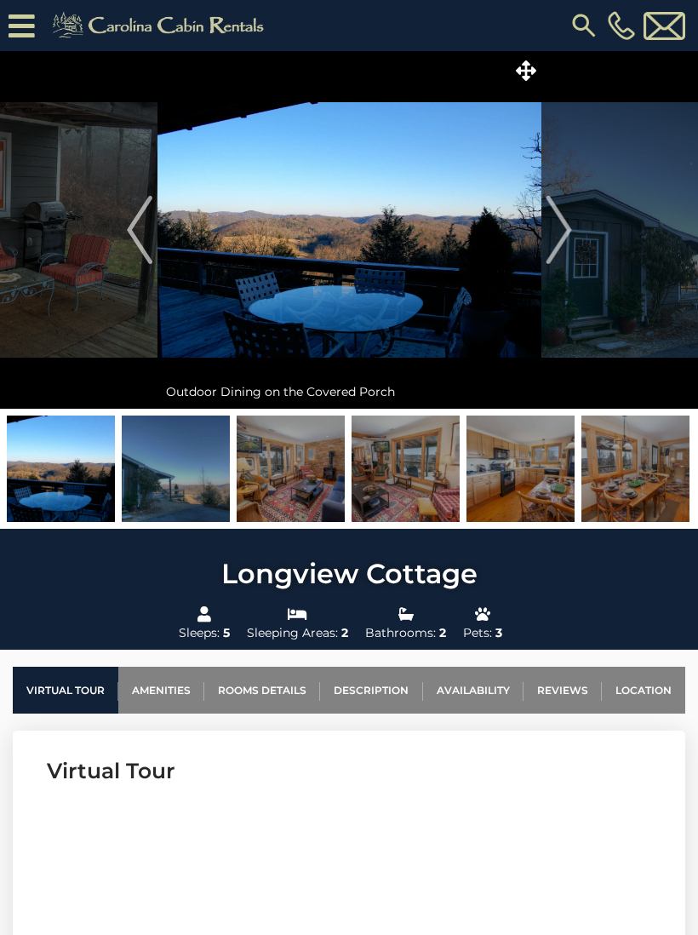
click at [552, 235] on img "Next" at bounding box center [559, 230] width 26 height 68
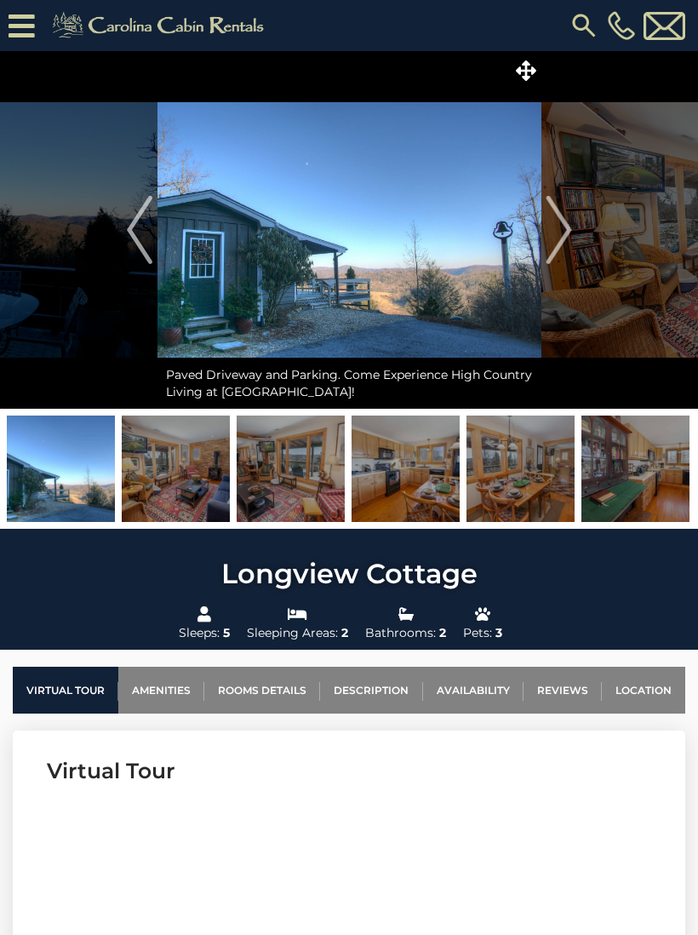
click at [574, 241] on button "Next" at bounding box center [559, 230] width 35 height 358
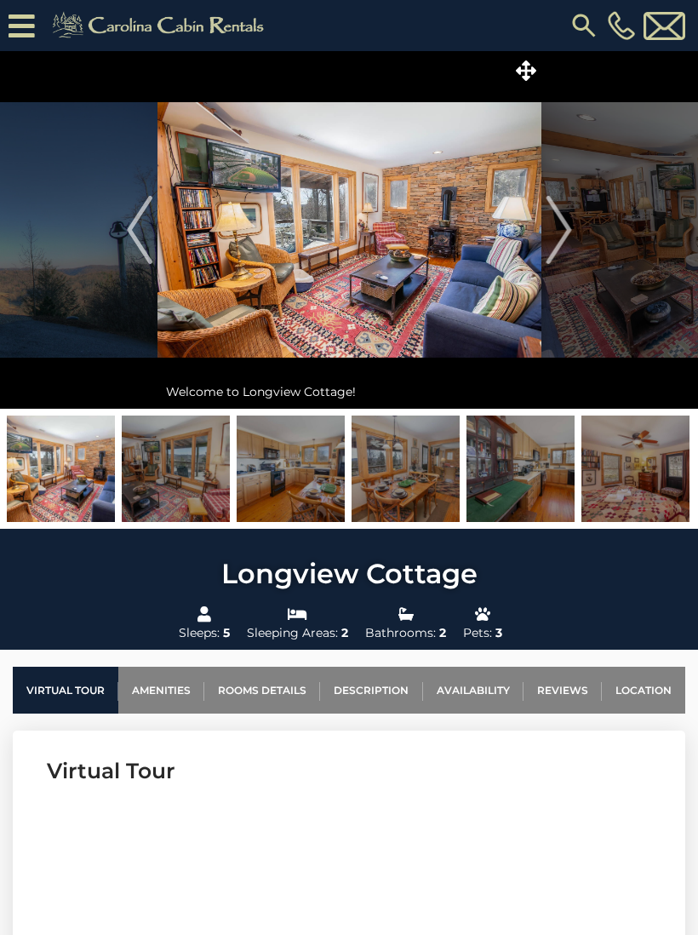
click at [563, 236] on img "Next" at bounding box center [559, 230] width 26 height 68
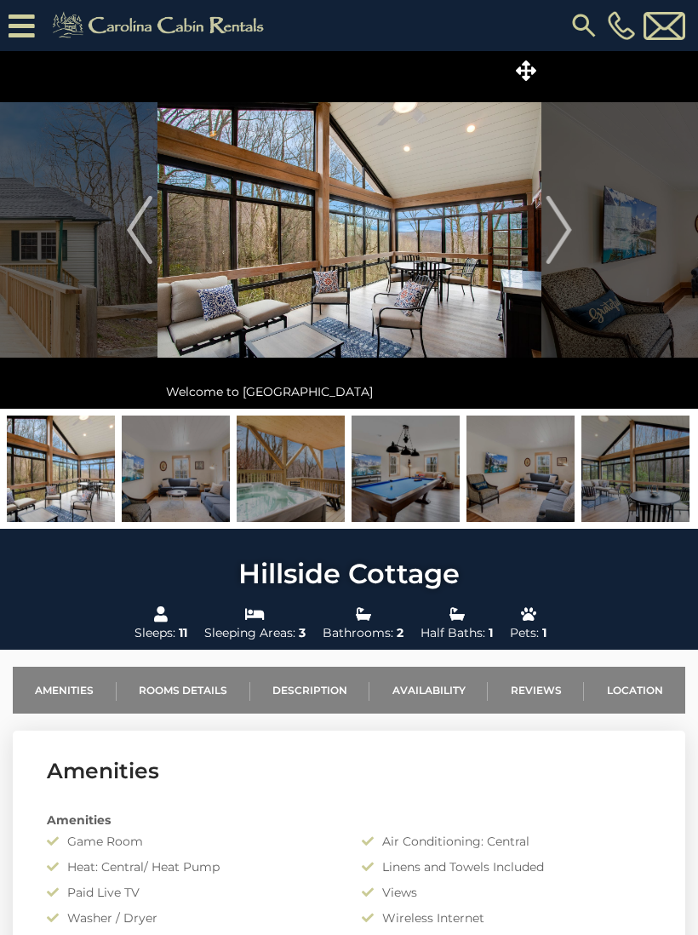
click at [435, 267] on img at bounding box center [350, 230] width 384 height 358
click at [563, 237] on img "Next" at bounding box center [559, 230] width 26 height 68
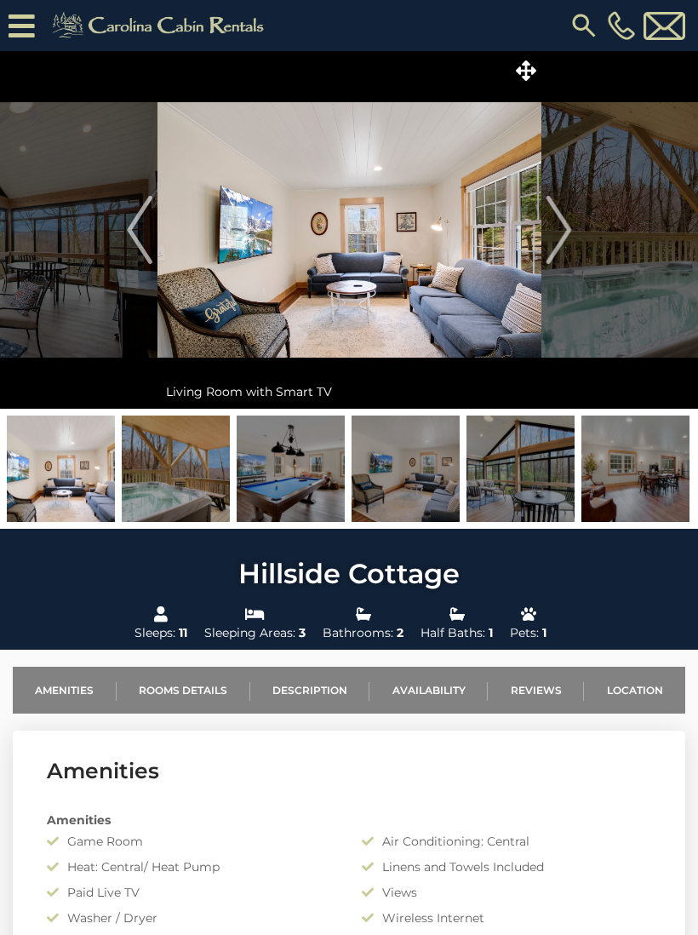
click at [556, 246] on img "Next" at bounding box center [559, 230] width 26 height 68
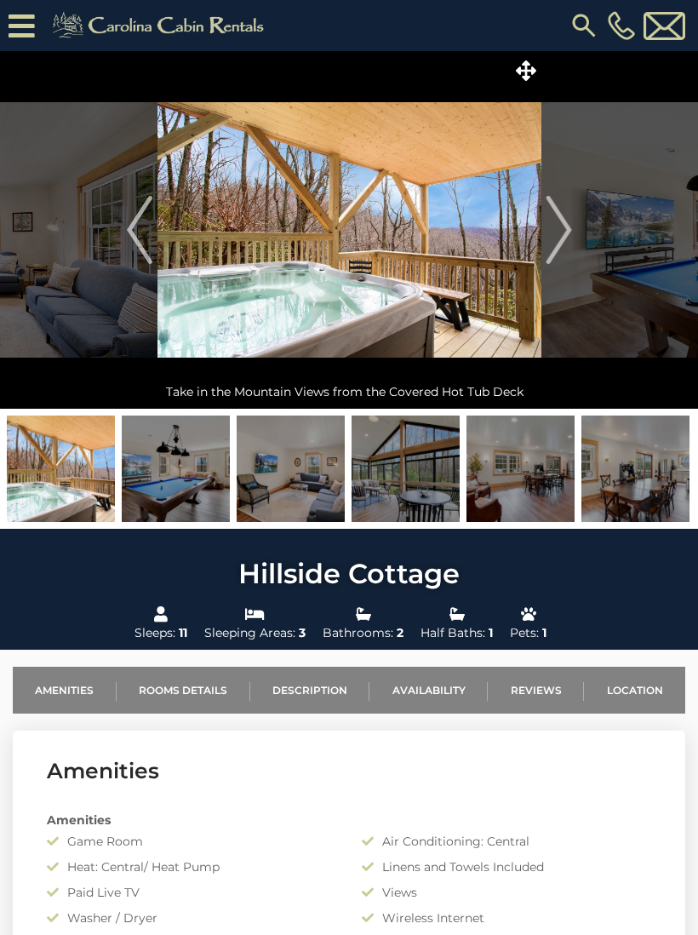
click at [558, 245] on img "Next" at bounding box center [559, 230] width 26 height 68
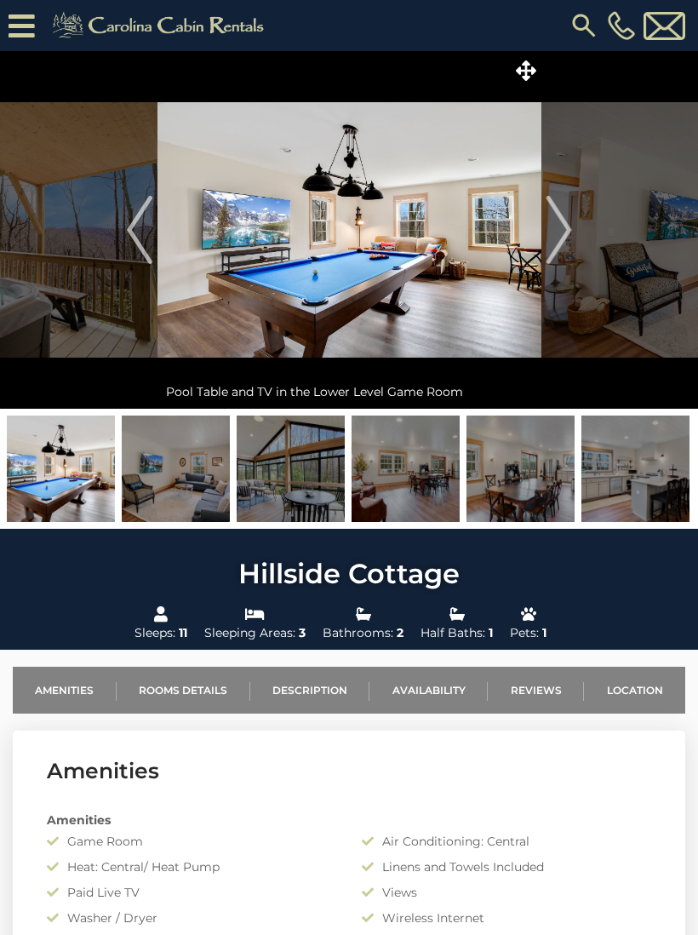
click at [558, 244] on img "Next" at bounding box center [559, 230] width 26 height 68
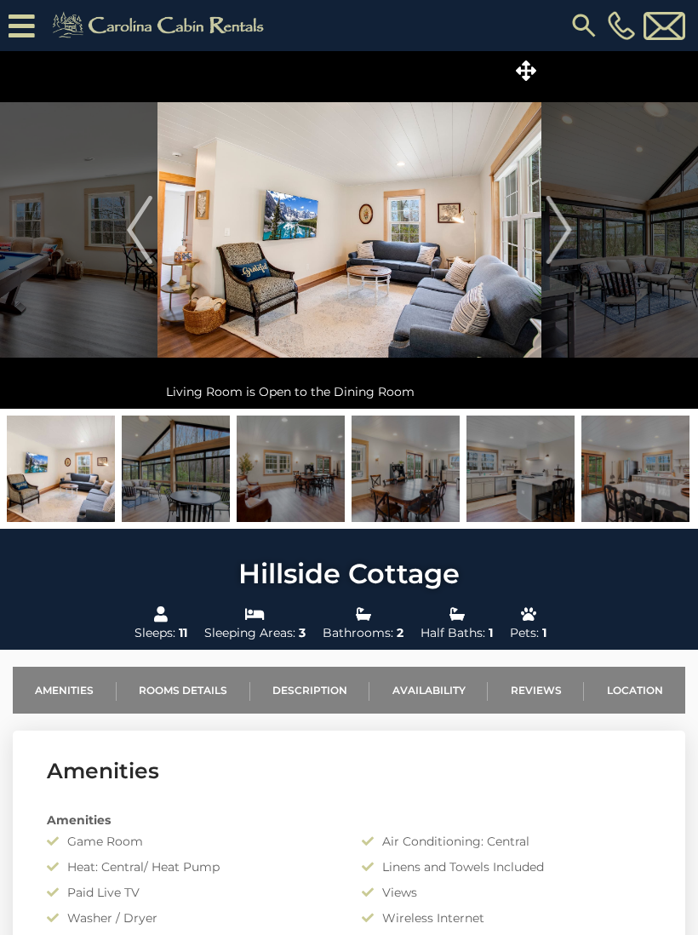
click at [557, 245] on img "Next" at bounding box center [559, 230] width 26 height 68
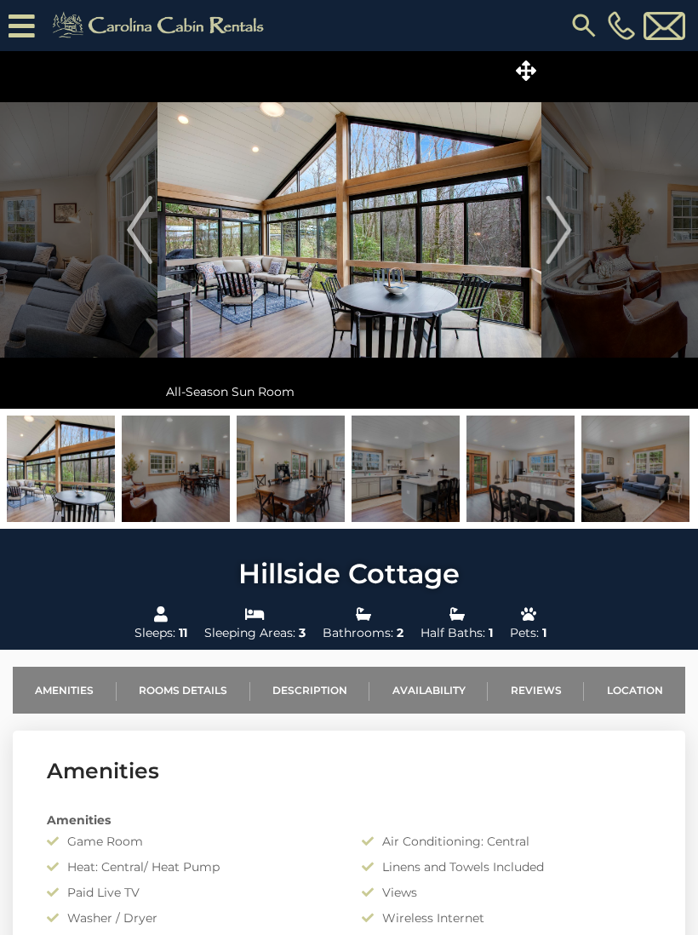
click at [550, 250] on img "Next" at bounding box center [559, 230] width 26 height 68
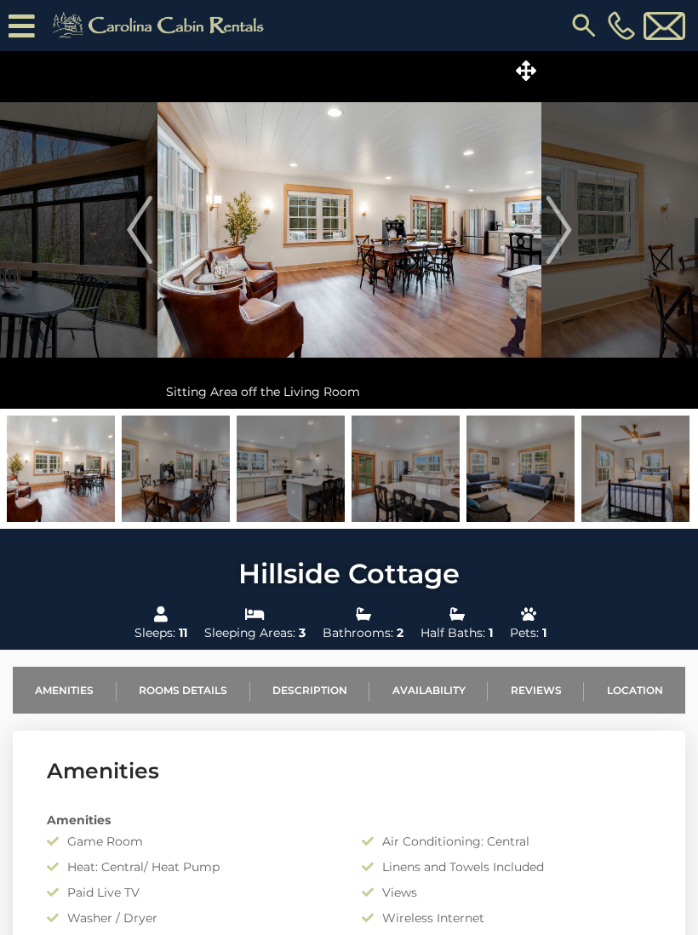
click at [553, 245] on img "Next" at bounding box center [559, 230] width 26 height 68
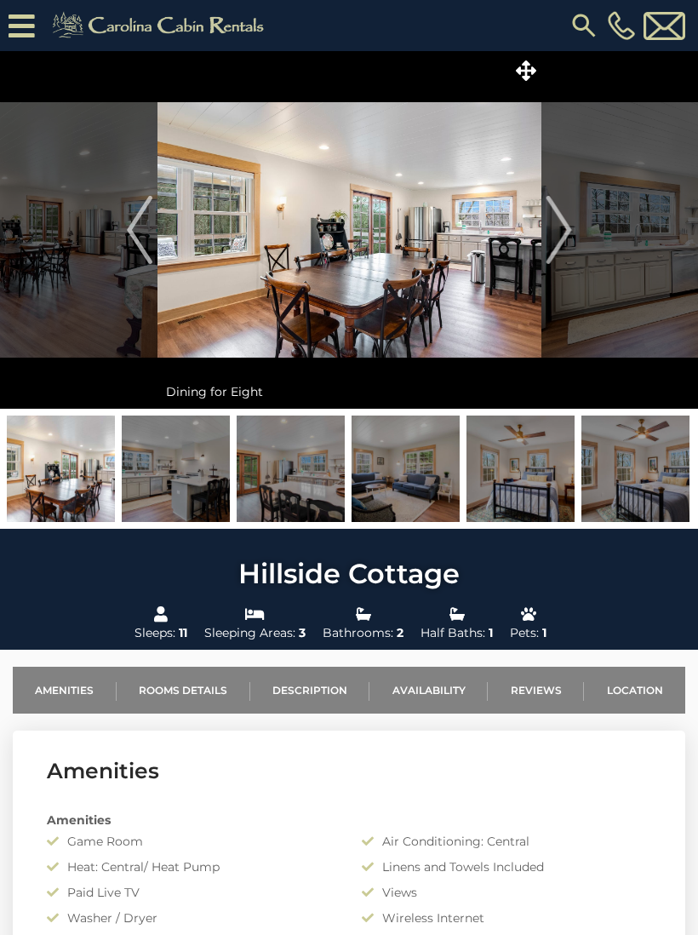
click at [547, 250] on img "Next" at bounding box center [559, 230] width 26 height 68
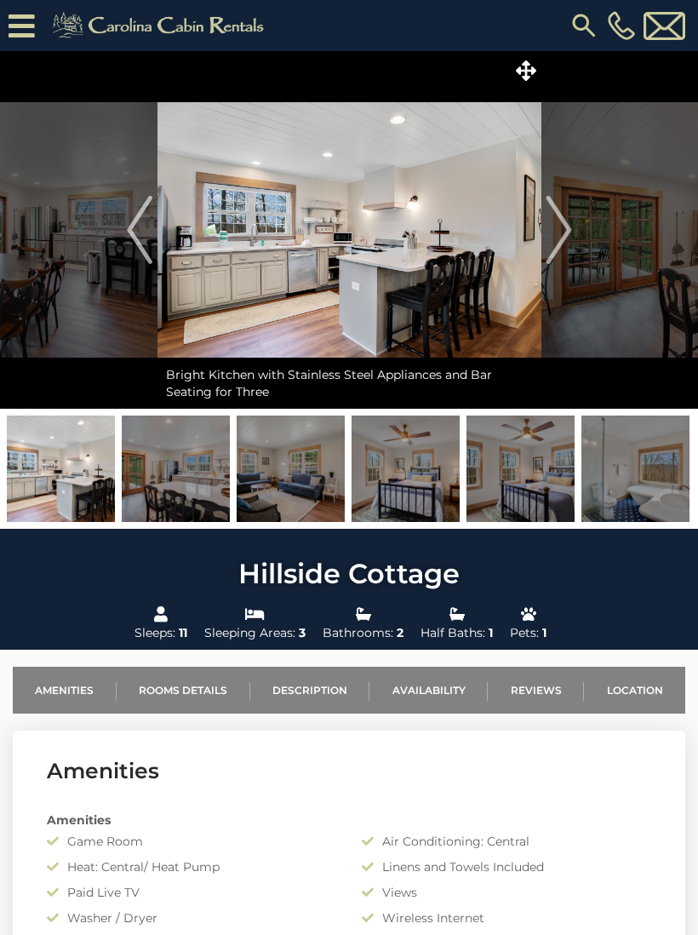
click at [547, 251] on img "Next" at bounding box center [559, 230] width 26 height 68
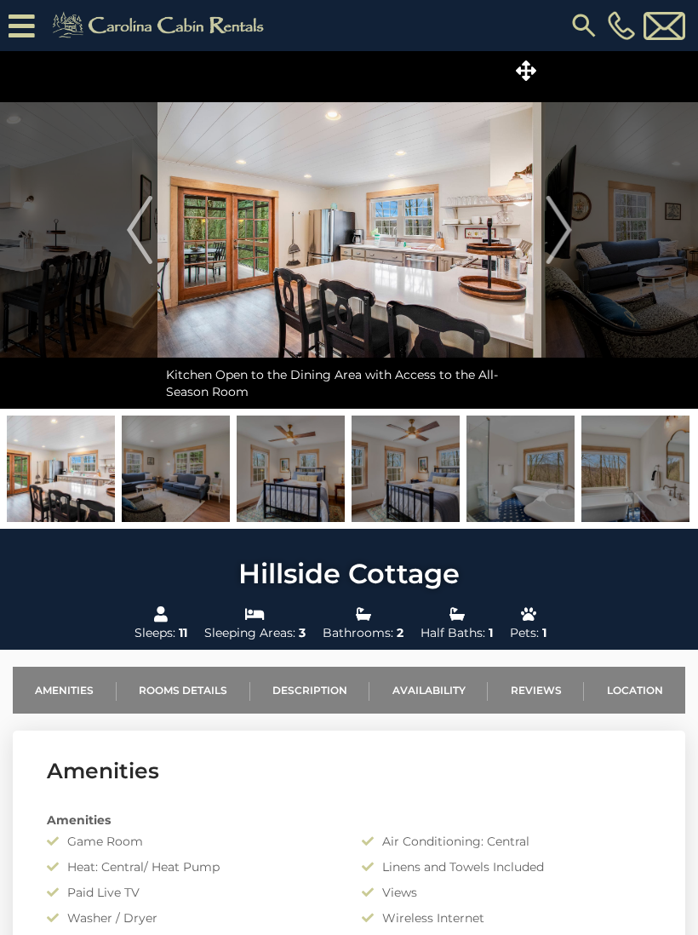
click at [544, 248] on button "Next" at bounding box center [559, 230] width 35 height 358
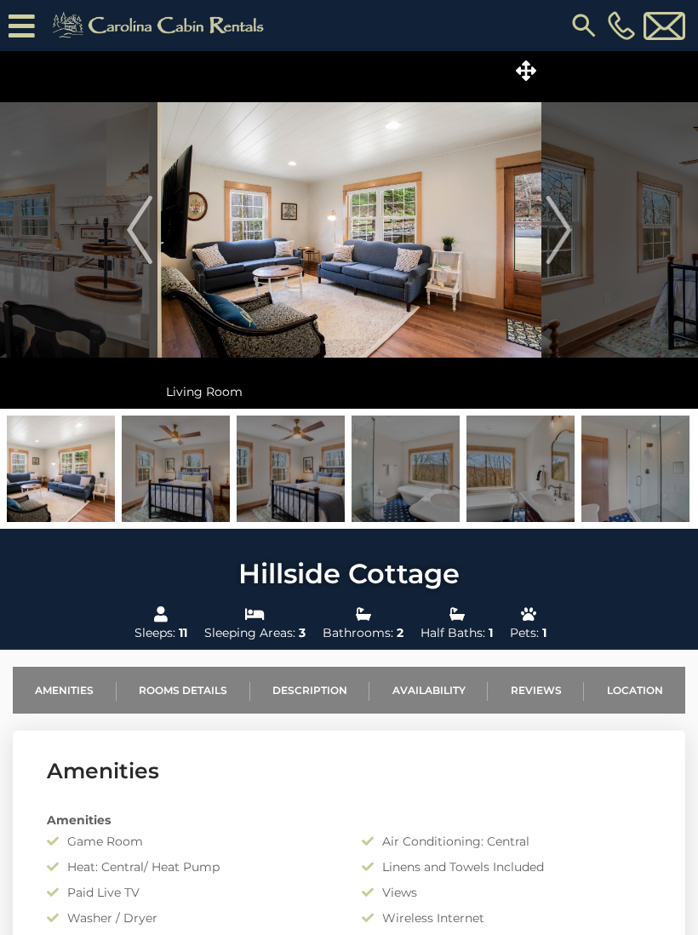
click at [553, 248] on img "Next" at bounding box center [559, 230] width 26 height 68
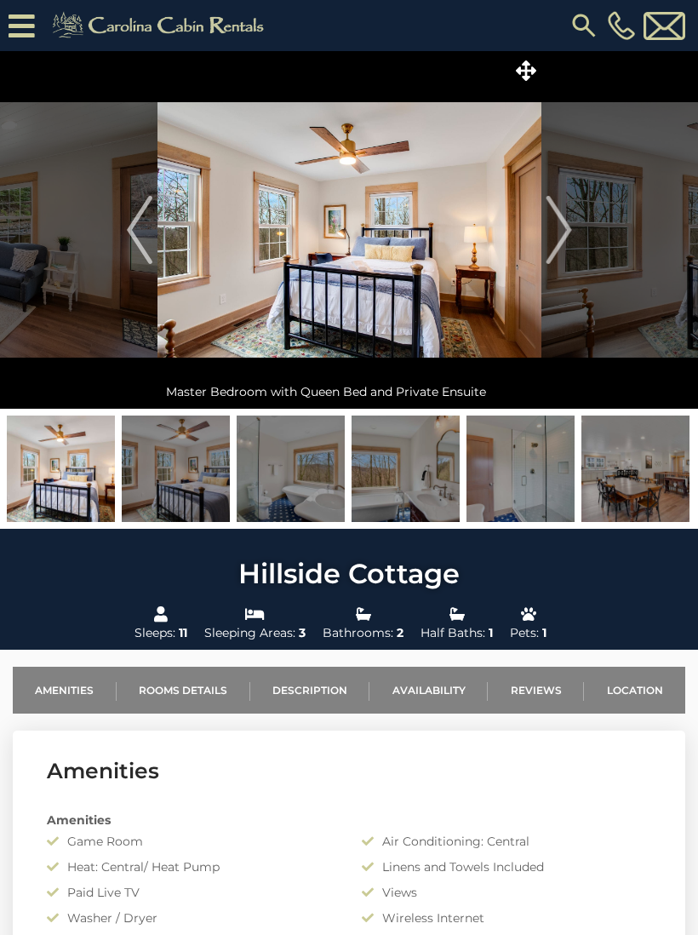
click at [554, 245] on img "Next" at bounding box center [559, 230] width 26 height 68
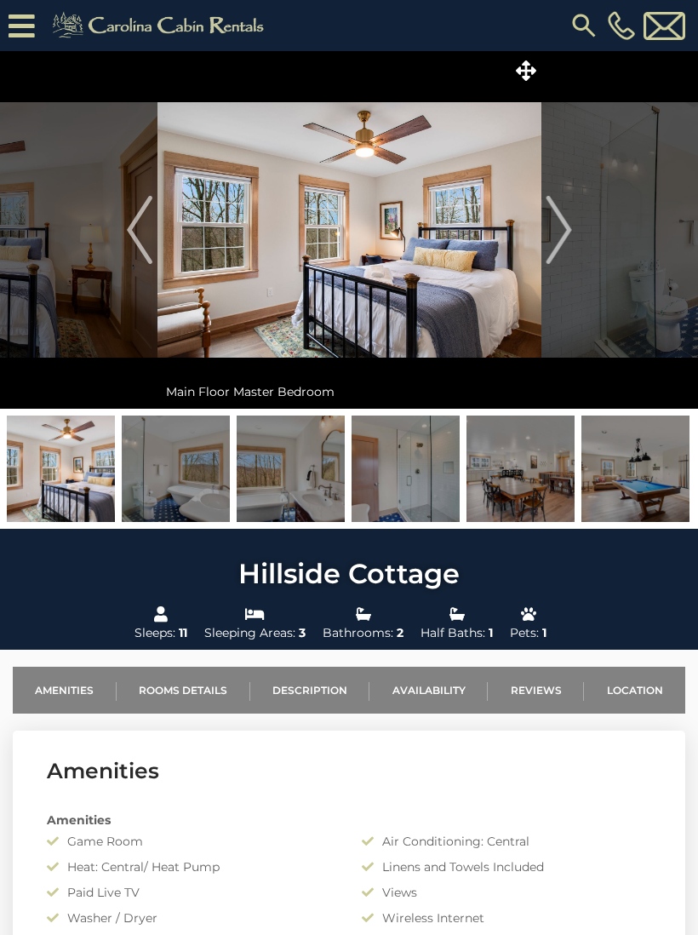
click at [554, 243] on img "Next" at bounding box center [559, 230] width 26 height 68
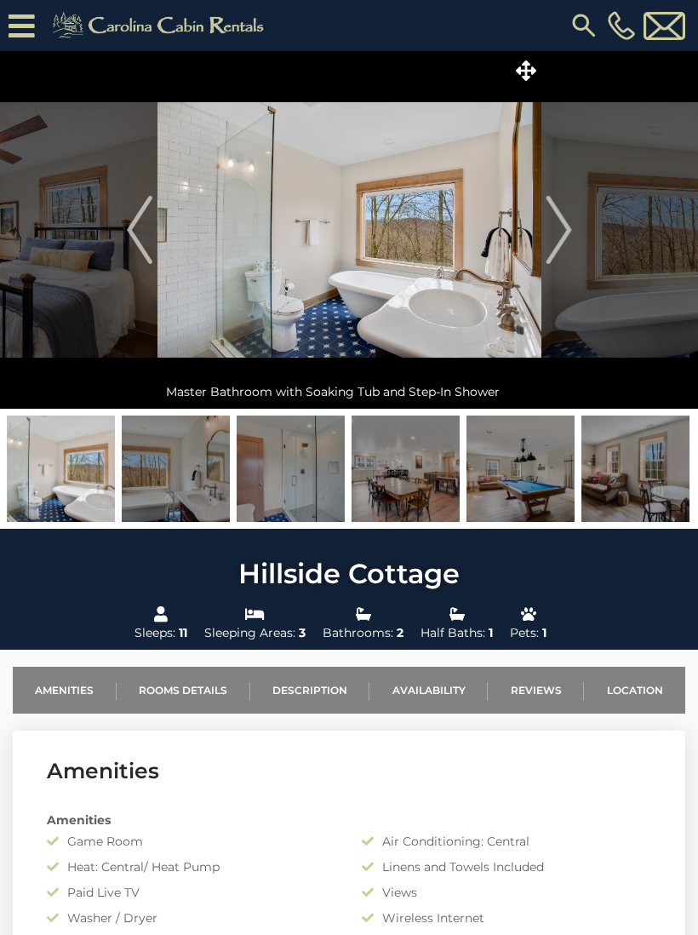
click at [561, 238] on img "Next" at bounding box center [559, 230] width 26 height 68
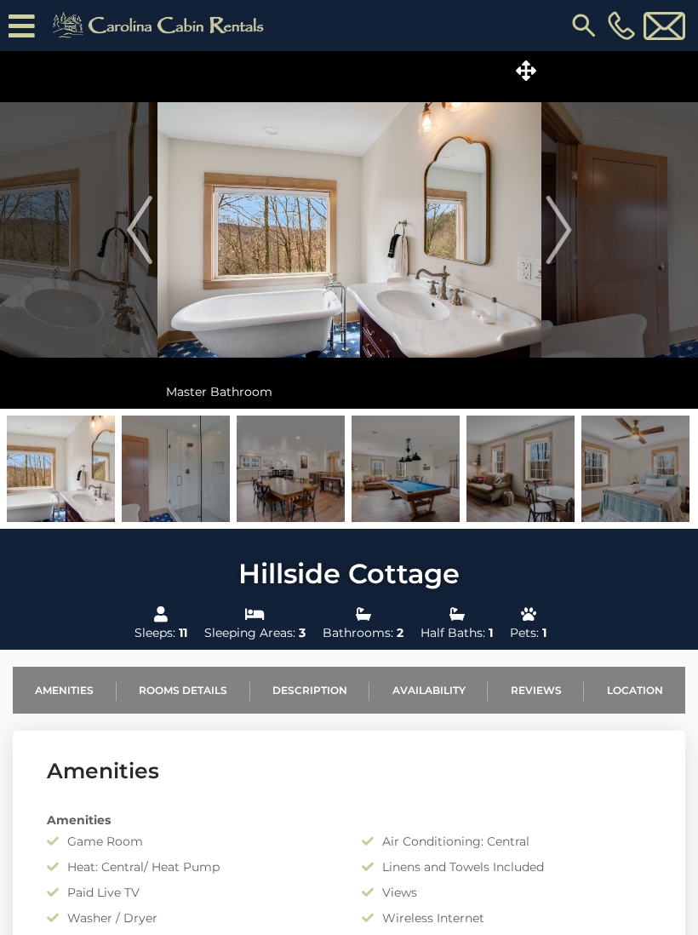
click at [557, 238] on img "Next" at bounding box center [559, 230] width 26 height 68
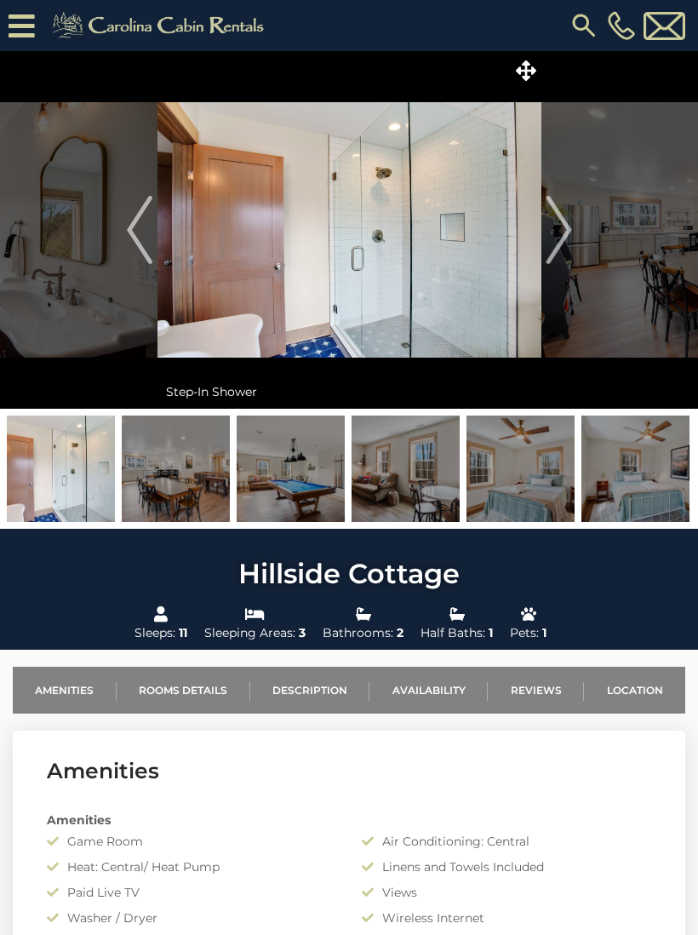
click at [565, 241] on img "Next" at bounding box center [559, 230] width 26 height 68
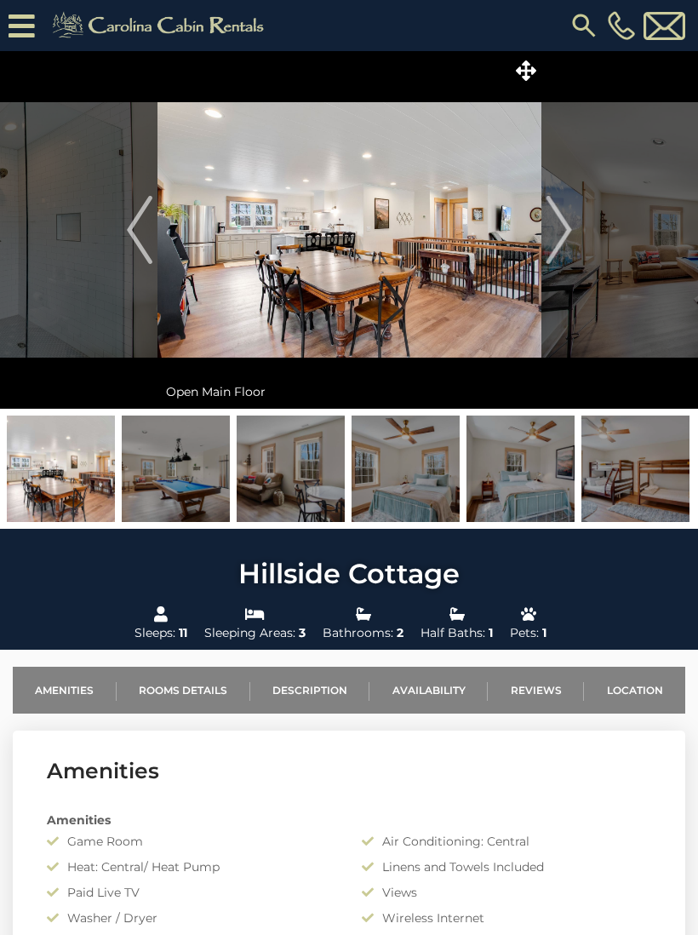
click at [556, 244] on img "Next" at bounding box center [559, 230] width 26 height 68
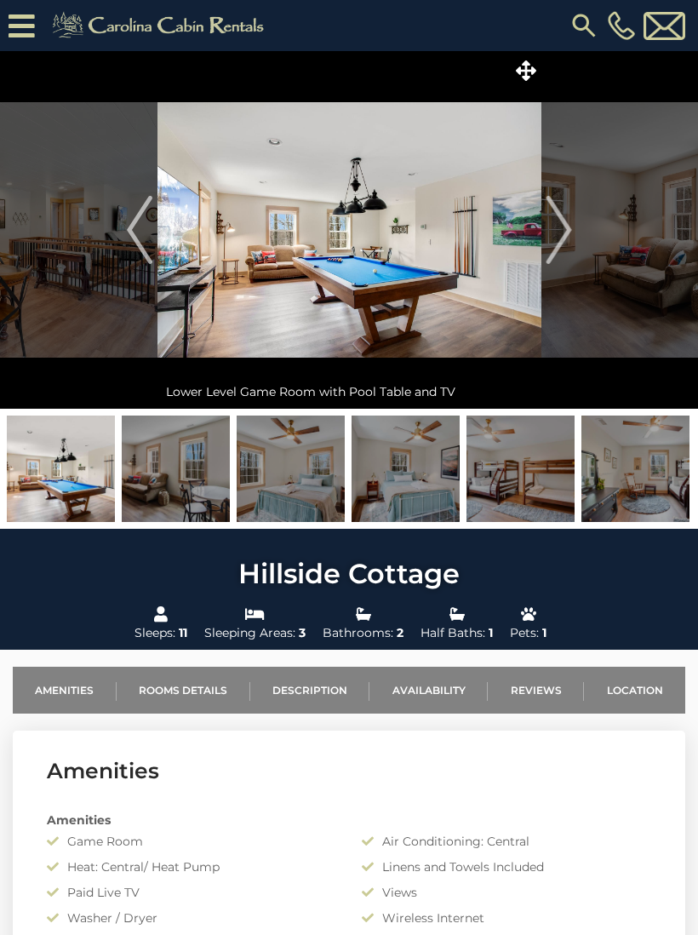
click at [559, 245] on img "Next" at bounding box center [559, 230] width 26 height 68
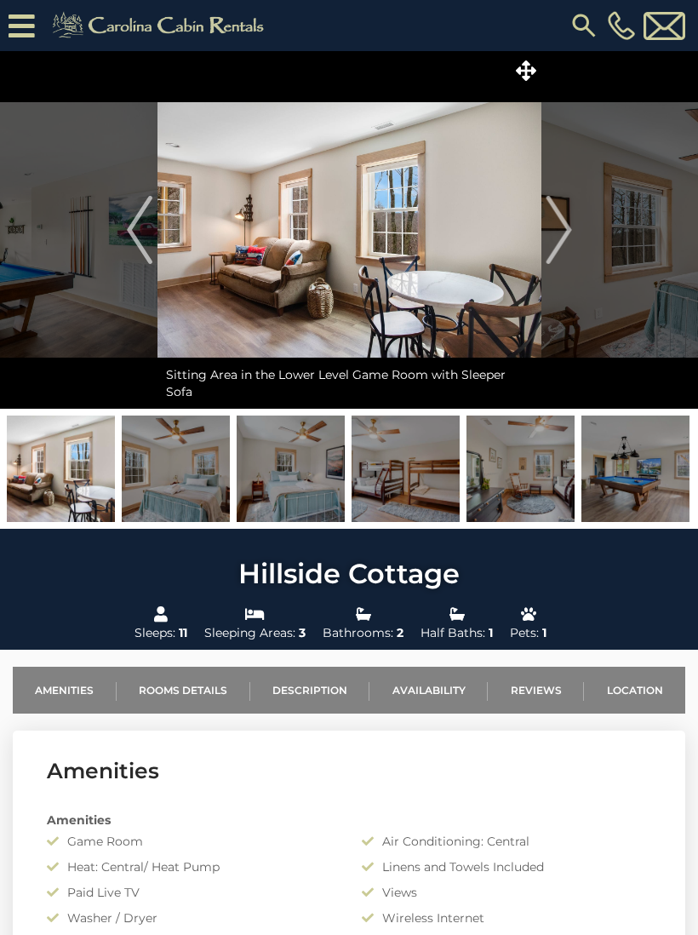
click at [556, 245] on img "Next" at bounding box center [559, 230] width 26 height 68
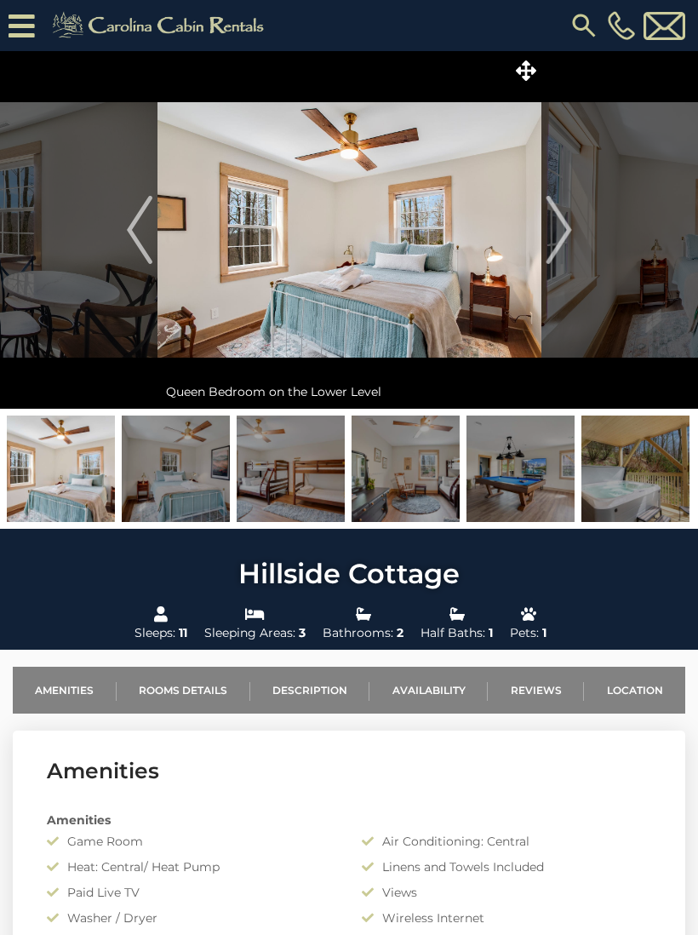
click at [551, 245] on img "Next" at bounding box center [559, 230] width 26 height 68
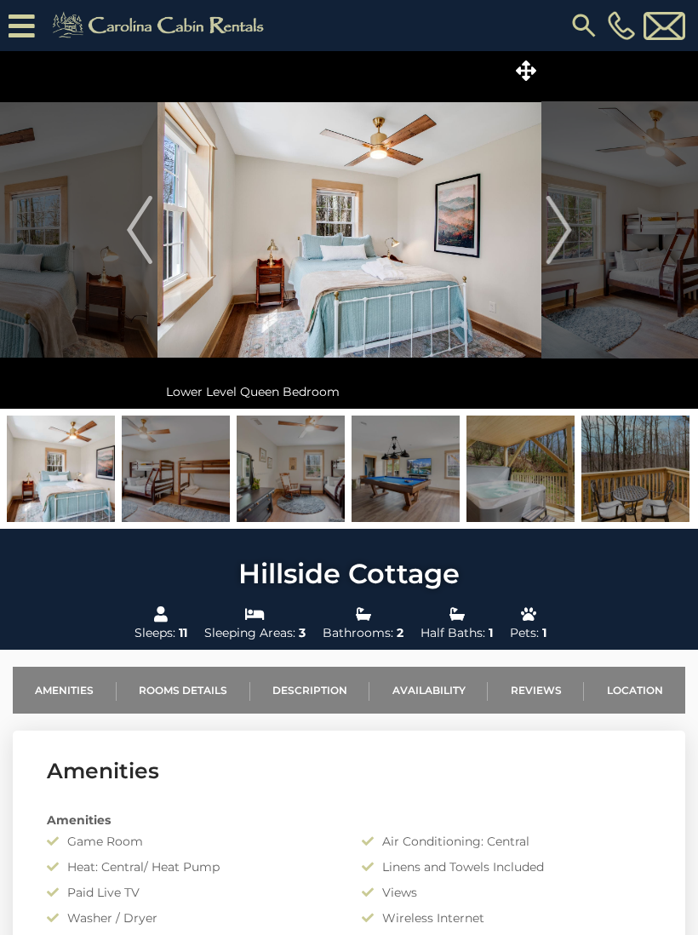
click at [551, 248] on img "Next" at bounding box center [559, 230] width 26 height 68
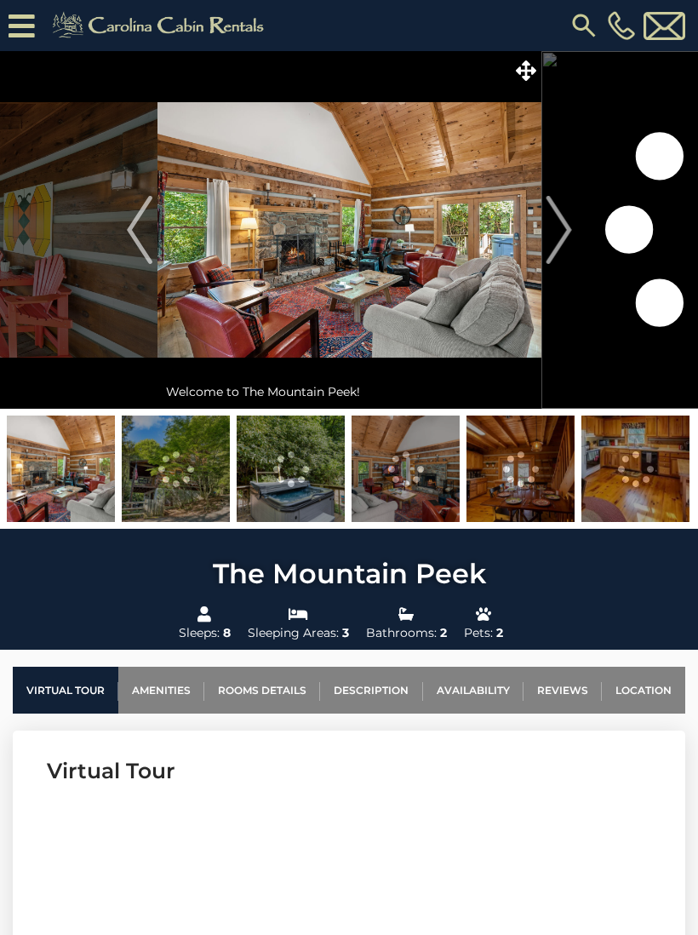
click at [560, 233] on img "Next" at bounding box center [559, 230] width 26 height 68
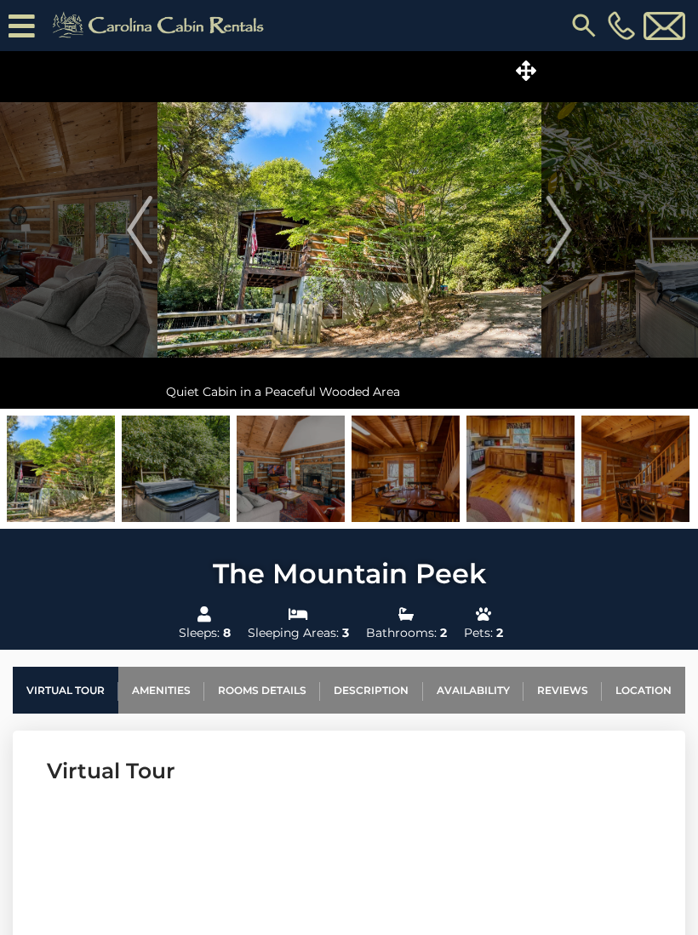
click at [552, 240] on img "Next" at bounding box center [559, 230] width 26 height 68
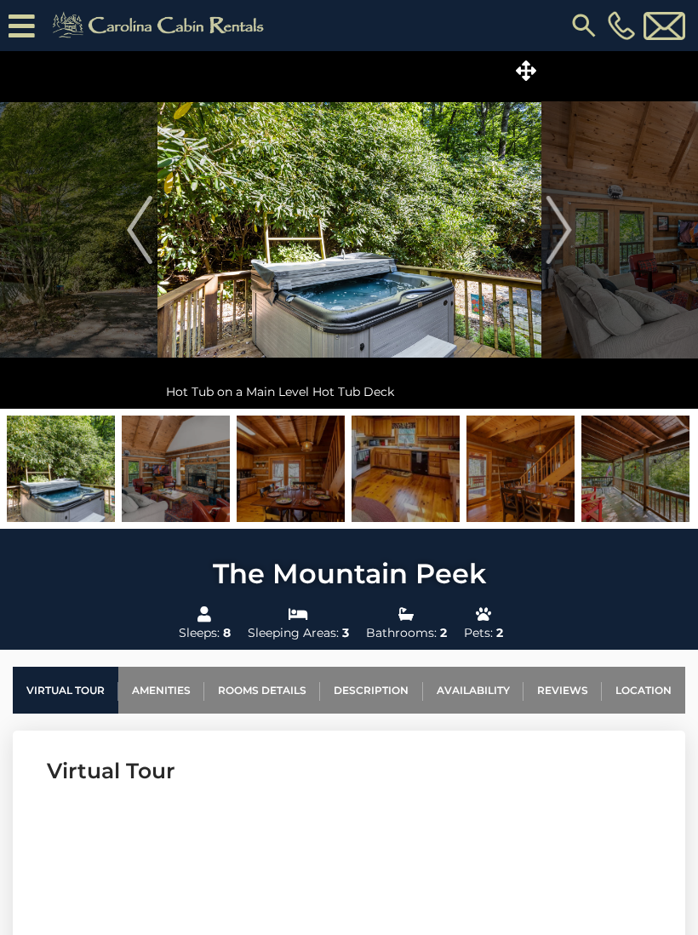
click at [554, 239] on img "Next" at bounding box center [559, 230] width 26 height 68
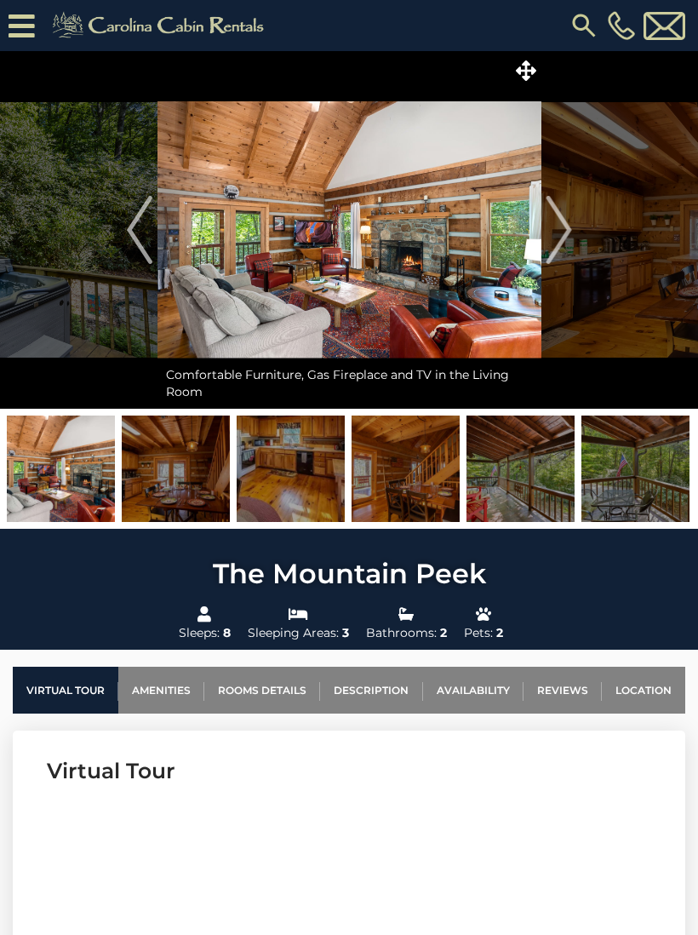
click at [554, 239] on img "Next" at bounding box center [559, 230] width 26 height 68
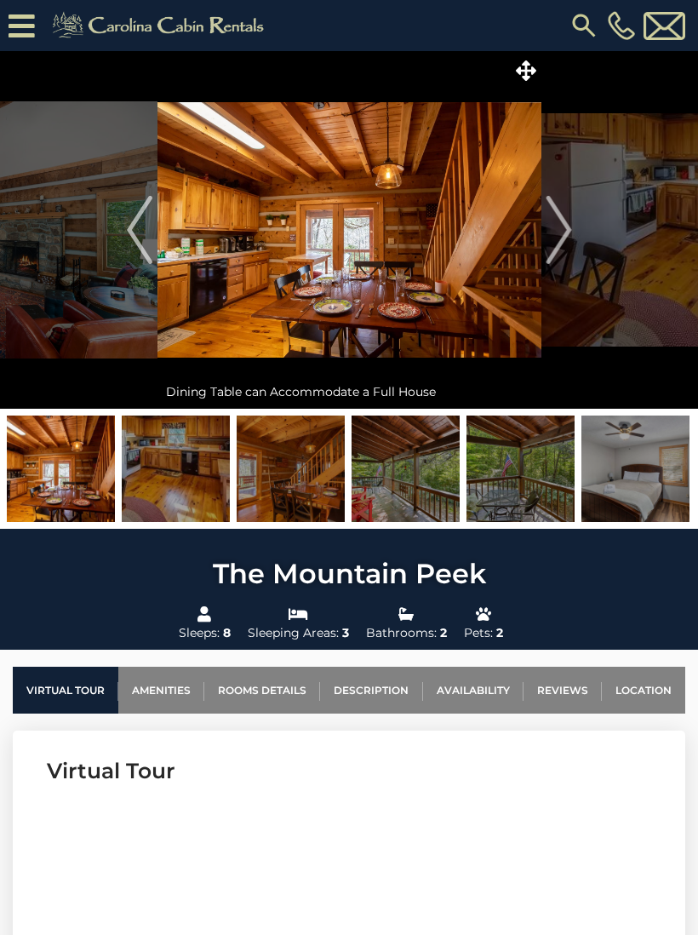
click at [556, 249] on img "Next" at bounding box center [559, 230] width 26 height 68
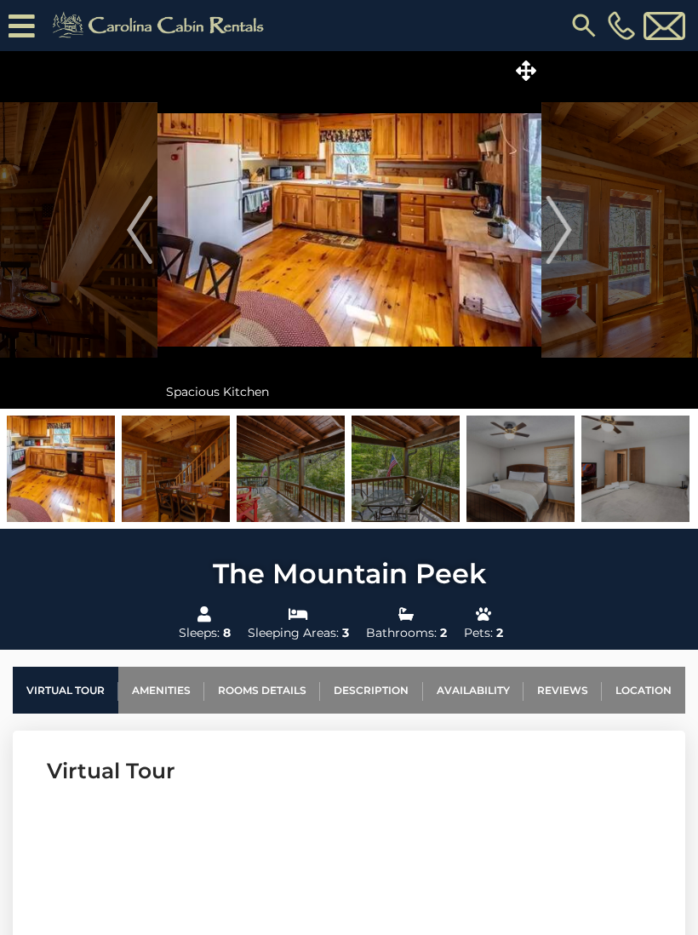
click at [554, 245] on img "Next" at bounding box center [559, 230] width 26 height 68
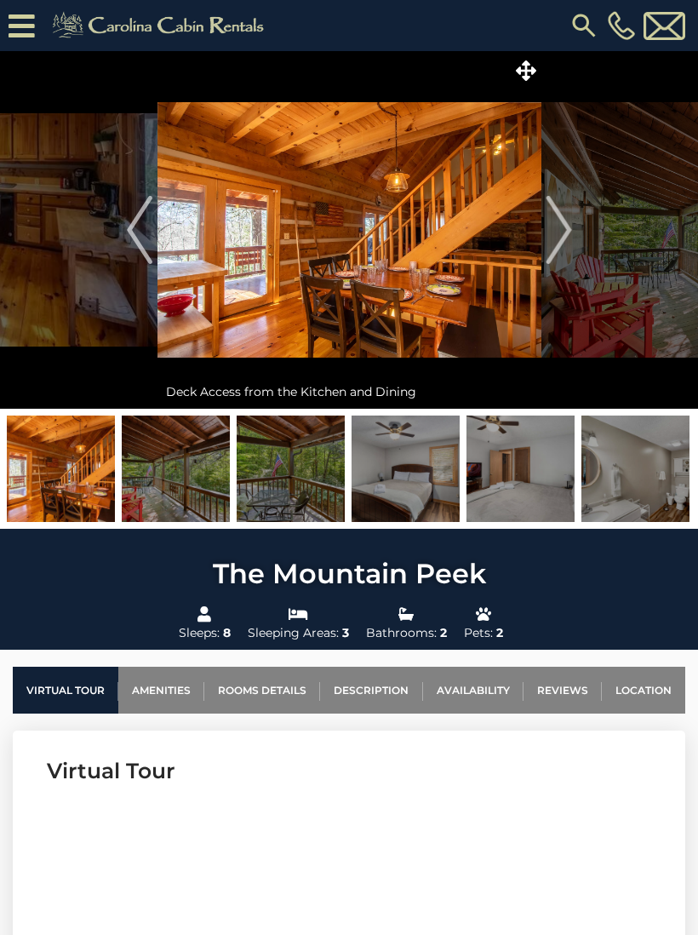
click at [554, 244] on img "Next" at bounding box center [559, 230] width 26 height 68
